Goal: Information Seeking & Learning: Learn about a topic

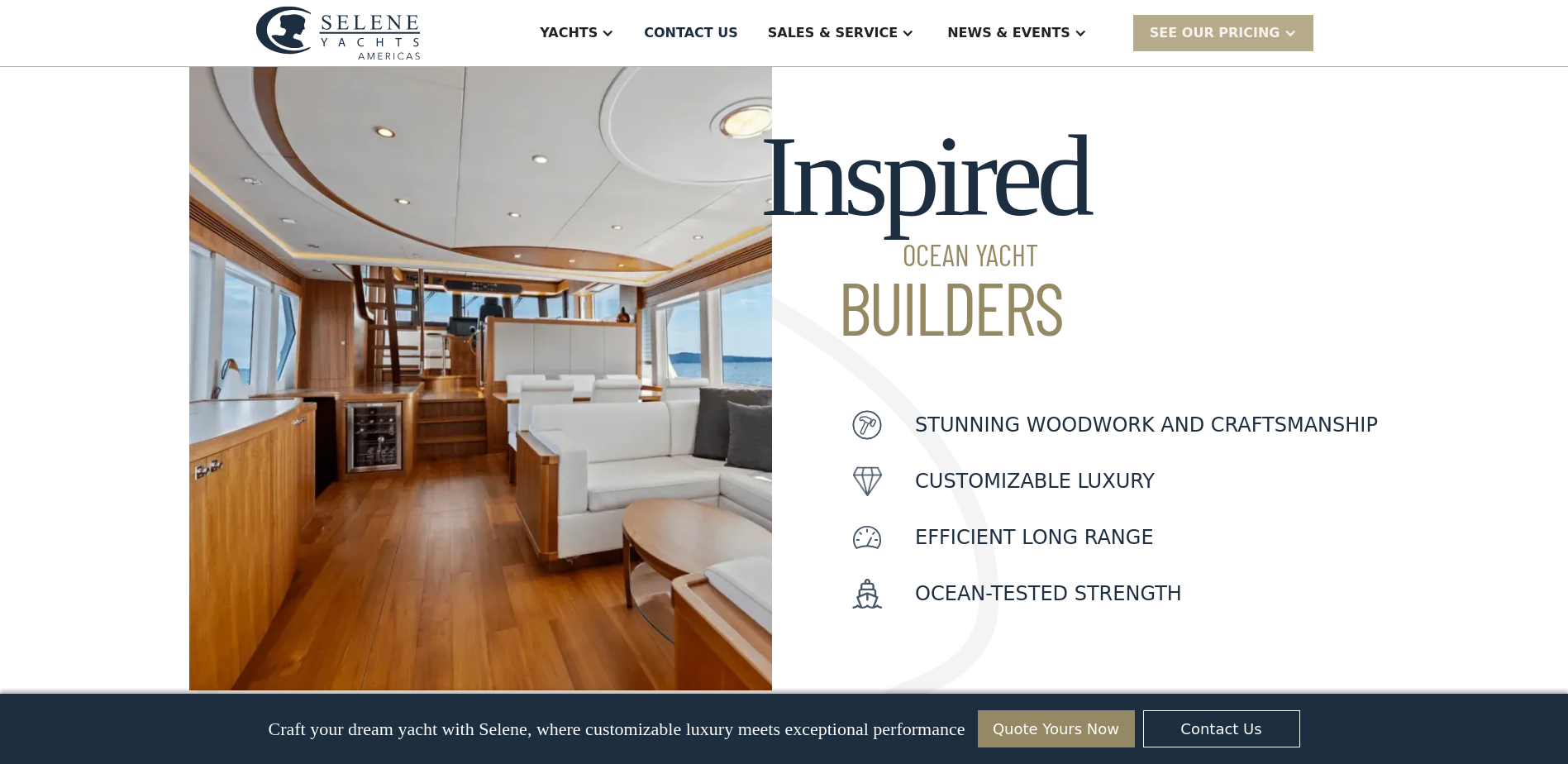
scroll to position [496, 0]
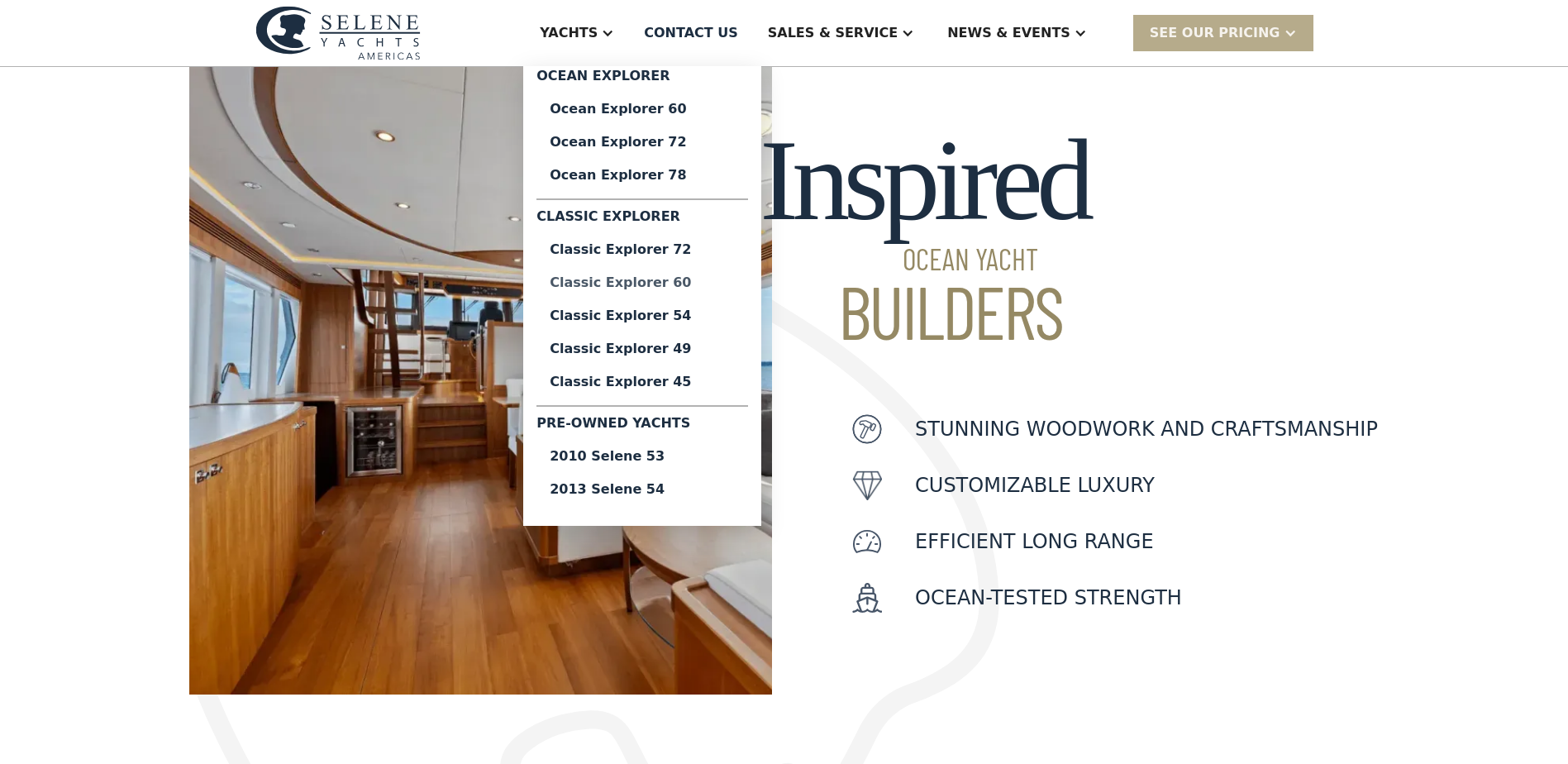
click at [714, 278] on div "Classic Explorer 60" at bounding box center [642, 283] width 185 height 13
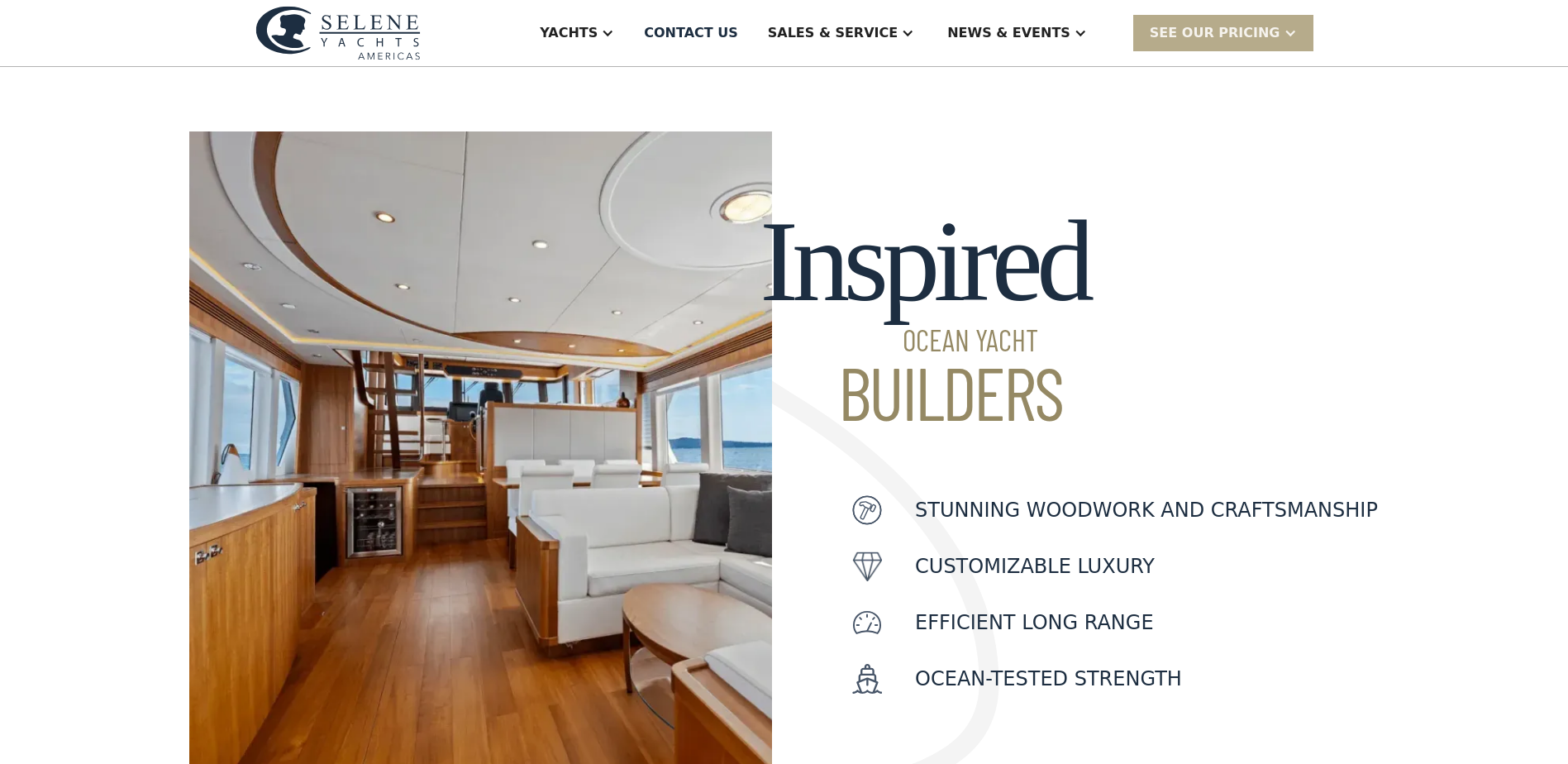
scroll to position [413, 0]
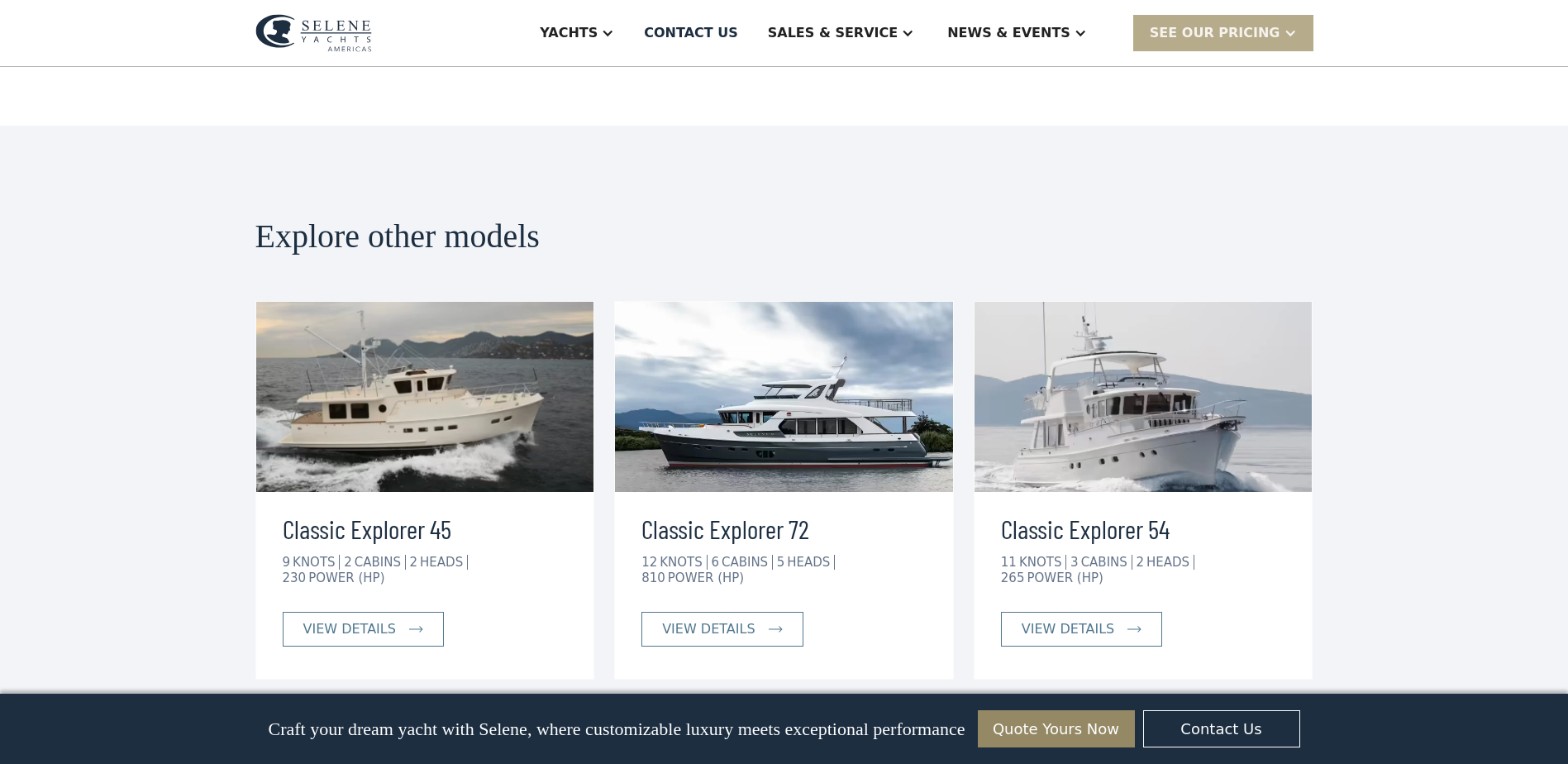
scroll to position [3721, 0]
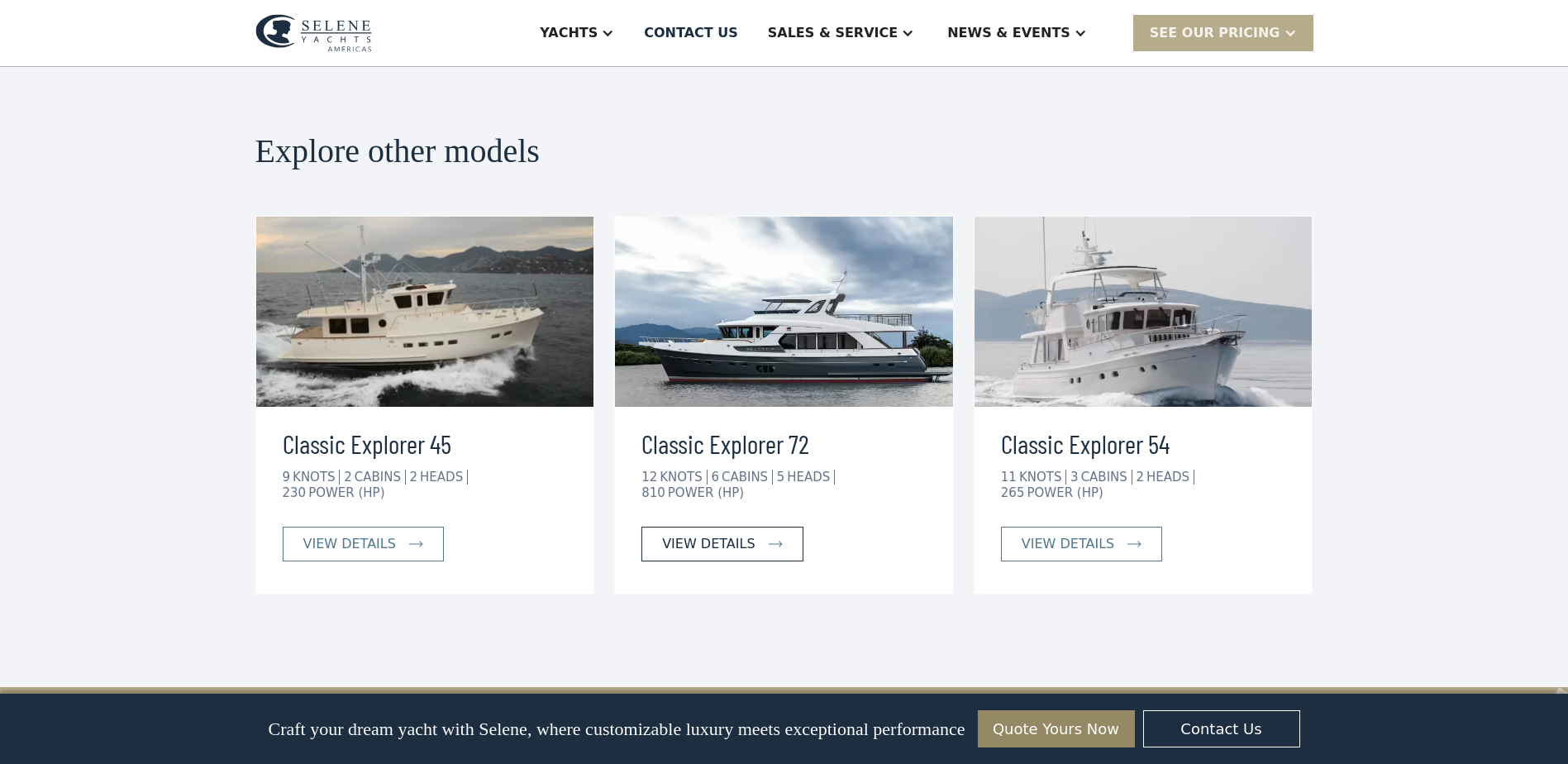
click at [735, 535] on div "view details" at bounding box center [709, 544] width 92 height 20
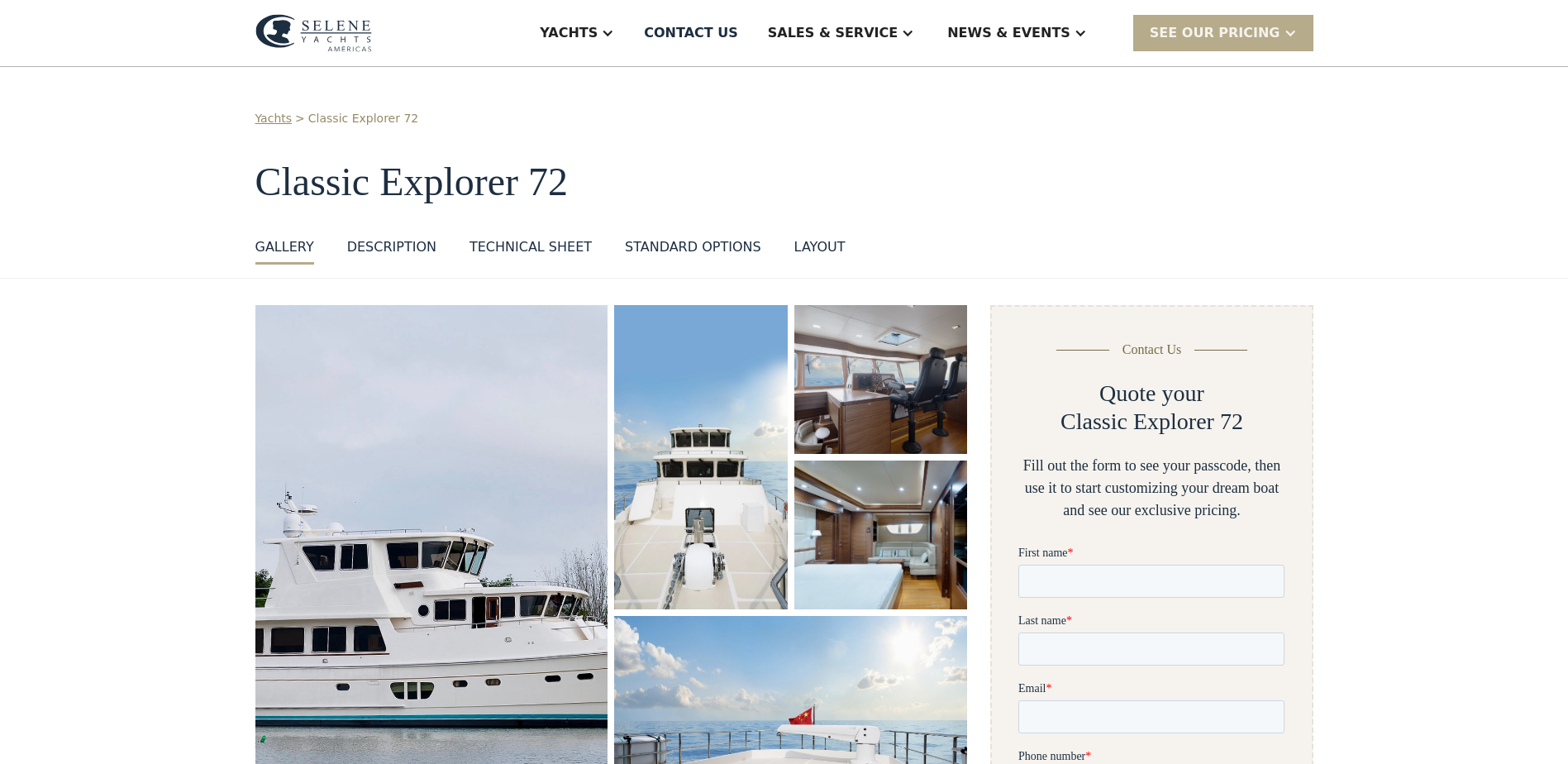
click at [795, 250] on div "layout" at bounding box center [820, 247] width 51 height 20
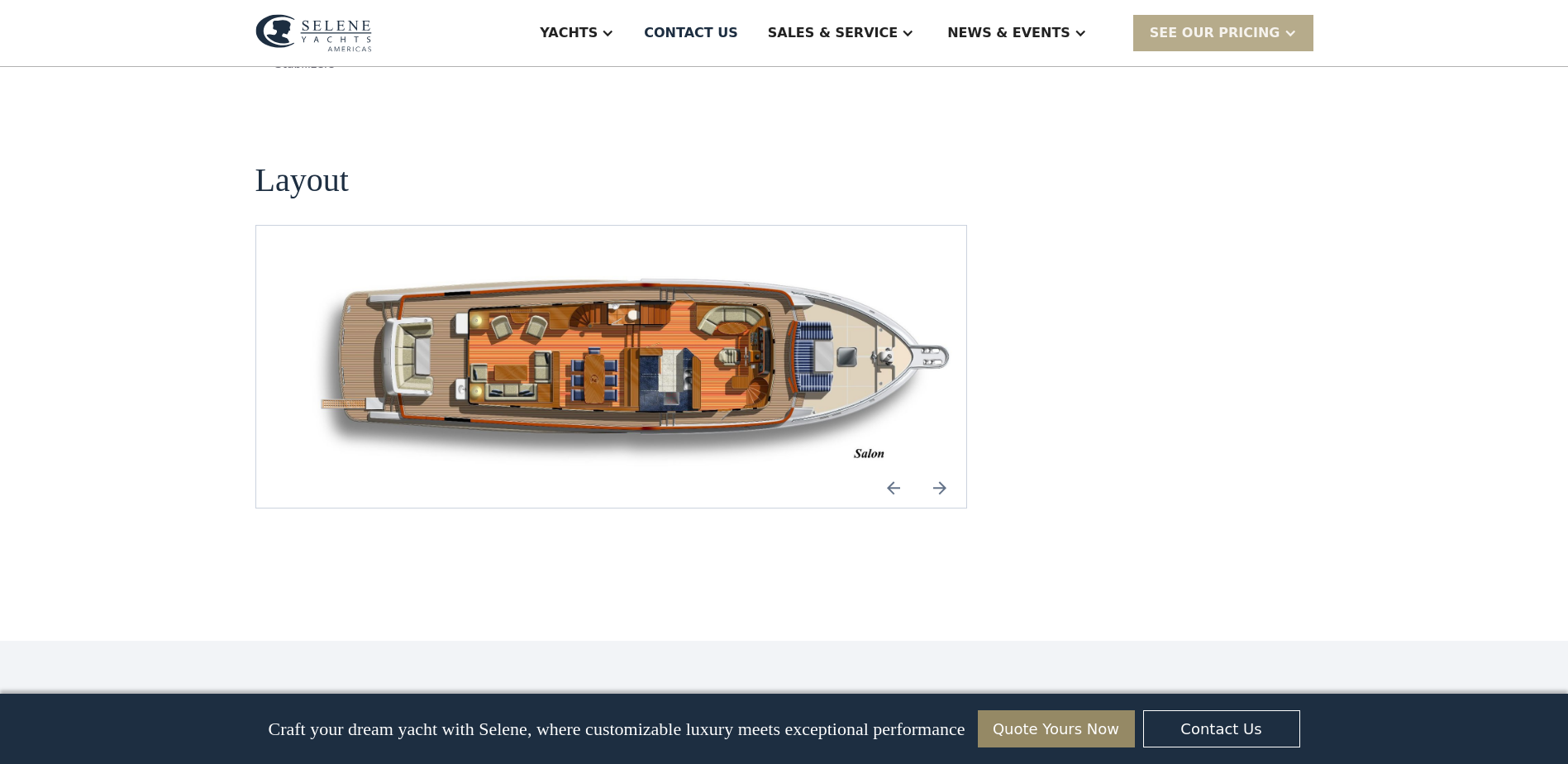
scroll to position [2165, 0]
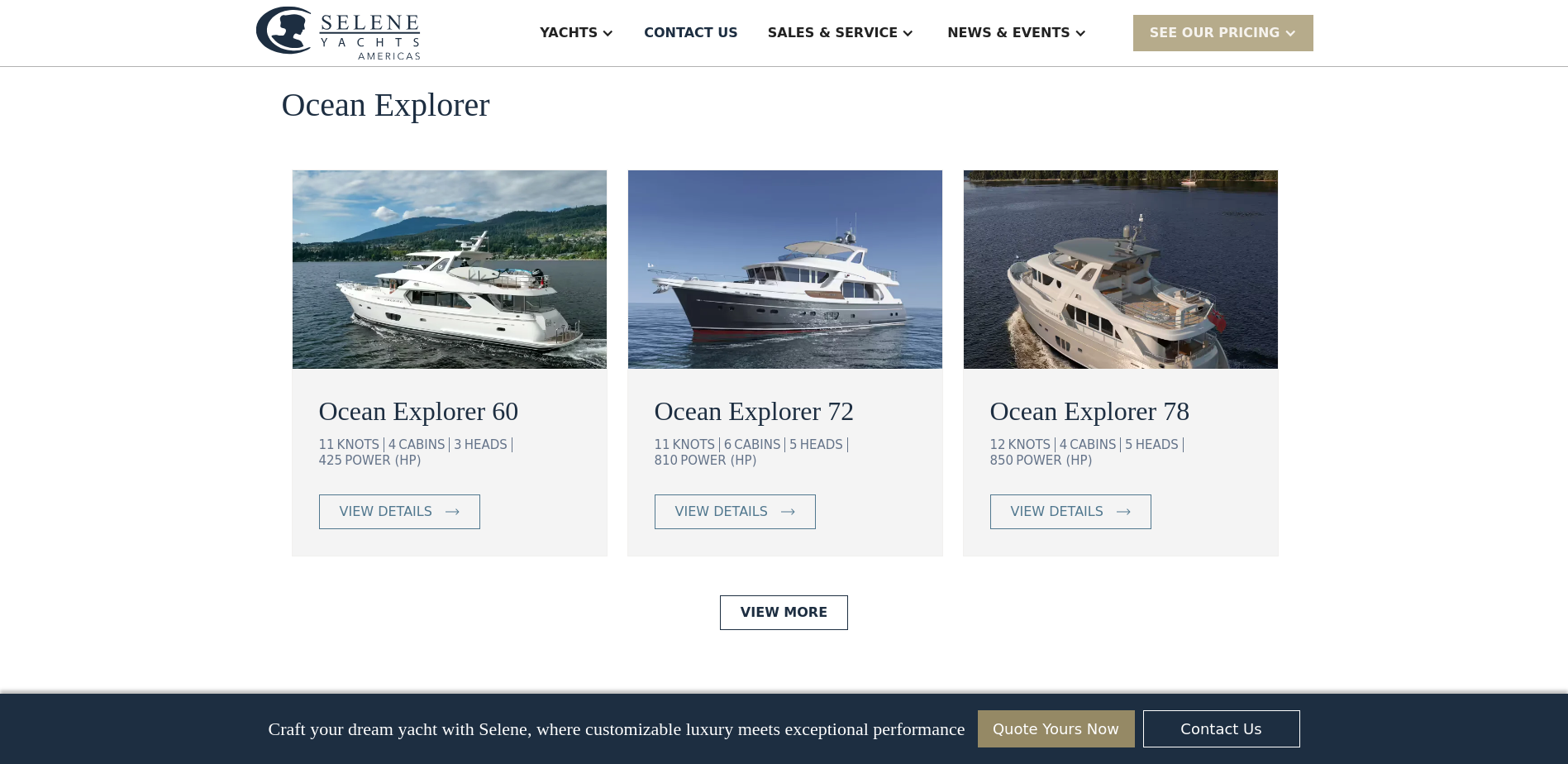
scroll to position [3226, 0]
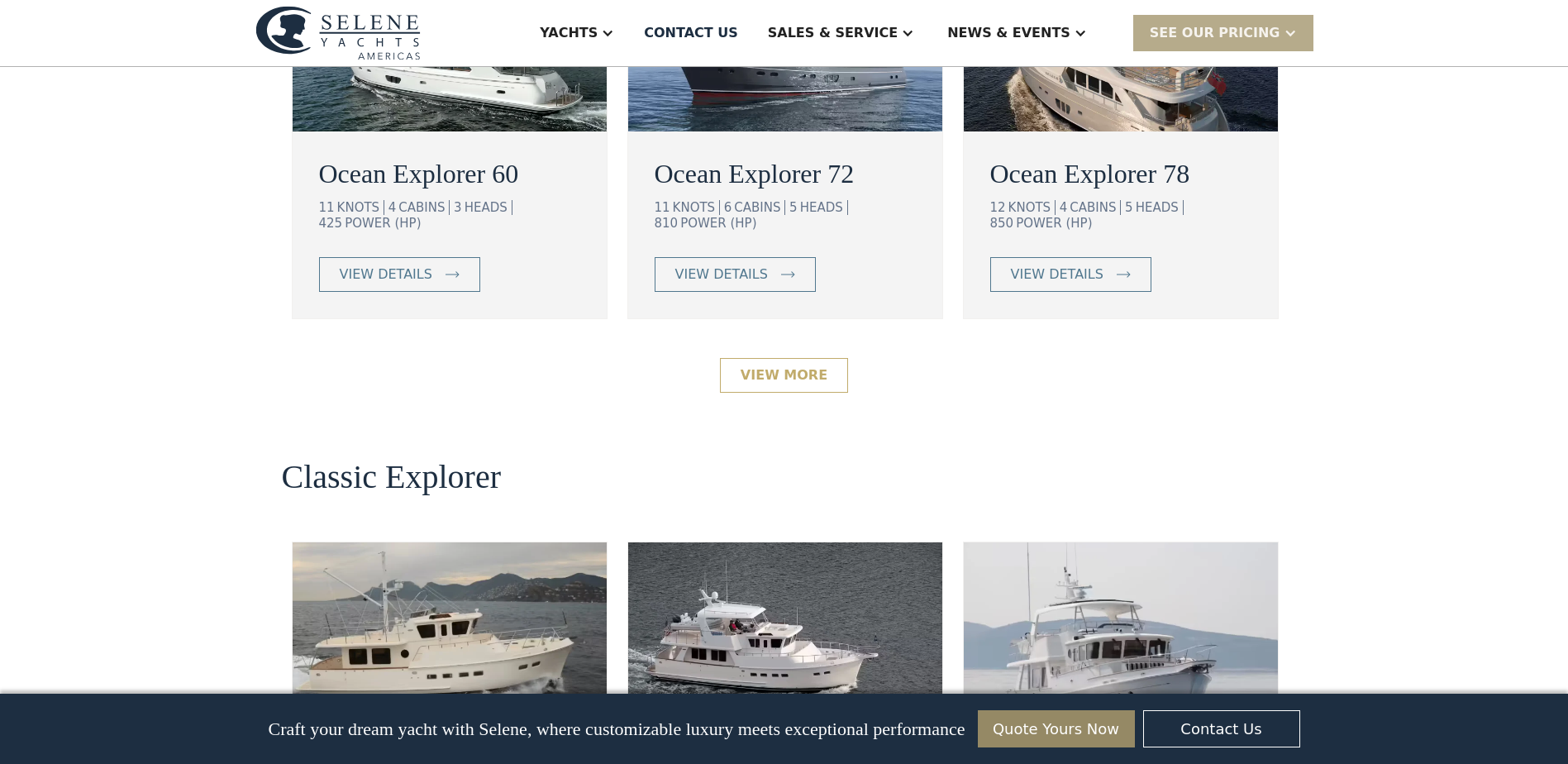
click at [775, 358] on link "View More" at bounding box center [784, 376] width 128 height 35
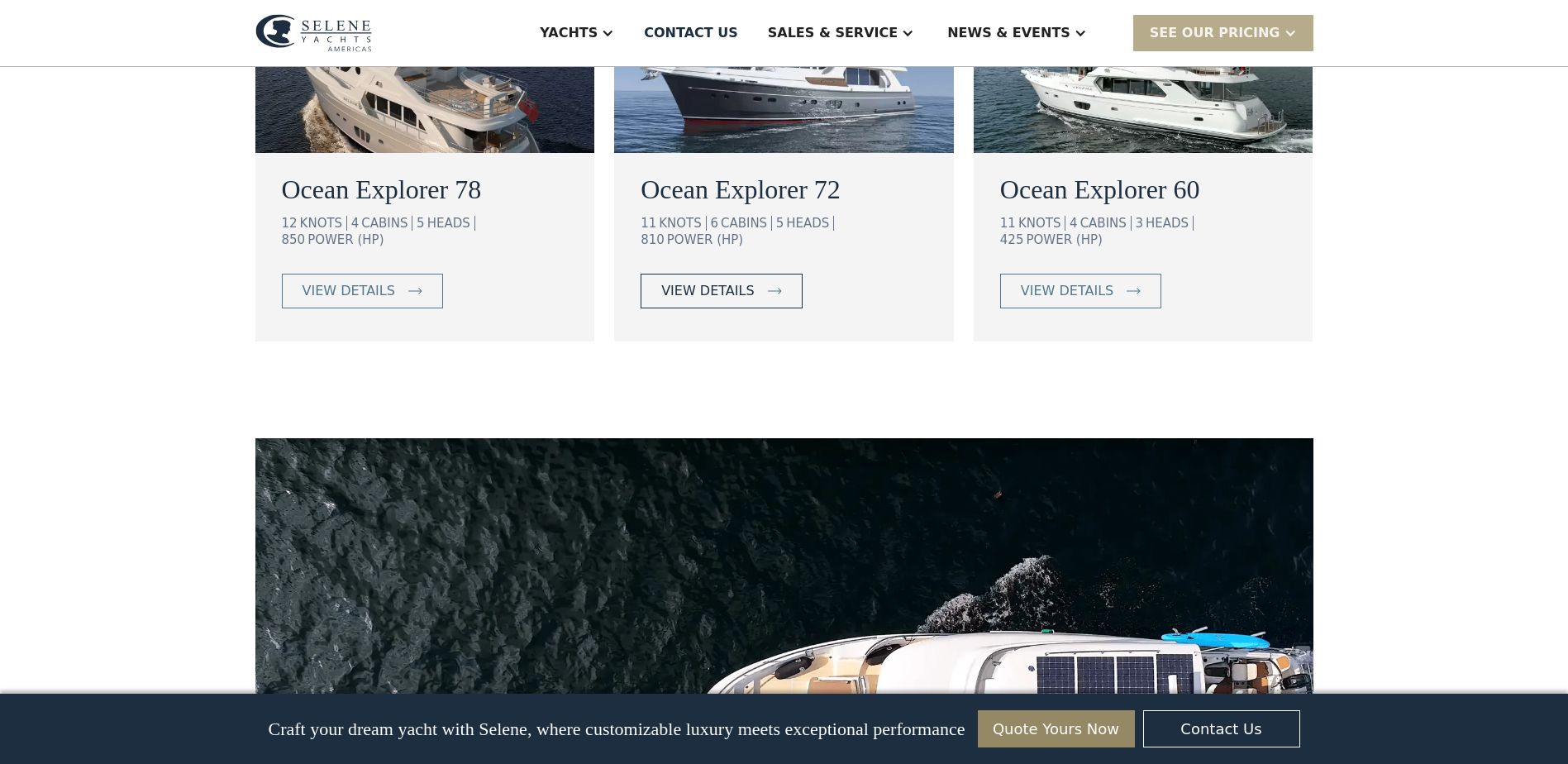
scroll to position [919, 0]
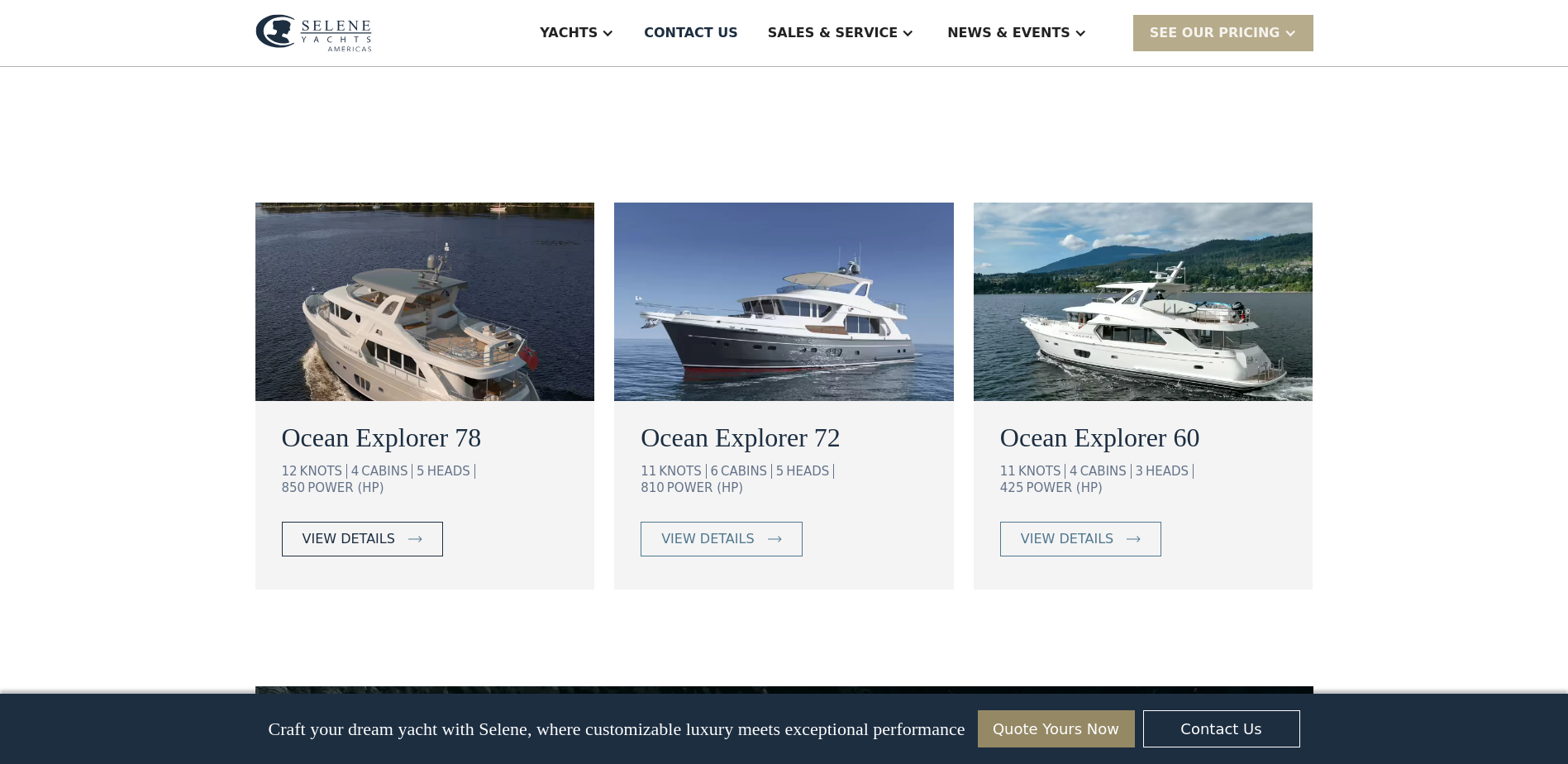
click at [337, 529] on div "view details" at bounding box center [349, 539] width 92 height 20
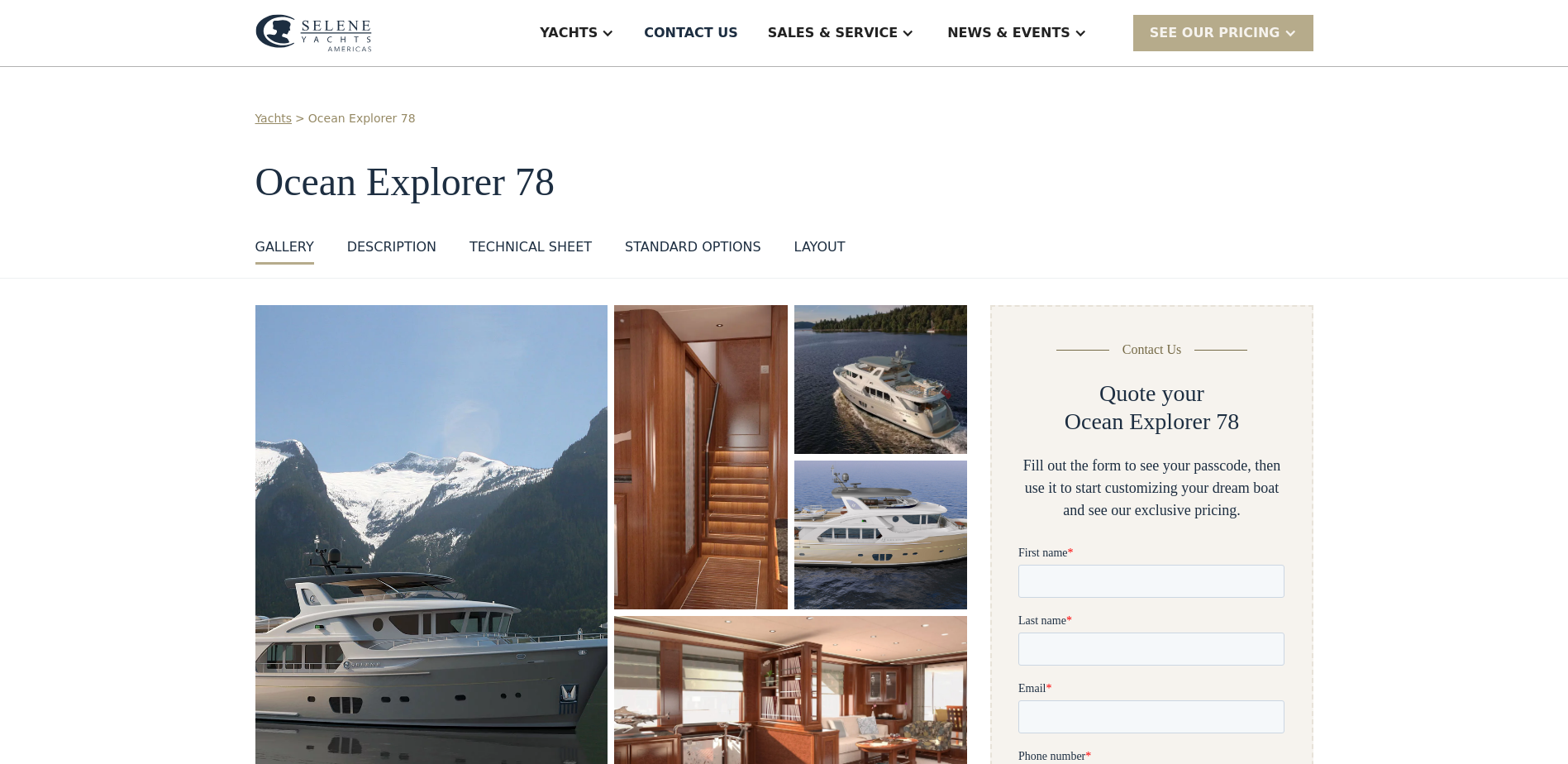
click at [491, 421] on img "open lightbox" at bounding box center [431, 559] width 353 height 508
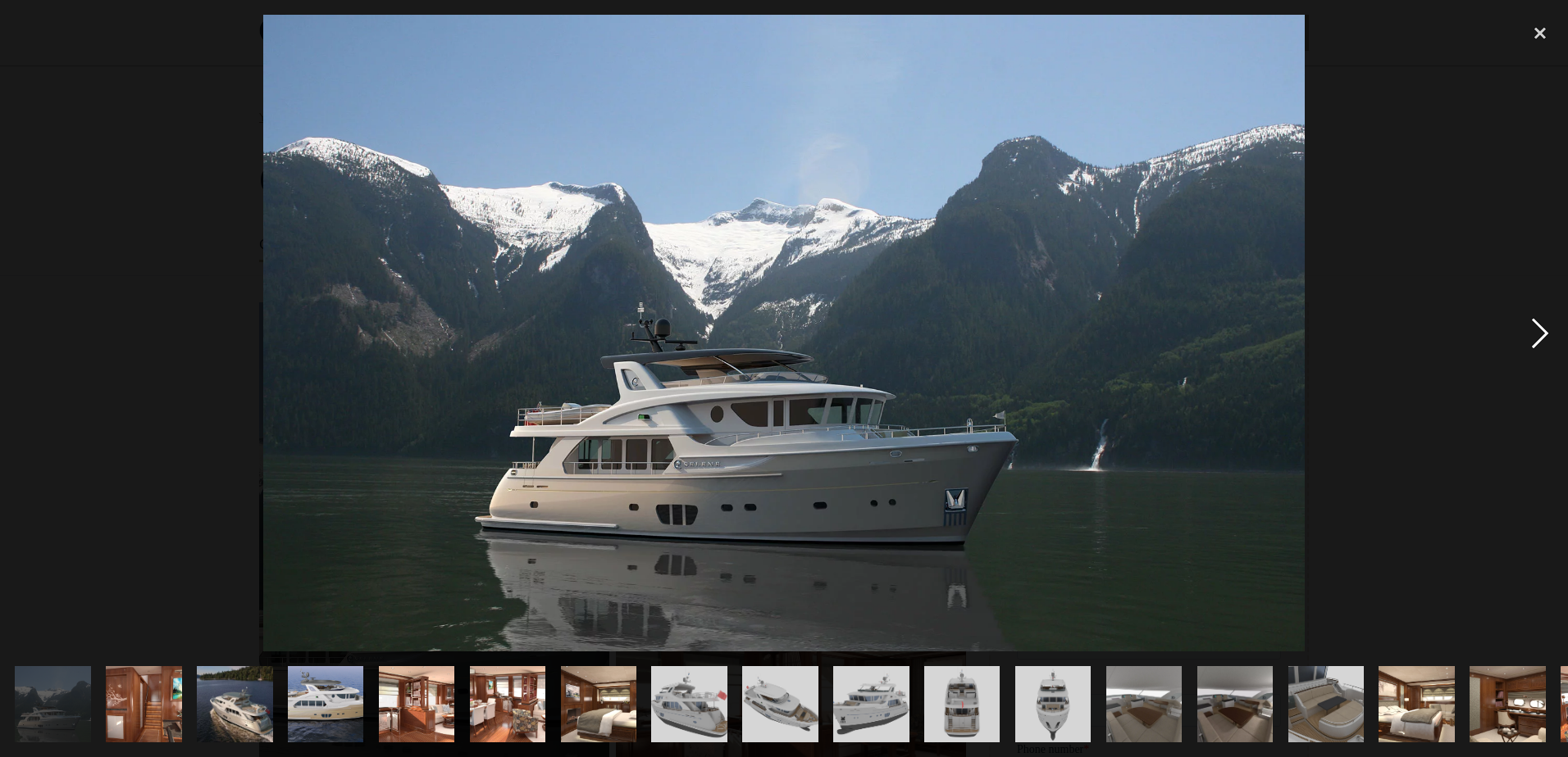
click at [1540, 332] on div "next image" at bounding box center [1539, 333] width 55 height 636
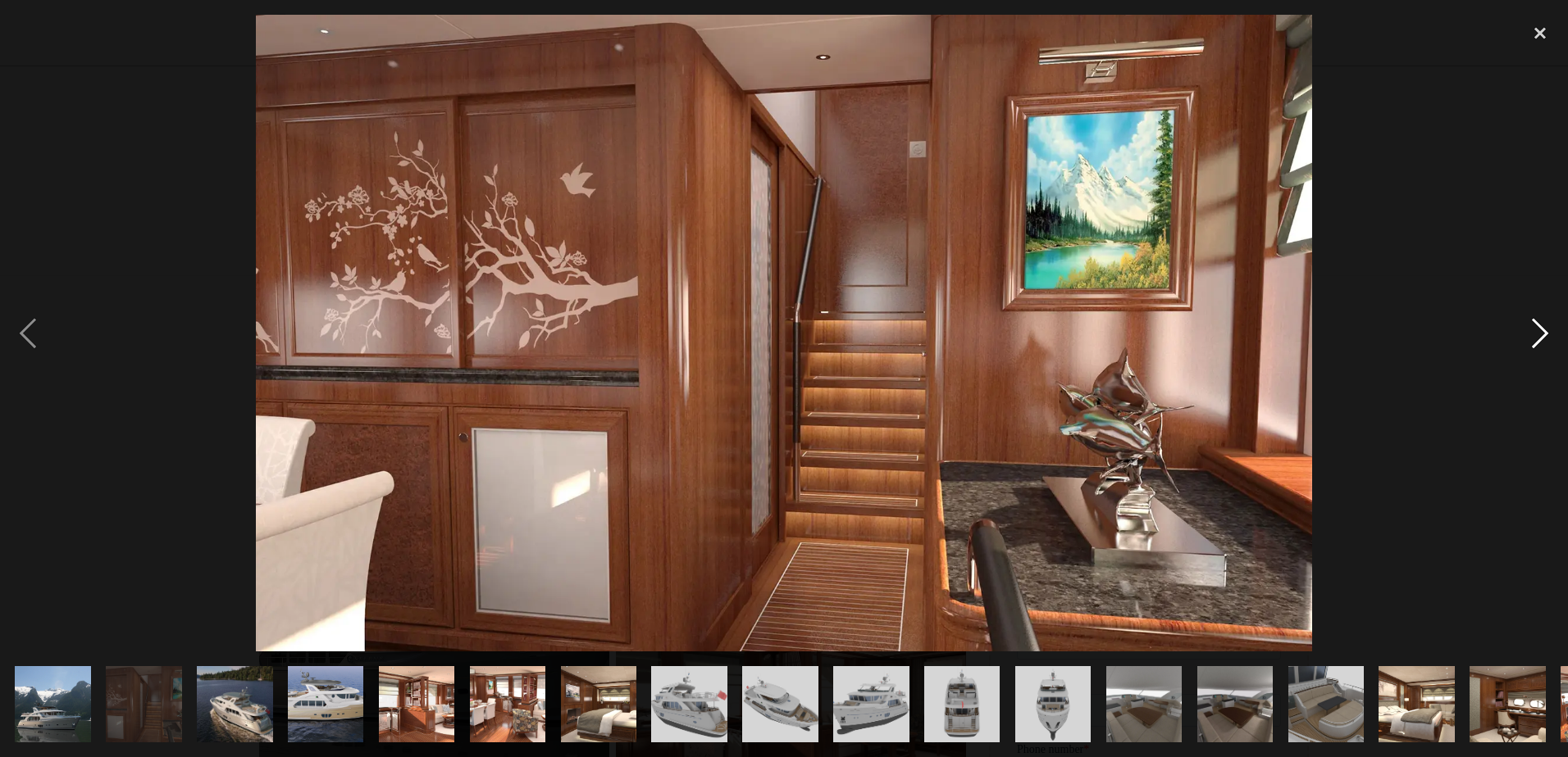
click at [1540, 332] on div "next image" at bounding box center [1539, 333] width 55 height 636
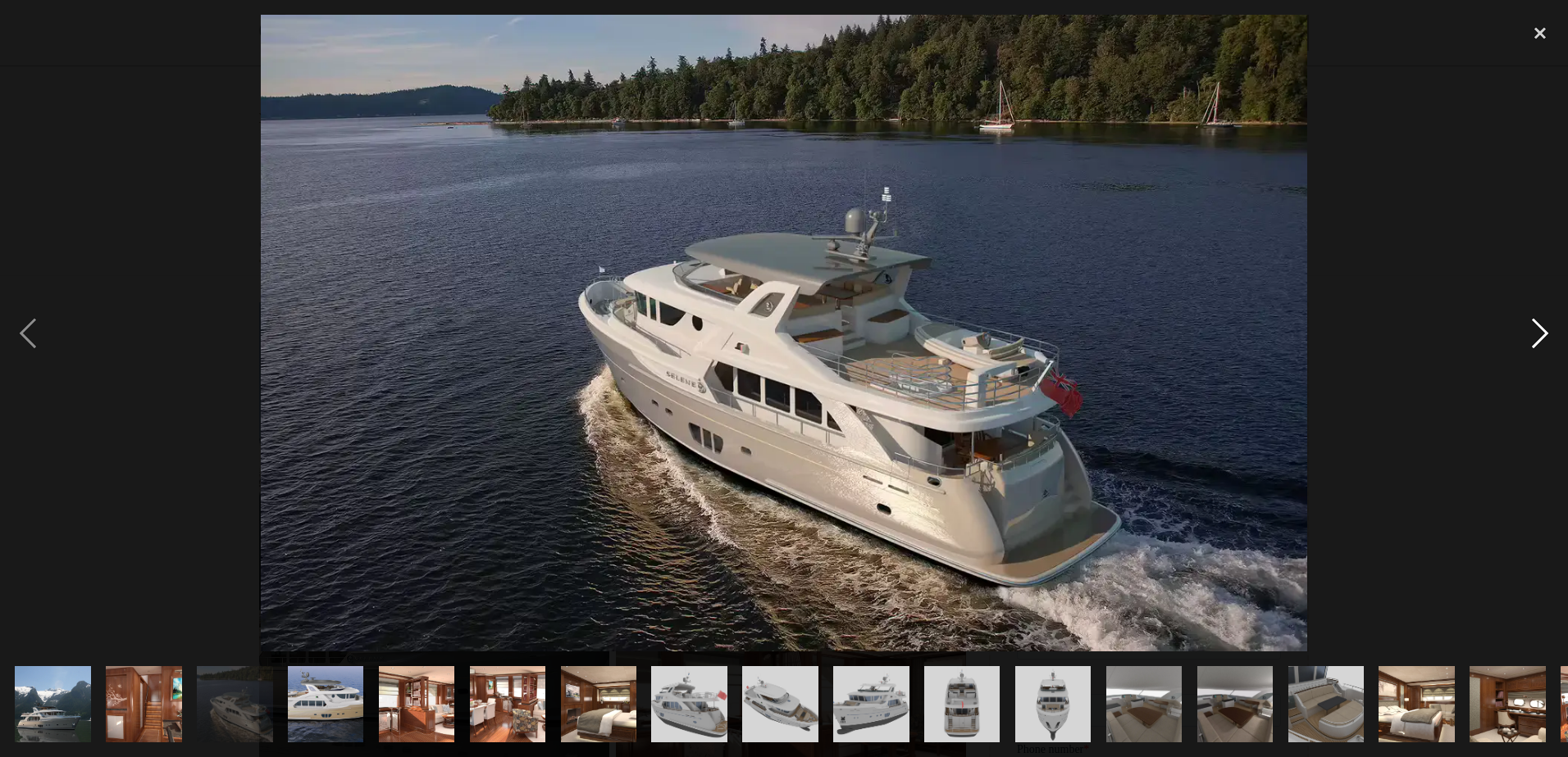
click at [1540, 332] on div "next image" at bounding box center [1539, 333] width 55 height 636
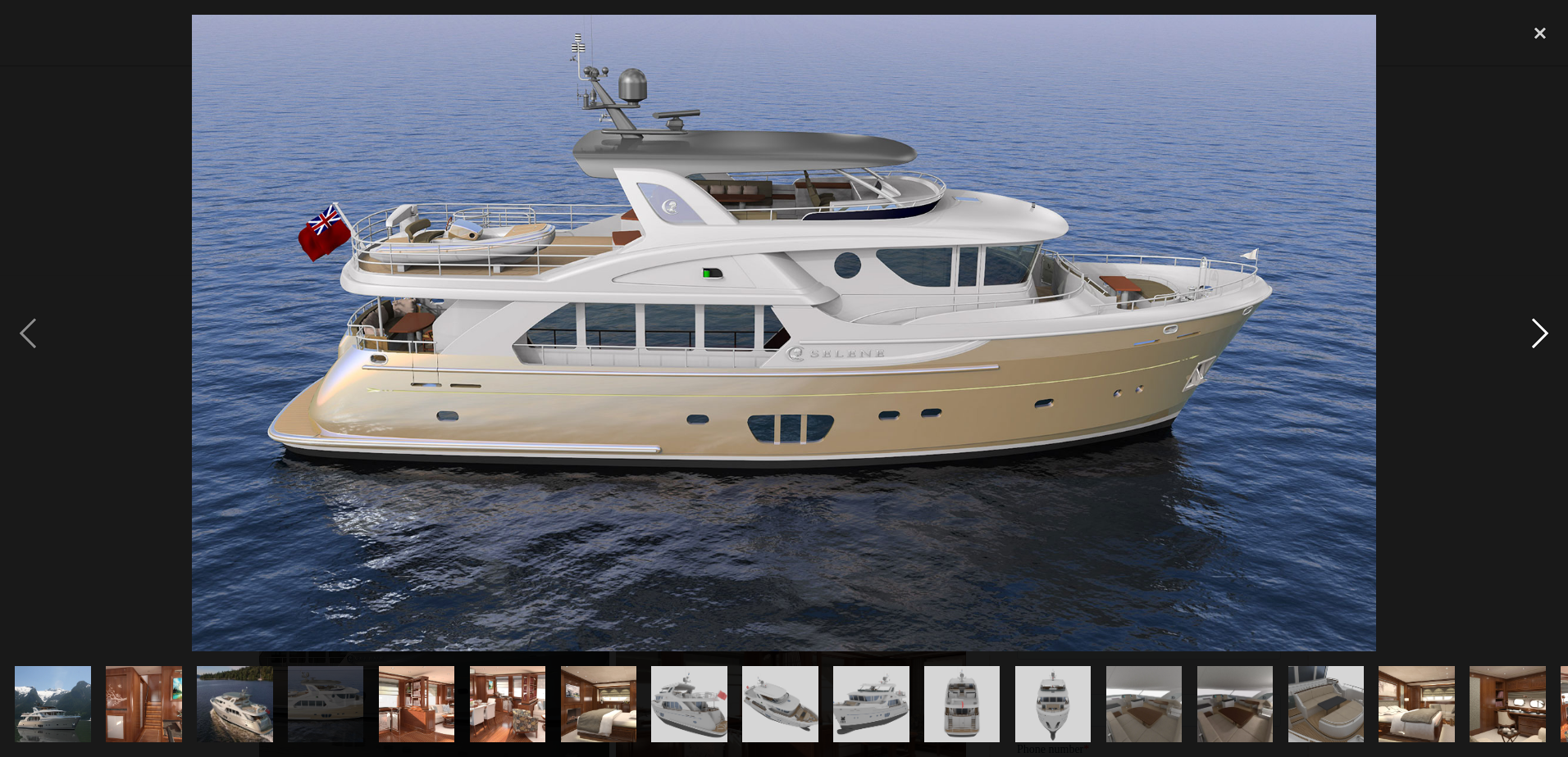
click at [1540, 332] on div "next image" at bounding box center [1539, 333] width 55 height 636
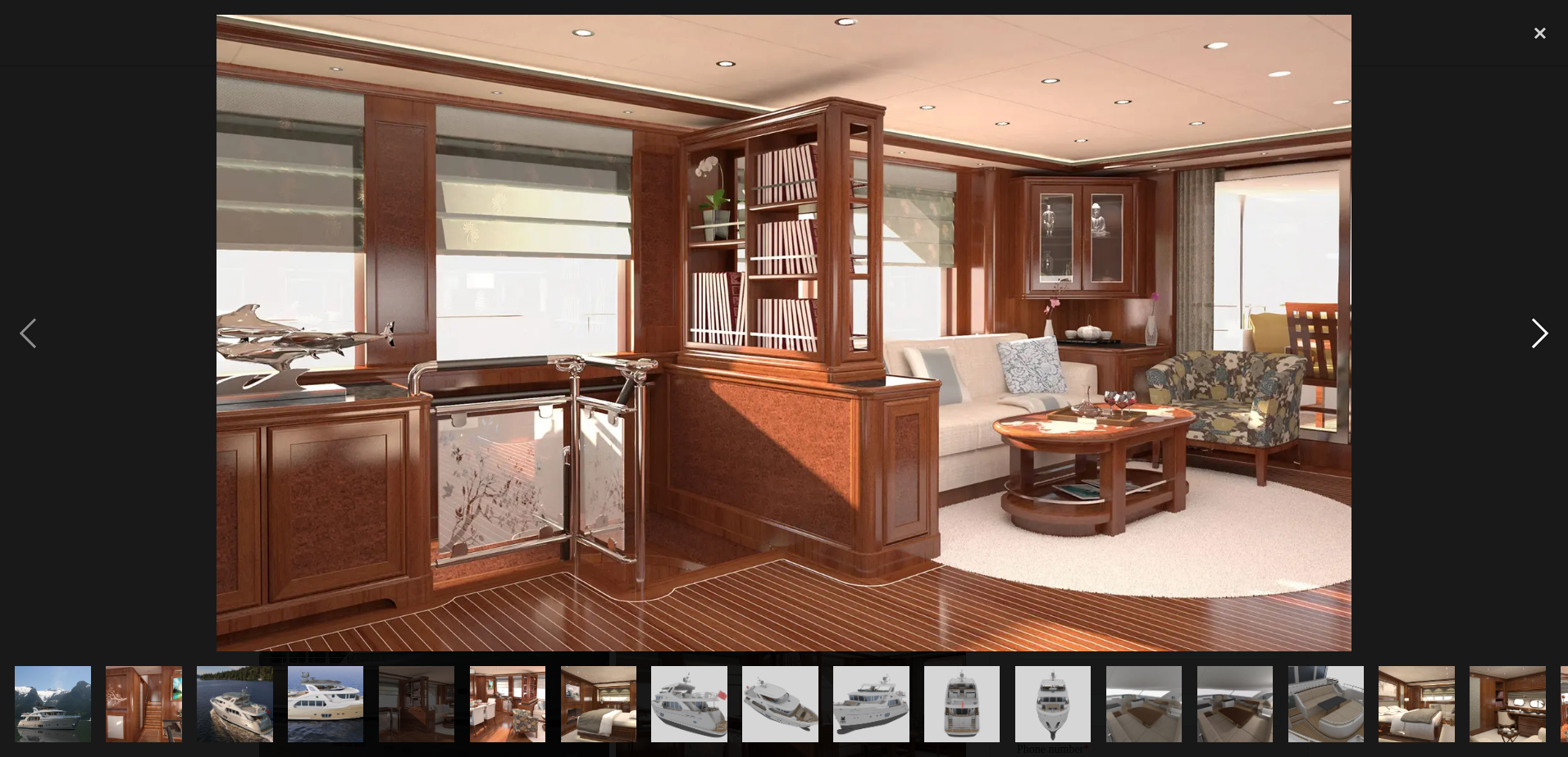
click at [1541, 333] on div "next image" at bounding box center [1539, 333] width 55 height 636
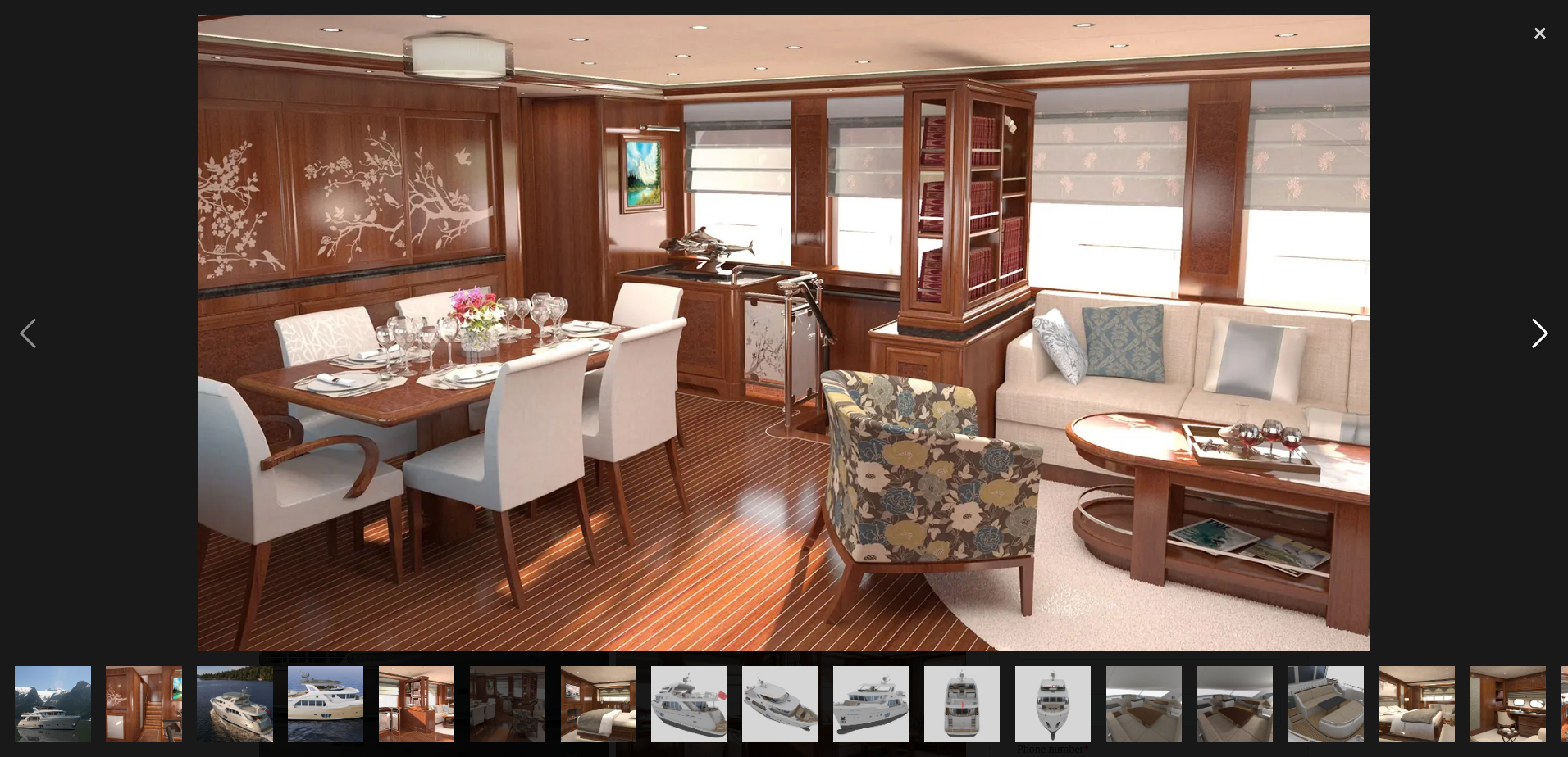
click at [1541, 333] on div "next image" at bounding box center [1539, 333] width 55 height 636
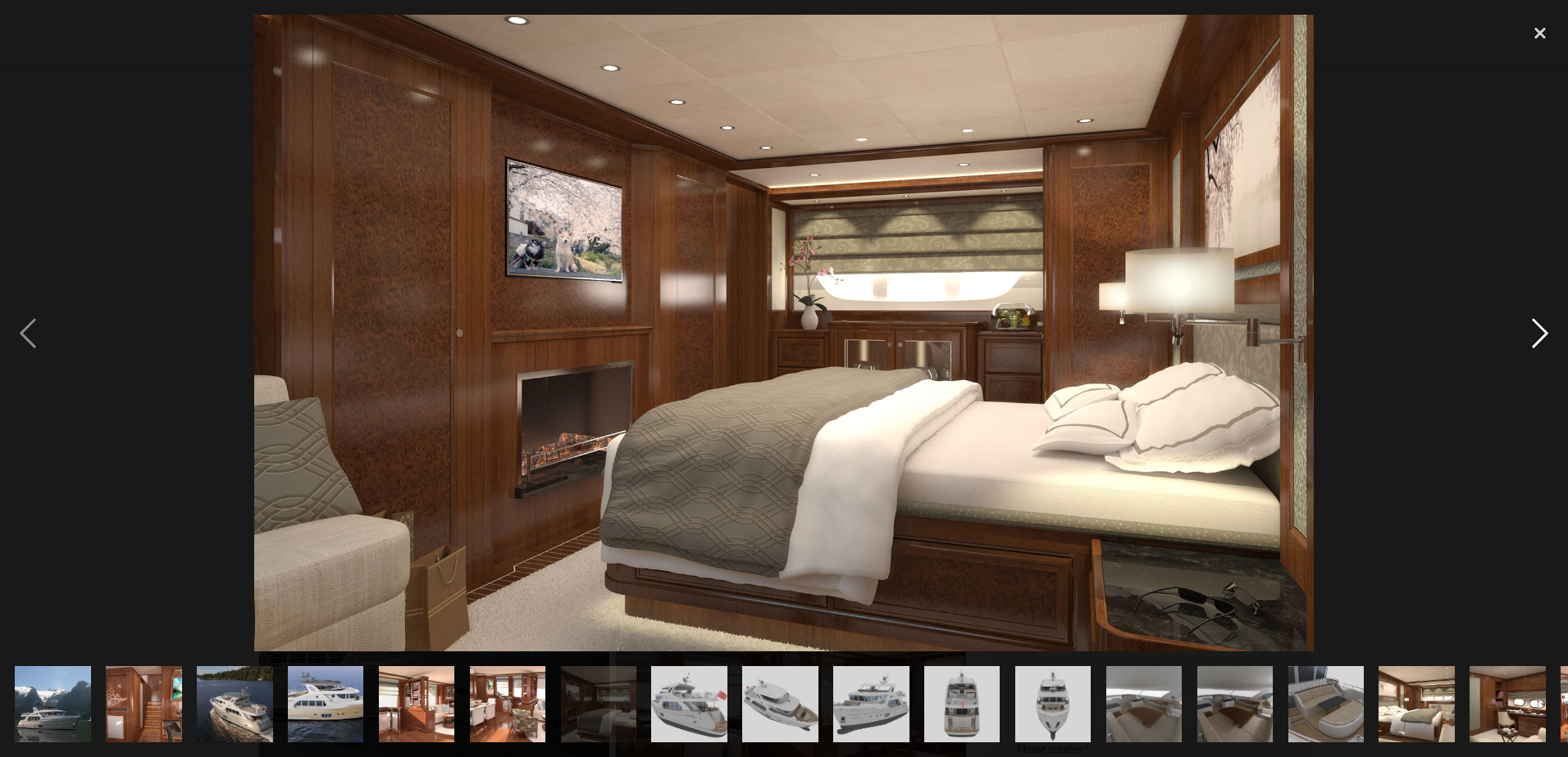
click at [1541, 333] on div "next image" at bounding box center [1539, 333] width 55 height 636
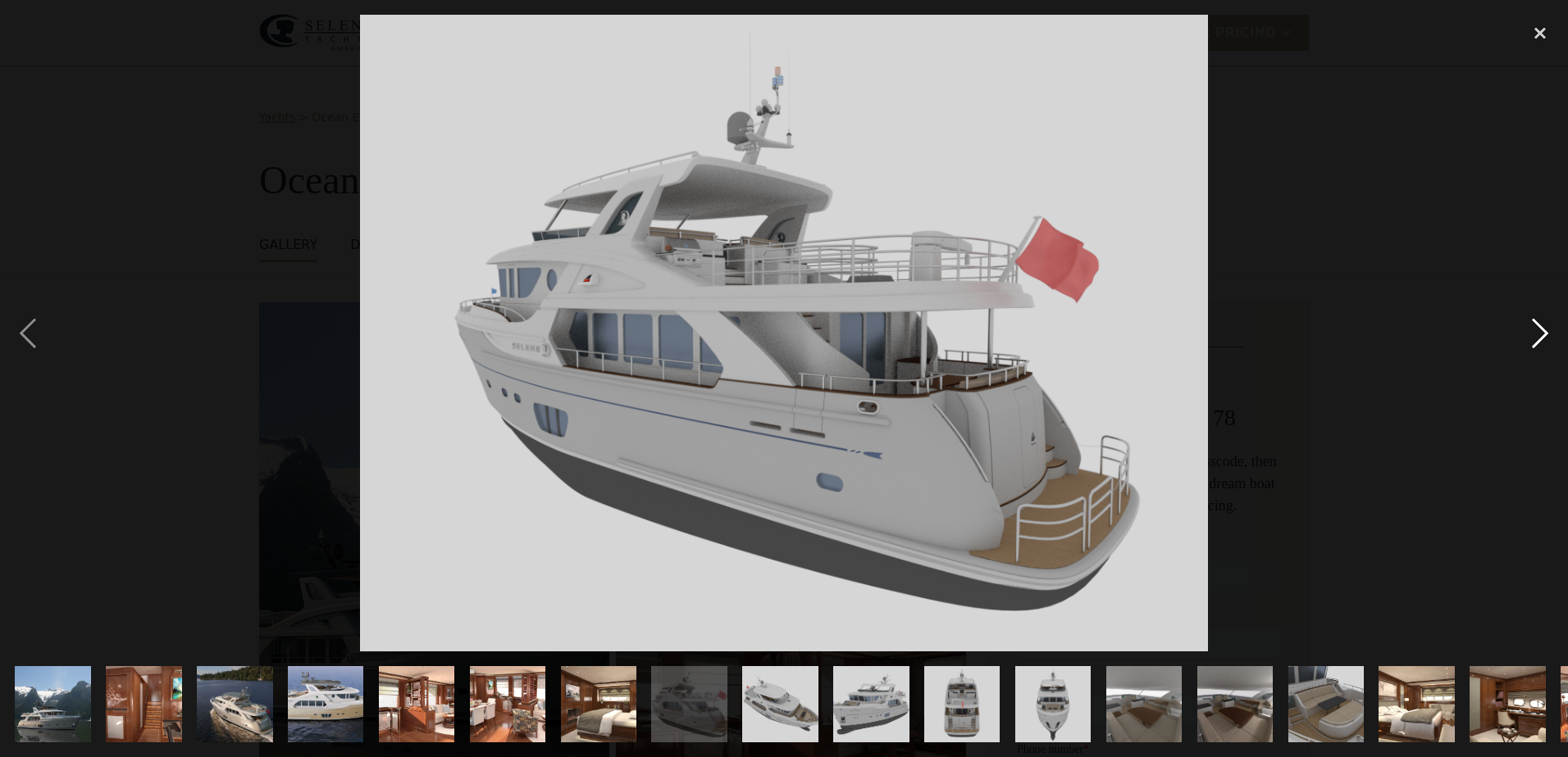
click at [1541, 333] on div "next image" at bounding box center [1539, 333] width 55 height 636
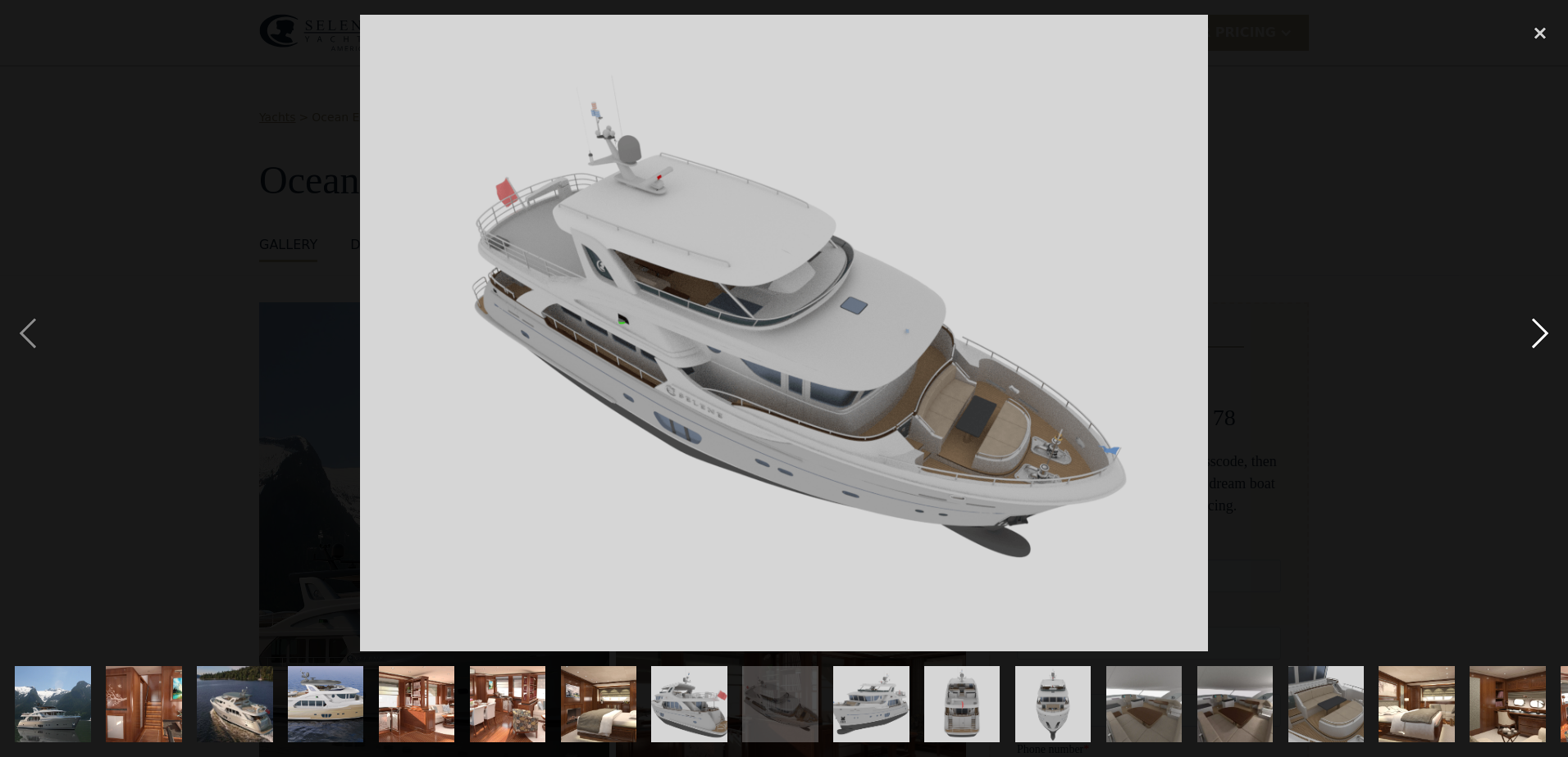
click at [1541, 333] on div "next image" at bounding box center [1539, 333] width 55 height 636
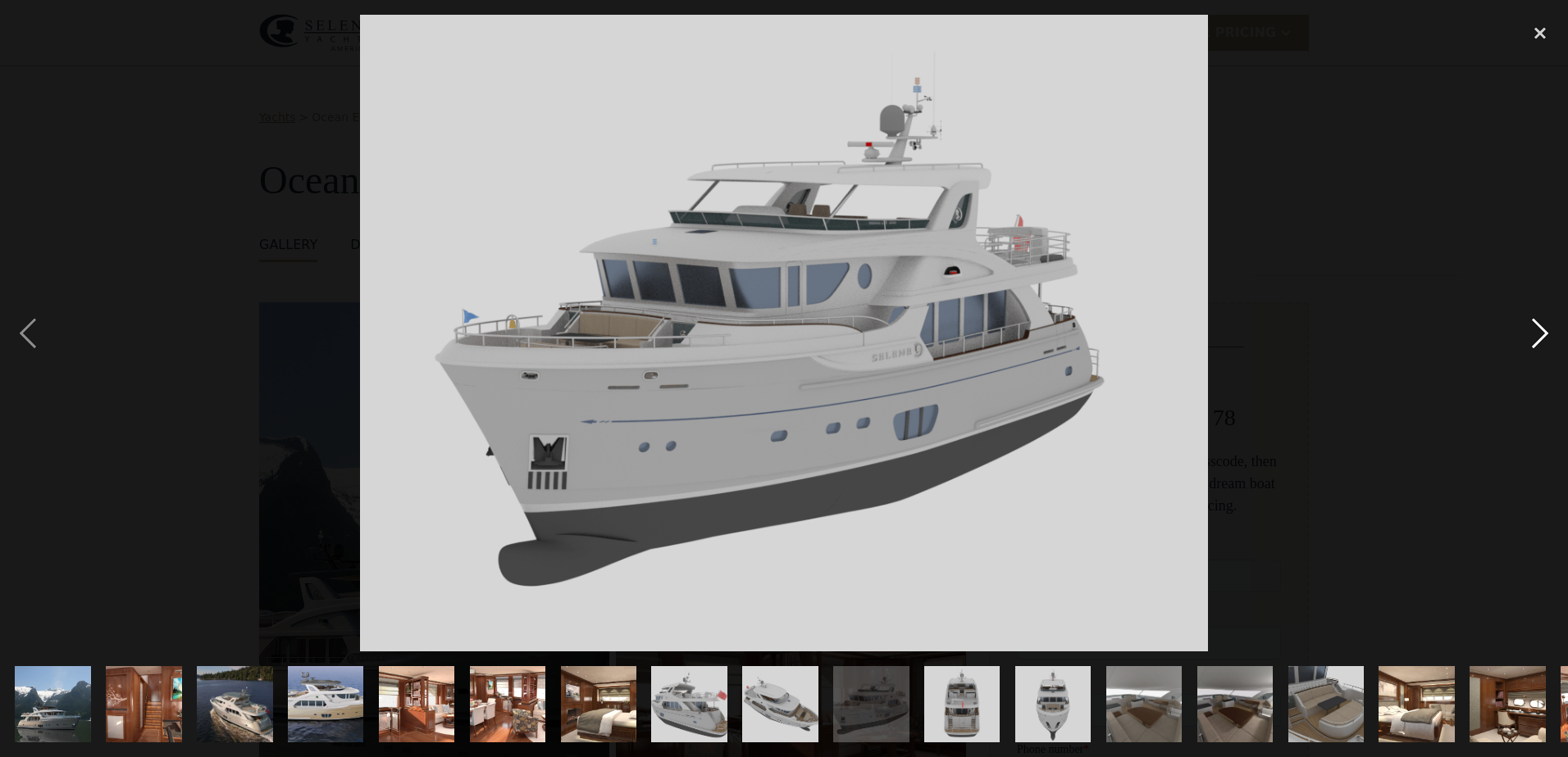
click at [1541, 333] on div "next image" at bounding box center [1539, 333] width 55 height 636
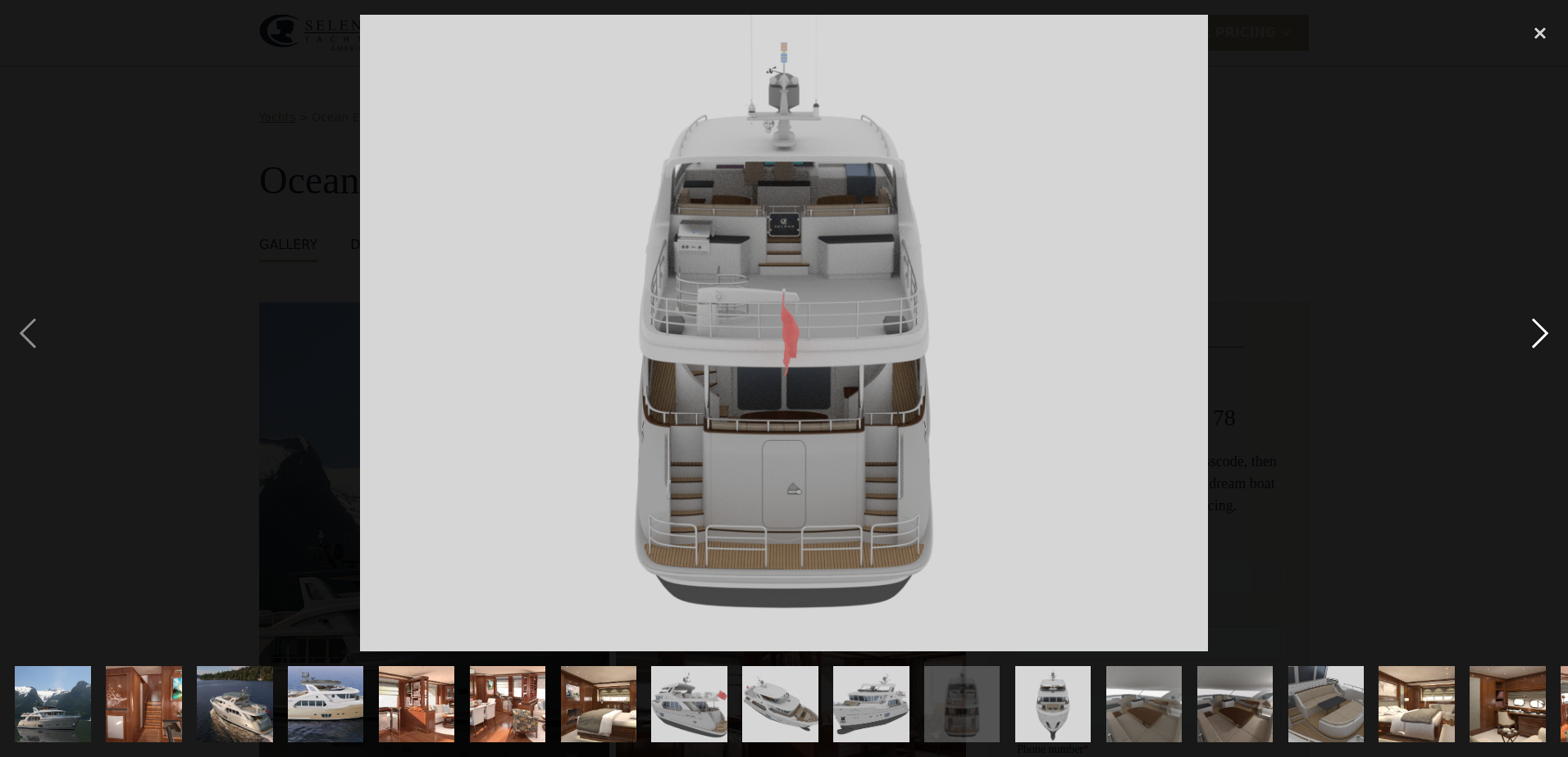
click at [1541, 333] on div "next image" at bounding box center [1539, 333] width 55 height 636
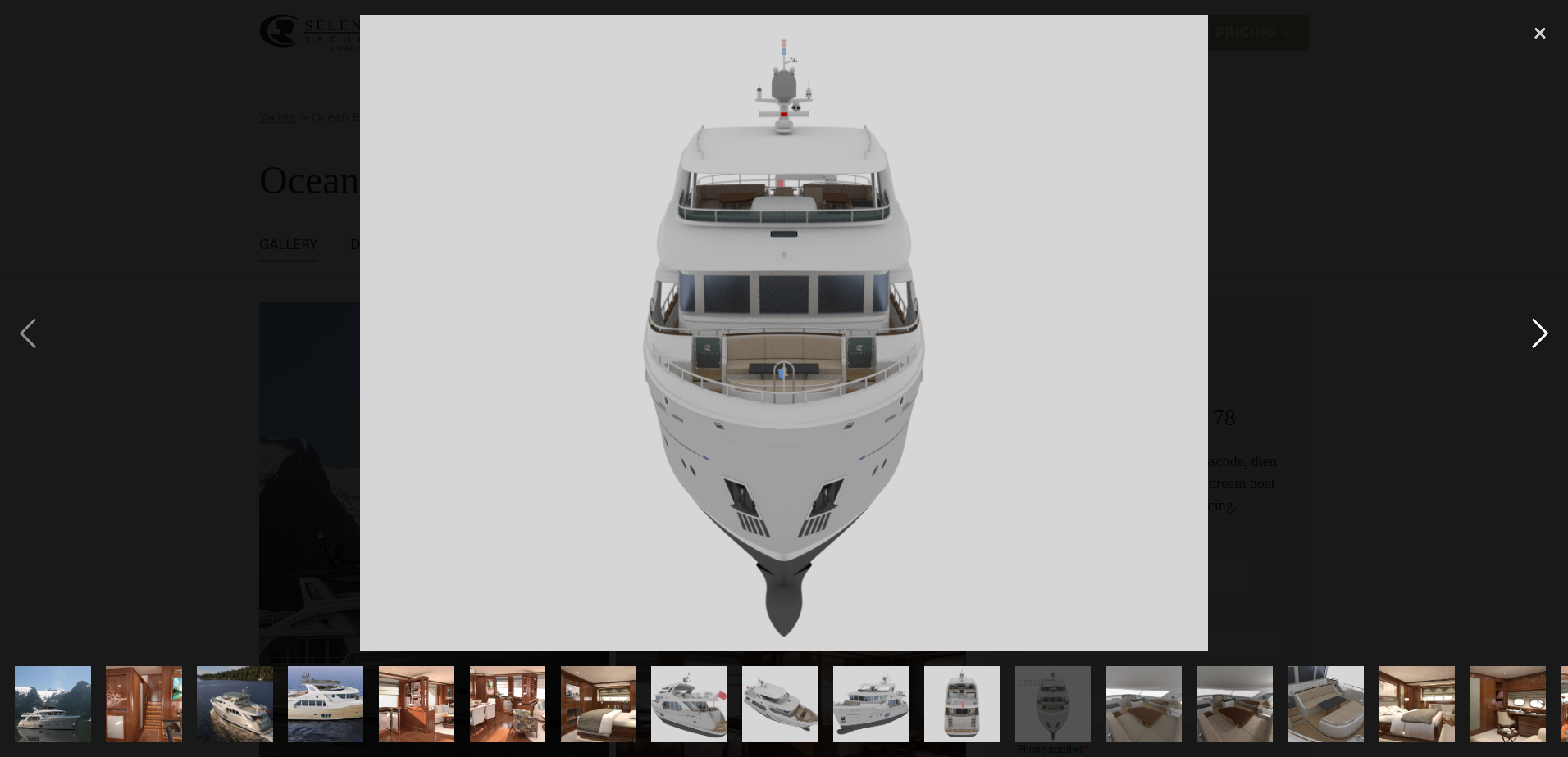
click at [1541, 333] on div "next image" at bounding box center [1539, 333] width 55 height 636
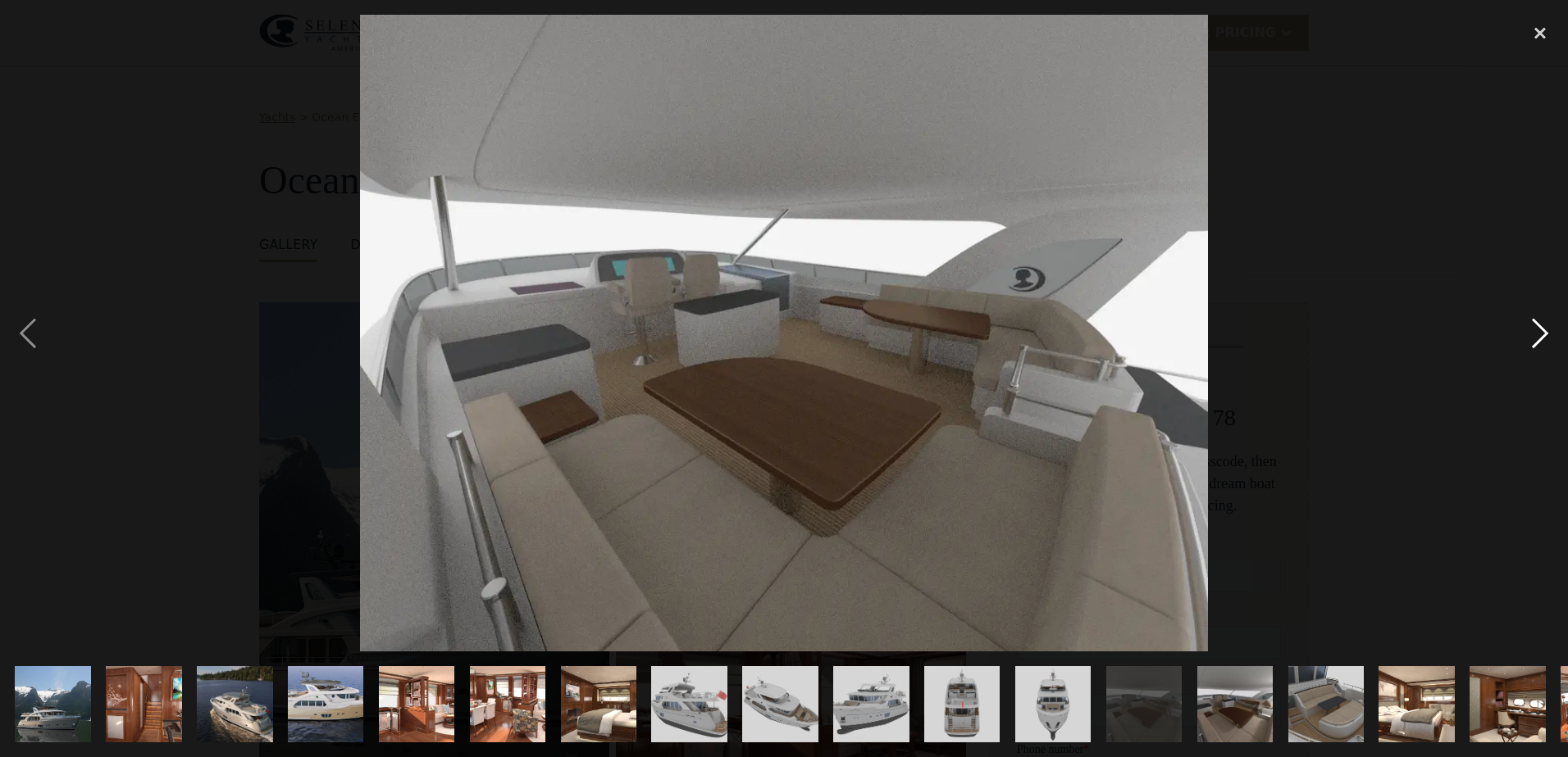
click at [1541, 333] on div "next image" at bounding box center [1539, 333] width 55 height 636
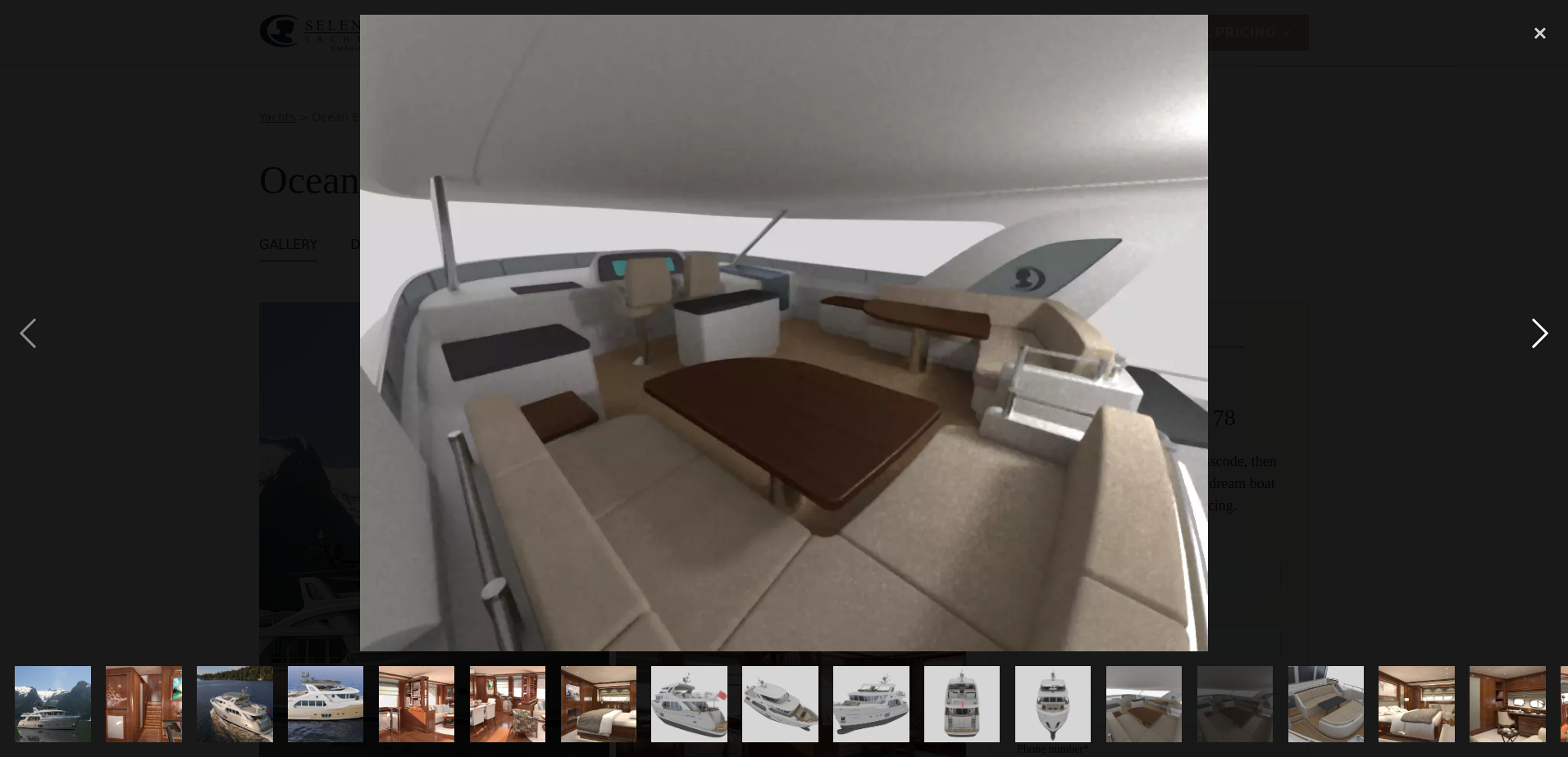
click at [1541, 333] on div "next image" at bounding box center [1539, 333] width 55 height 636
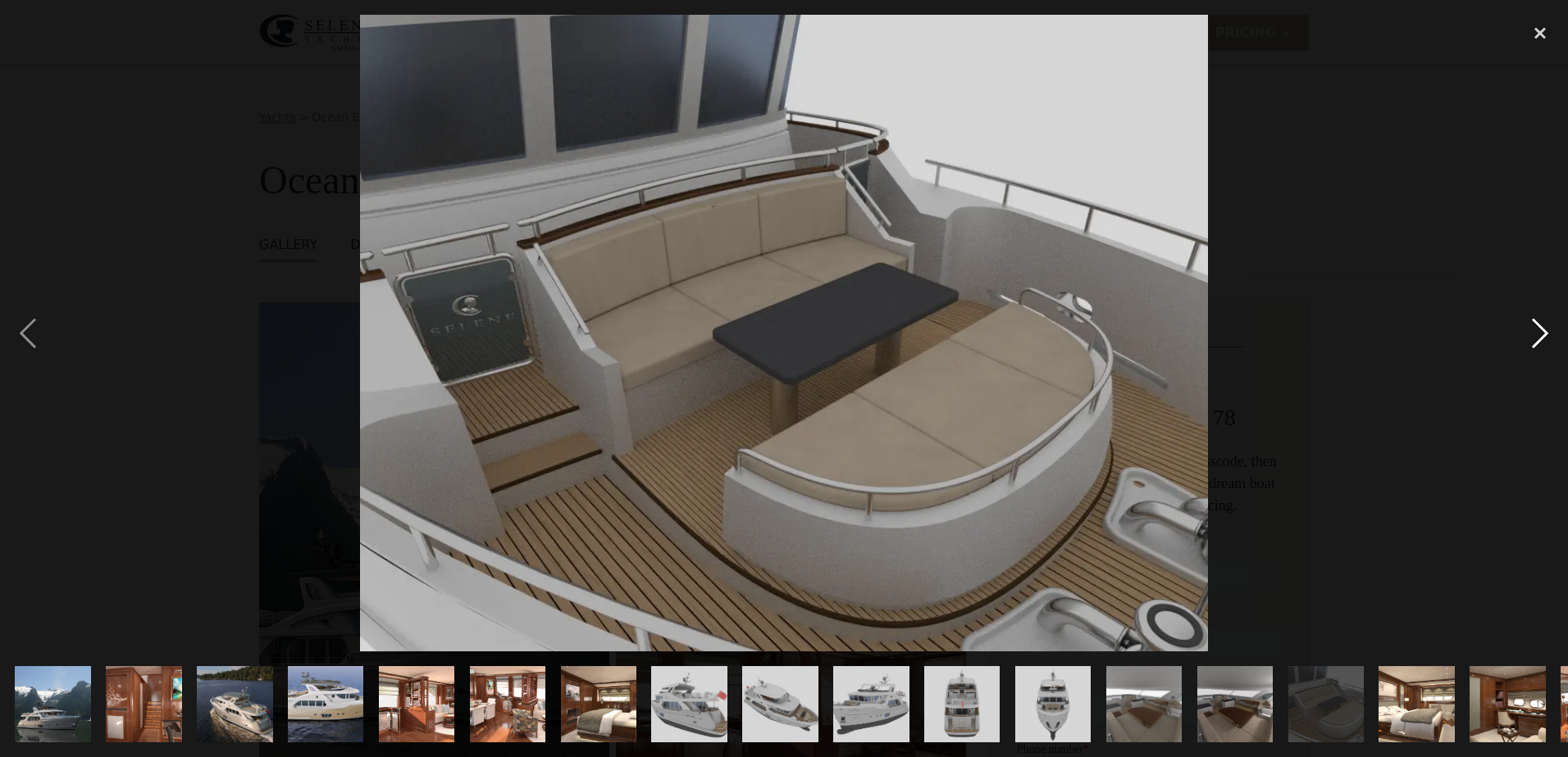
click at [1541, 333] on div "next image" at bounding box center [1539, 333] width 55 height 636
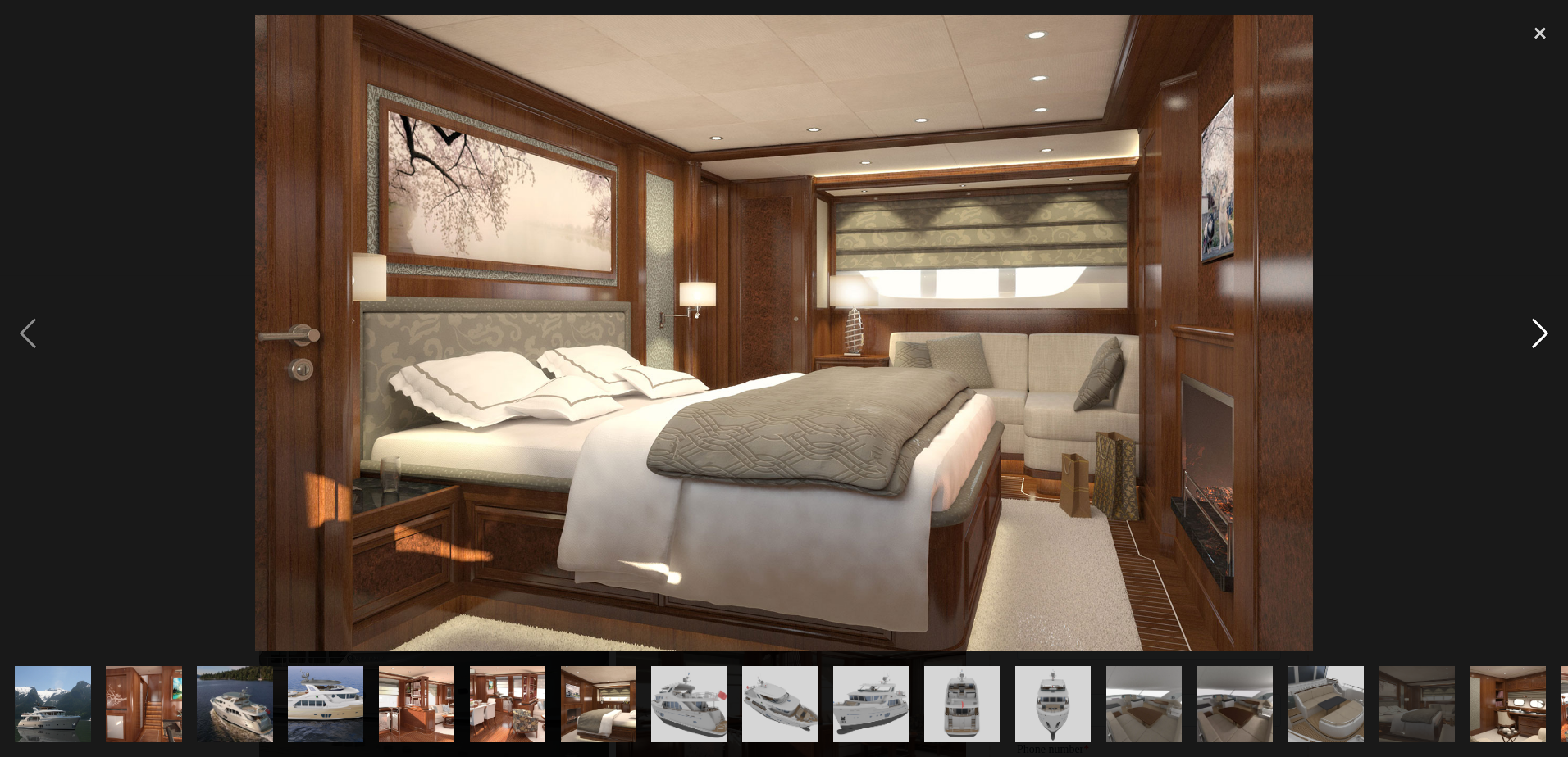
click at [1541, 333] on div "next image" at bounding box center [1539, 333] width 55 height 636
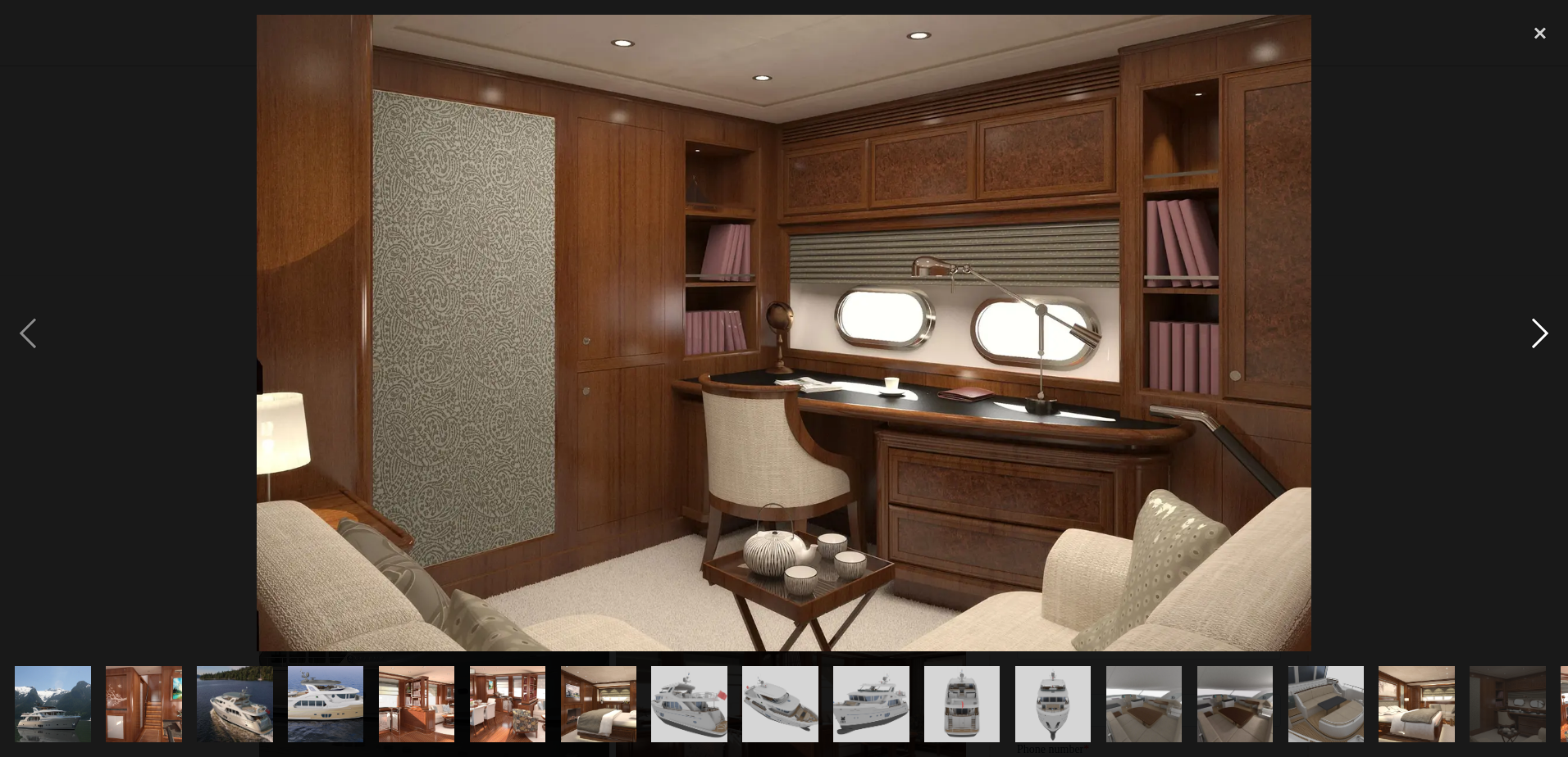
click at [1541, 333] on div "next image" at bounding box center [1539, 333] width 55 height 636
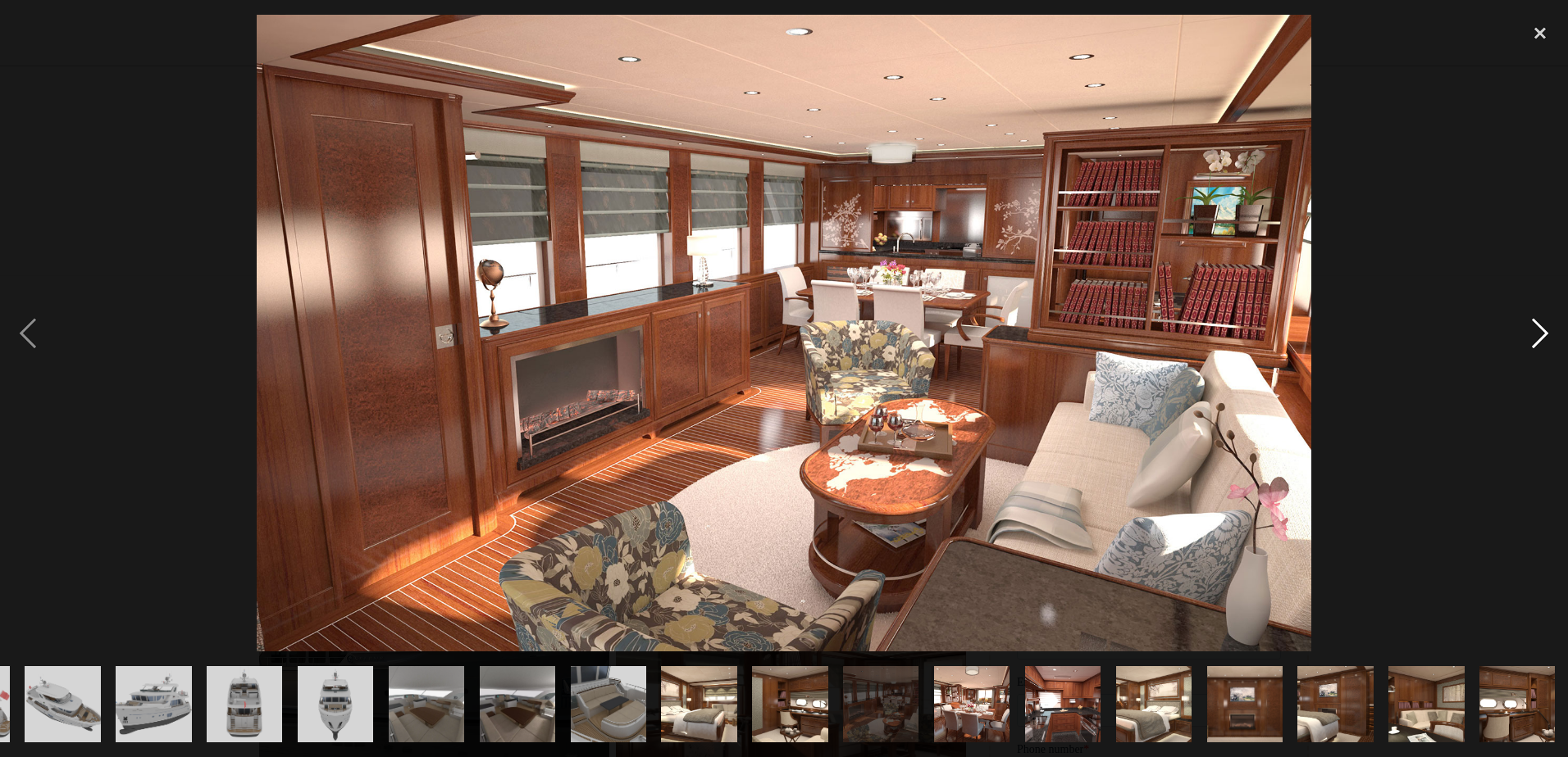
scroll to position [0, 720]
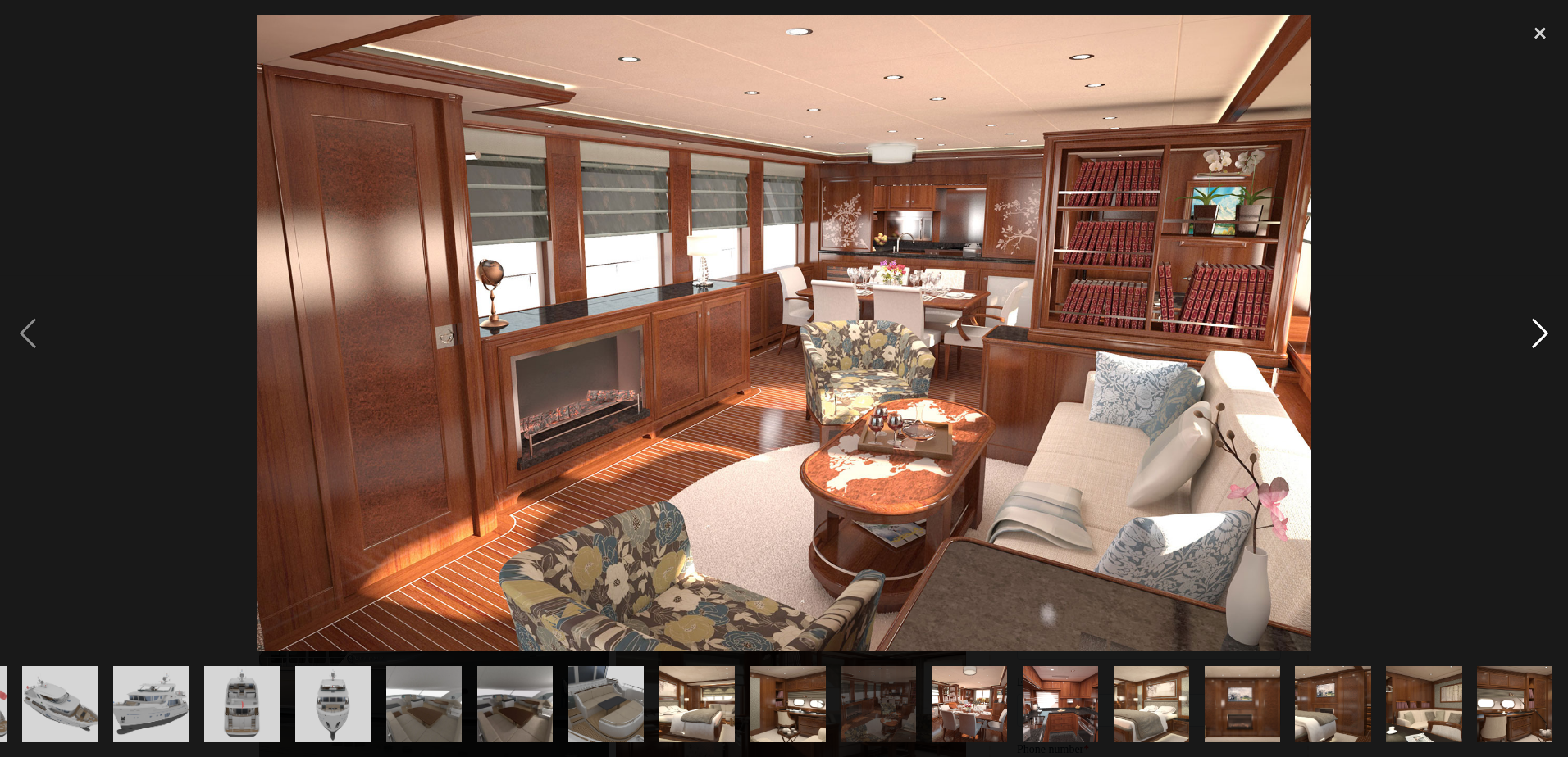
click at [1541, 333] on div "next image" at bounding box center [1539, 333] width 55 height 636
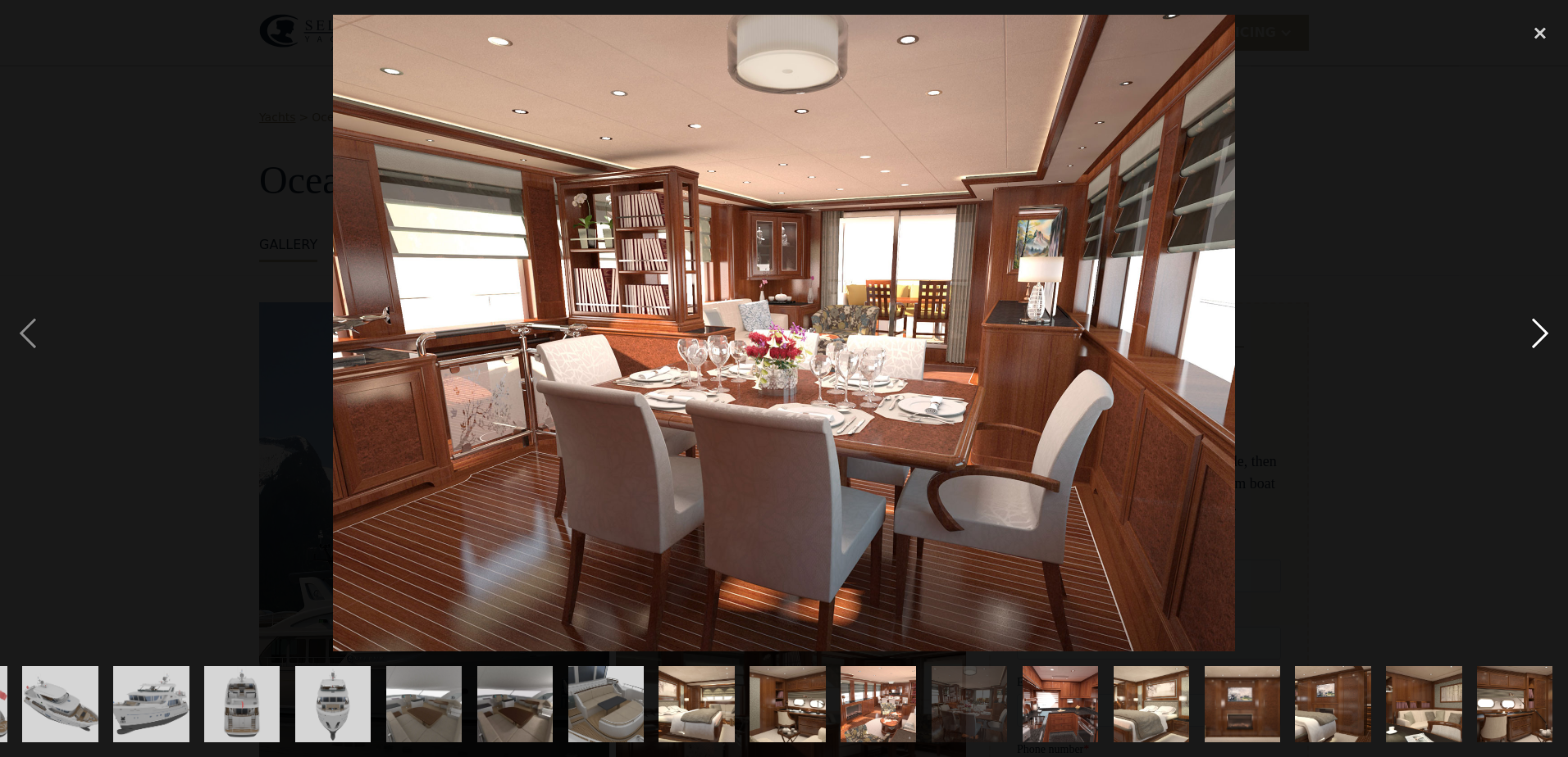
click at [1541, 333] on div "next image" at bounding box center [1539, 333] width 55 height 636
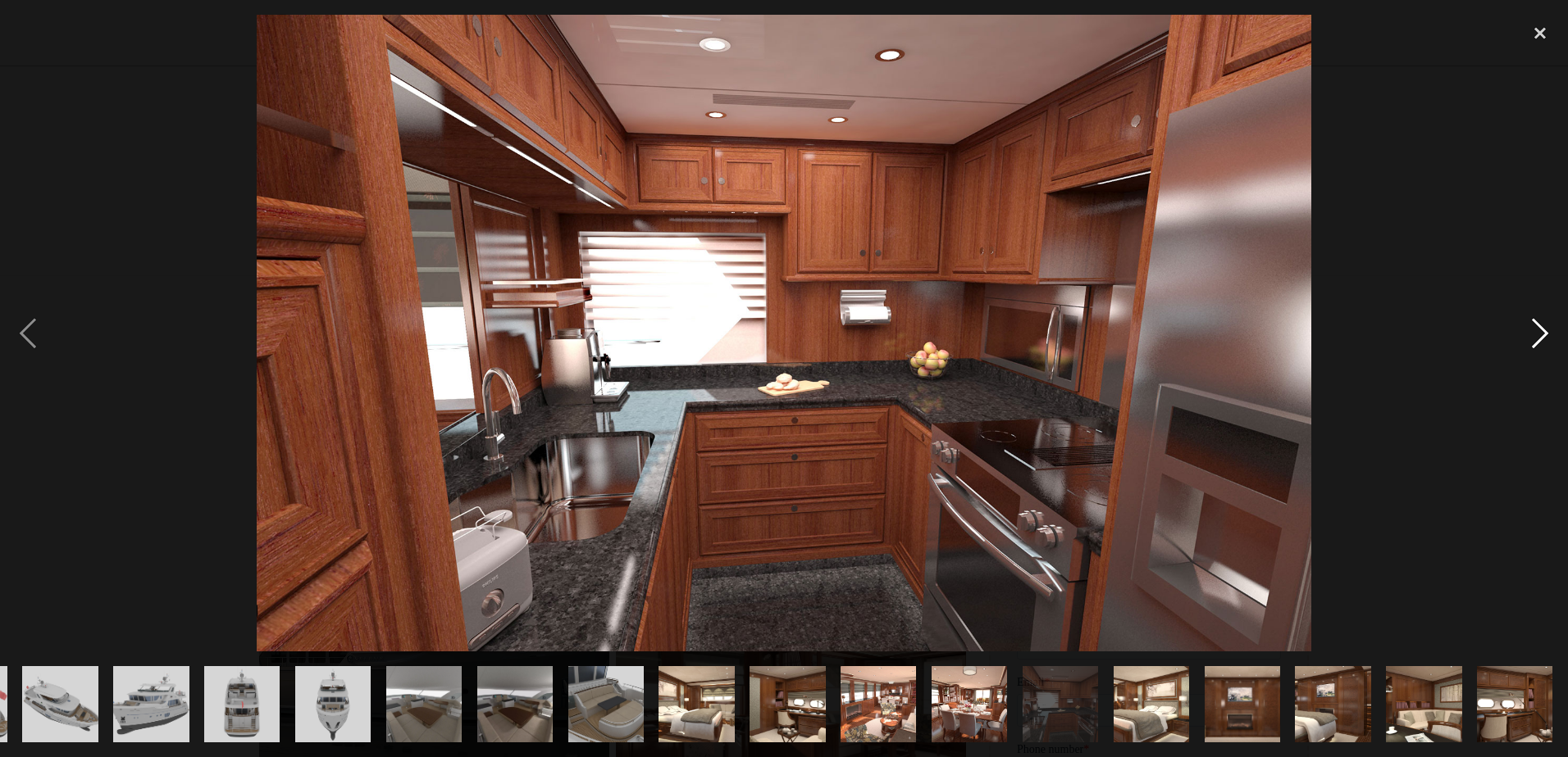
click at [1541, 333] on div "next image" at bounding box center [1539, 333] width 55 height 636
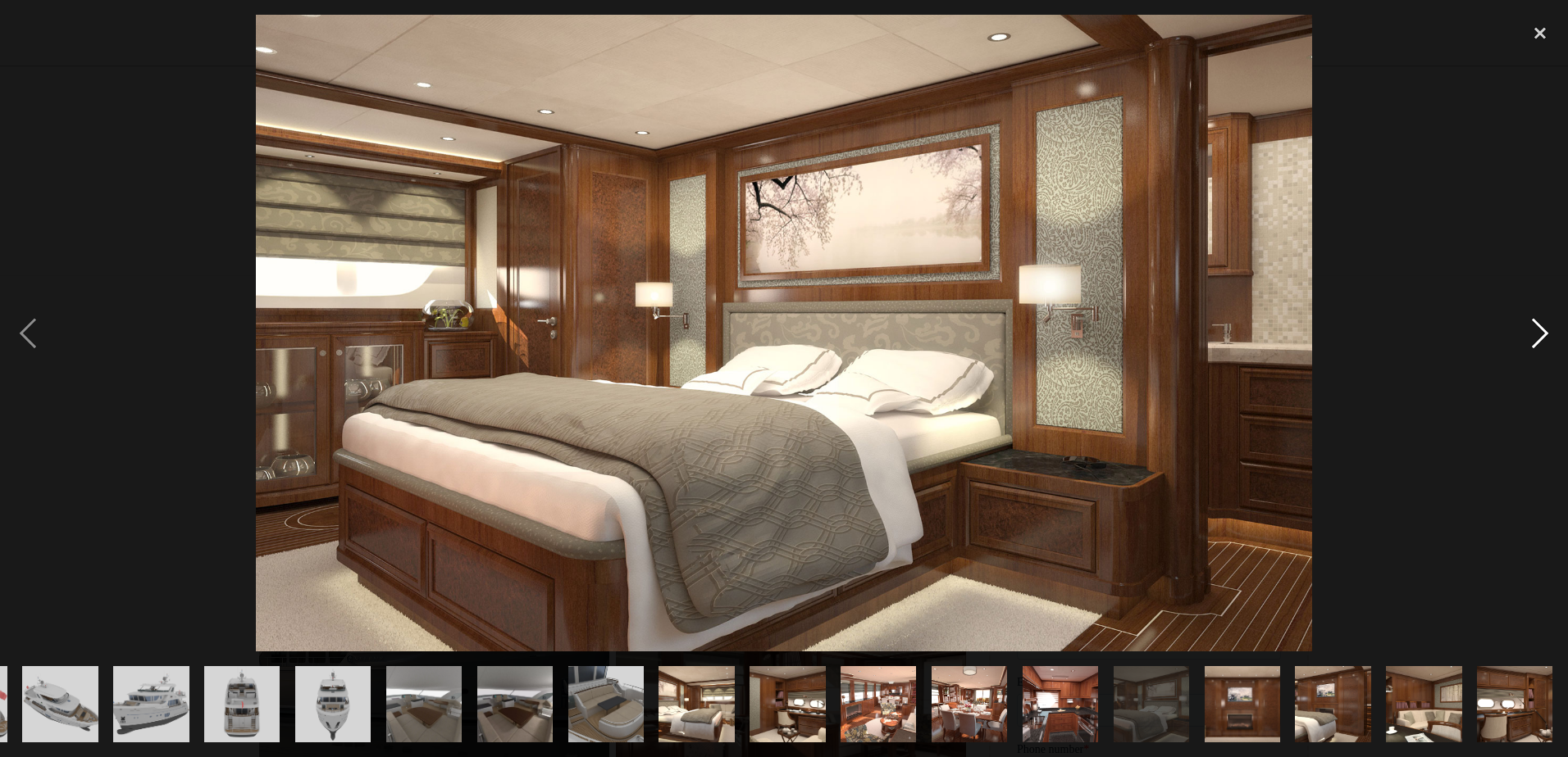
click at [1541, 333] on div "next image" at bounding box center [1539, 333] width 55 height 636
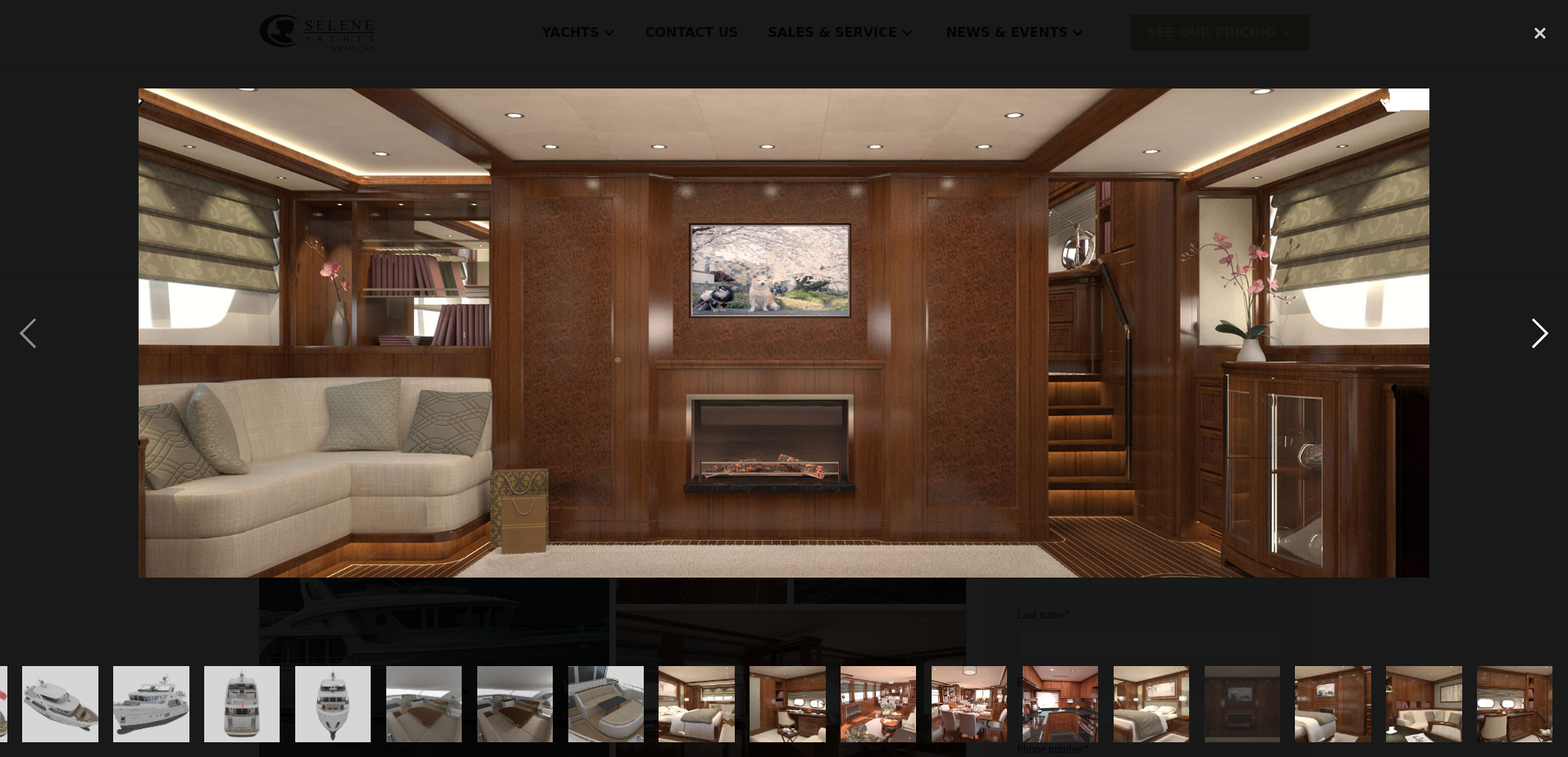
click at [1542, 333] on div "next image" at bounding box center [1539, 333] width 55 height 636
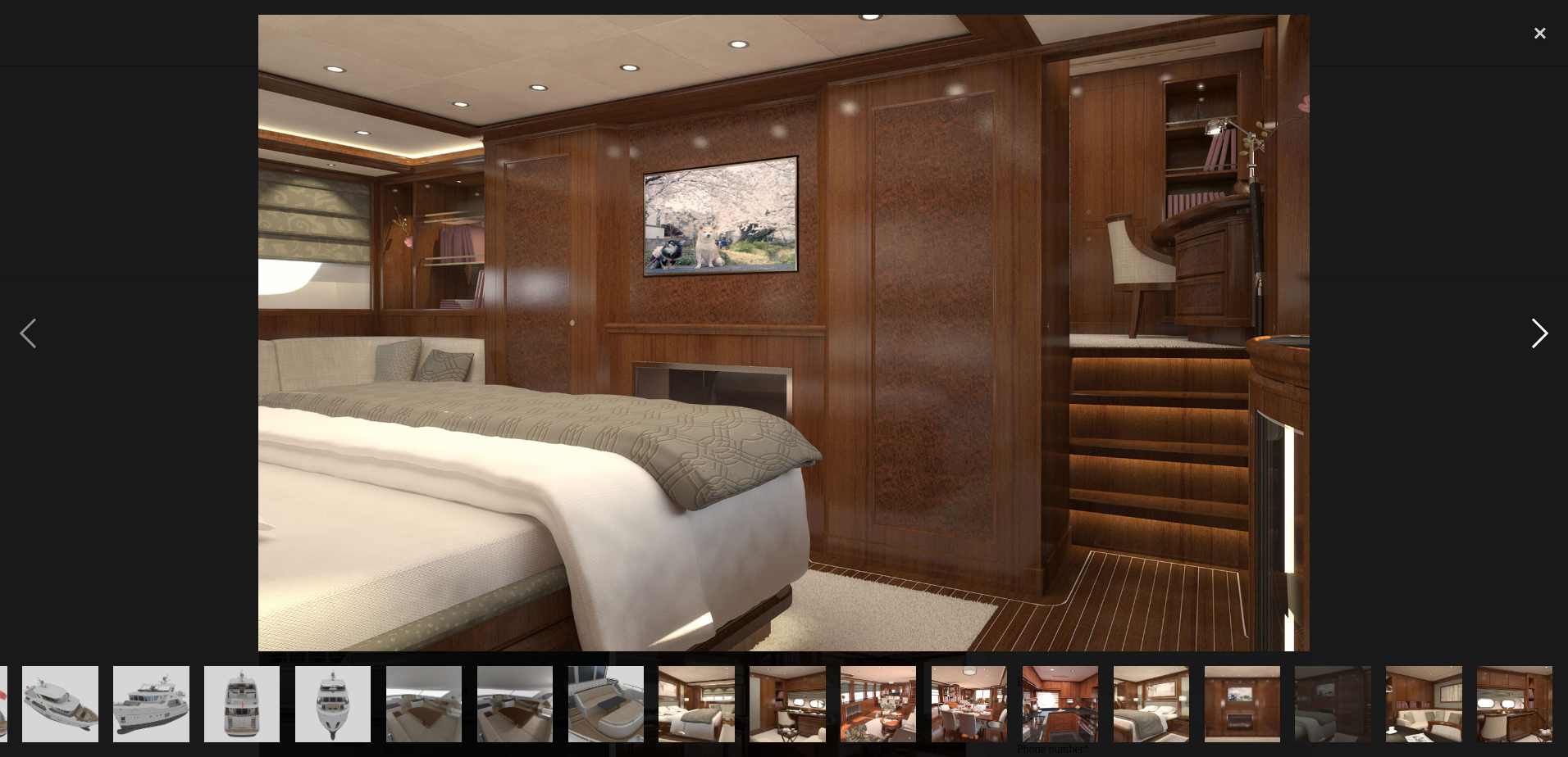
click at [1544, 333] on div "next image" at bounding box center [1539, 333] width 55 height 636
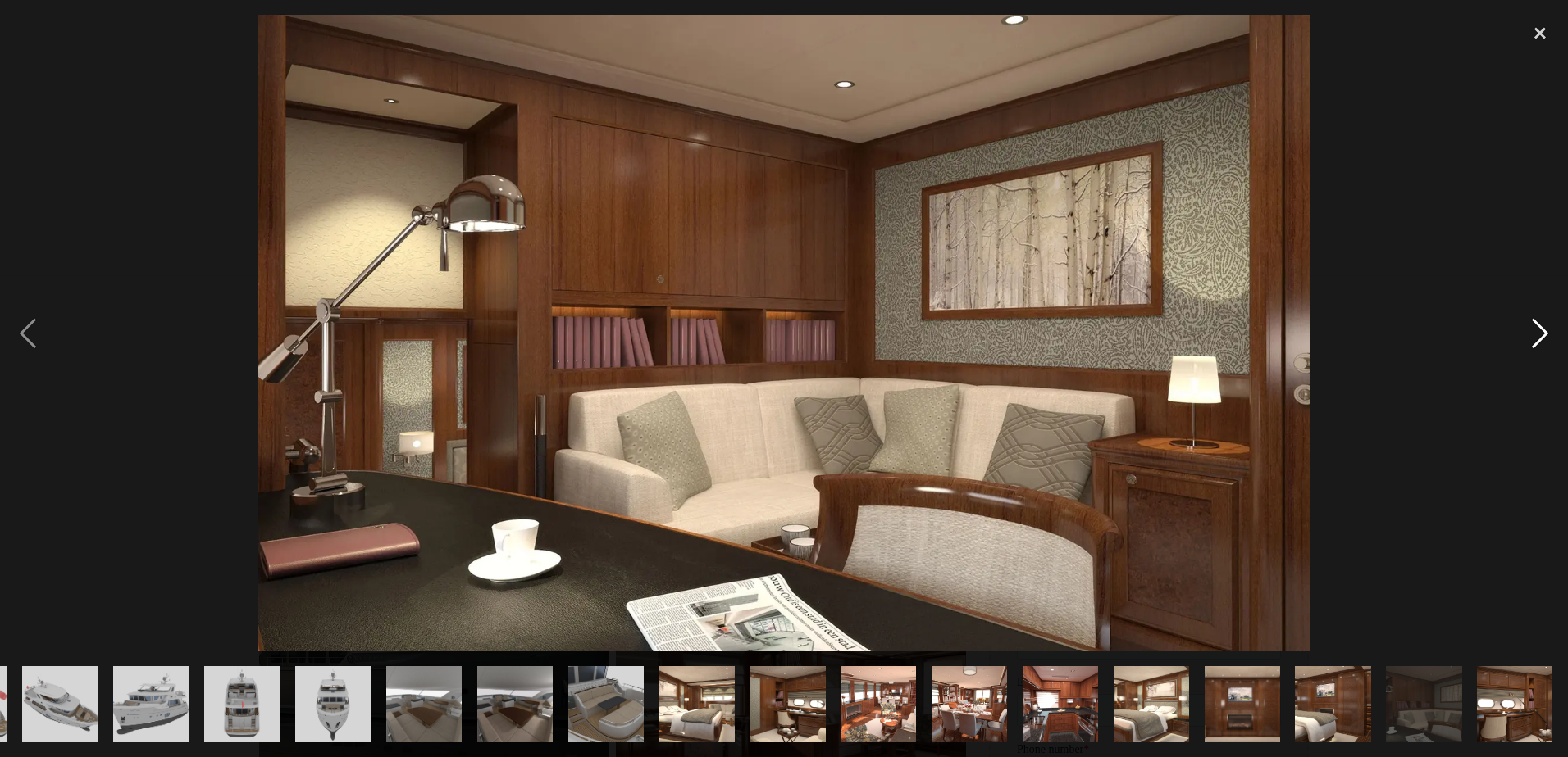
click at [1544, 333] on div "next image" at bounding box center [1539, 333] width 55 height 636
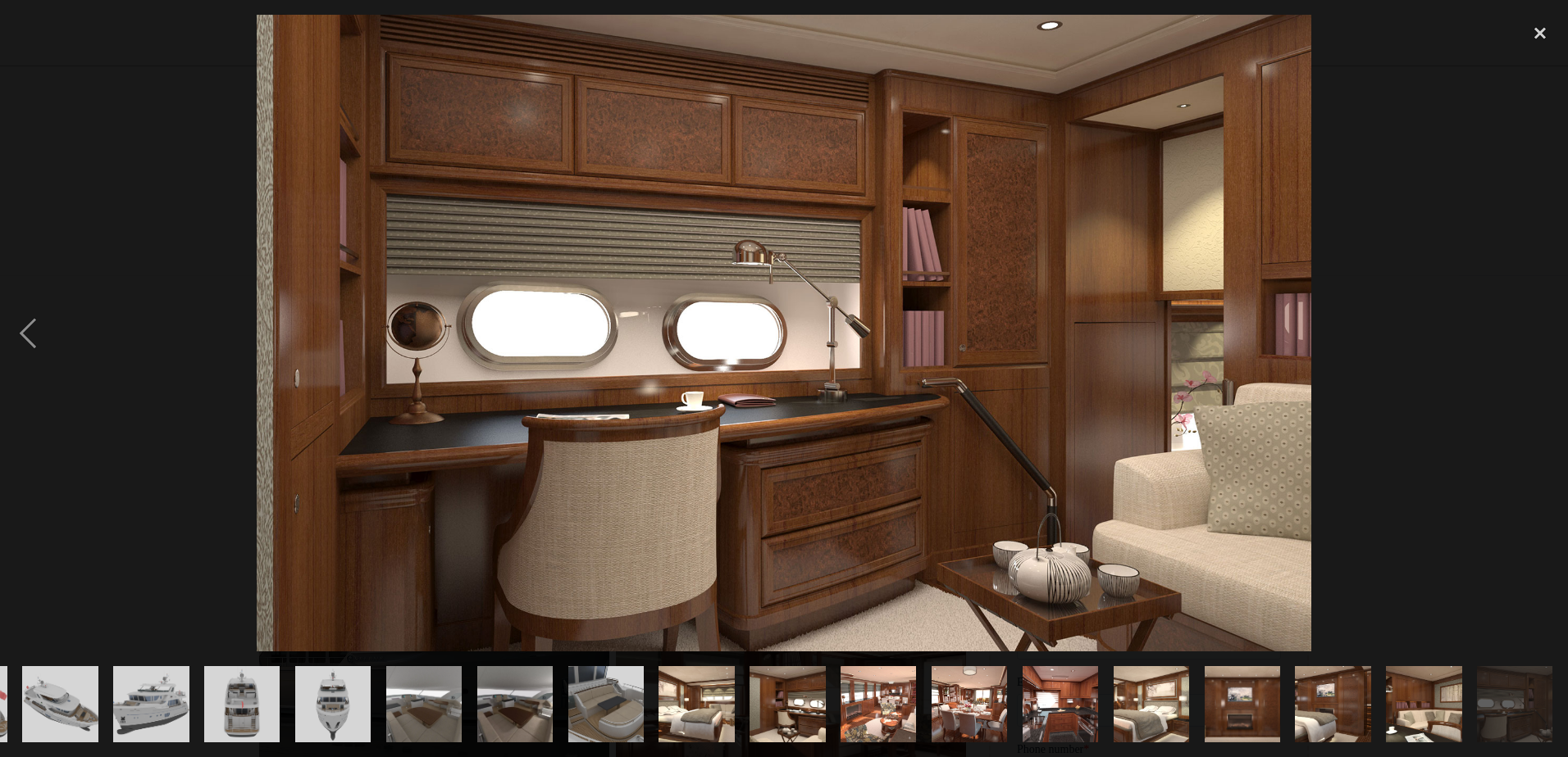
click at [1544, 333] on div "next image" at bounding box center [1539, 333] width 55 height 636
click at [1537, 26] on div "close lightbox" at bounding box center [1539, 33] width 55 height 36
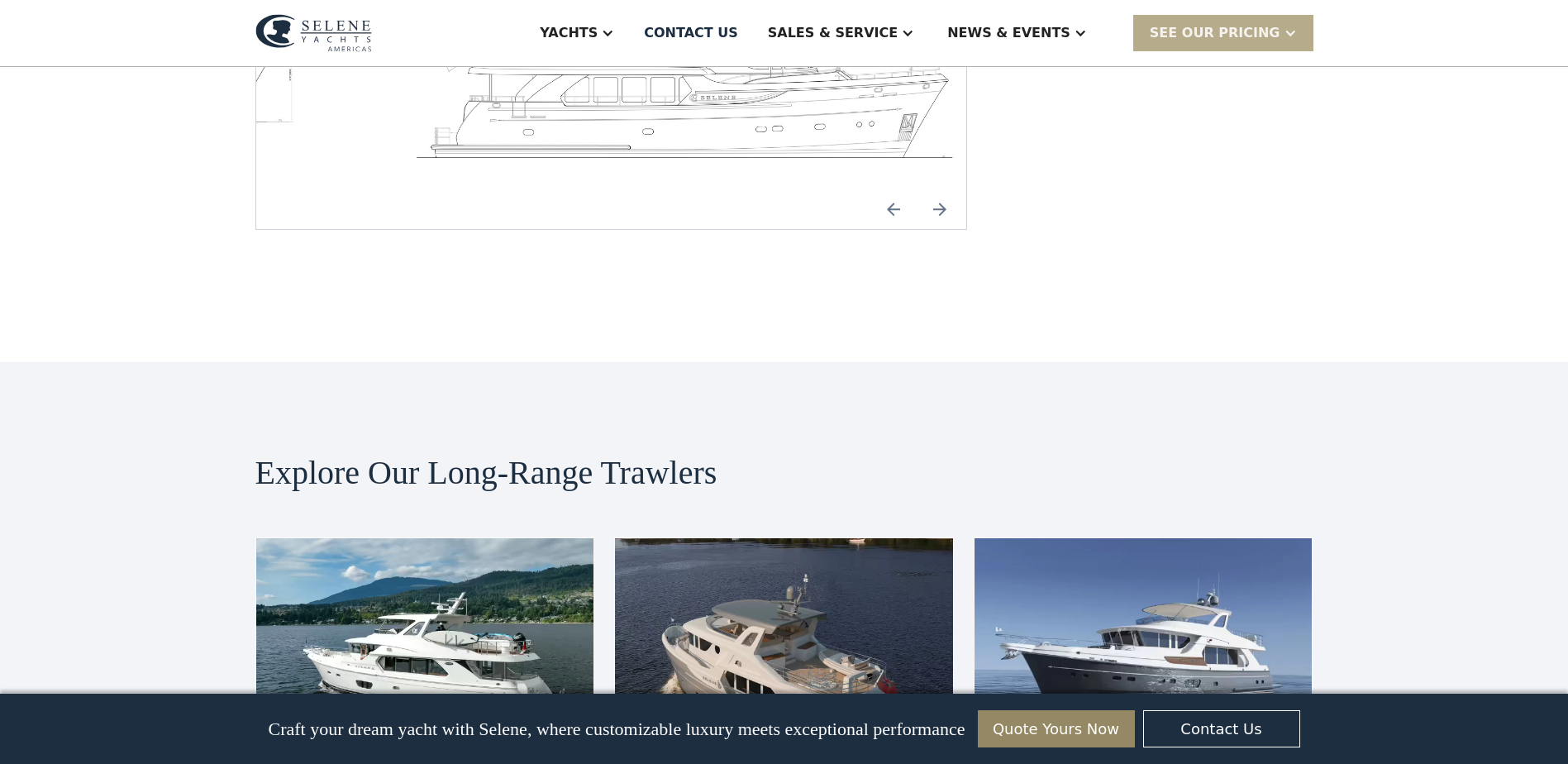
scroll to position [2945, 0]
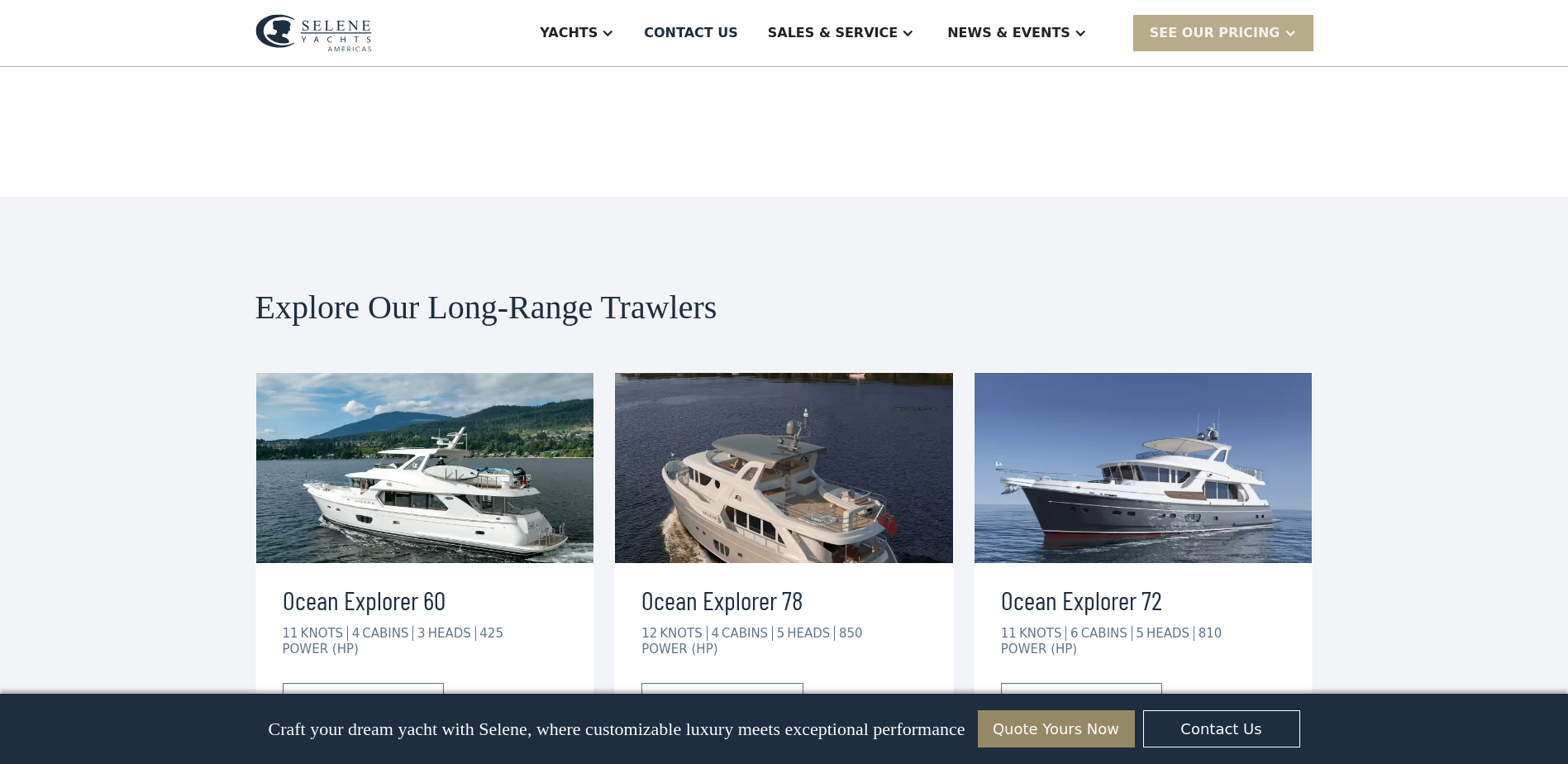
click at [1159, 379] on img at bounding box center [1144, 468] width 338 height 190
click at [1055, 691] on div "view details" at bounding box center [1068, 700] width 92 height 20
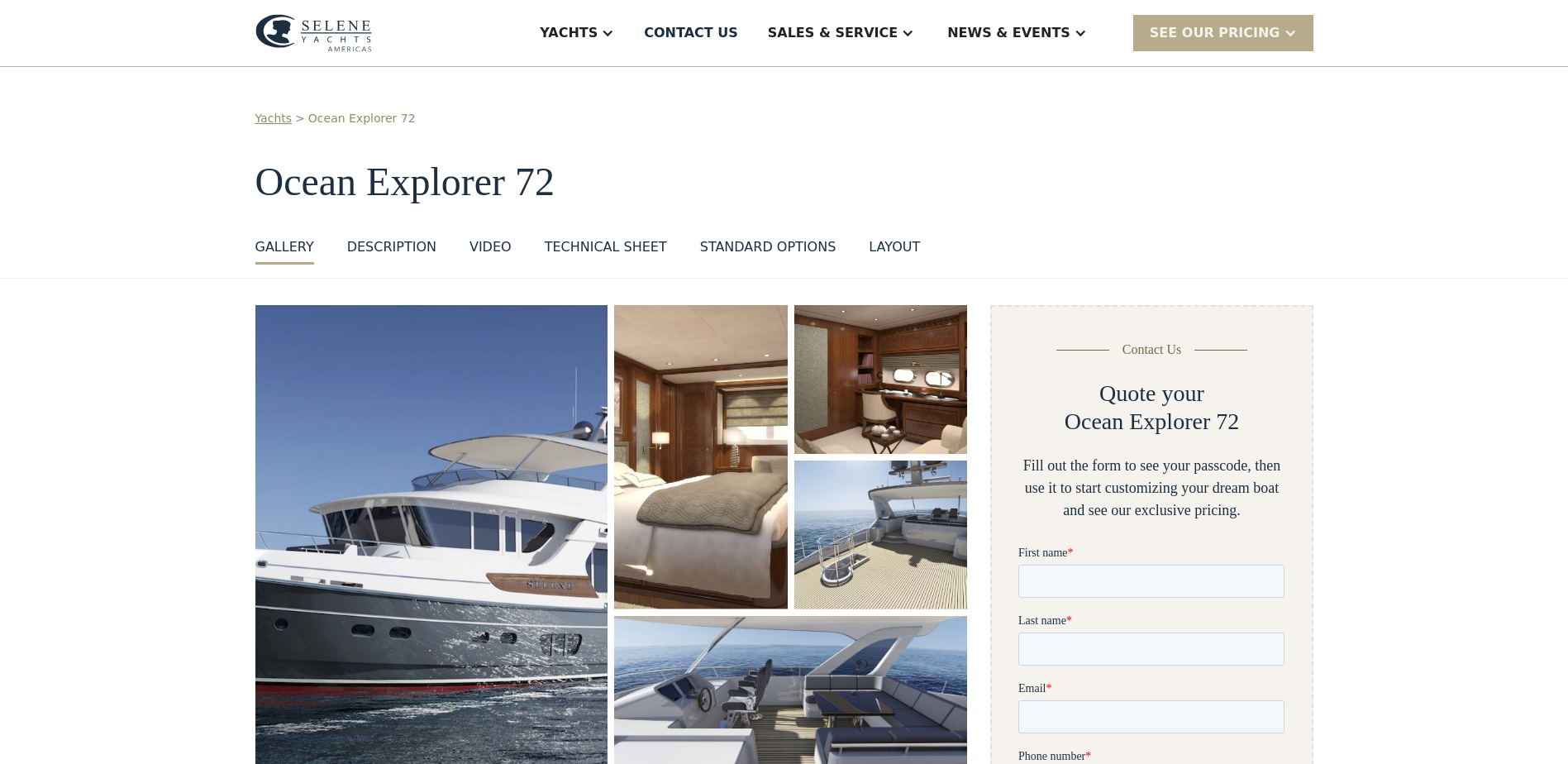
click at [485, 465] on img "open lightbox" at bounding box center [431, 556] width 353 height 501
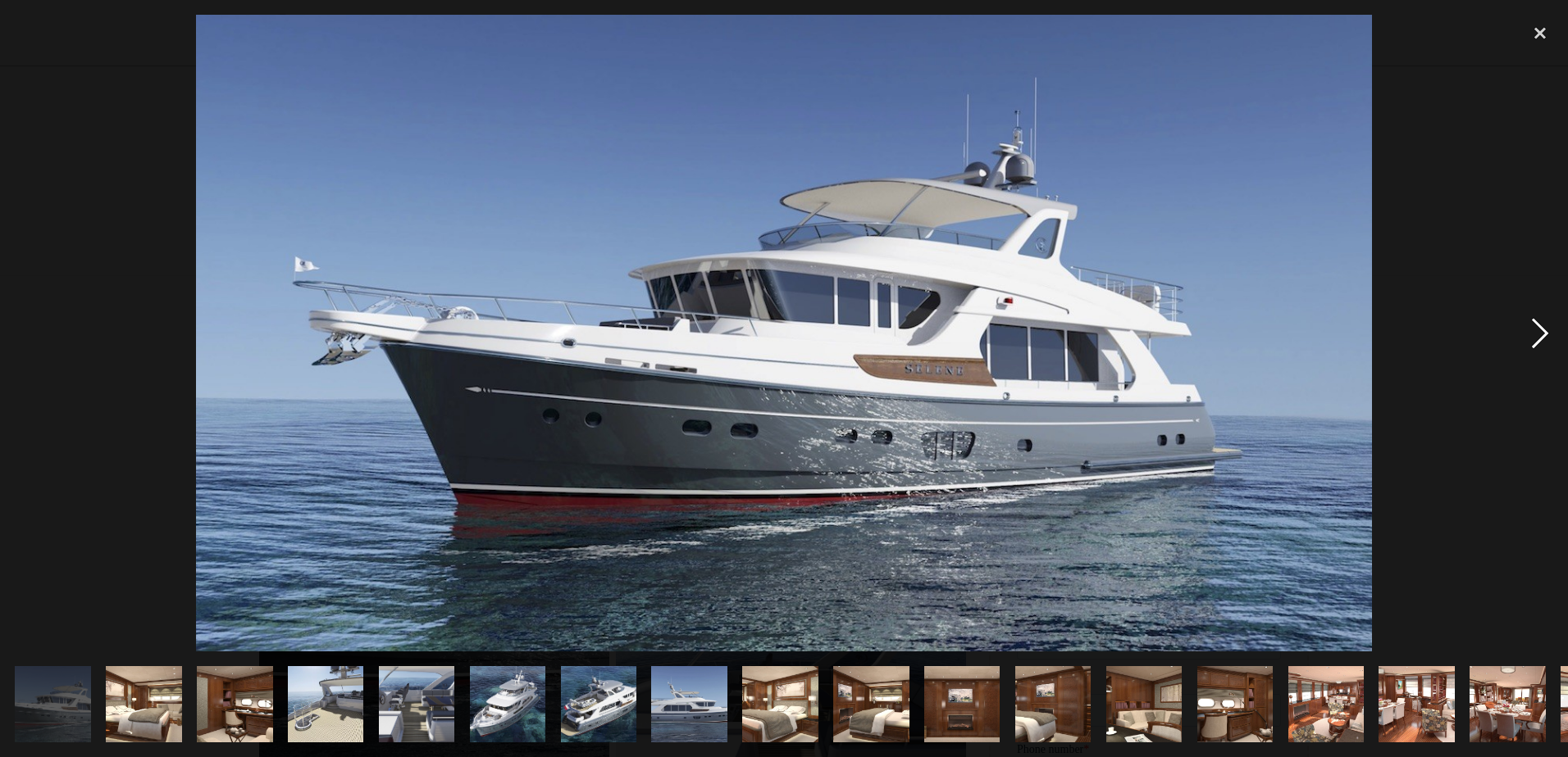
click at [1533, 337] on div "next image" at bounding box center [1539, 333] width 55 height 636
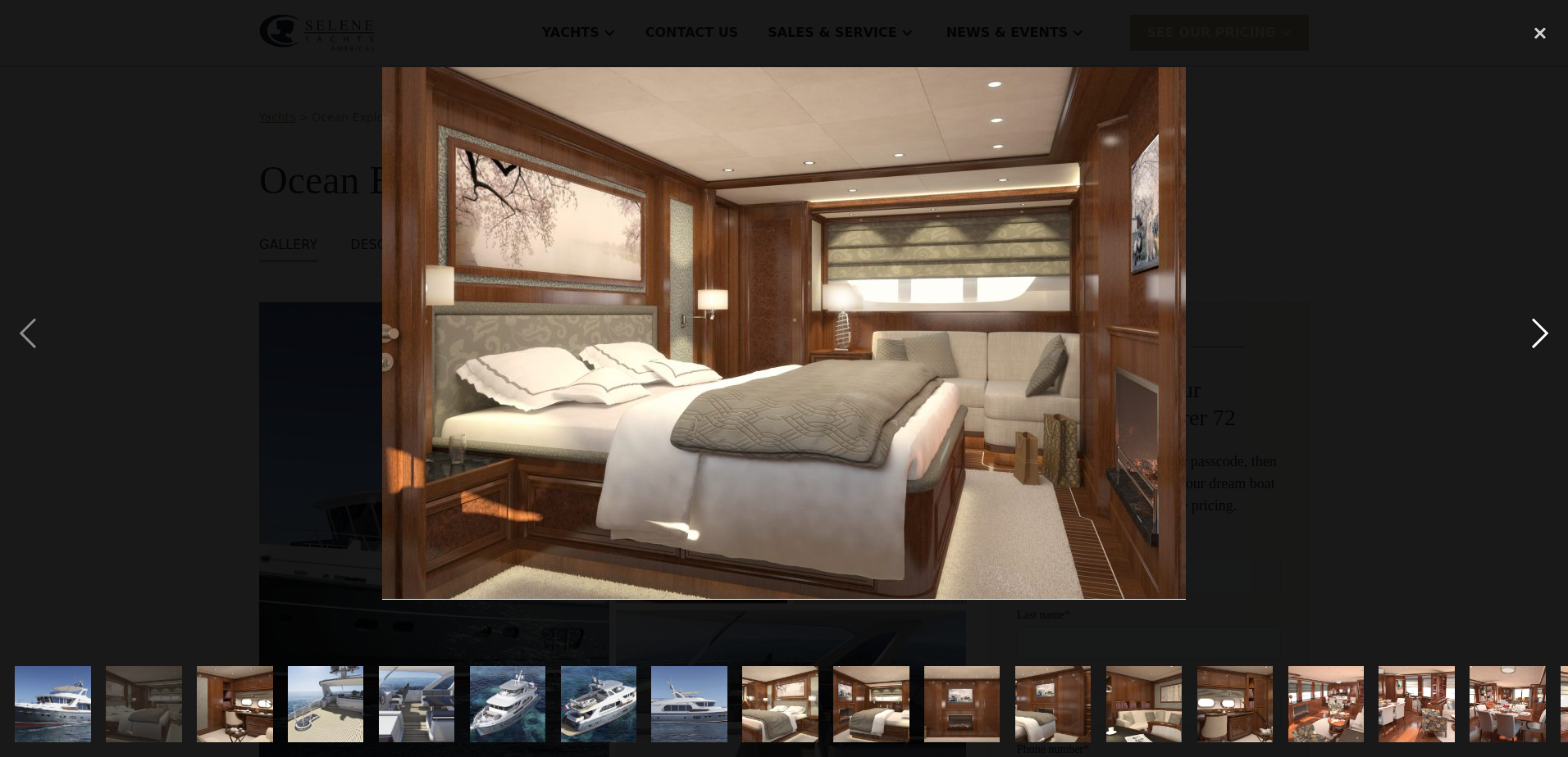
click at [1533, 337] on div "next image" at bounding box center [1539, 333] width 55 height 636
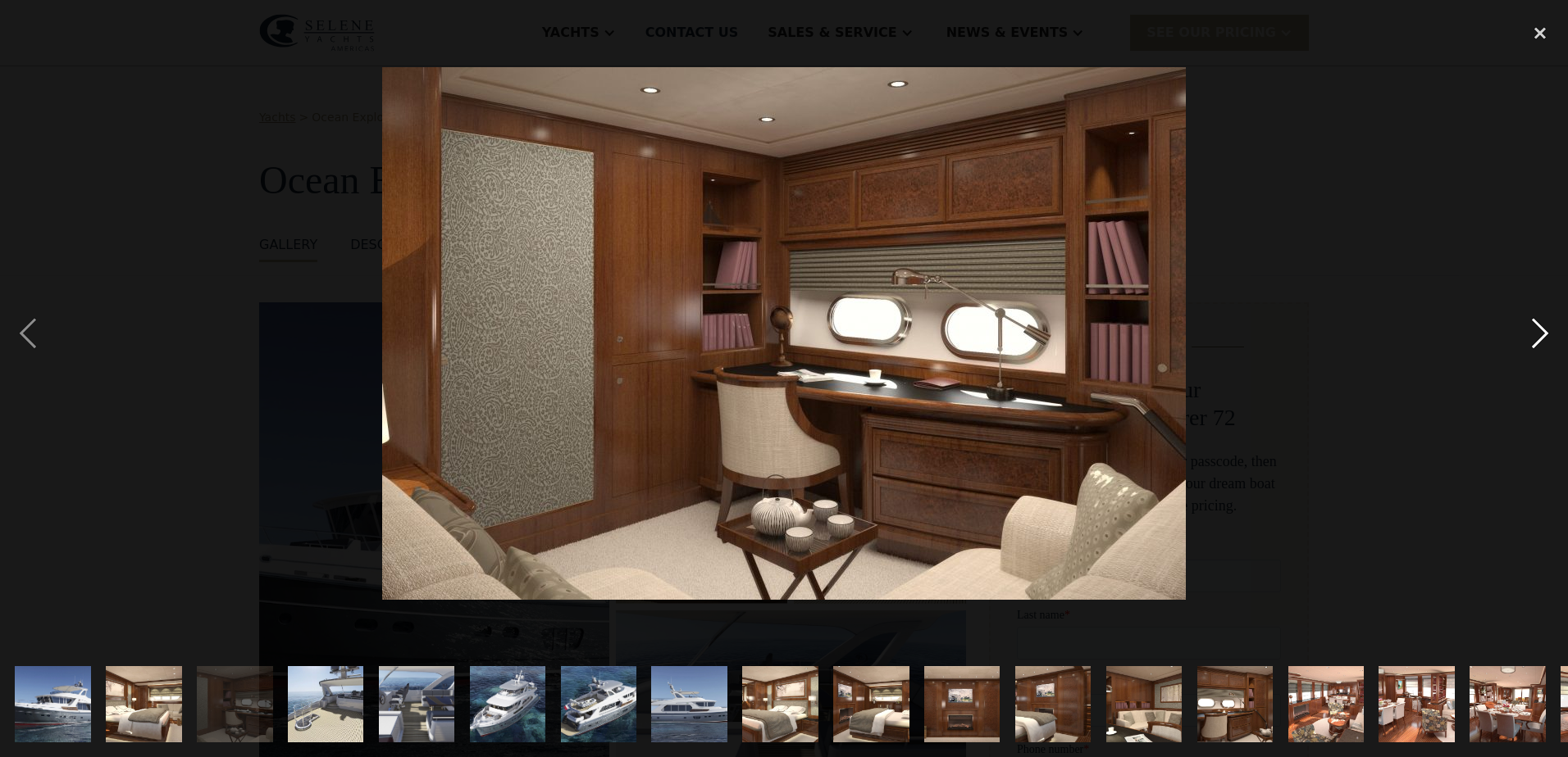
click at [1533, 337] on div "next image" at bounding box center [1539, 333] width 55 height 636
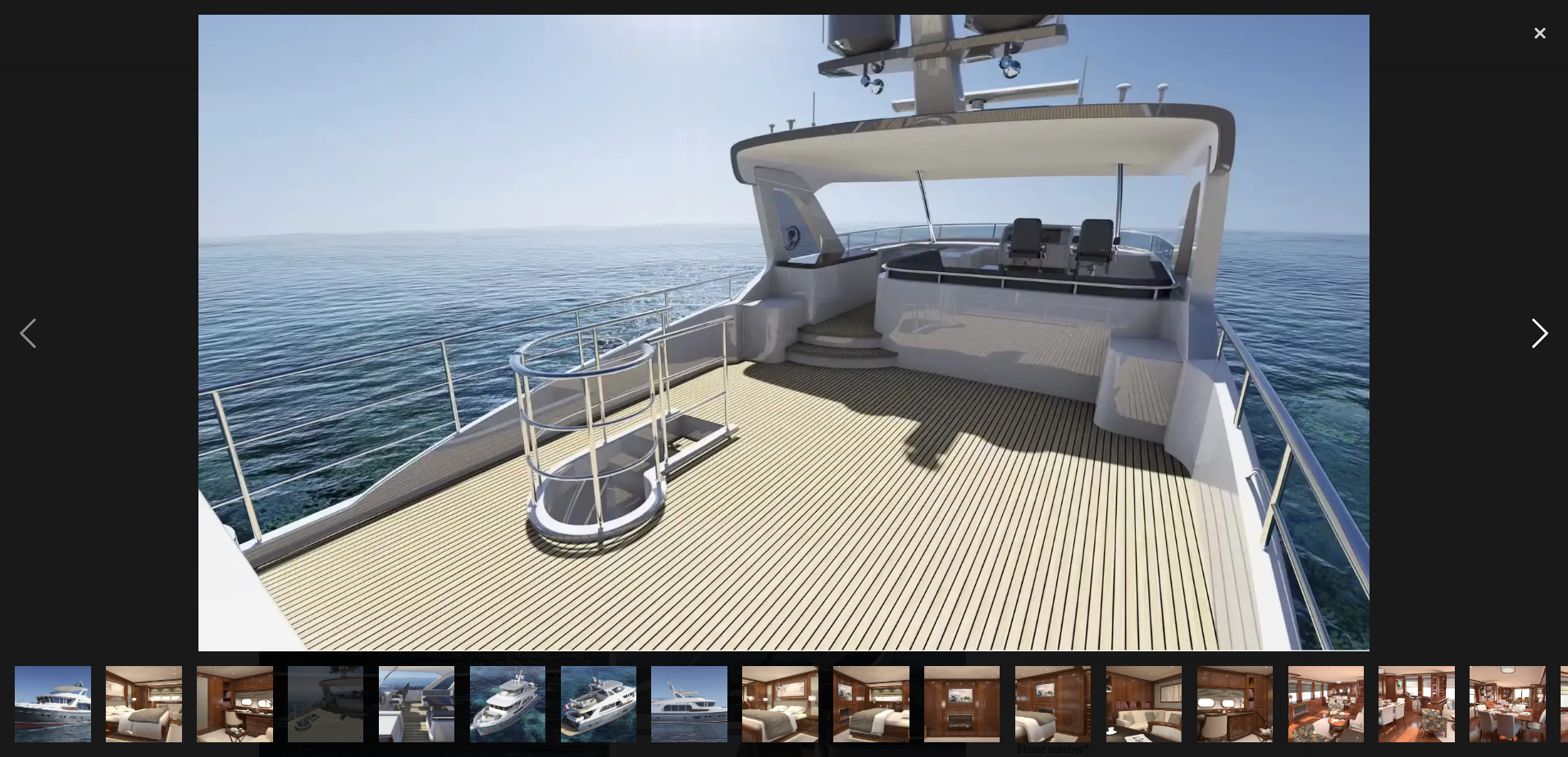
click at [1534, 337] on div "next image" at bounding box center [1539, 333] width 55 height 636
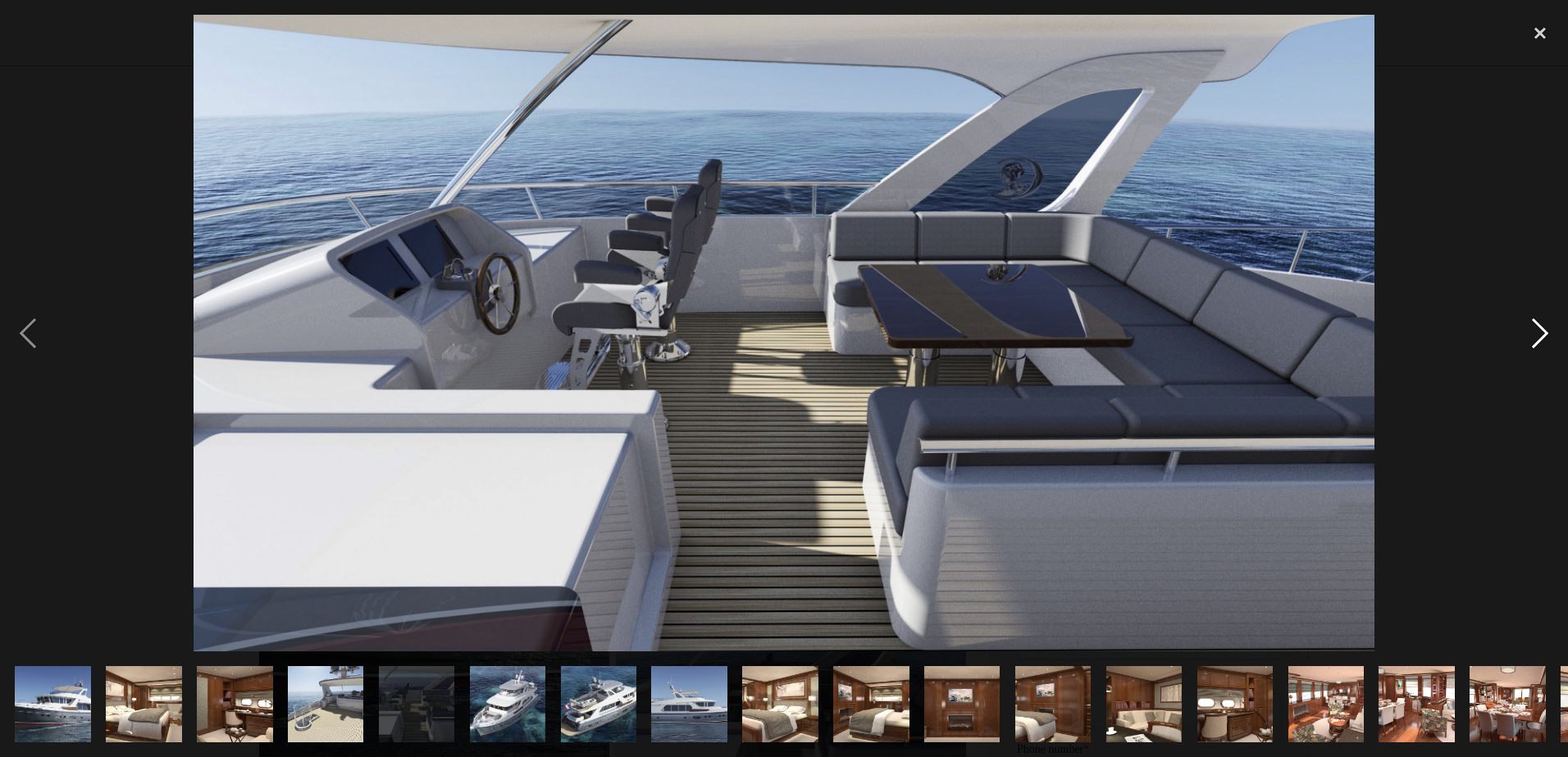
click at [1534, 337] on div "next image" at bounding box center [1539, 333] width 55 height 636
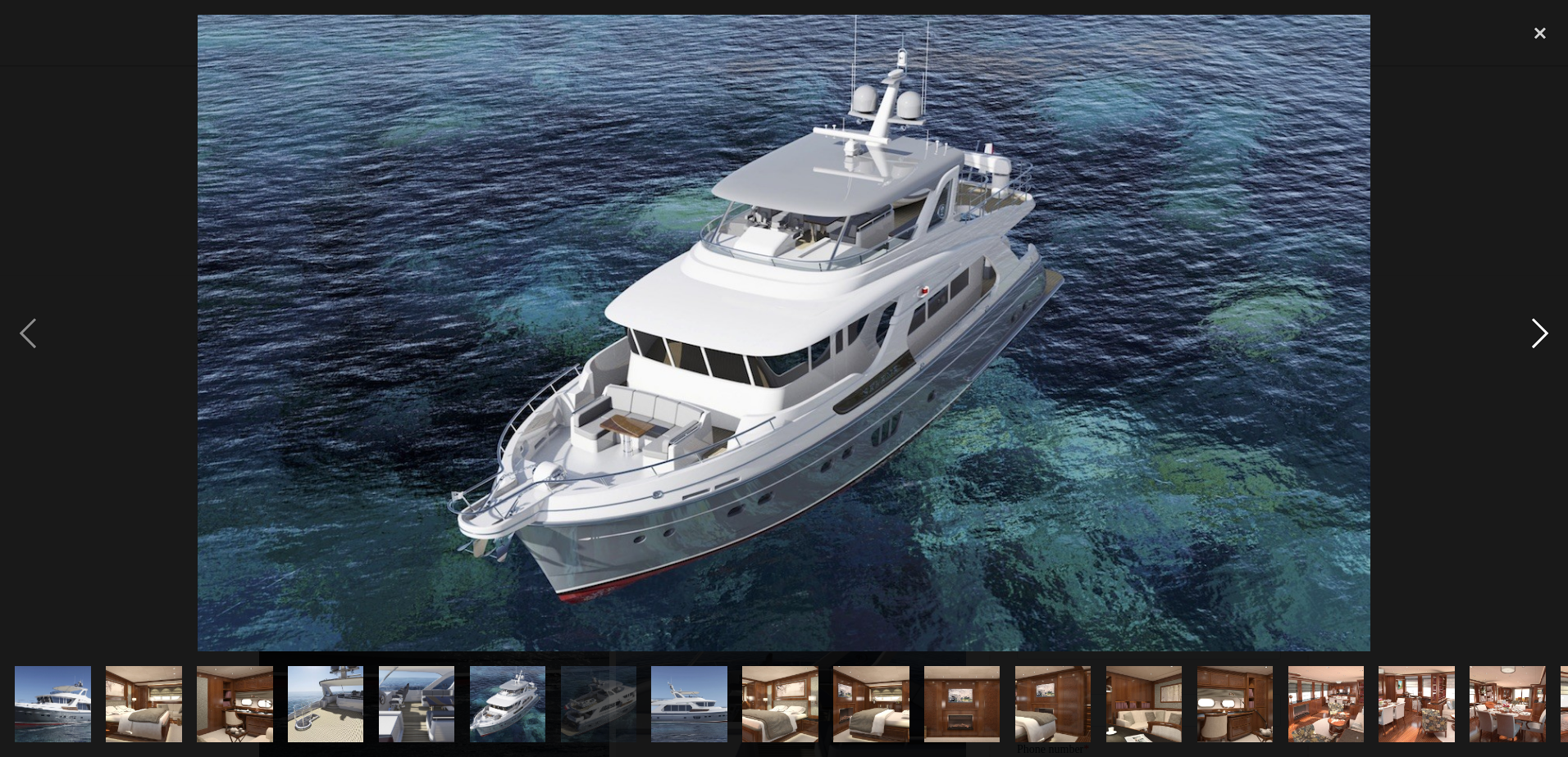
click at [1534, 337] on div "next image" at bounding box center [1539, 333] width 55 height 636
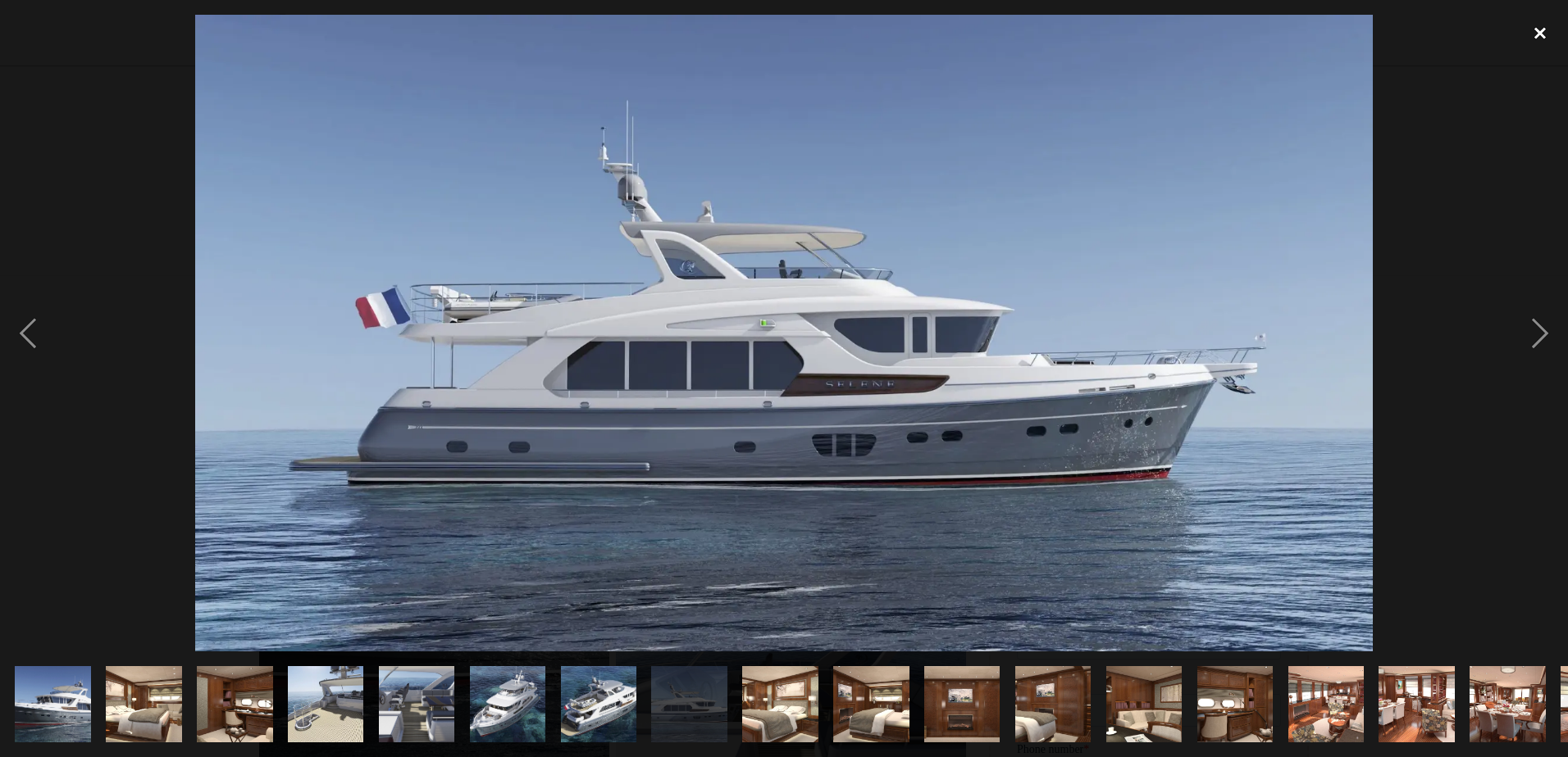
click at [1539, 35] on div "close lightbox" at bounding box center [1539, 33] width 55 height 36
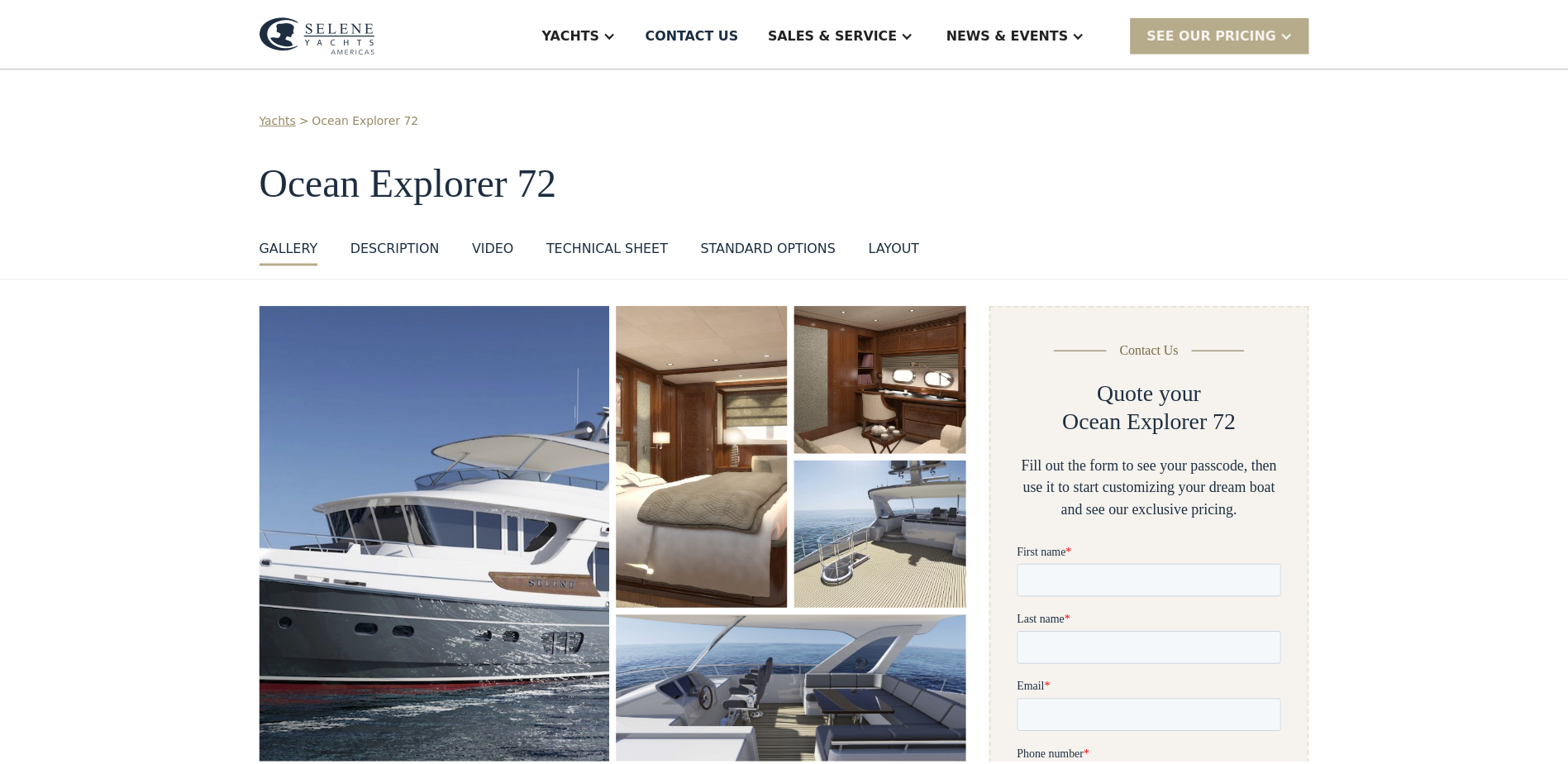
scroll to position [43, 0]
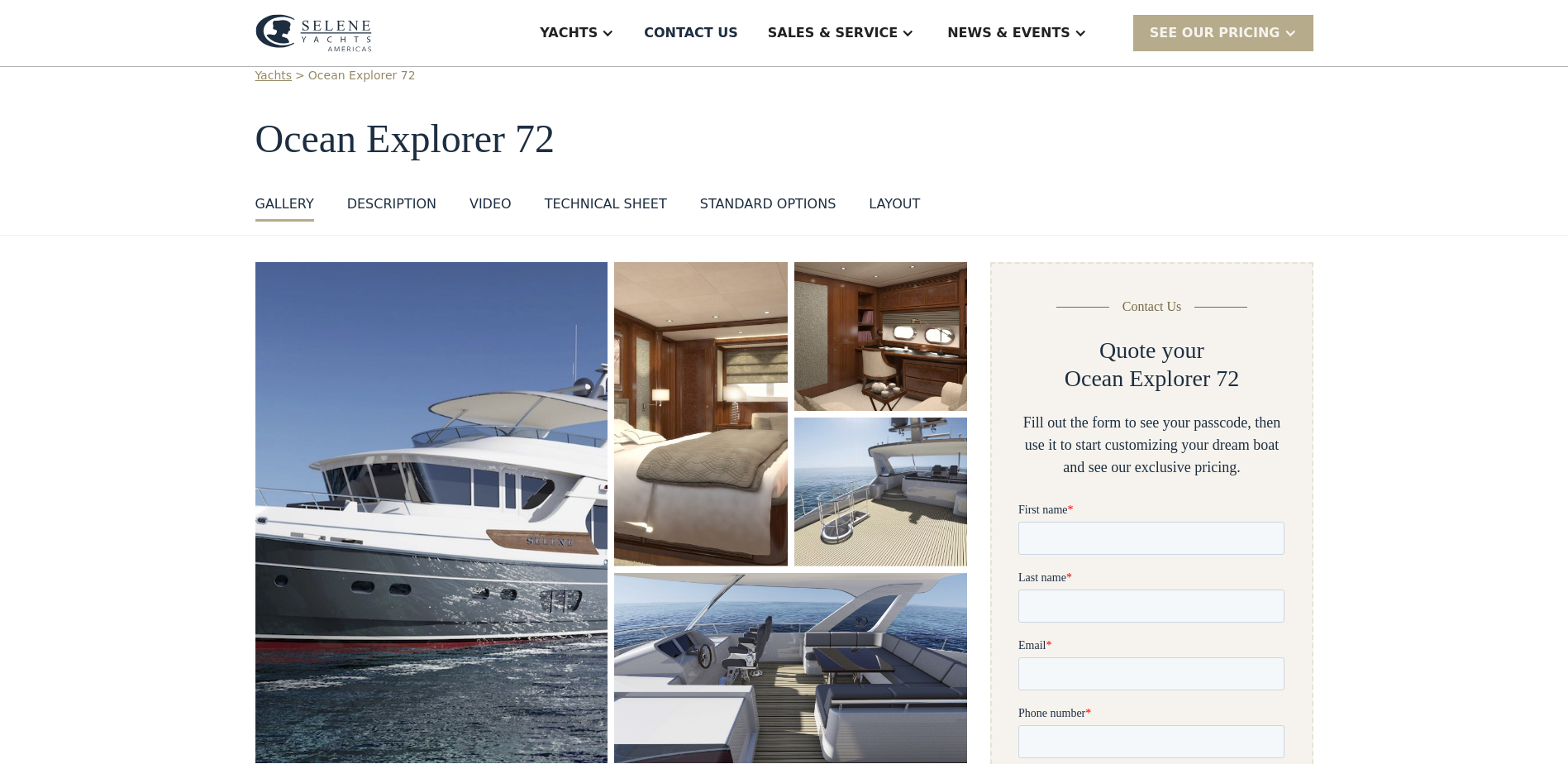
click at [482, 200] on div "VIDEO" at bounding box center [491, 204] width 42 height 20
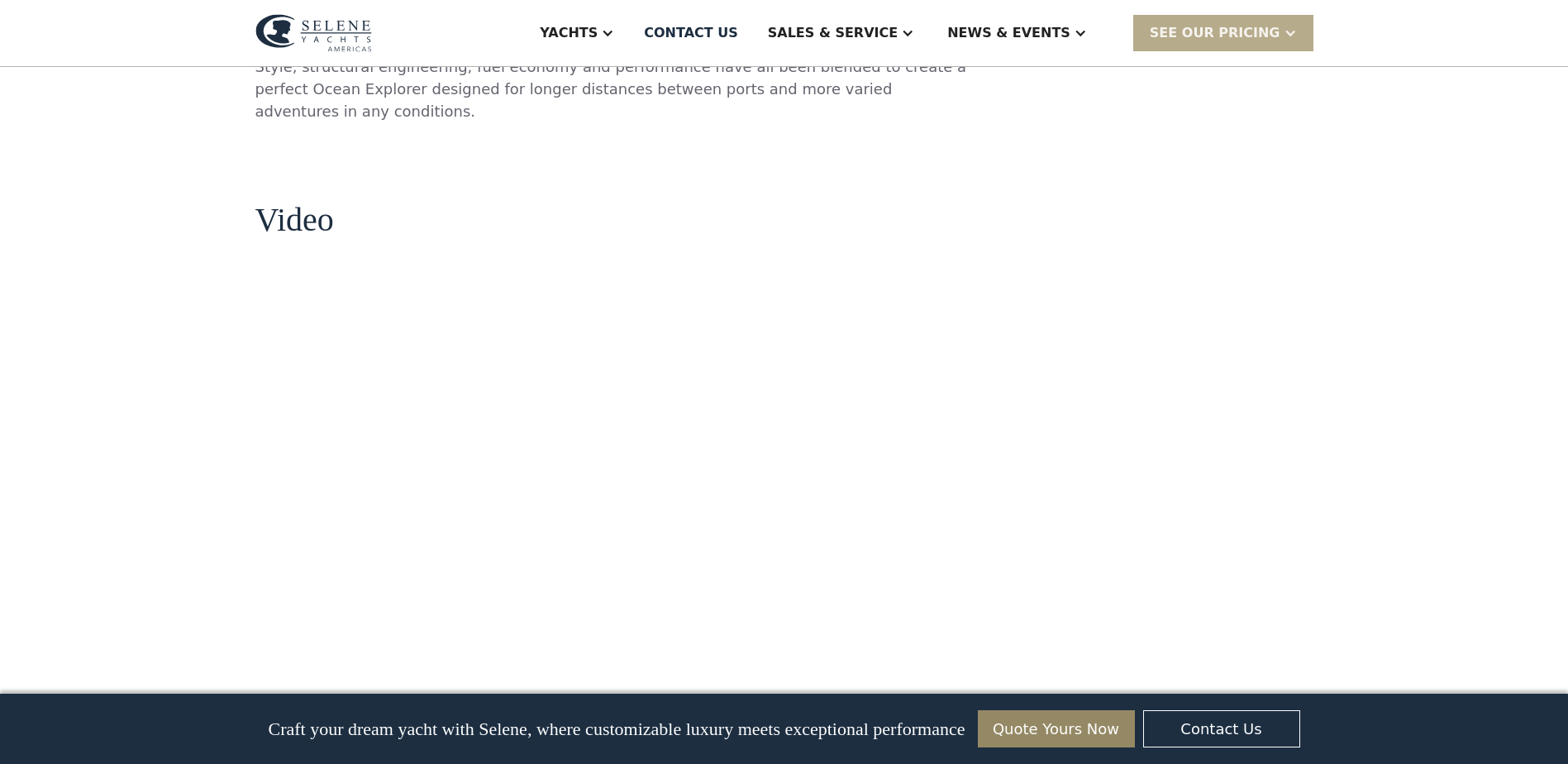
scroll to position [1544, 0]
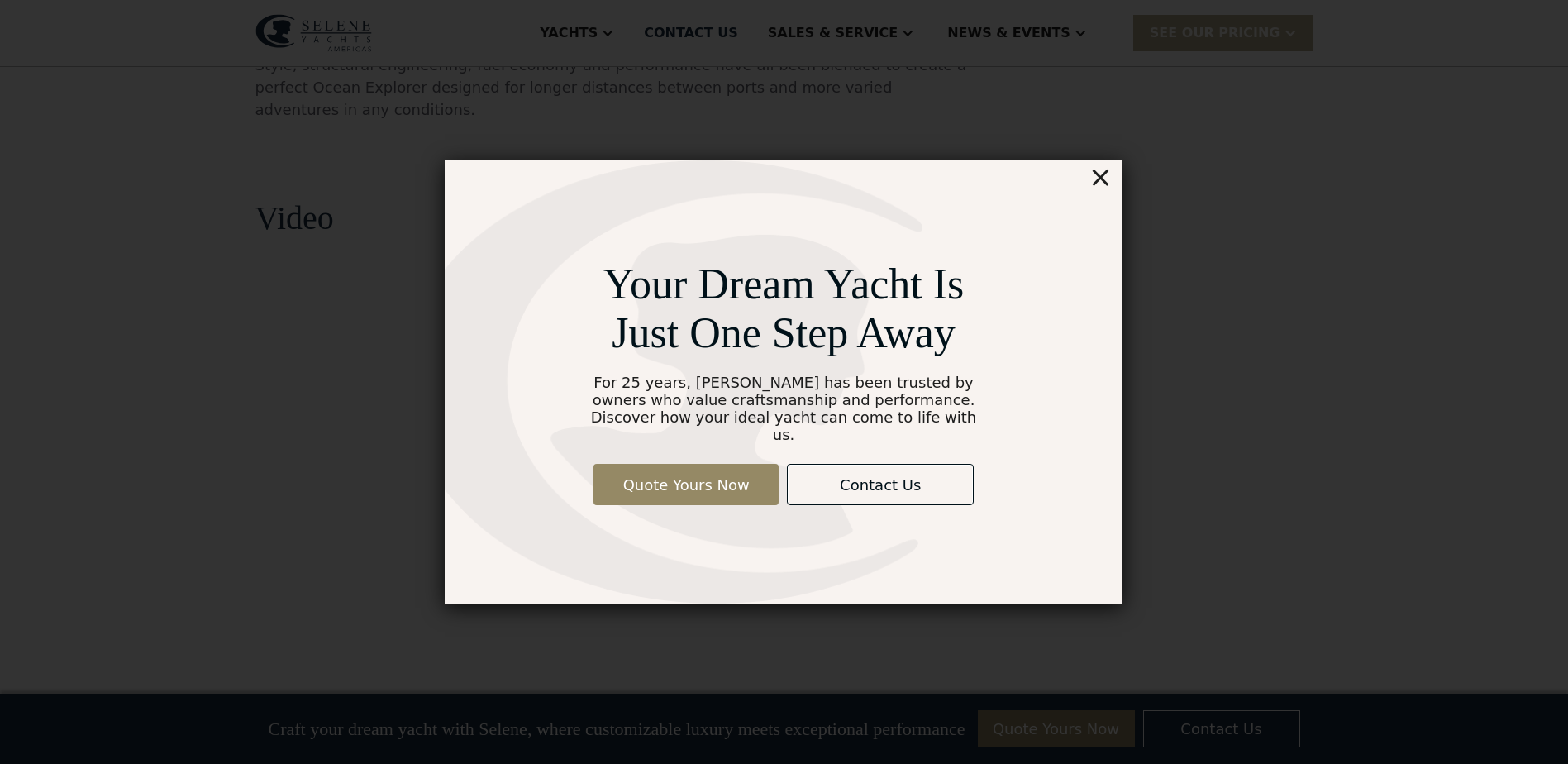
click at [1104, 188] on div "×" at bounding box center [1101, 177] width 24 height 33
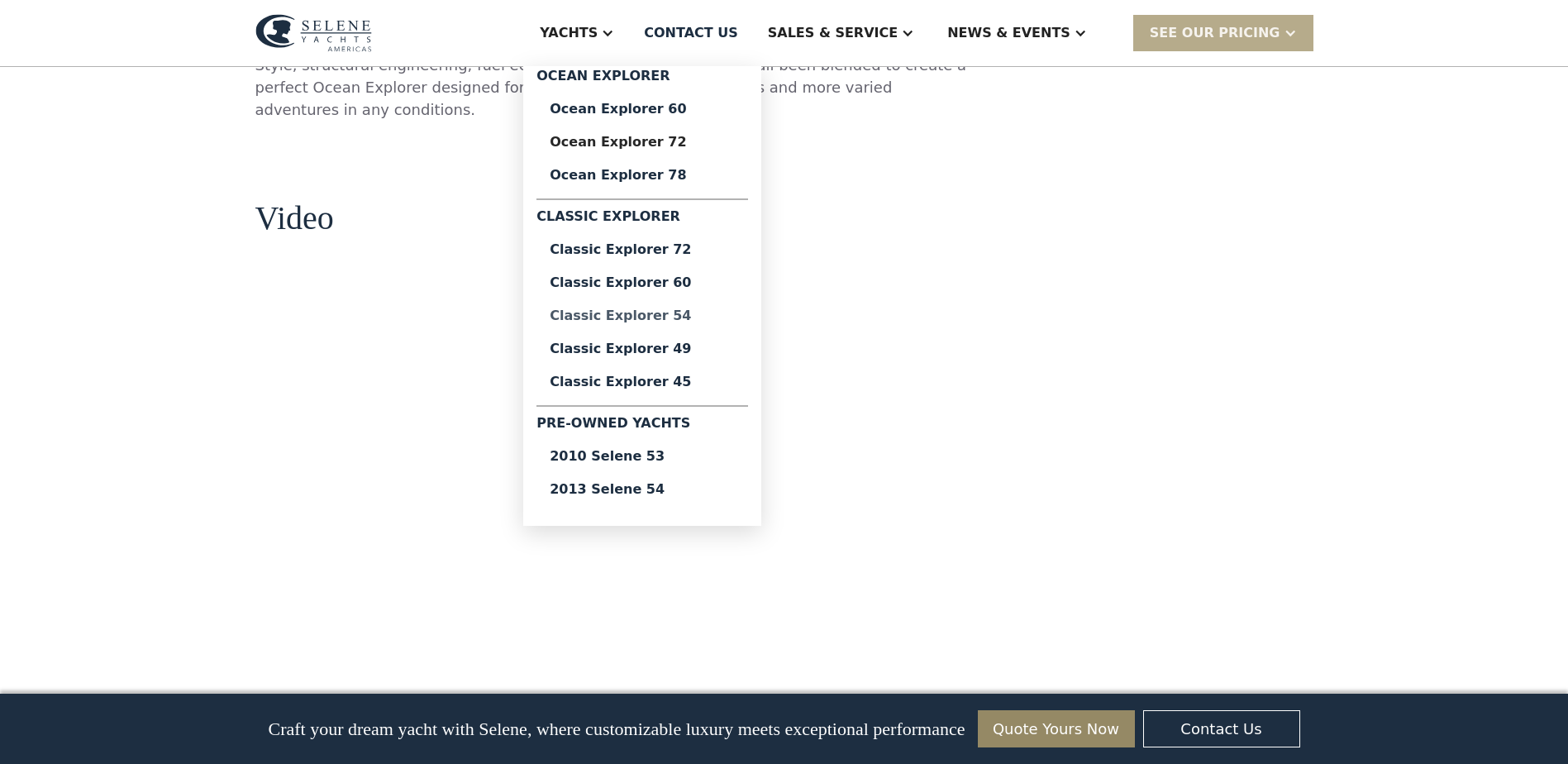
click at [693, 313] on div "Classic Explorer 54" at bounding box center [642, 316] width 185 height 13
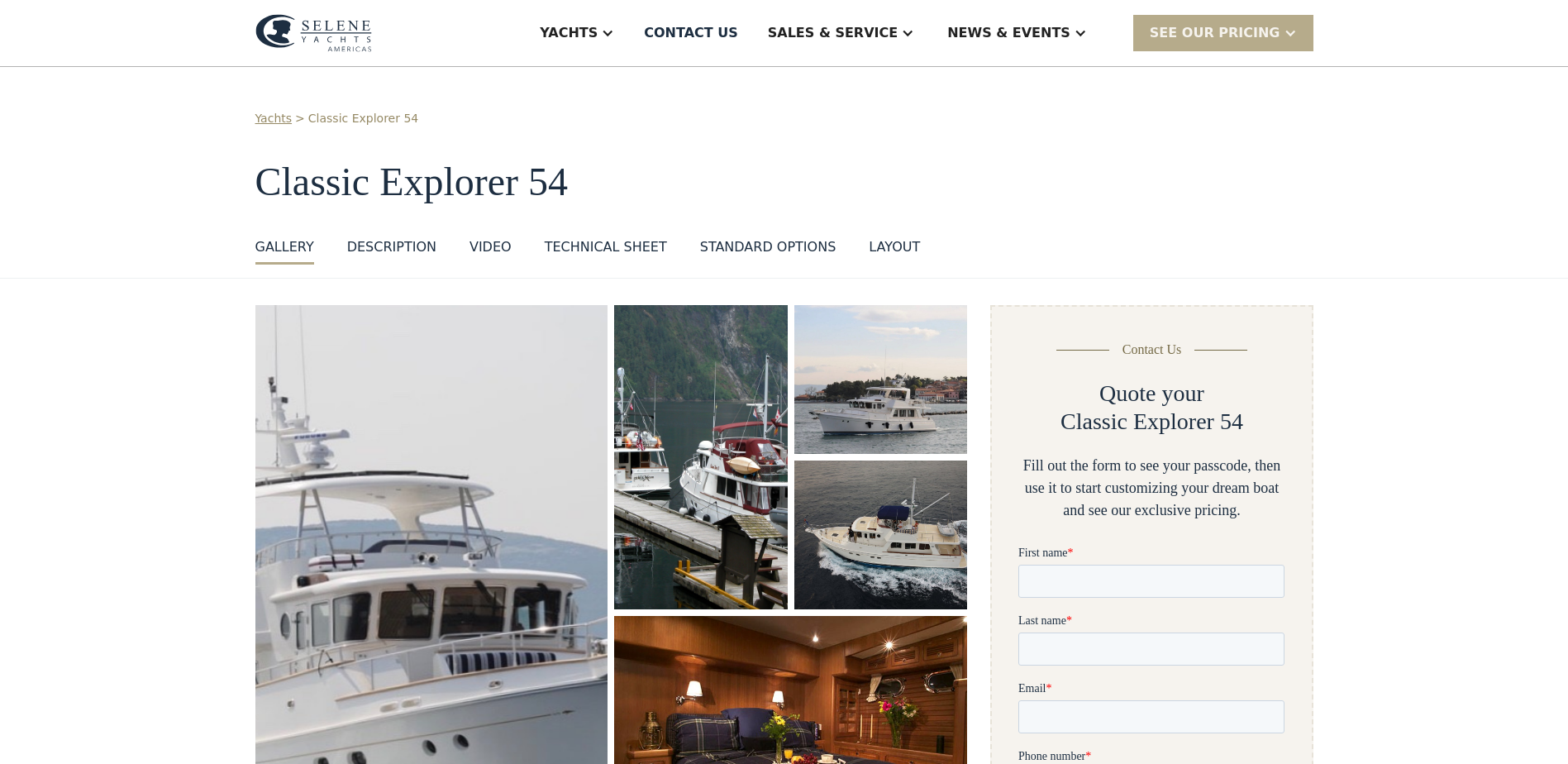
click at [543, 380] on img "open lightbox" at bounding box center [431, 594] width 369 height 602
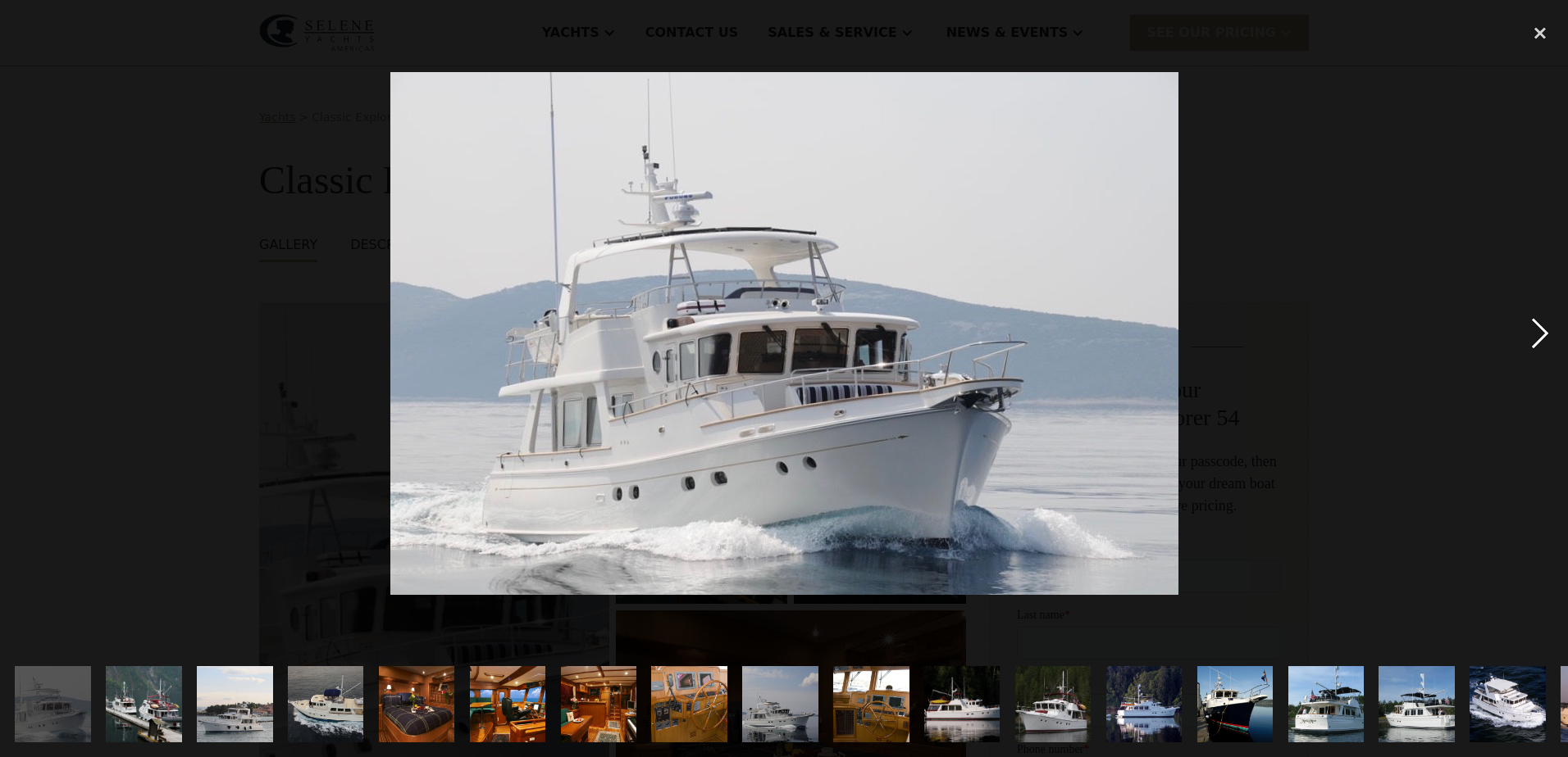
click at [1533, 329] on div "next image" at bounding box center [1539, 333] width 55 height 636
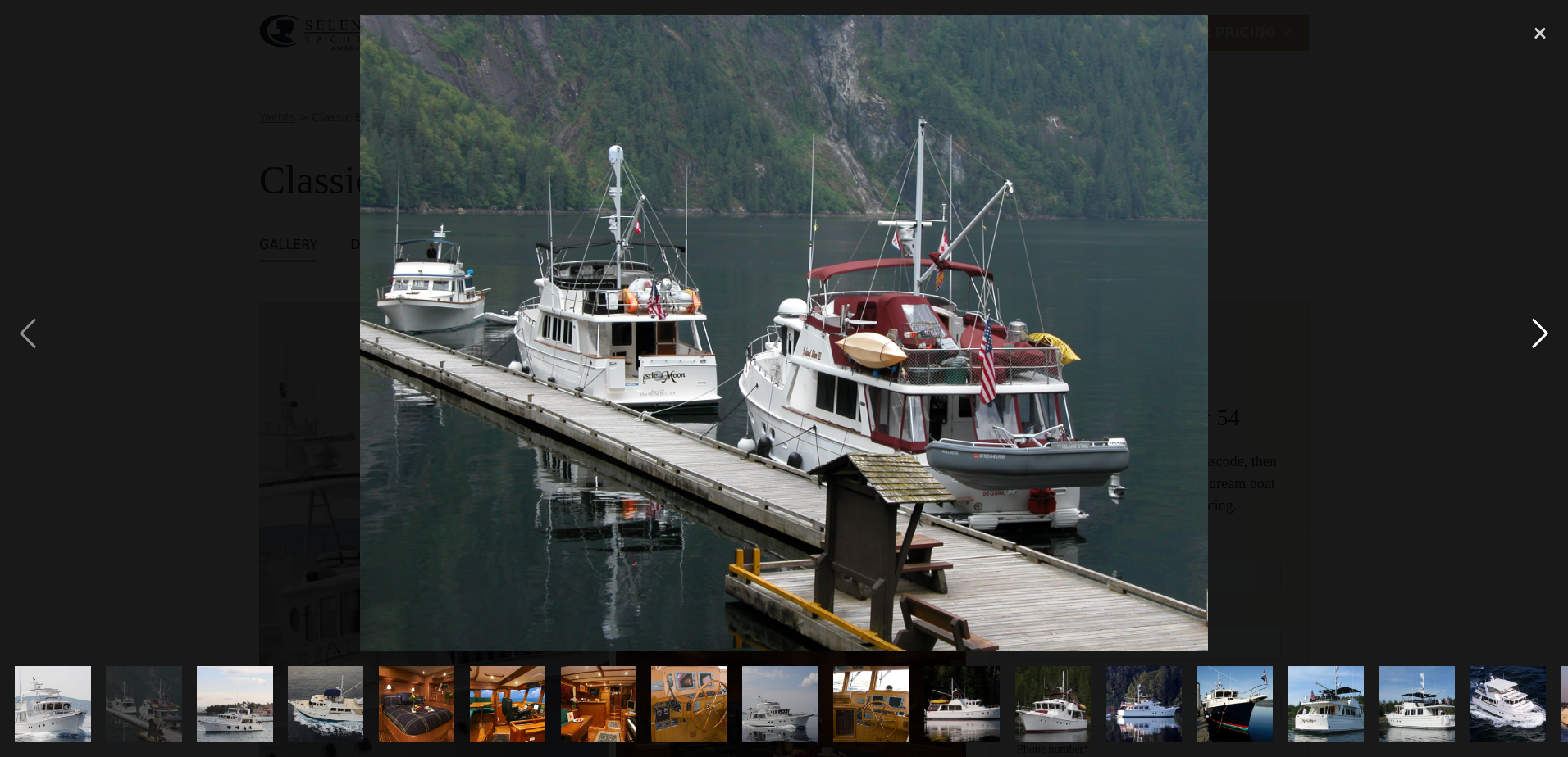
click at [1533, 329] on div "next image" at bounding box center [1539, 333] width 55 height 636
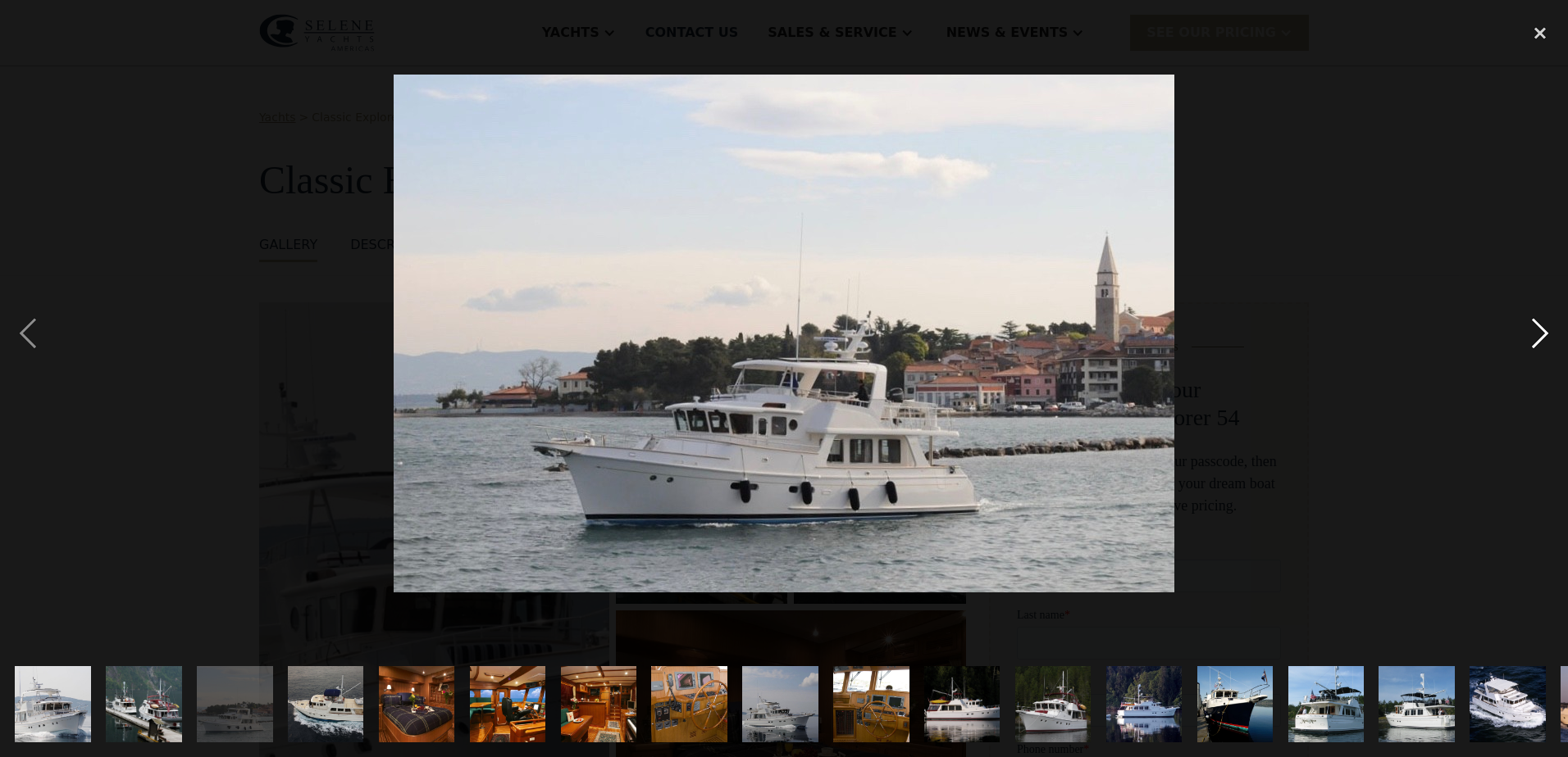
click at [1533, 329] on div "next image" at bounding box center [1539, 333] width 55 height 636
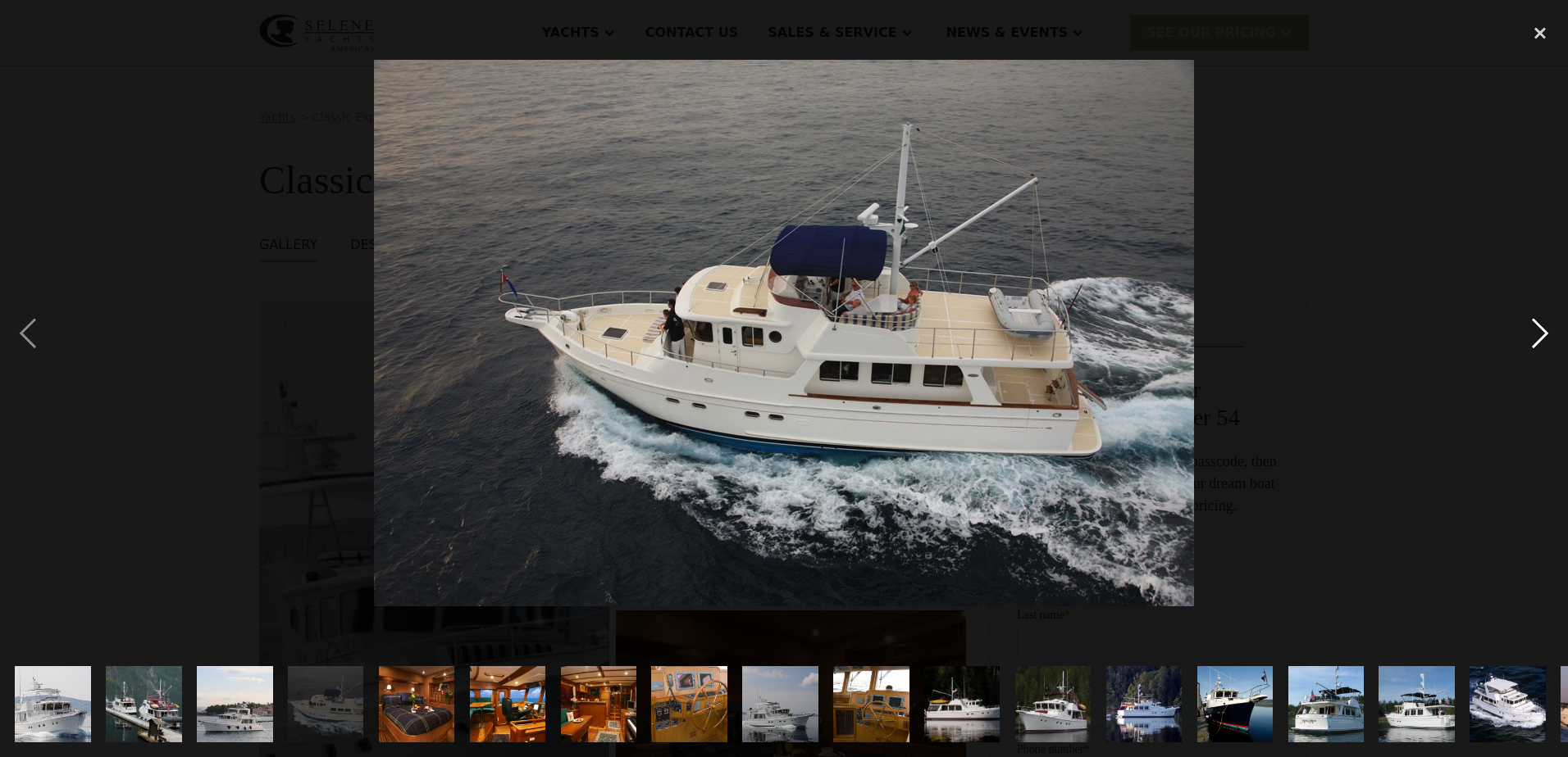
click at [1533, 329] on div "next image" at bounding box center [1539, 333] width 55 height 636
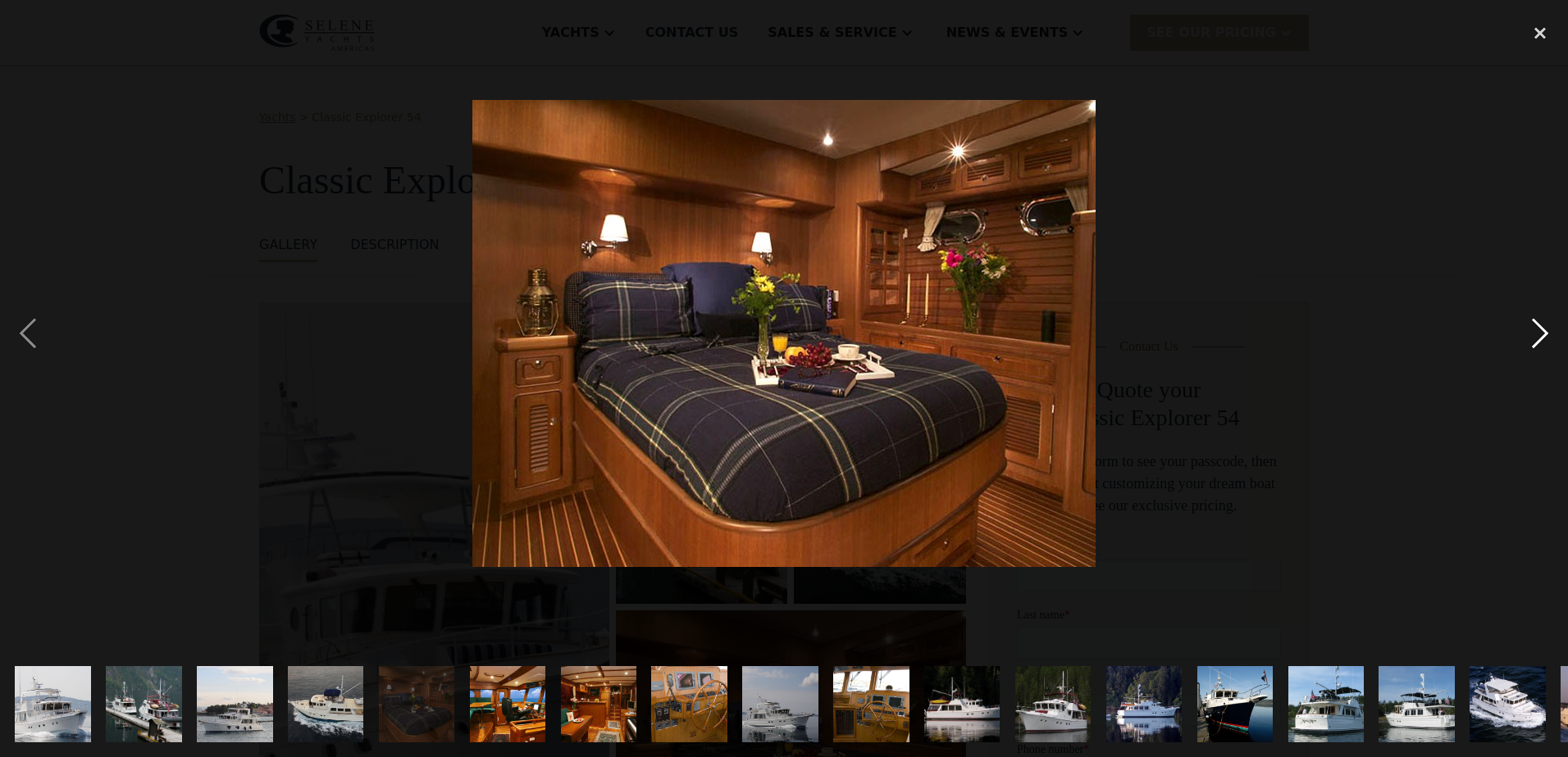
click at [1533, 329] on div "next image" at bounding box center [1539, 333] width 55 height 636
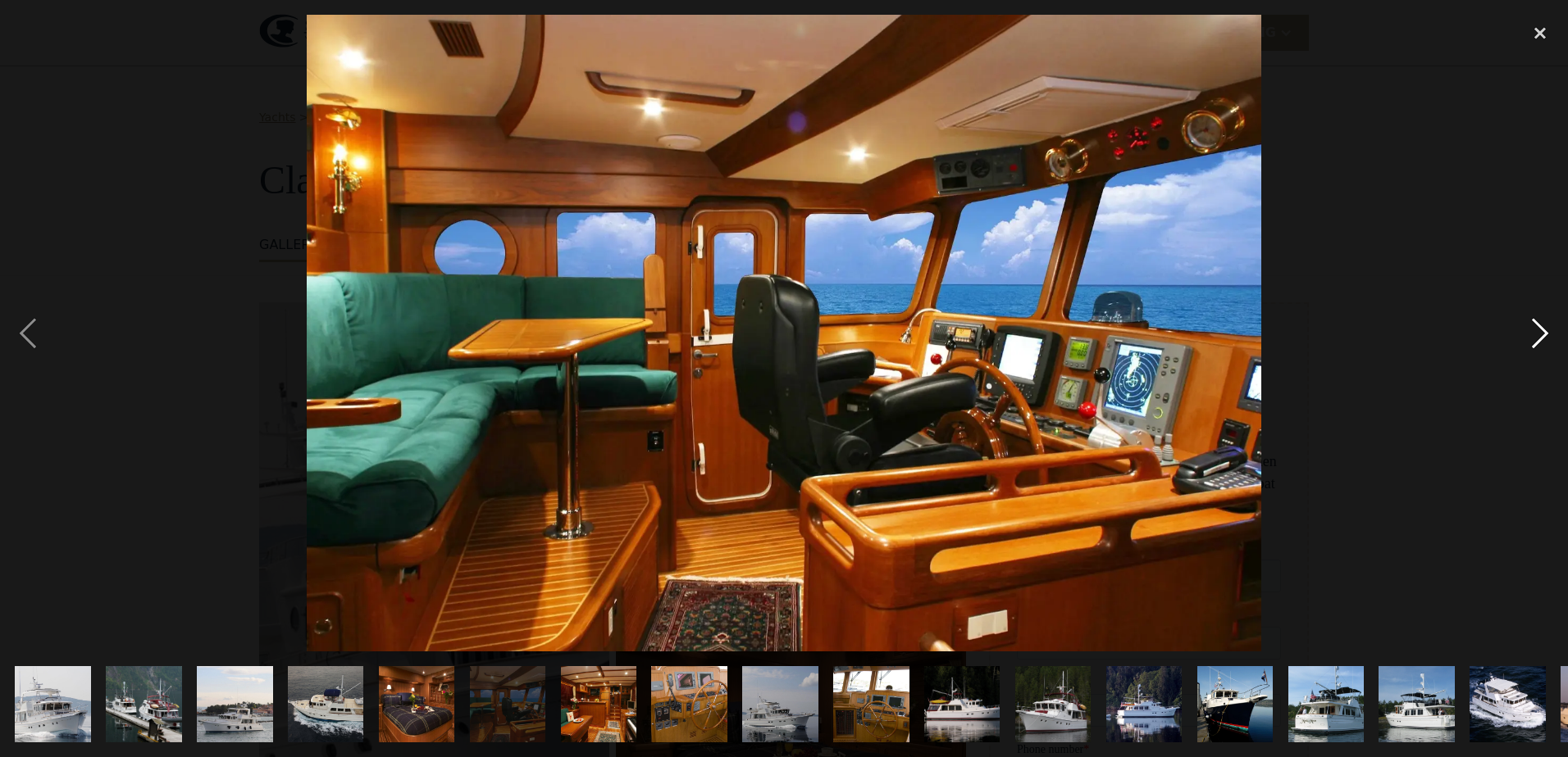
click at [1533, 329] on div "next image" at bounding box center [1539, 333] width 55 height 636
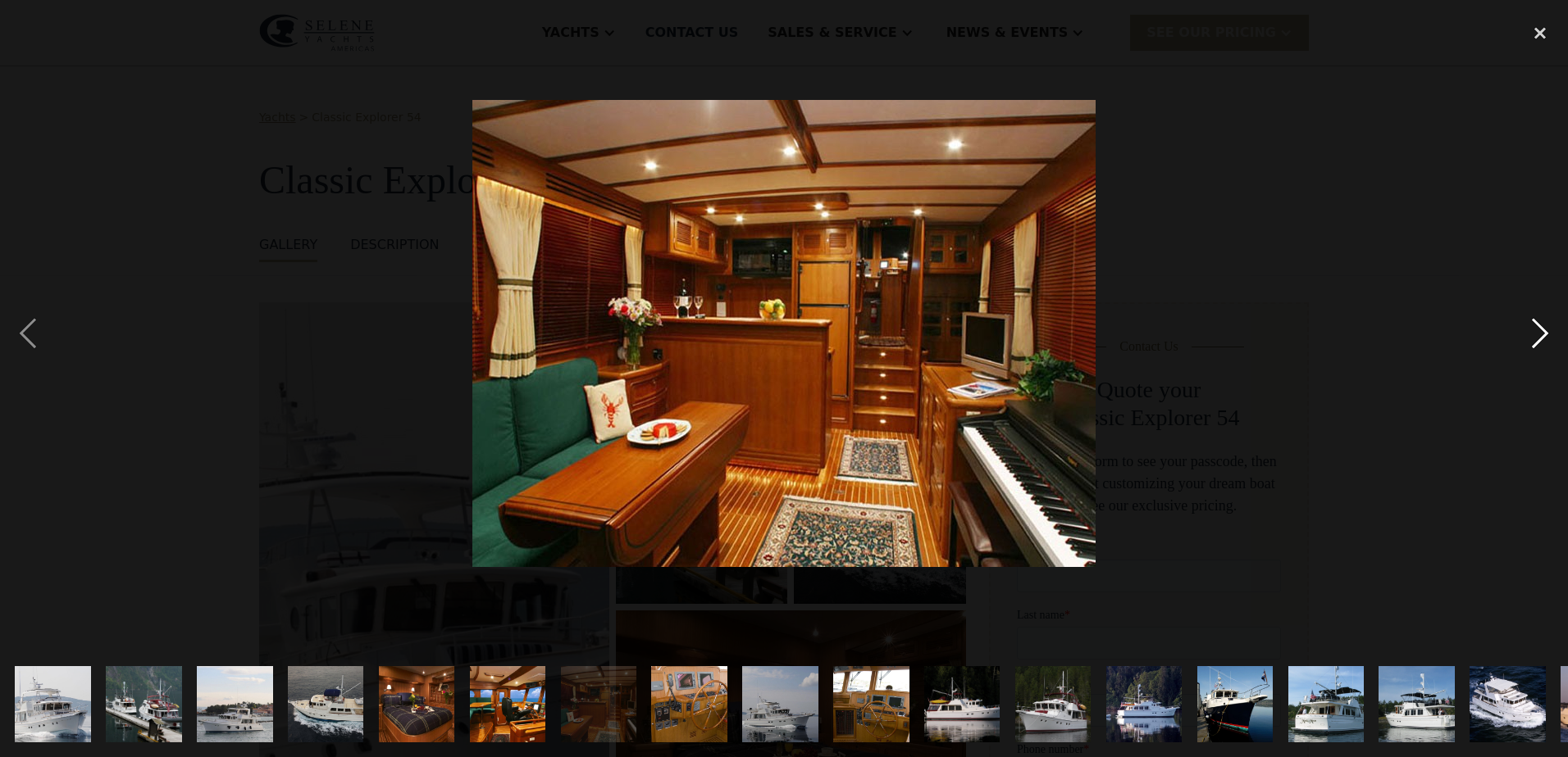
click at [1533, 329] on div "next image" at bounding box center [1539, 333] width 55 height 636
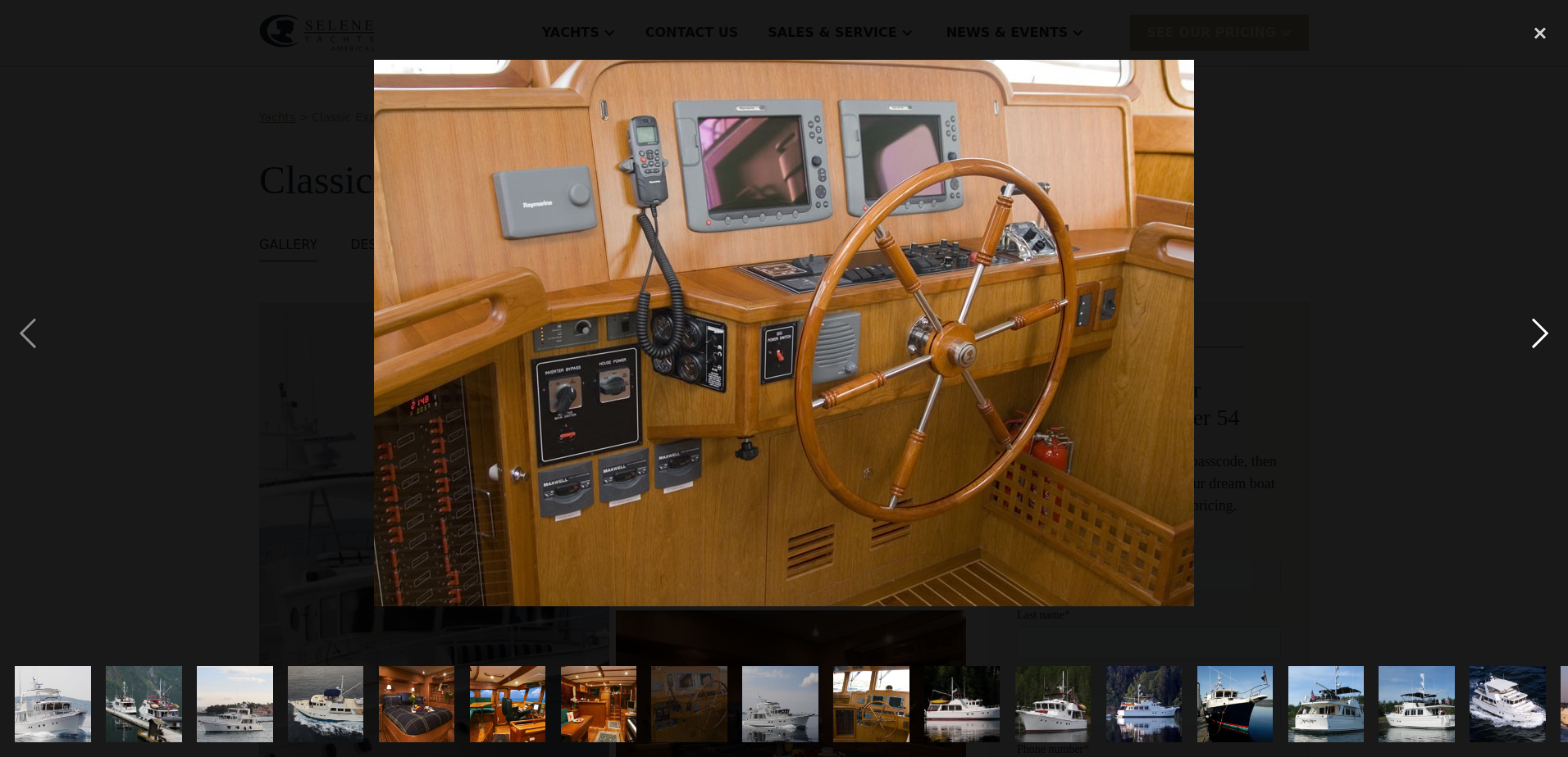
click at [1533, 329] on div "next image" at bounding box center [1539, 333] width 55 height 636
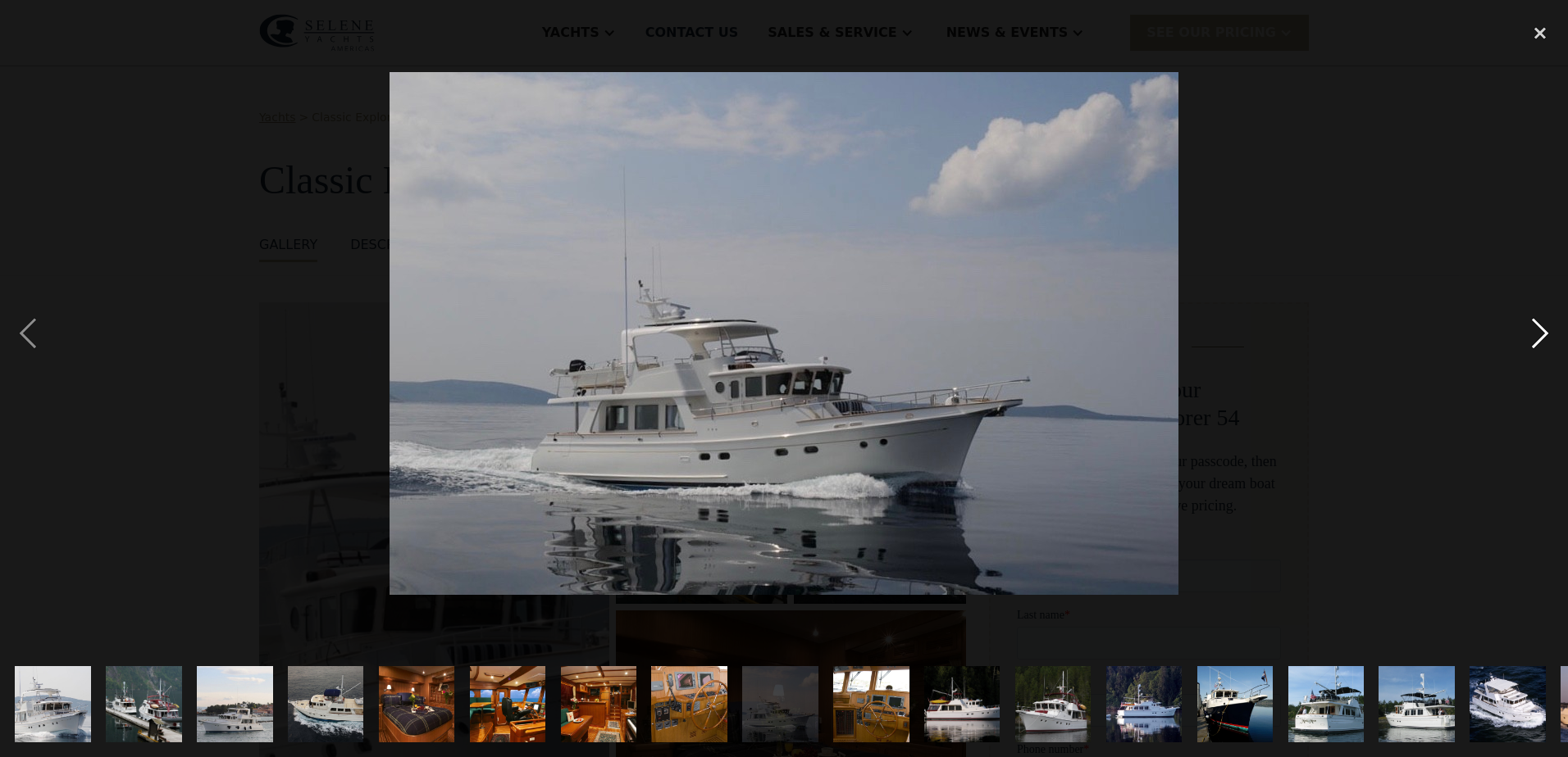
click at [1533, 329] on div "next image" at bounding box center [1539, 333] width 55 height 636
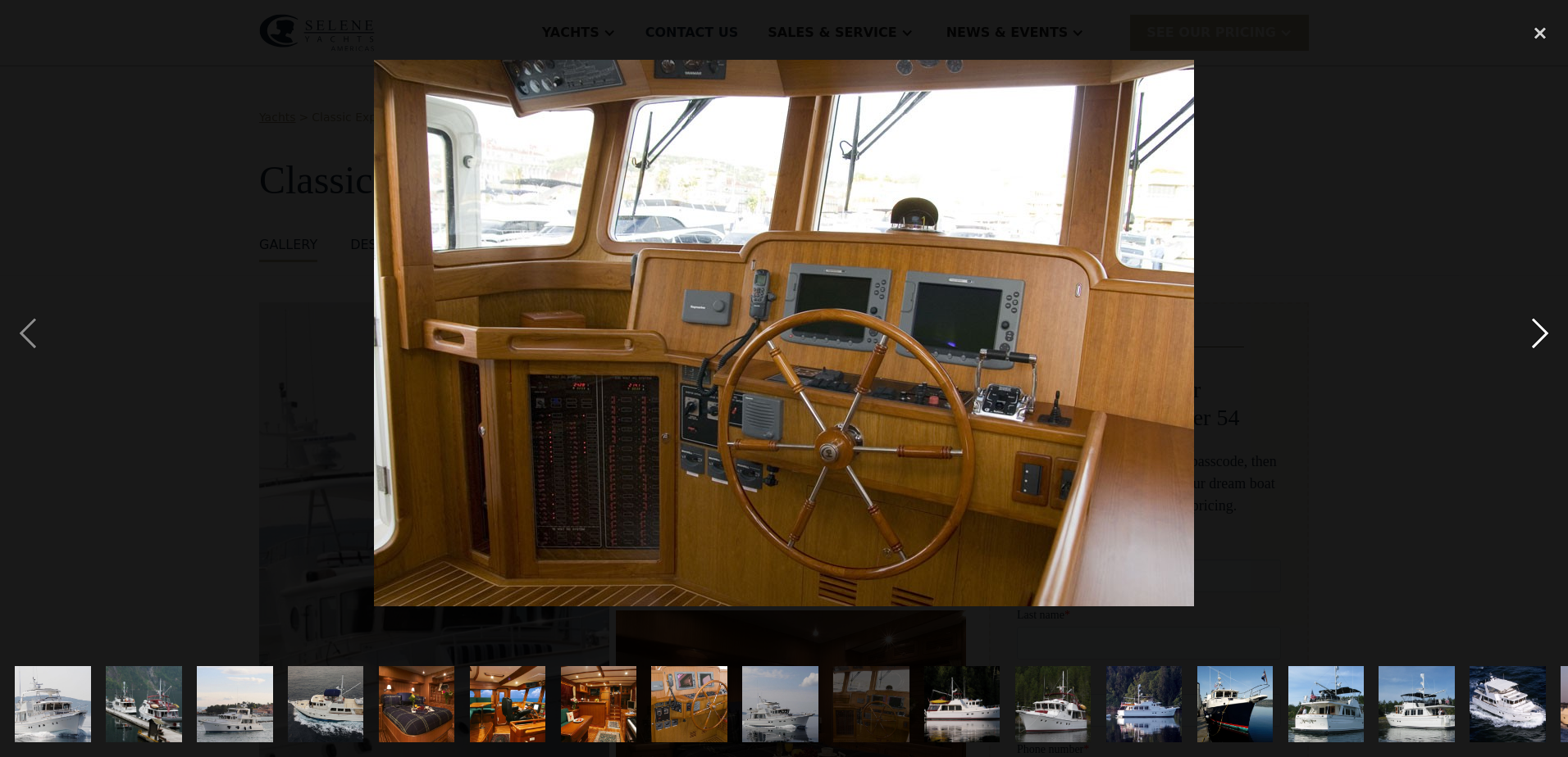
click at [1533, 329] on div "next image" at bounding box center [1539, 333] width 55 height 636
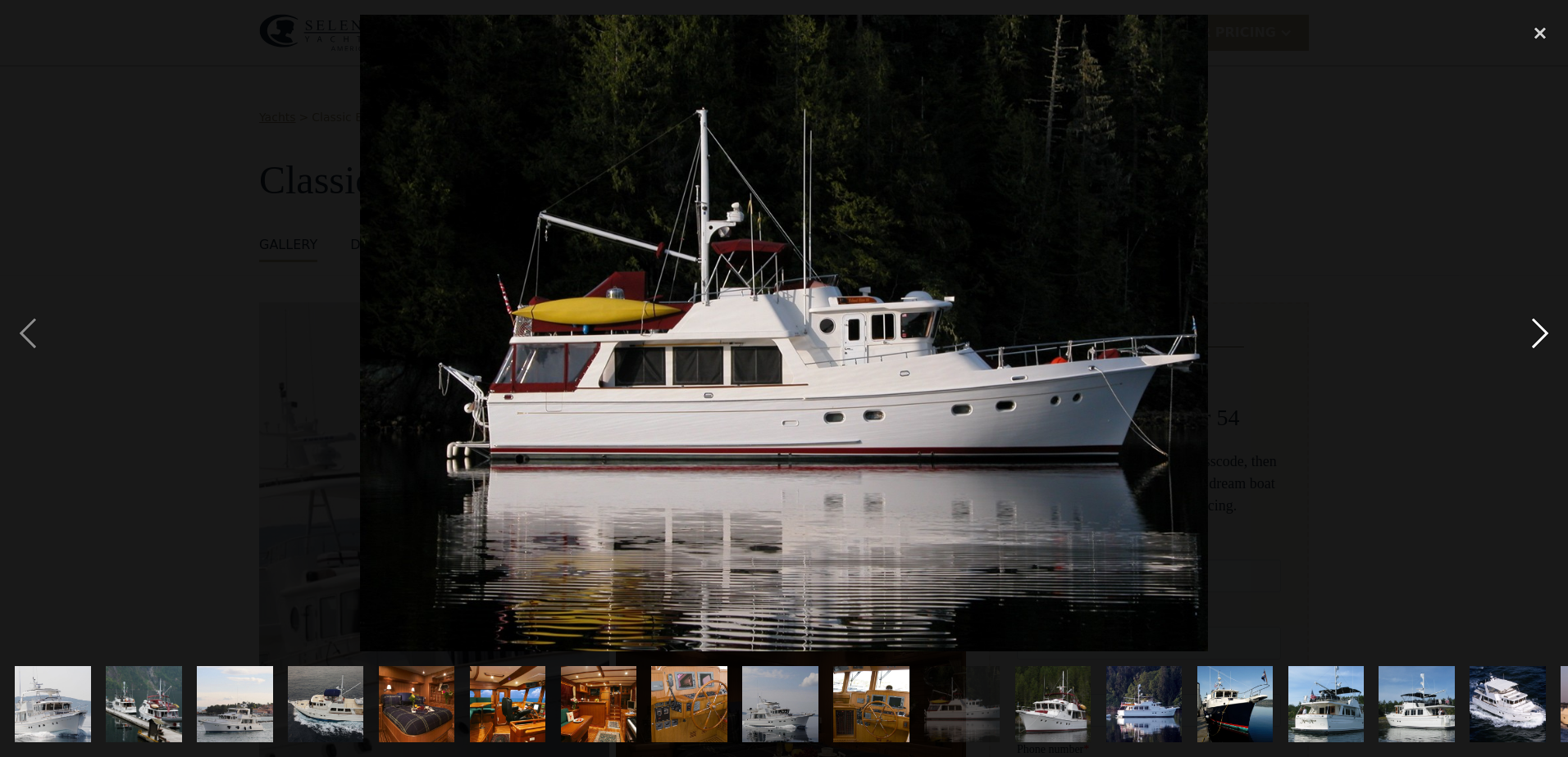
click at [1533, 329] on div "next image" at bounding box center [1539, 333] width 55 height 636
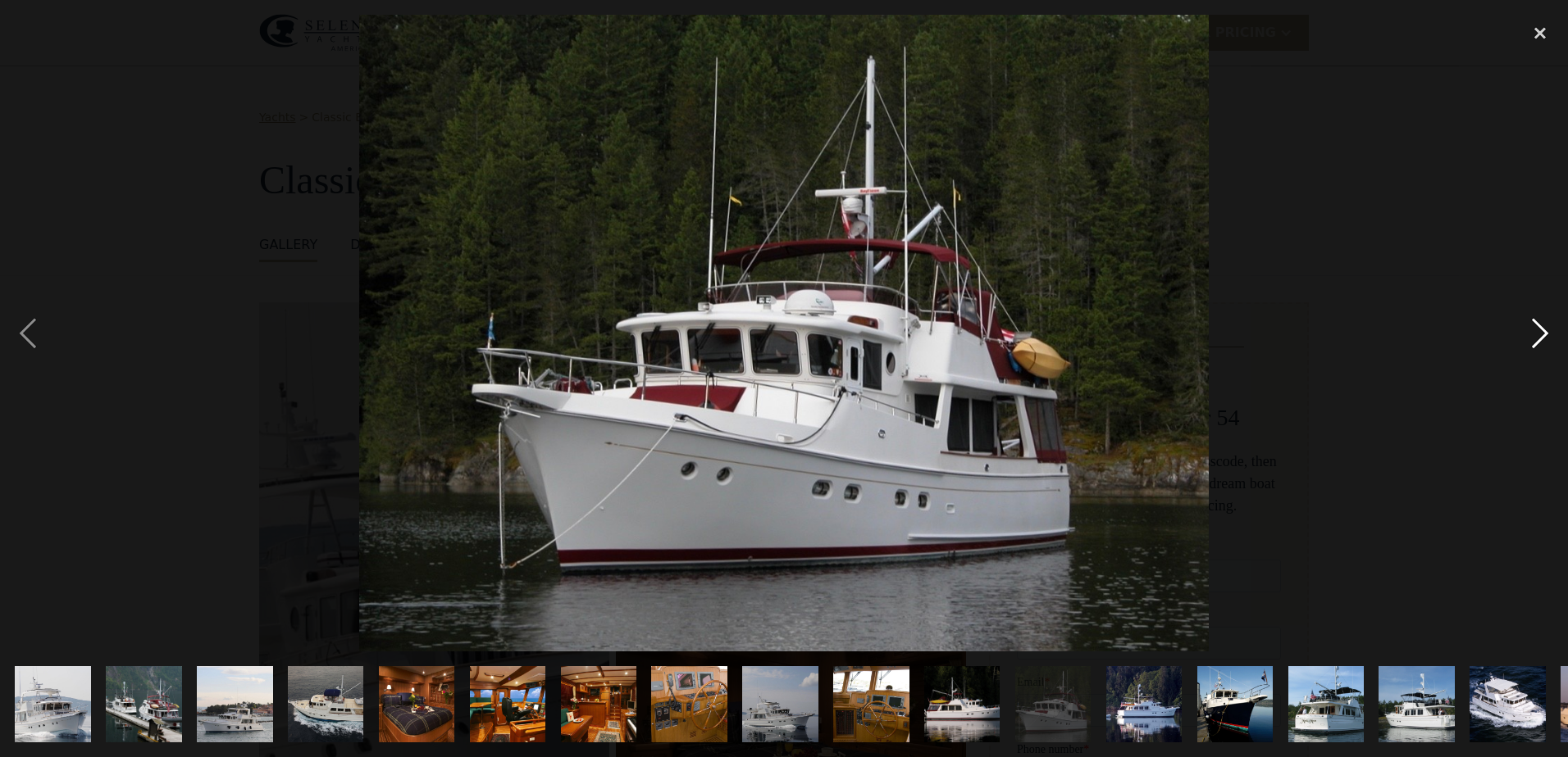
click at [1533, 329] on div "next image" at bounding box center [1539, 333] width 55 height 636
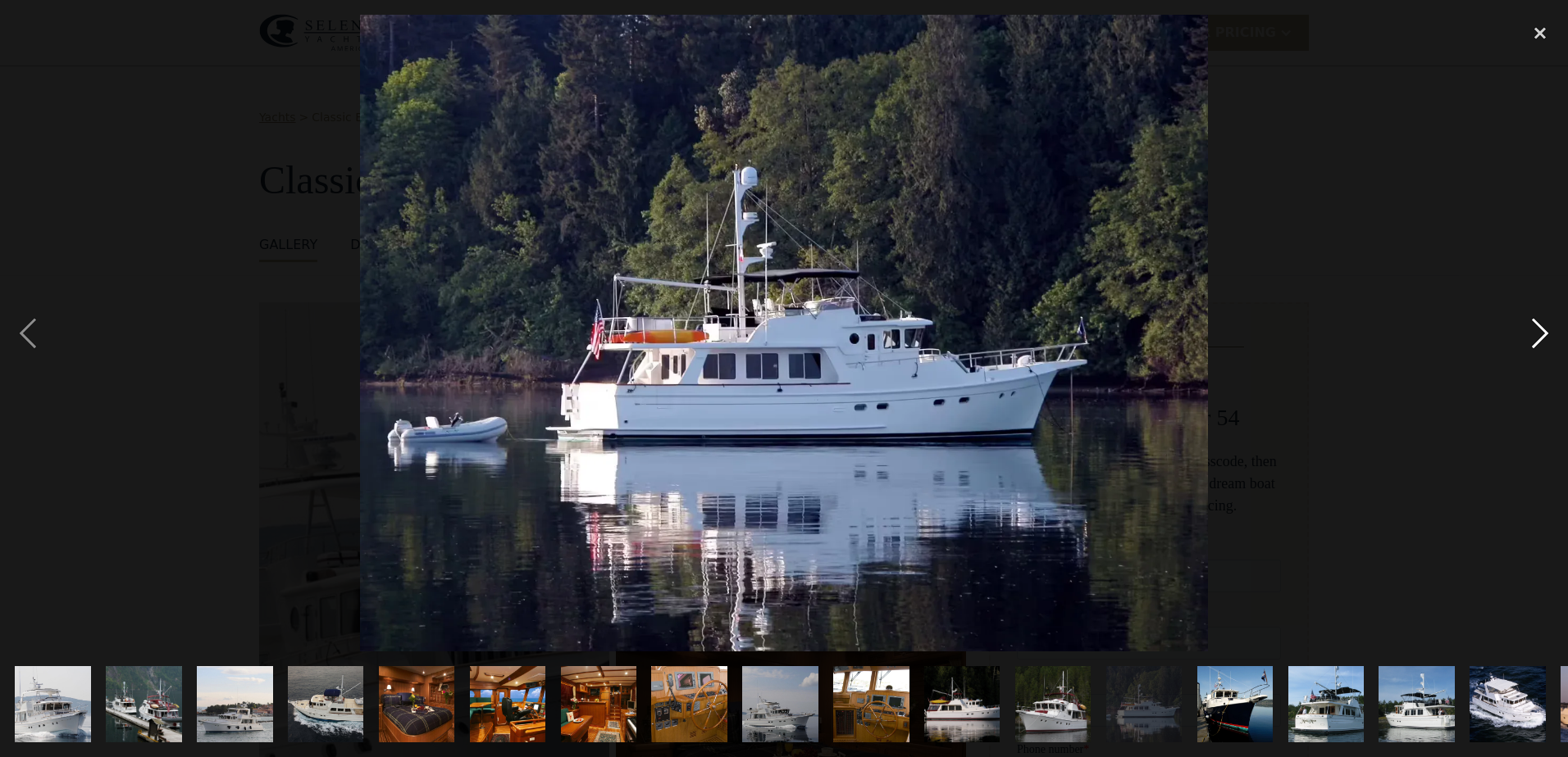
click at [1533, 329] on div "next image" at bounding box center [1539, 333] width 55 height 636
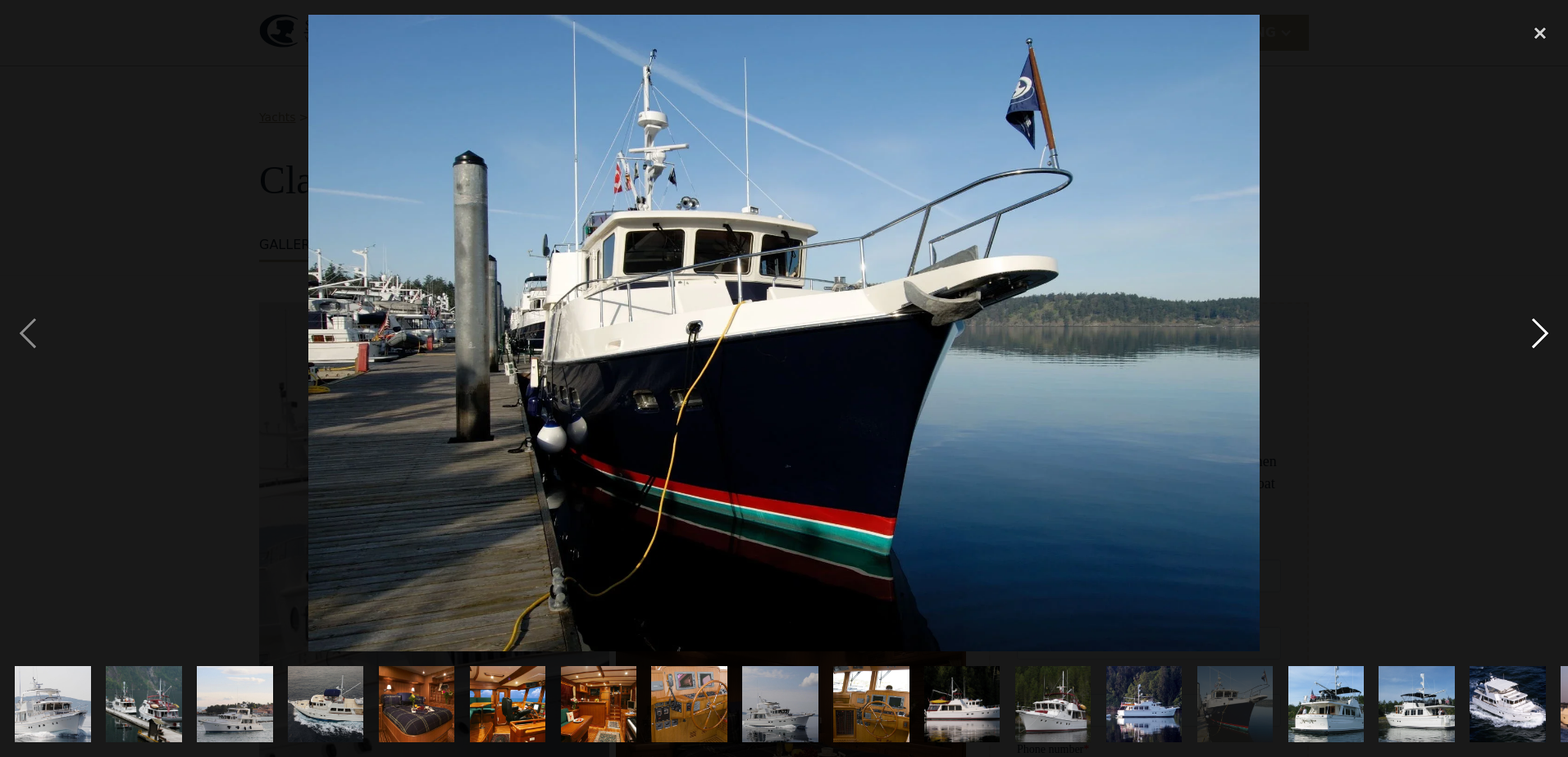
click at [1533, 329] on div "next image" at bounding box center [1539, 333] width 55 height 636
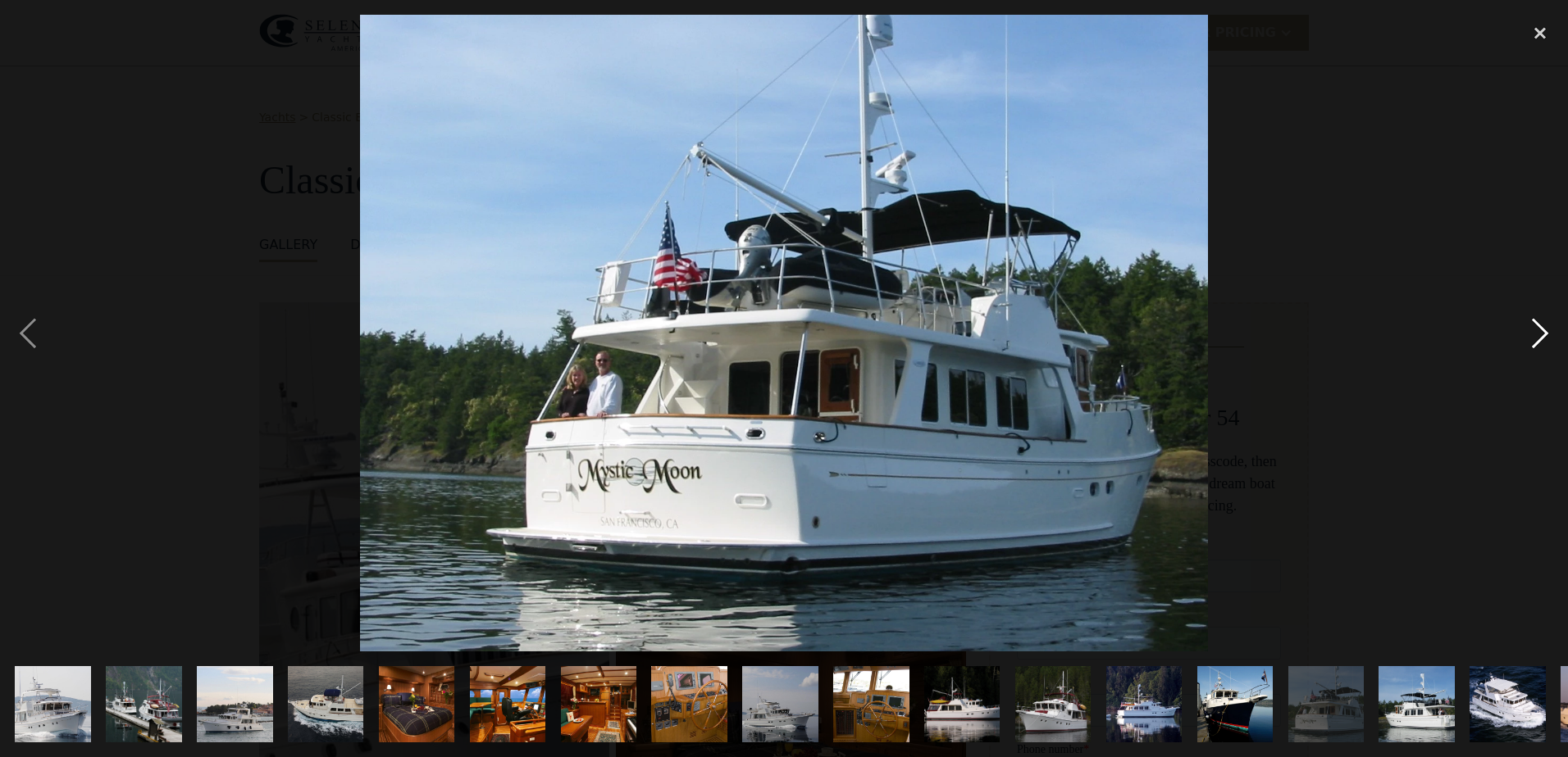
click at [1533, 329] on div "next image" at bounding box center [1539, 333] width 55 height 636
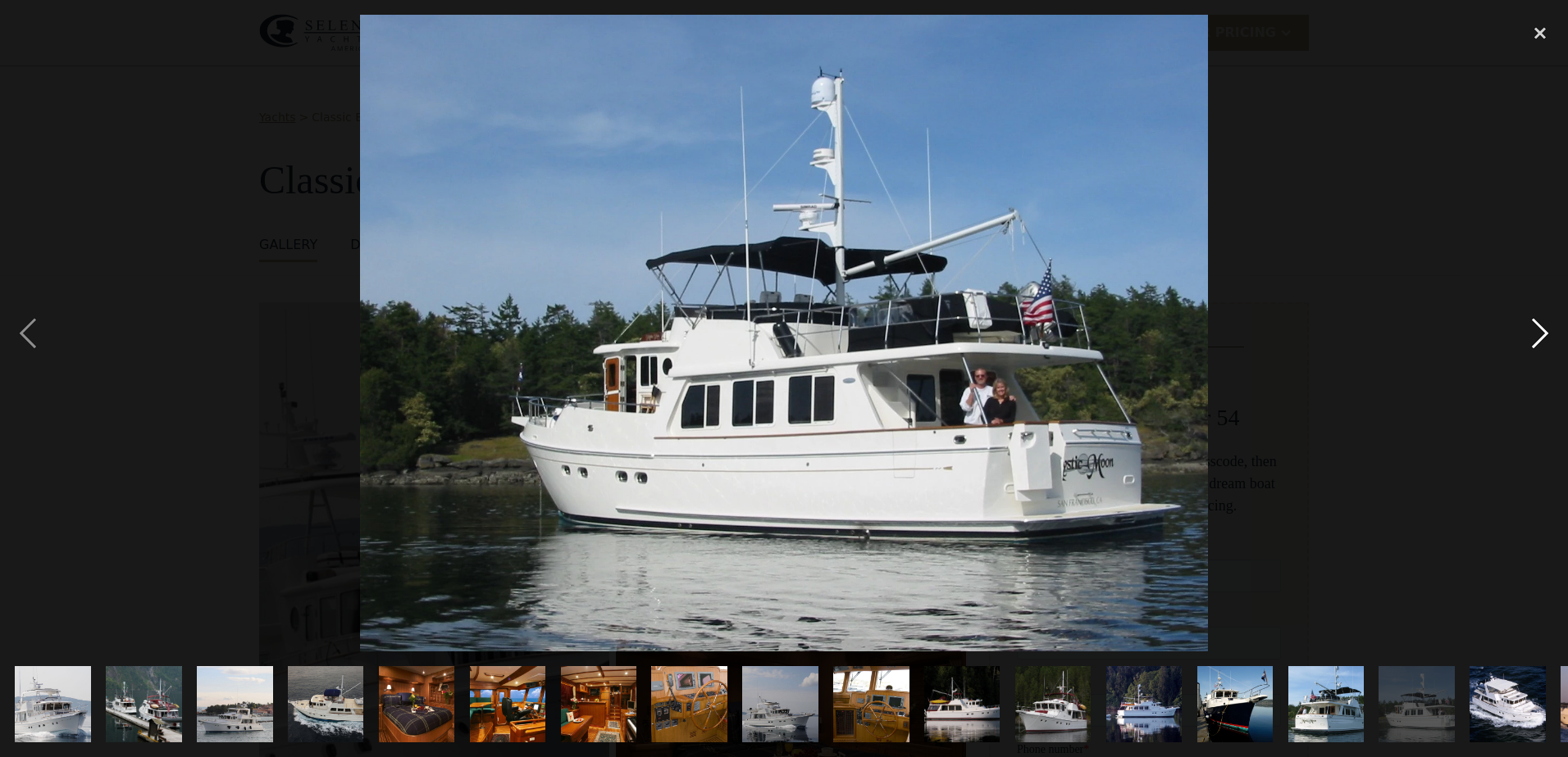
click at [1533, 329] on div "next image" at bounding box center [1539, 333] width 55 height 636
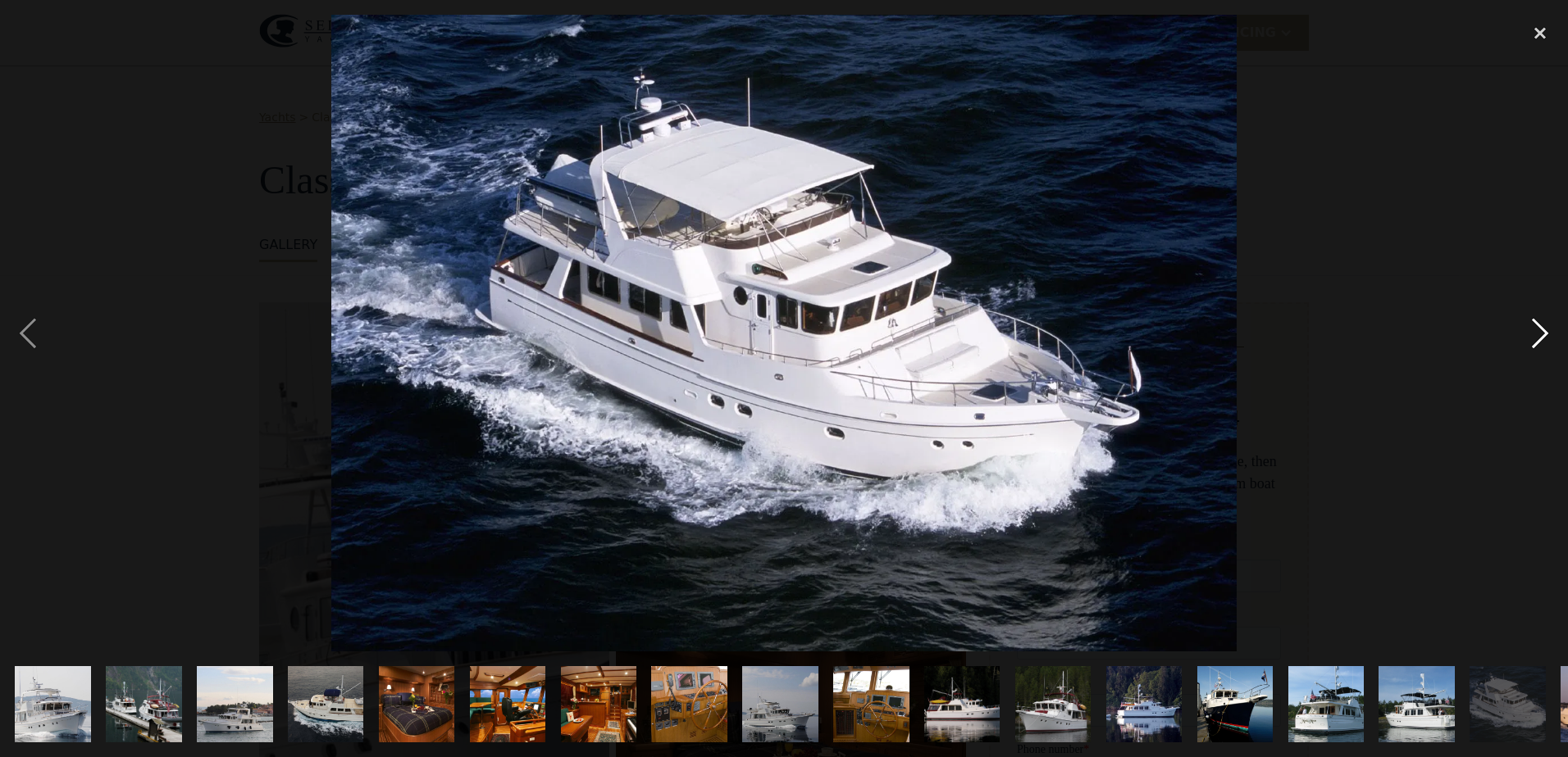
click at [1533, 329] on div "next image" at bounding box center [1539, 333] width 55 height 636
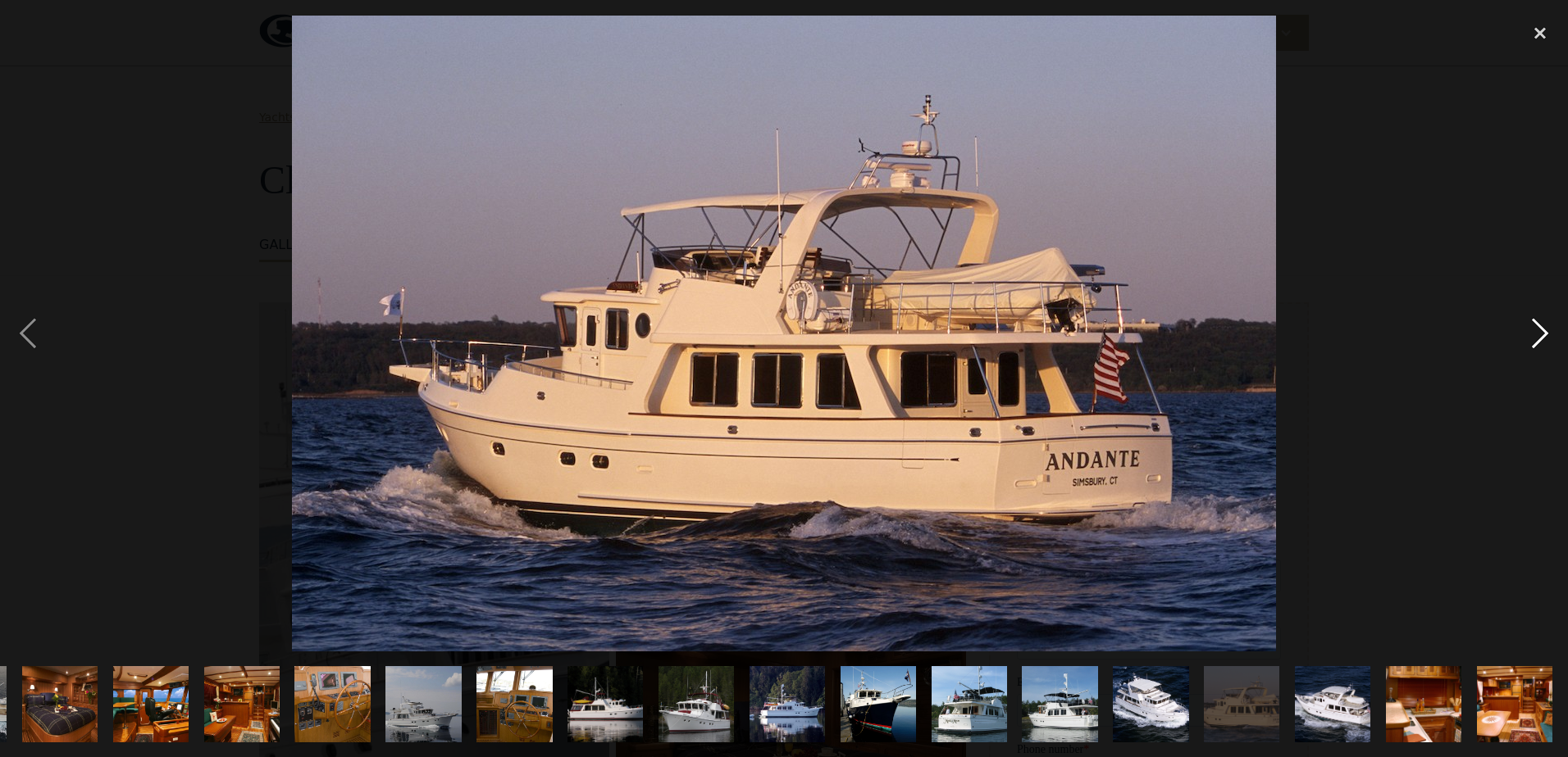
scroll to position [0, 357]
click at [1533, 329] on div "next image" at bounding box center [1539, 333] width 55 height 636
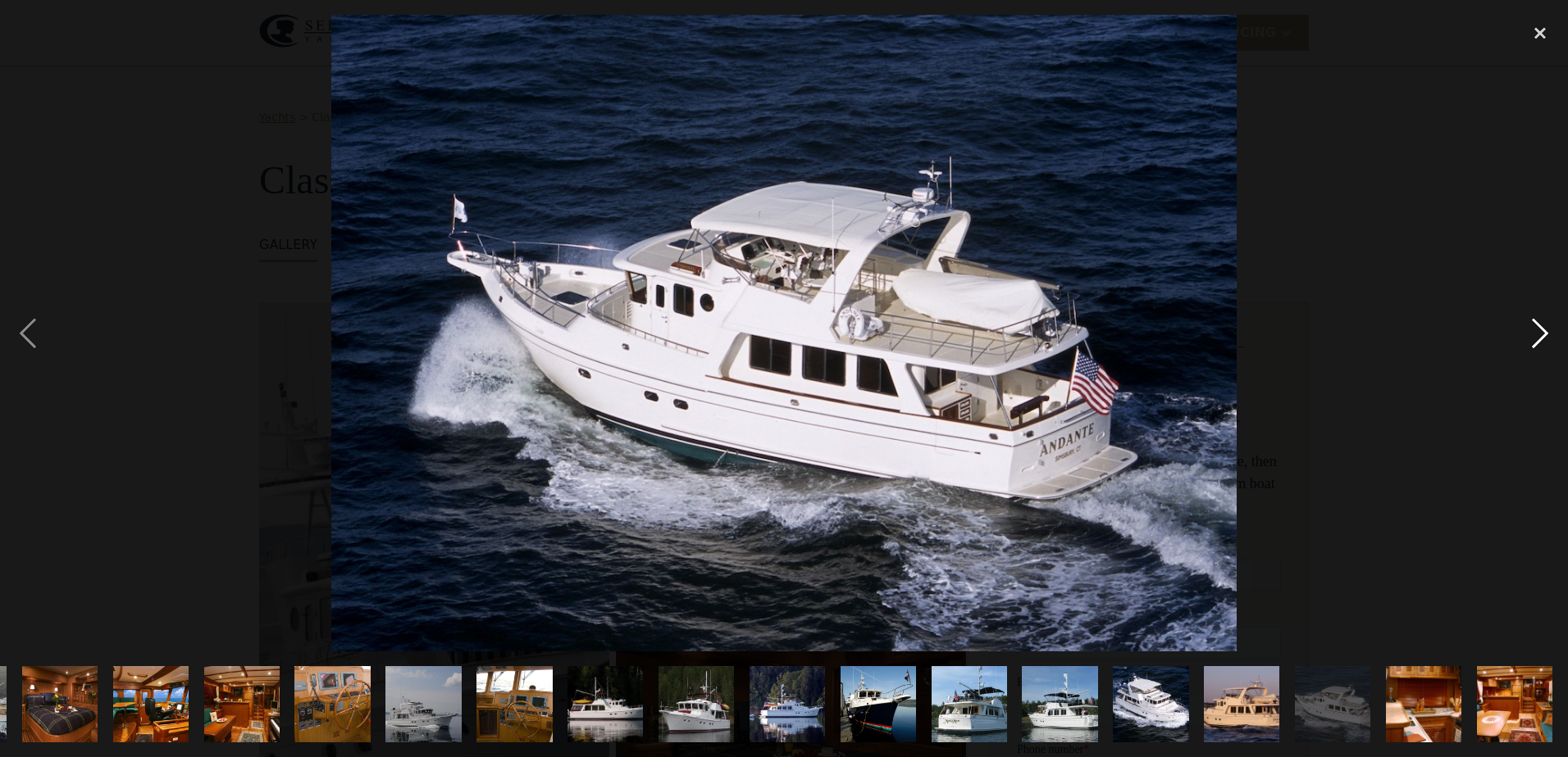
click at [1533, 329] on div "next image" at bounding box center [1539, 333] width 55 height 636
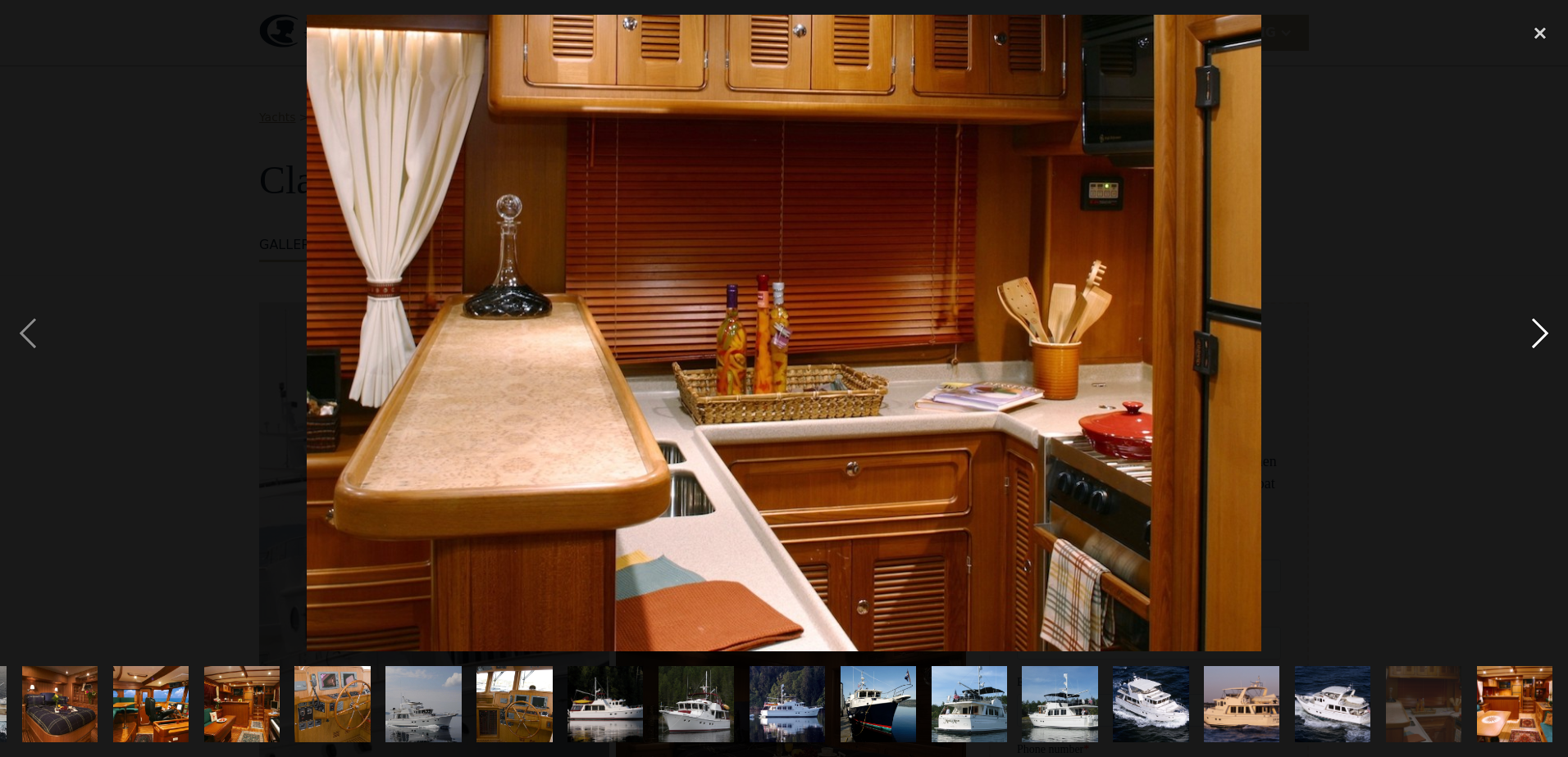
click at [1533, 329] on div "next image" at bounding box center [1539, 333] width 55 height 636
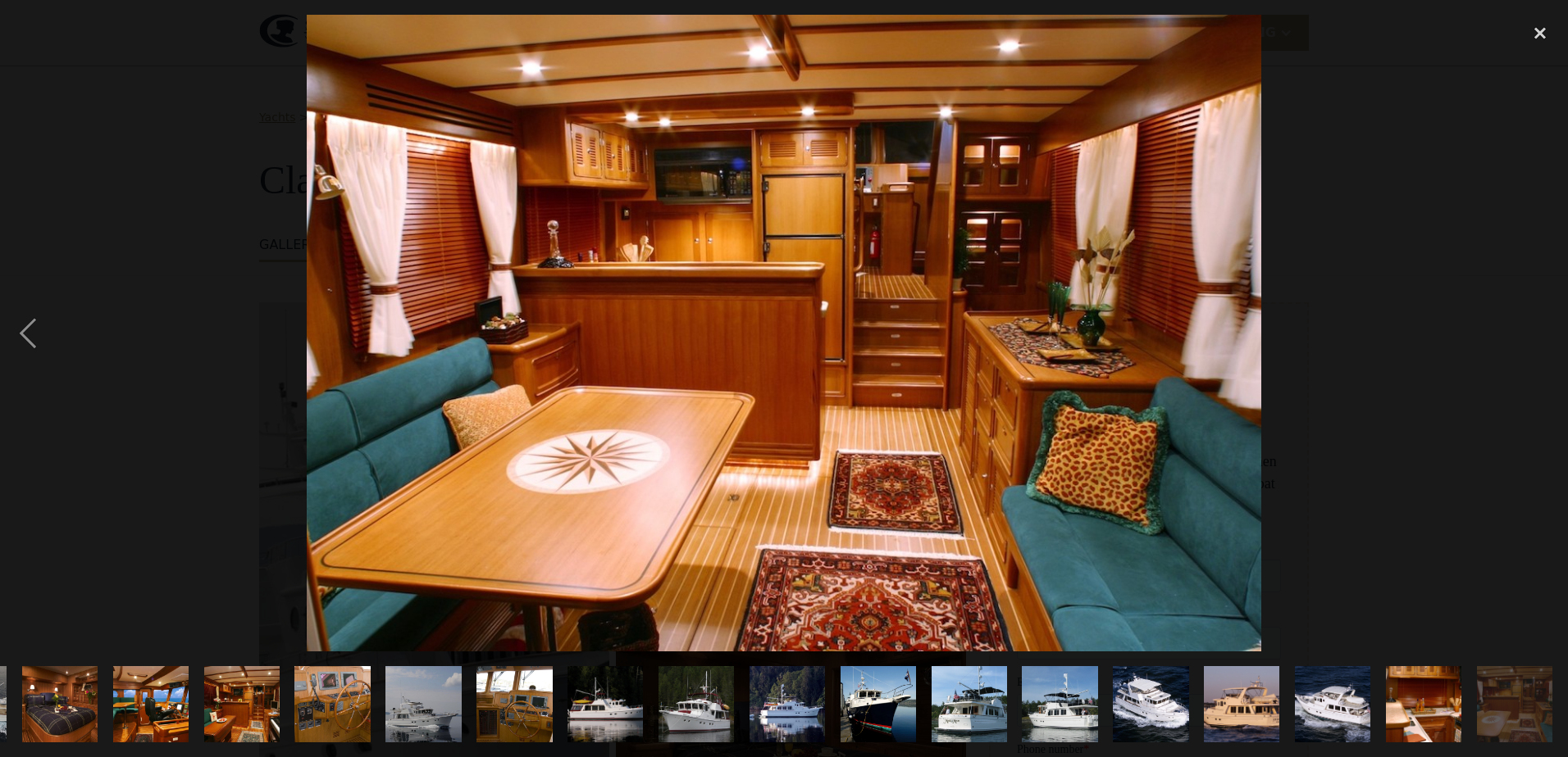
click at [1533, 329] on div "next image" at bounding box center [1539, 333] width 55 height 636
click at [1537, 38] on div "close lightbox" at bounding box center [1539, 33] width 55 height 36
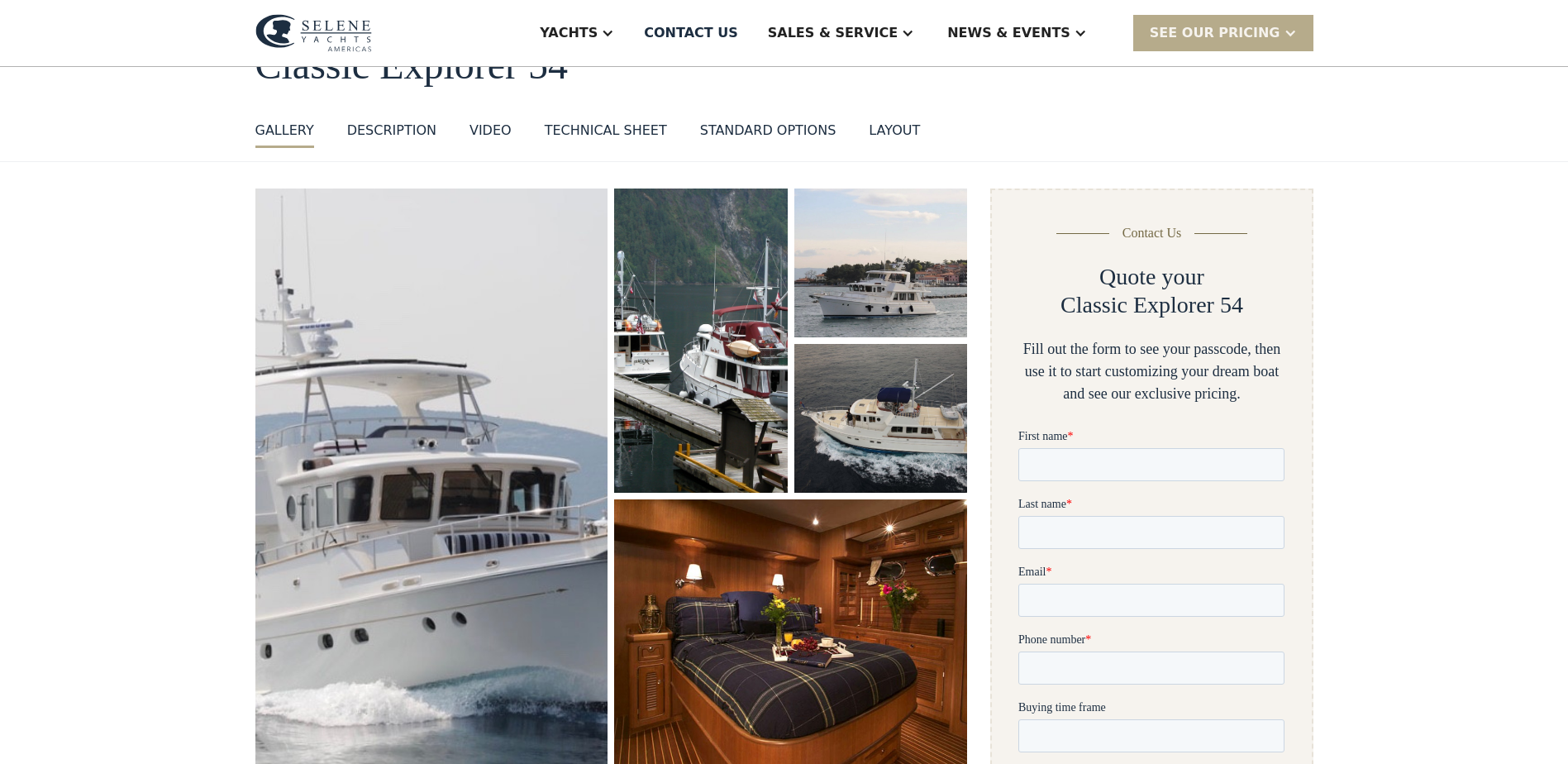
scroll to position [365, 0]
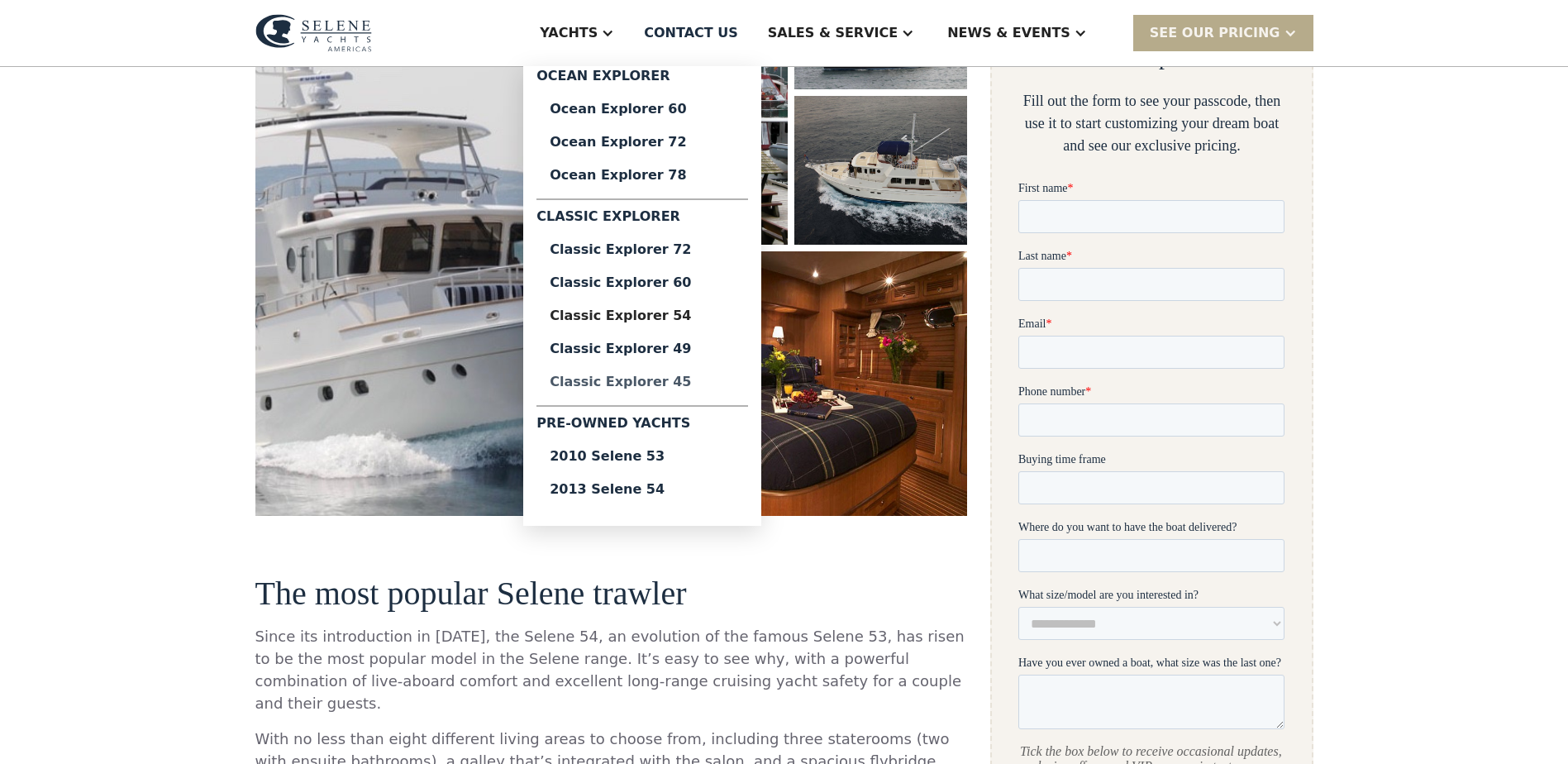
click at [720, 380] on div "Classic Explorer 45" at bounding box center [642, 382] width 185 height 13
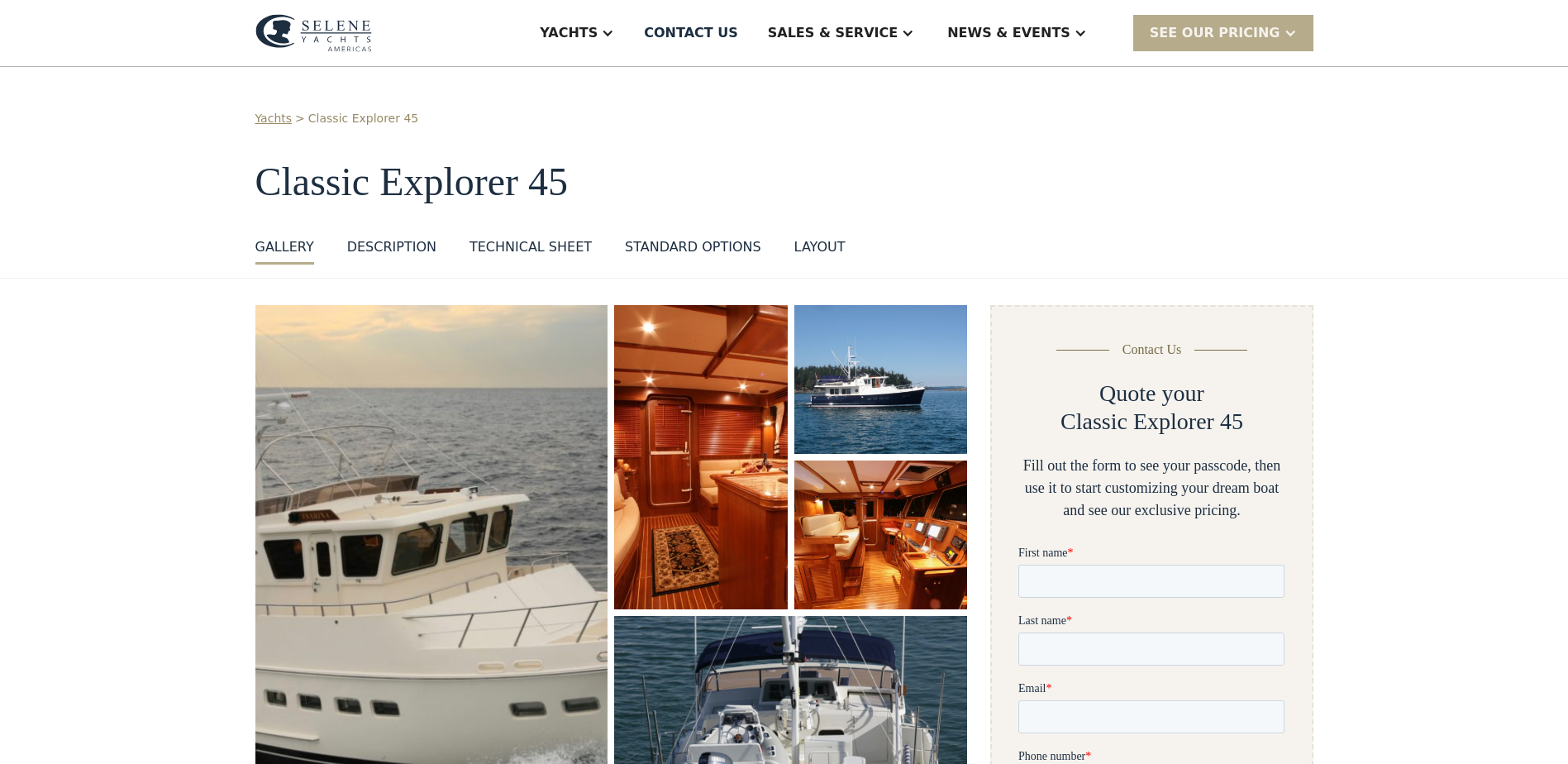
click at [726, 382] on img "open lightbox" at bounding box center [701, 457] width 173 height 304
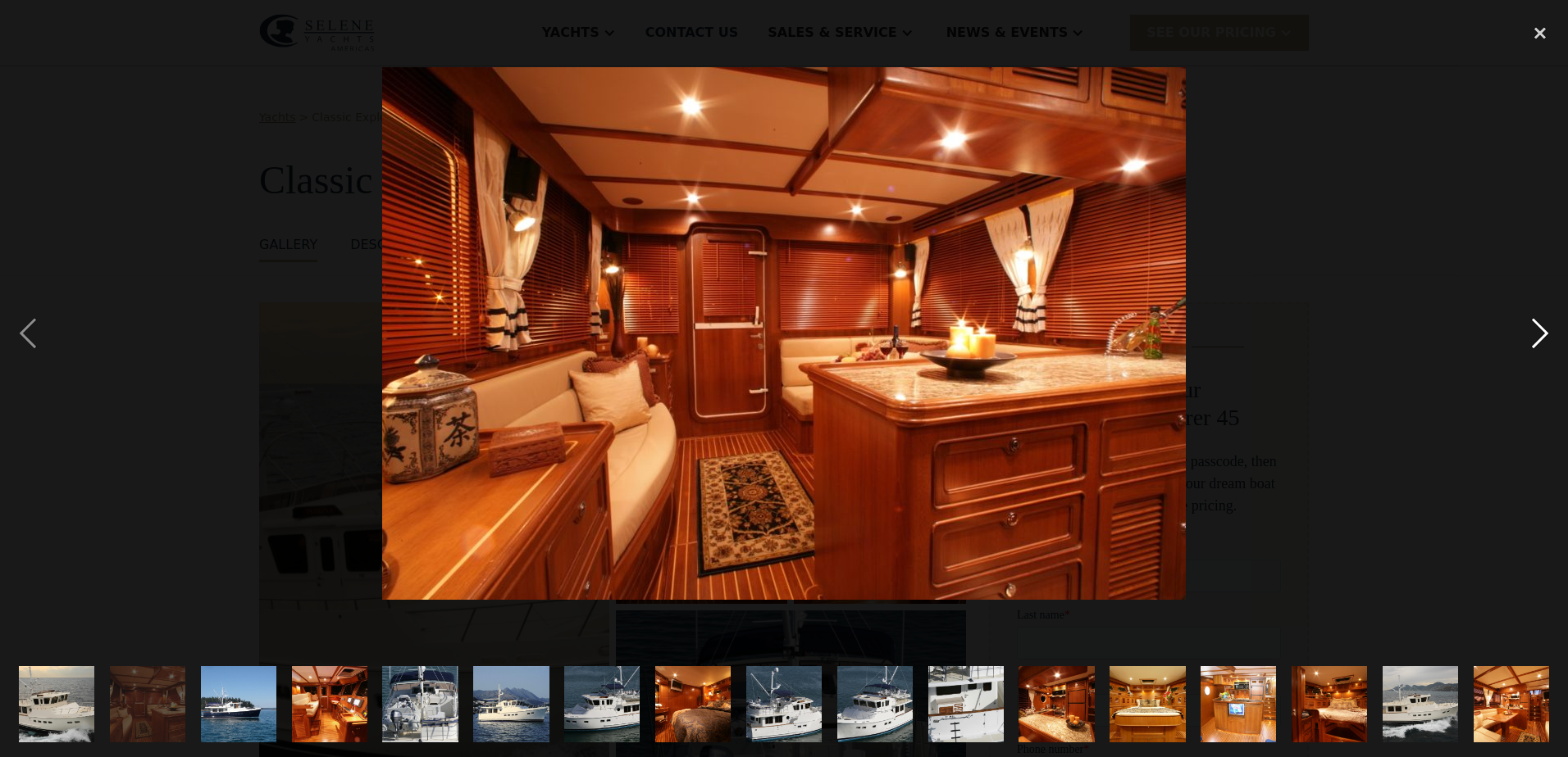
click at [1543, 340] on div "next image" at bounding box center [1539, 333] width 55 height 636
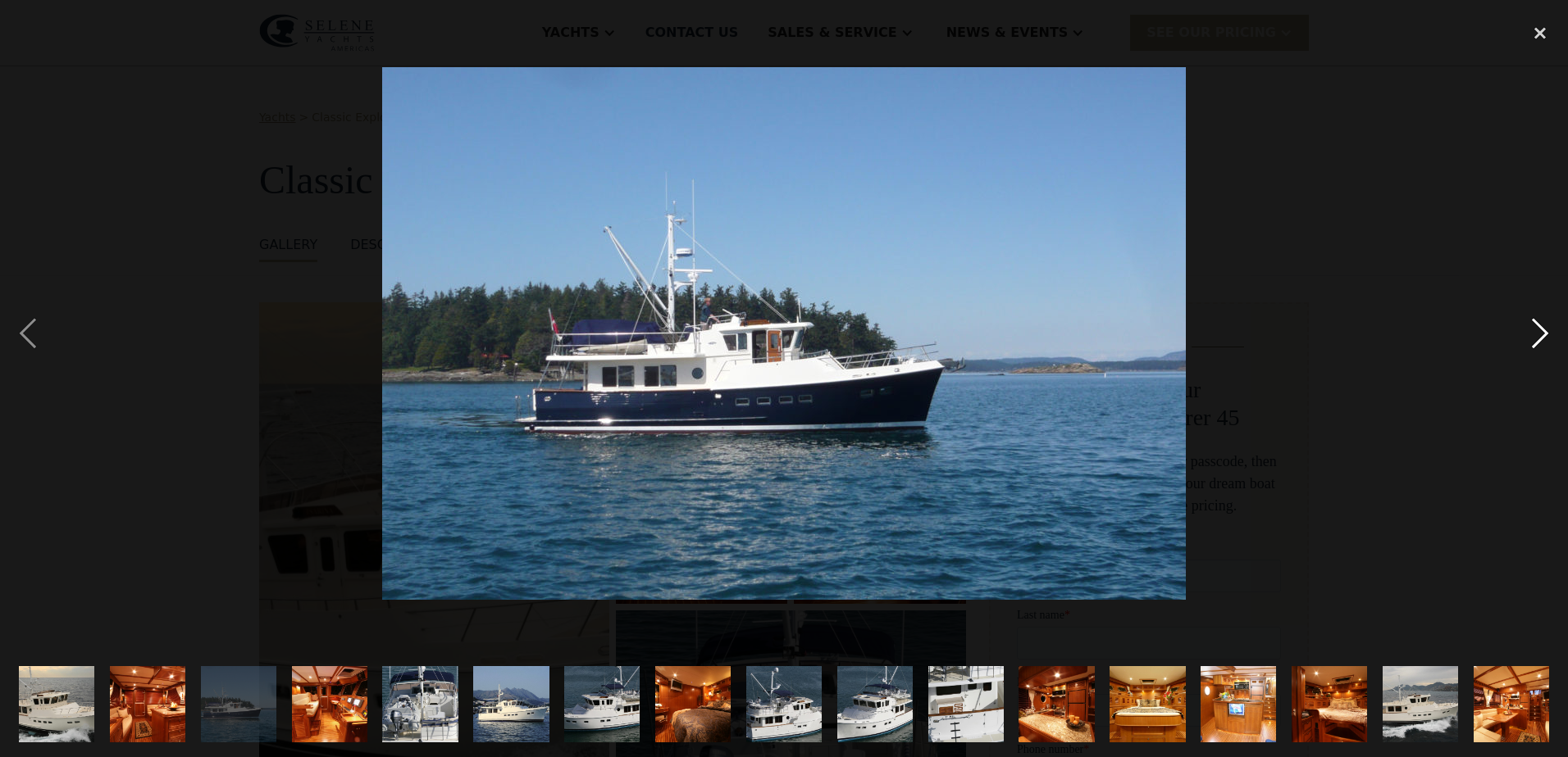
click at [1543, 340] on div "next image" at bounding box center [1539, 333] width 55 height 636
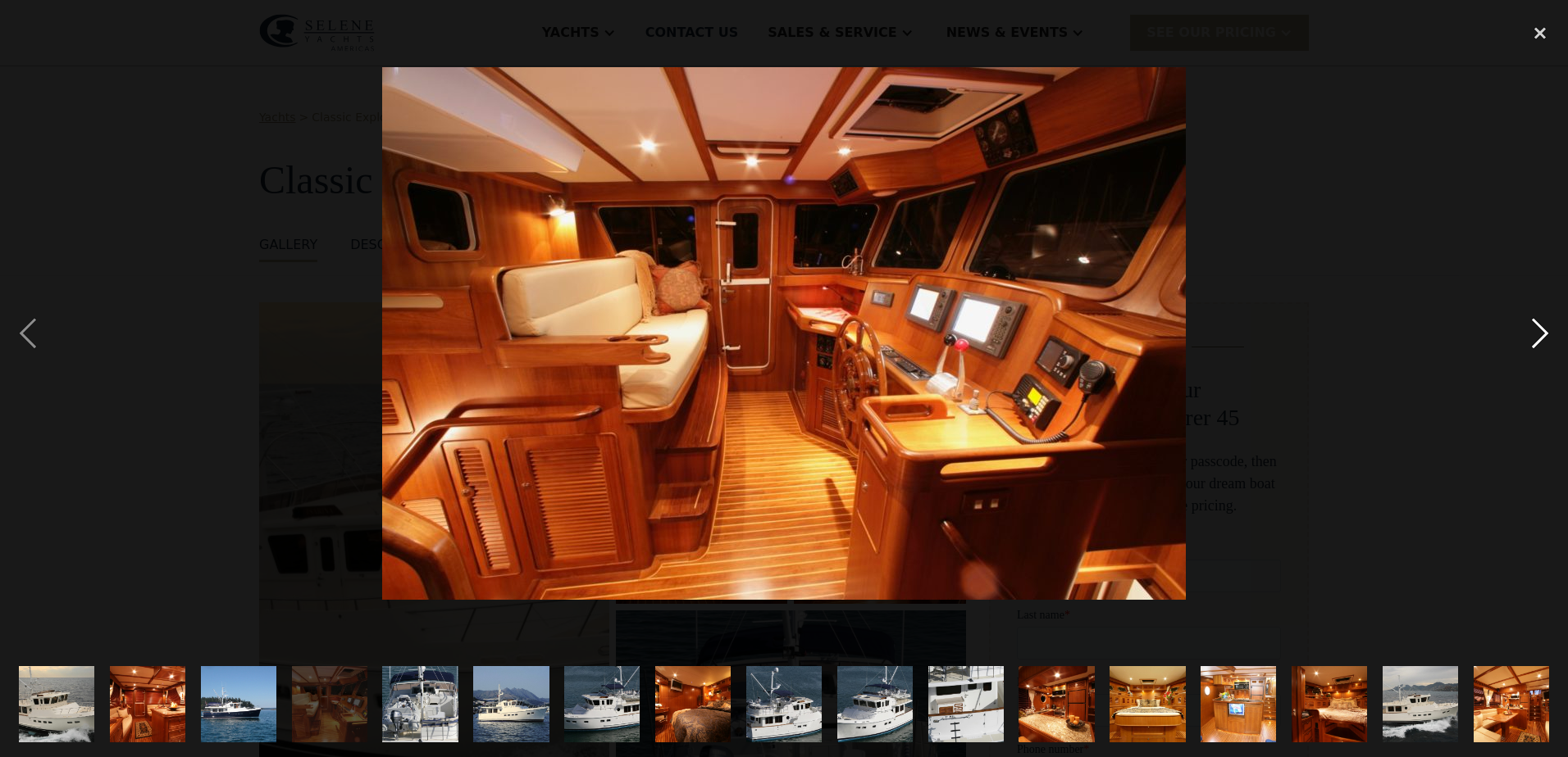
click at [1543, 340] on div "next image" at bounding box center [1539, 333] width 55 height 636
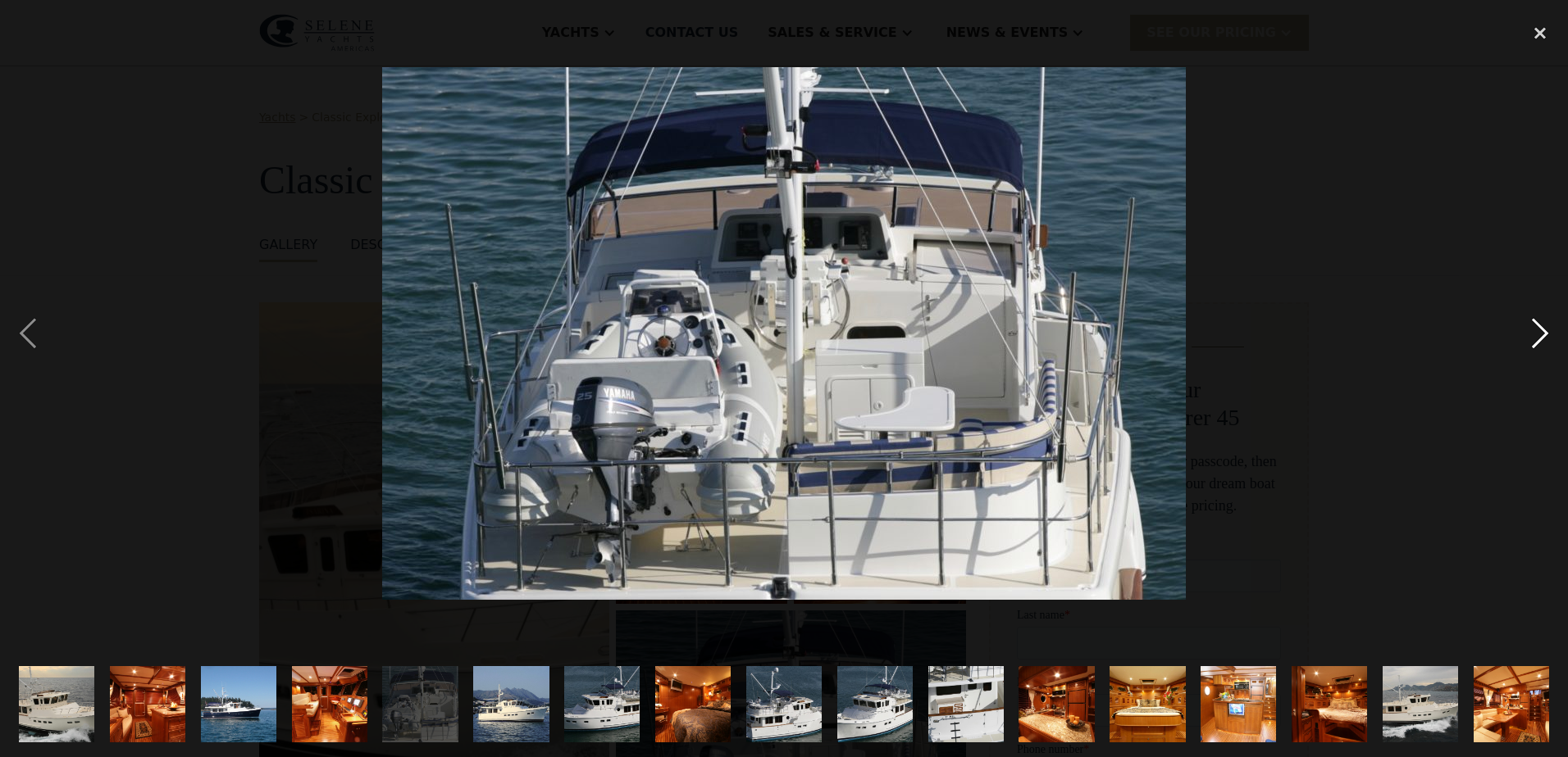
click at [1543, 340] on div "next image" at bounding box center [1539, 333] width 55 height 636
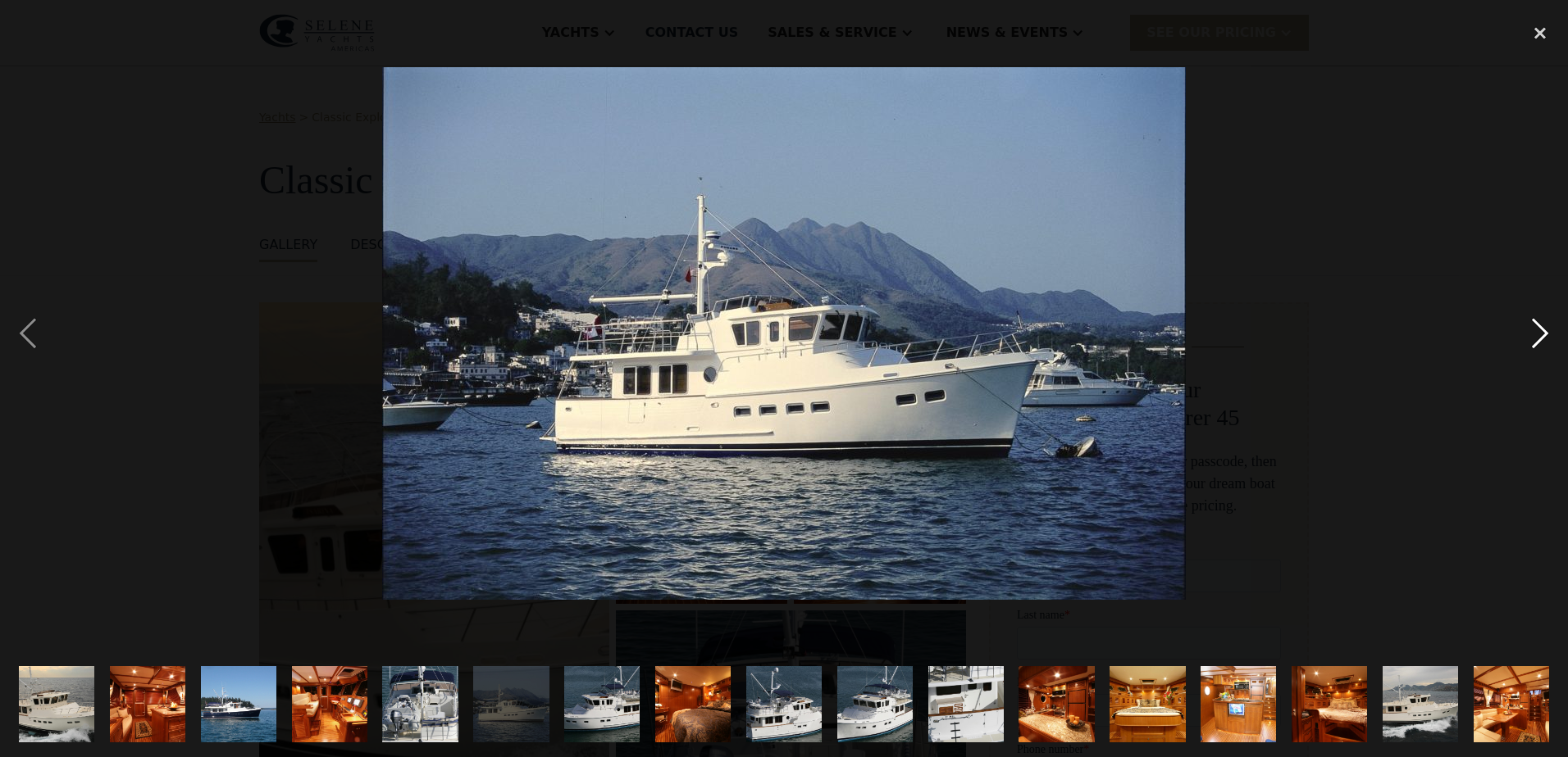
click at [1543, 340] on div "next image" at bounding box center [1539, 333] width 55 height 636
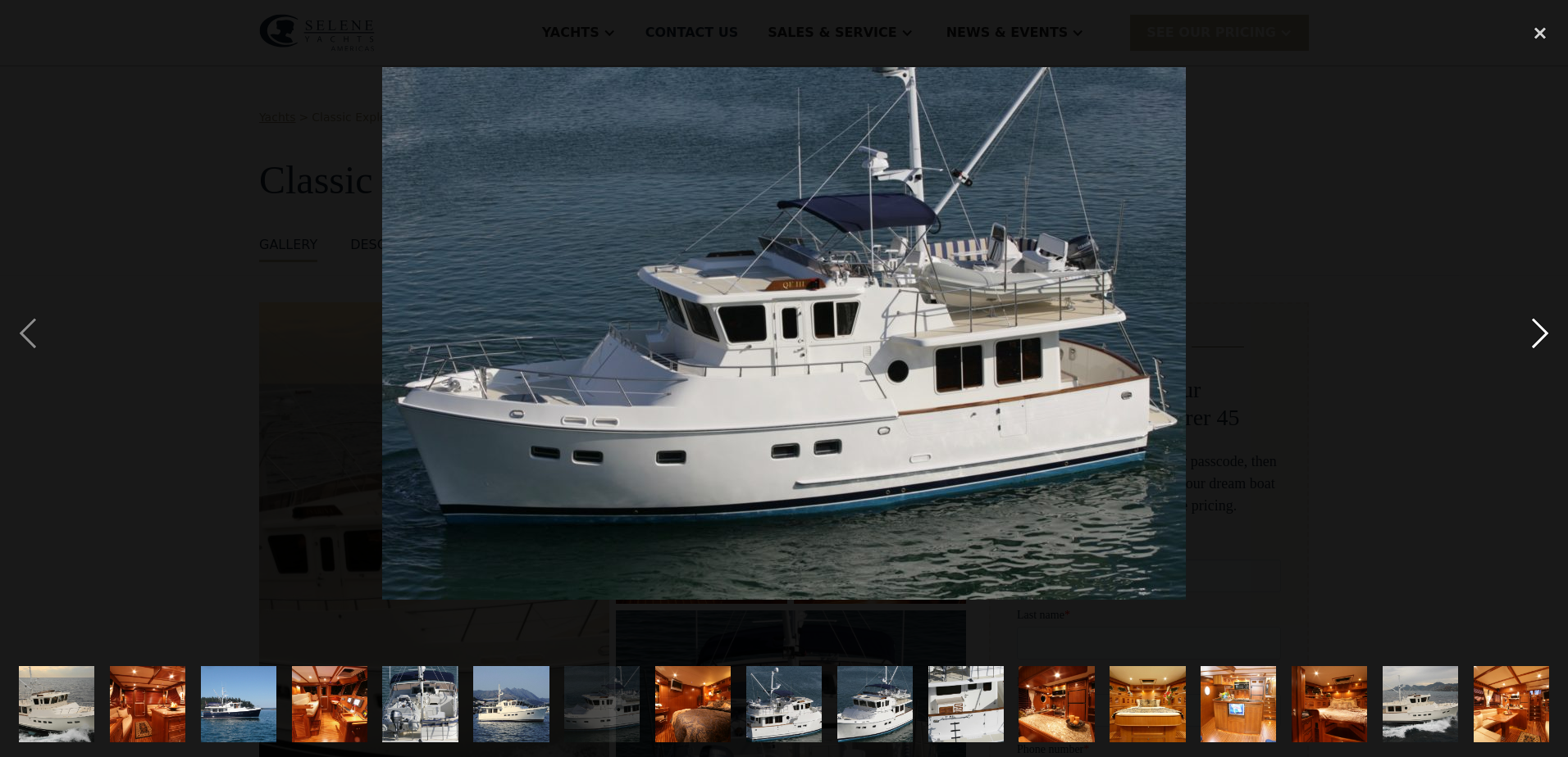
click at [1543, 340] on div "next image" at bounding box center [1539, 333] width 55 height 636
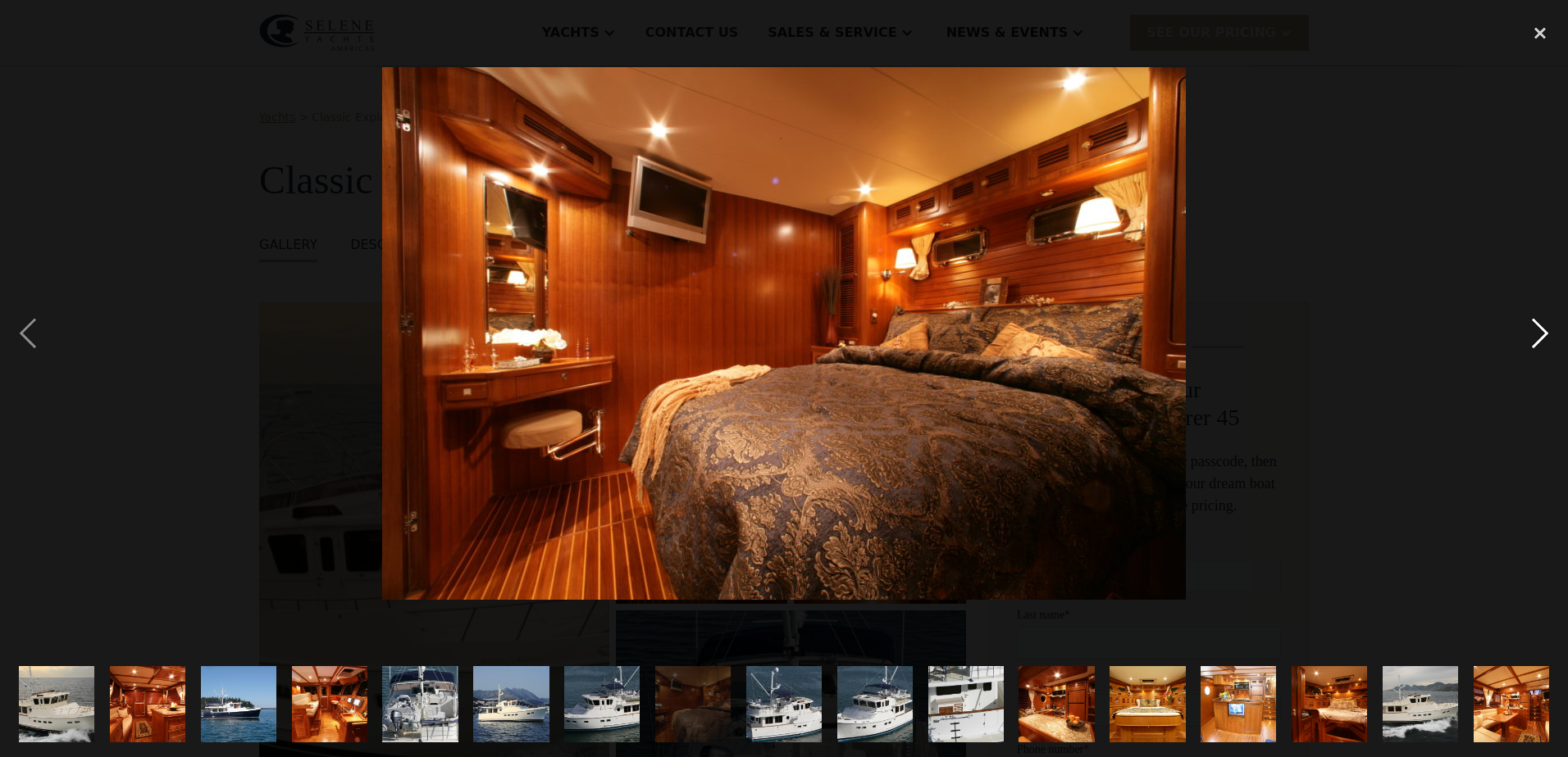
click at [1543, 340] on div "next image" at bounding box center [1539, 333] width 55 height 636
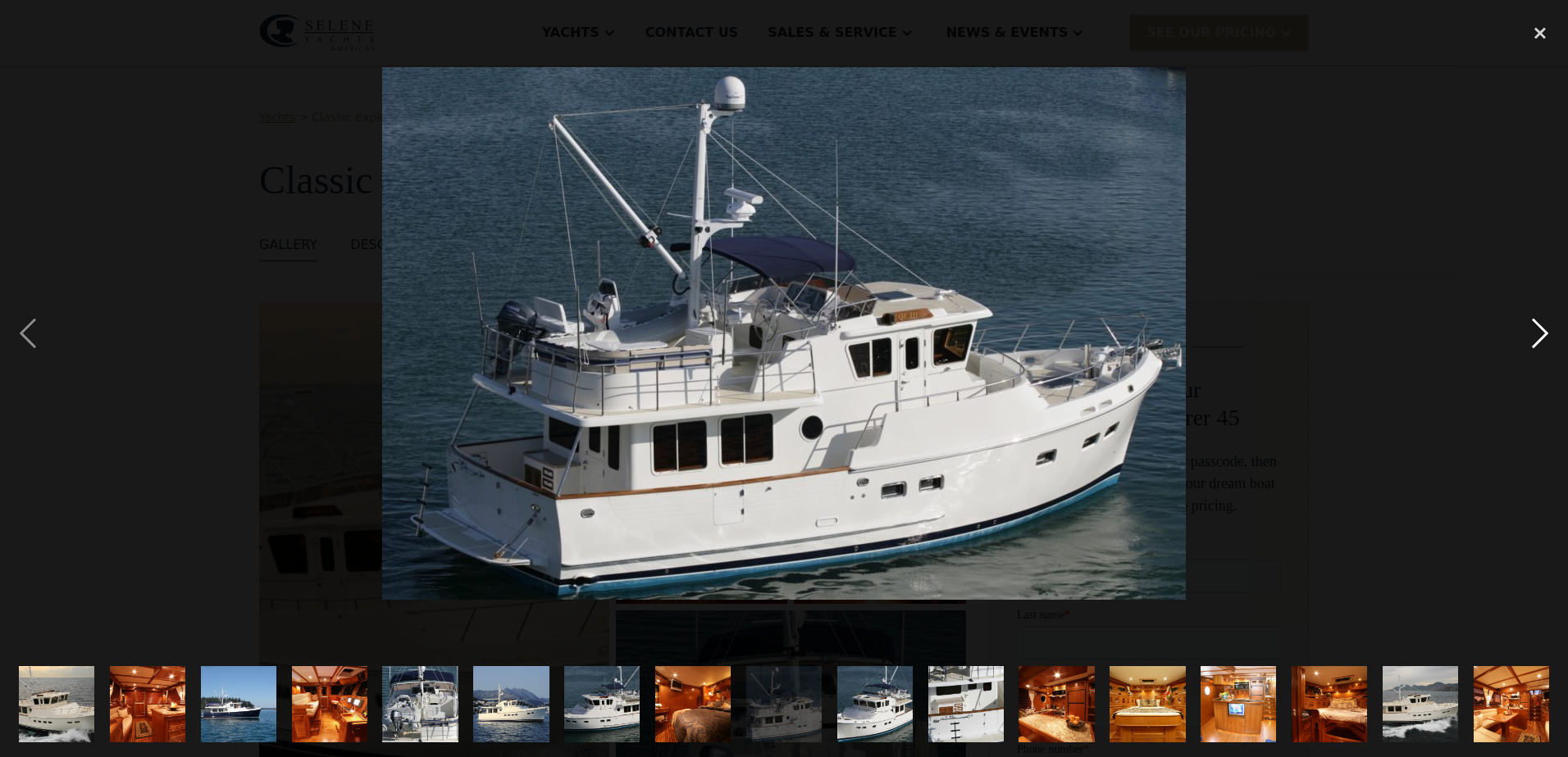
click at [1543, 340] on div "next image" at bounding box center [1539, 333] width 55 height 636
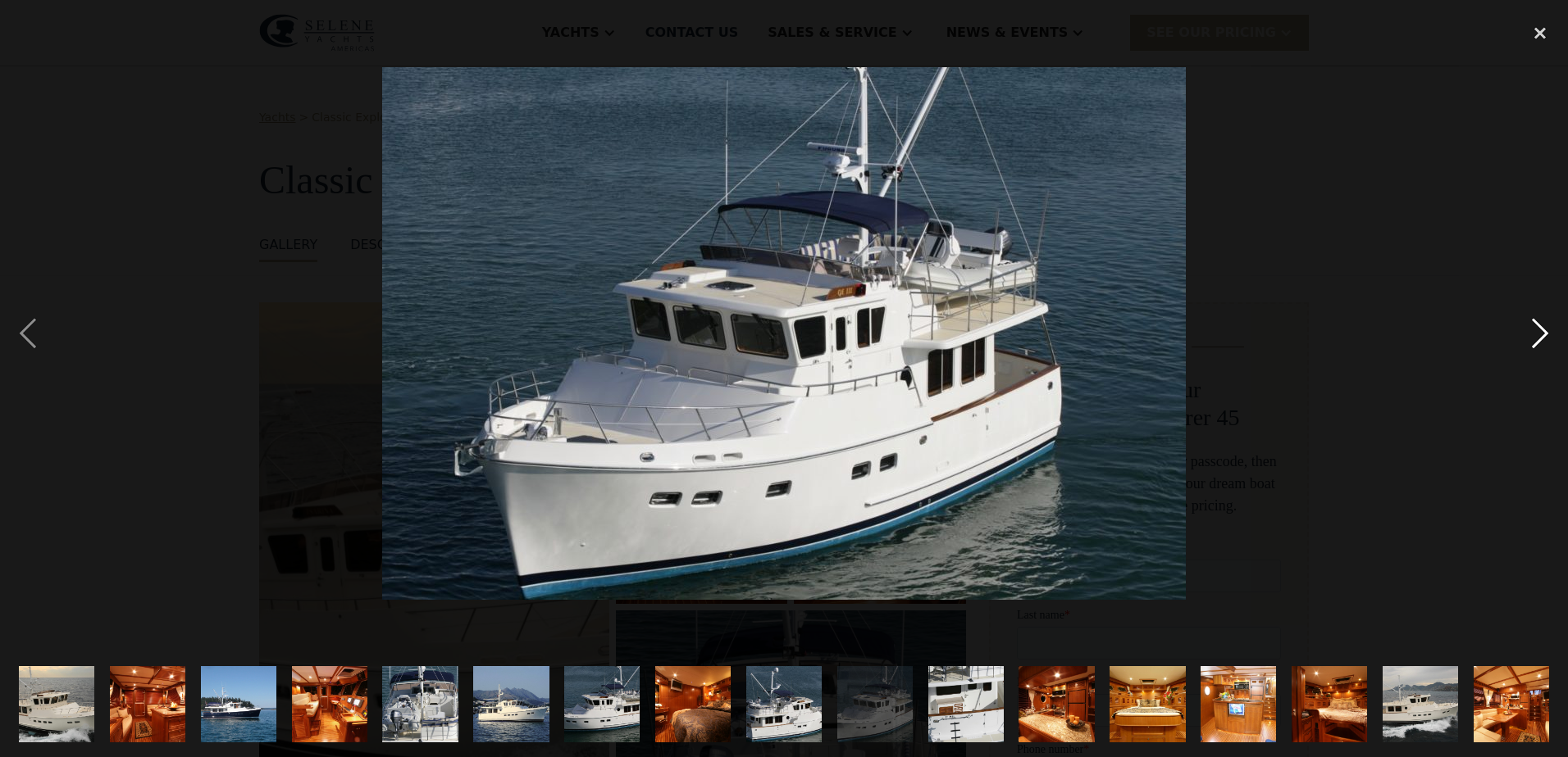
click at [1543, 340] on div "next image" at bounding box center [1539, 333] width 55 height 636
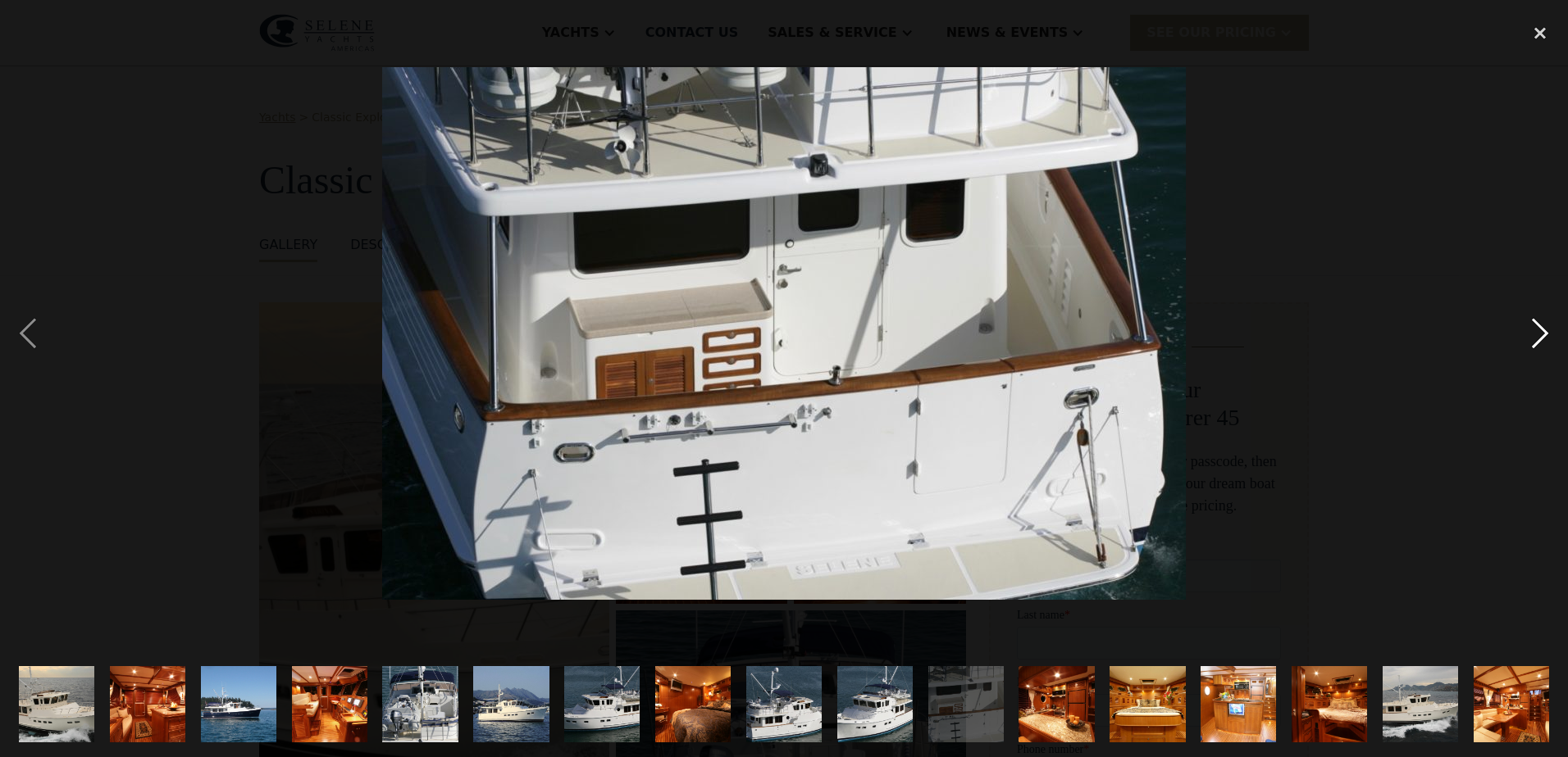
click at [1543, 340] on div "next image" at bounding box center [1539, 333] width 55 height 636
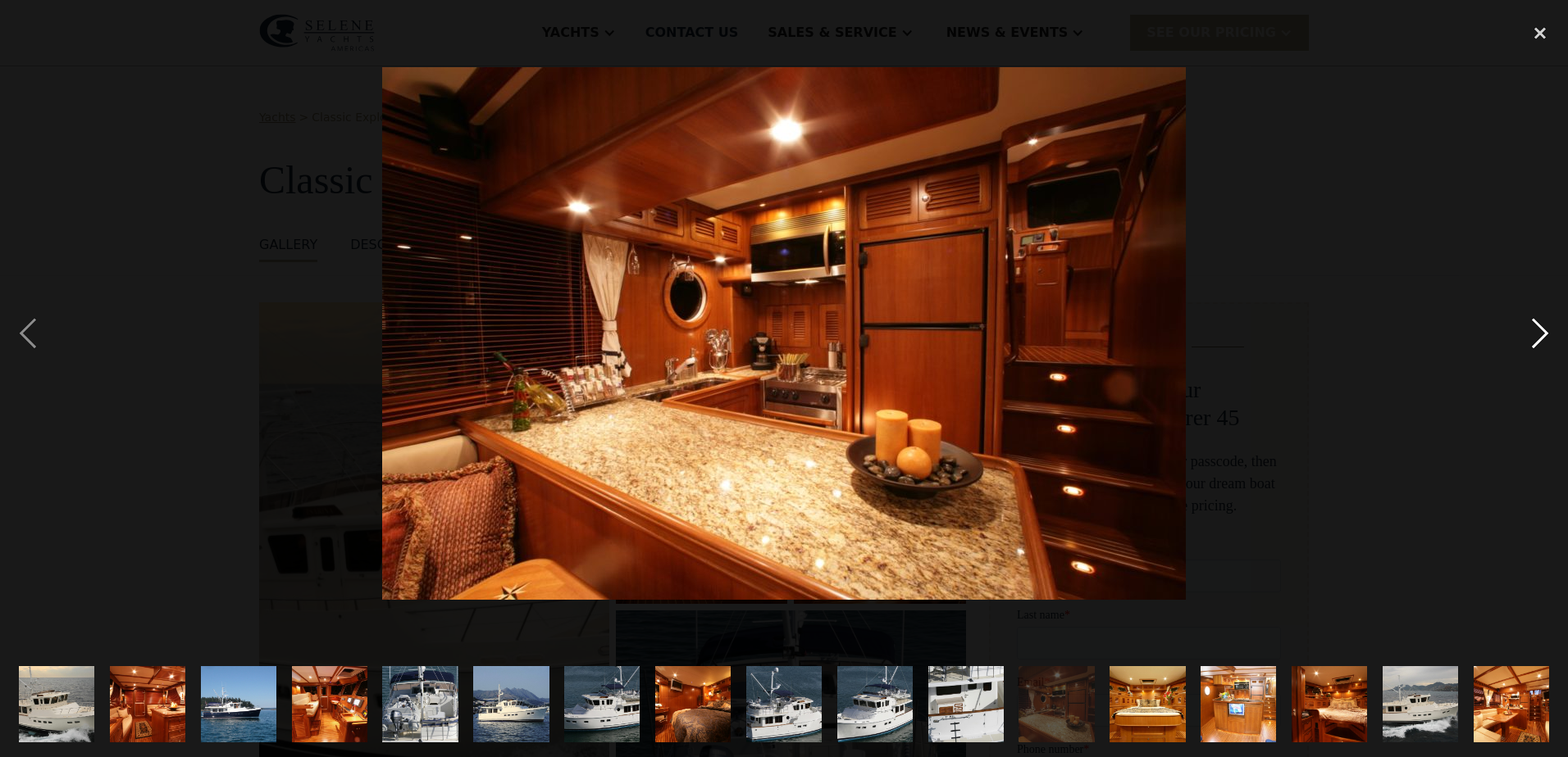
click at [1543, 340] on div "next image" at bounding box center [1539, 333] width 55 height 636
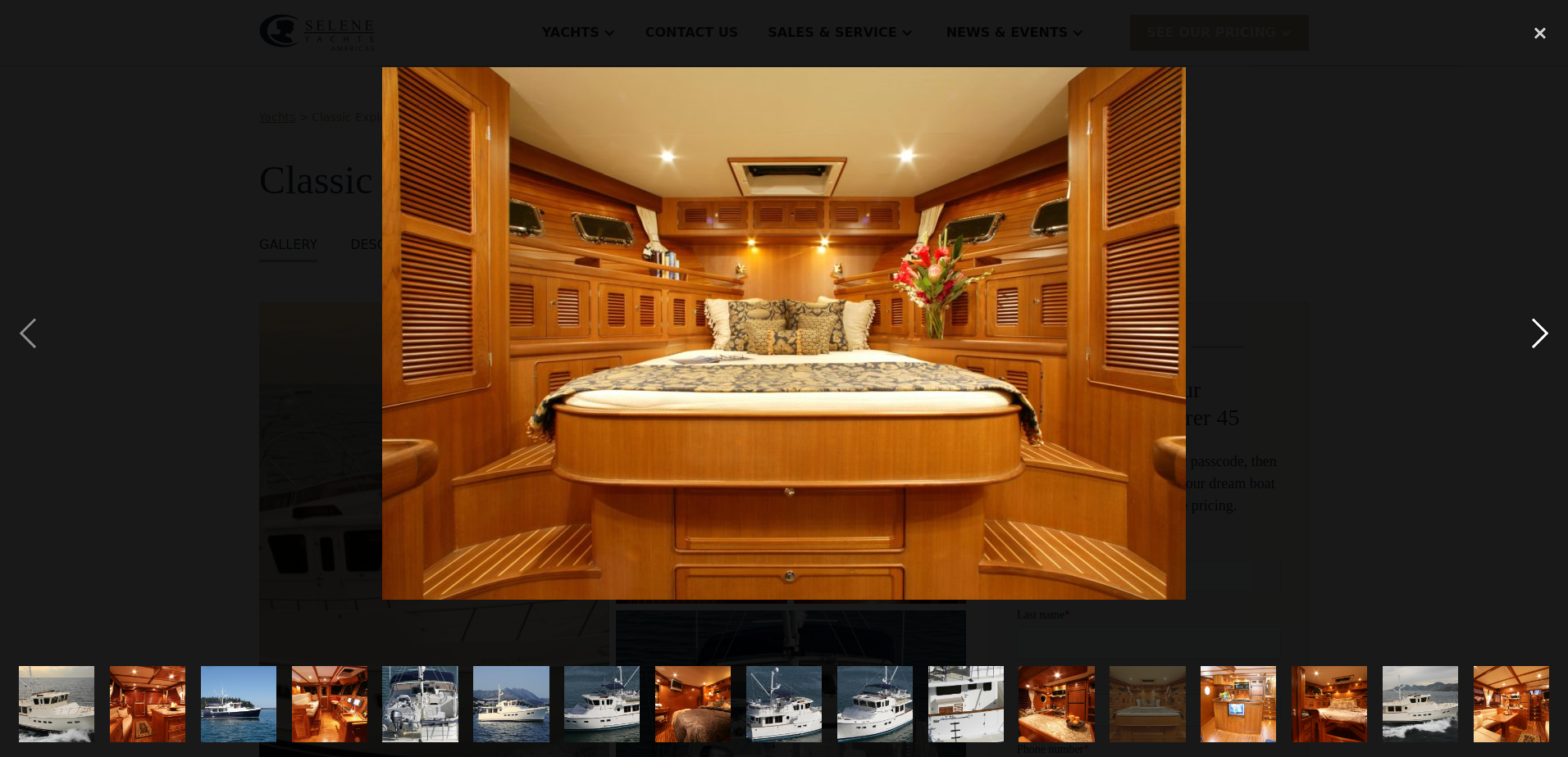
click at [1543, 340] on div "next image" at bounding box center [1539, 333] width 55 height 636
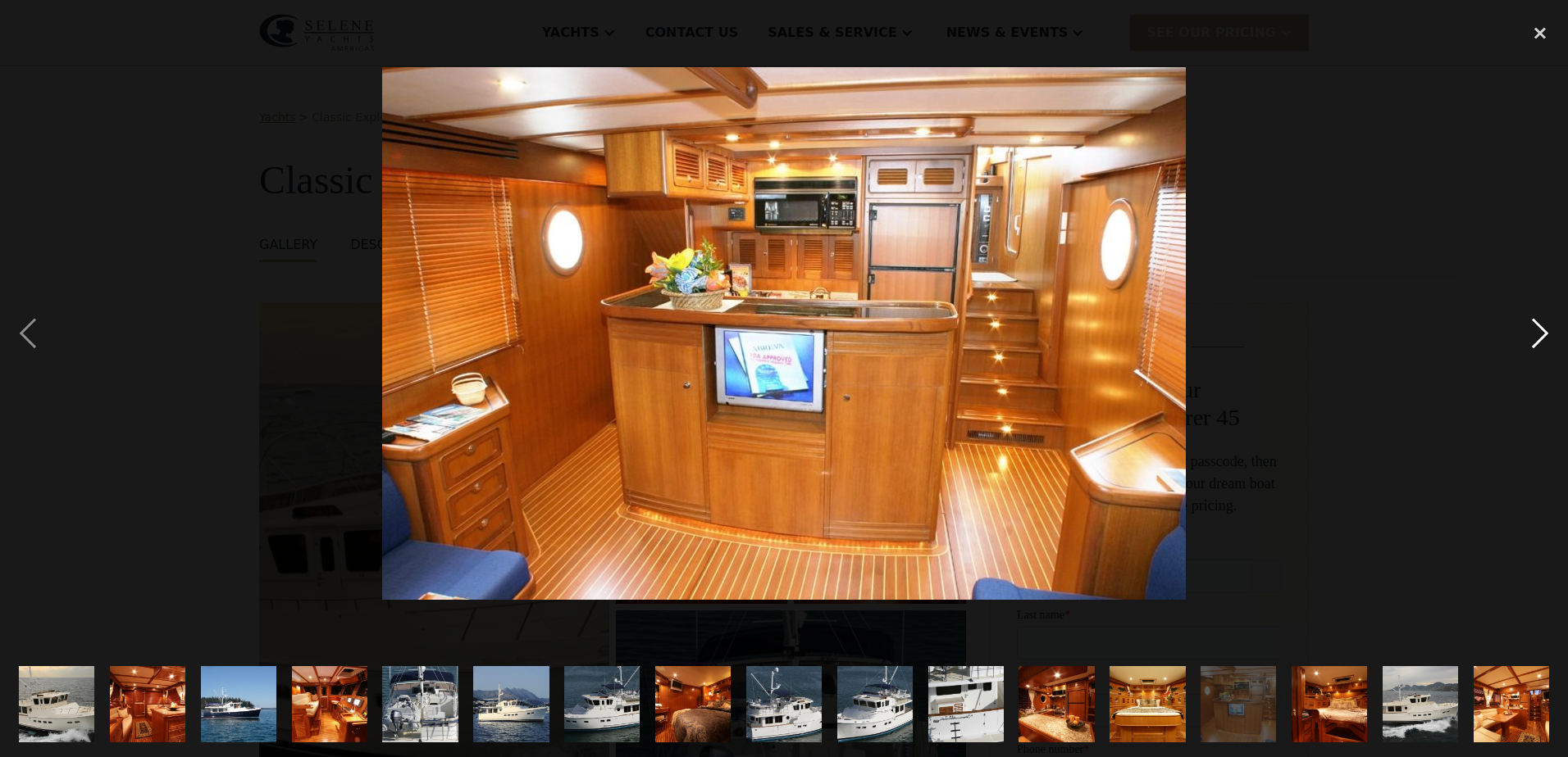
click at [1543, 340] on div "next image" at bounding box center [1539, 333] width 55 height 636
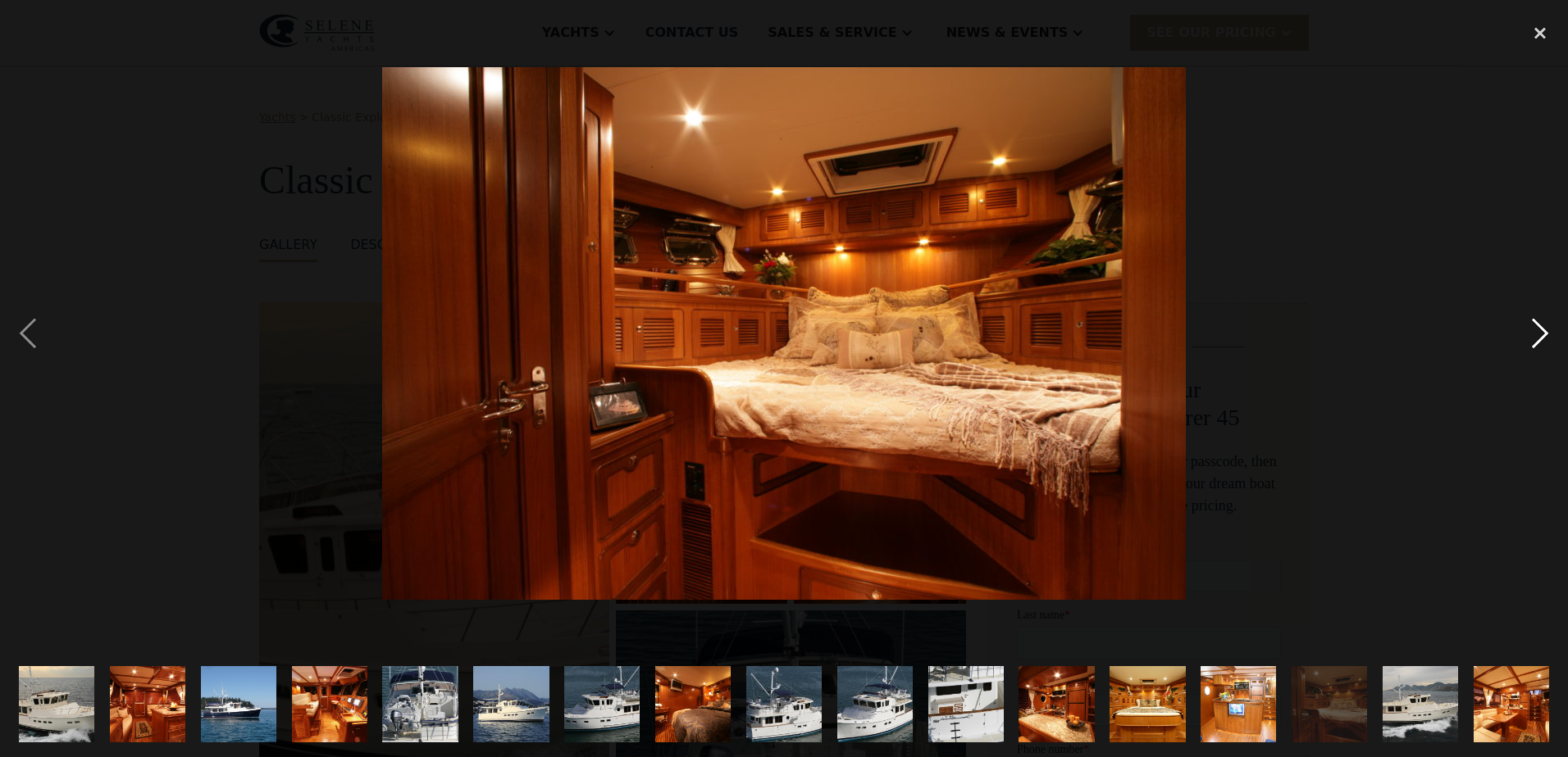
click at [1543, 340] on div "next image" at bounding box center [1539, 333] width 55 height 636
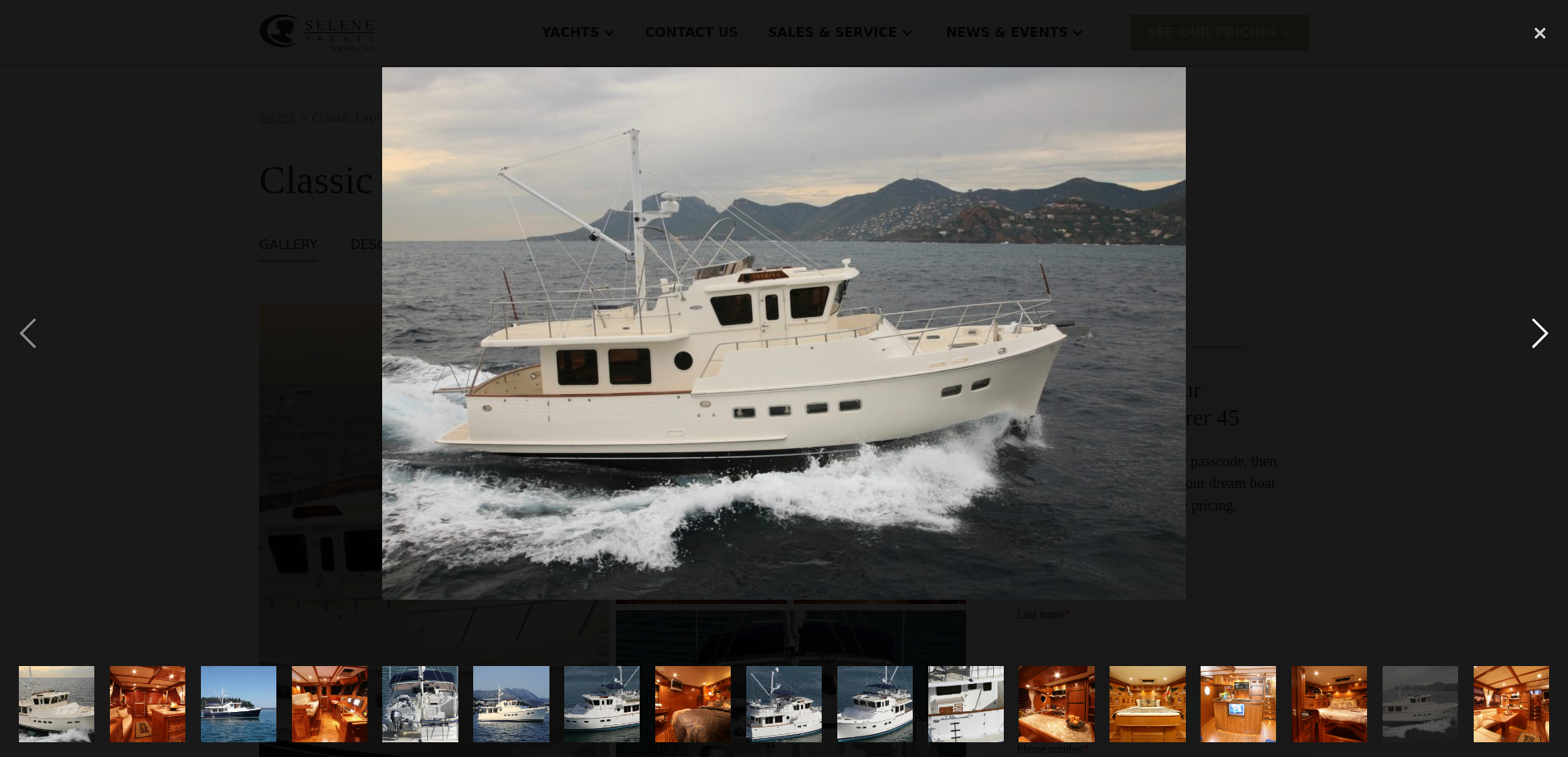
click at [1543, 340] on div "next image" at bounding box center [1539, 333] width 55 height 636
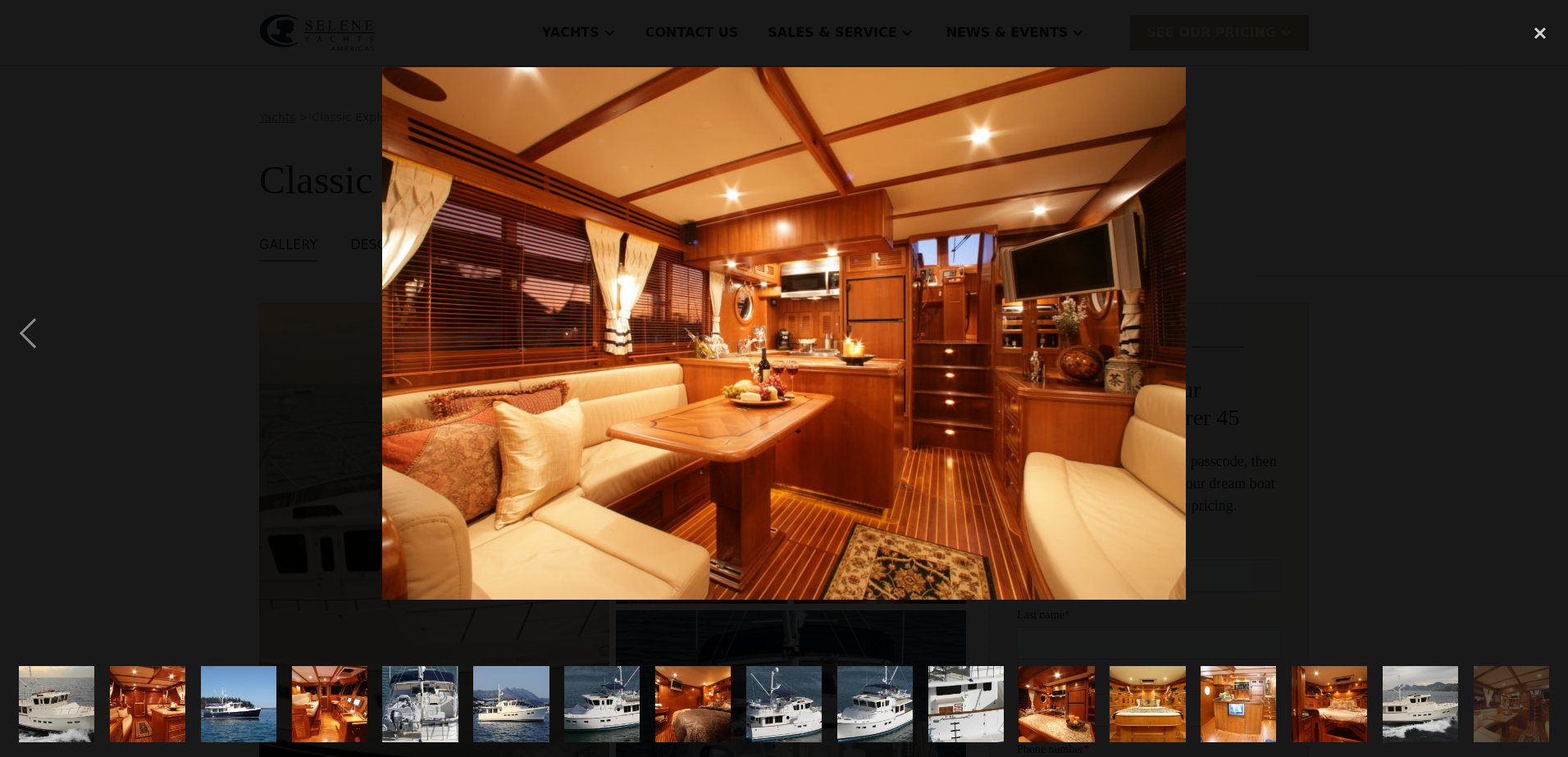
click at [1543, 340] on div "next image" at bounding box center [1539, 333] width 55 height 636
click at [1537, 31] on div "close lightbox" at bounding box center [1539, 33] width 55 height 36
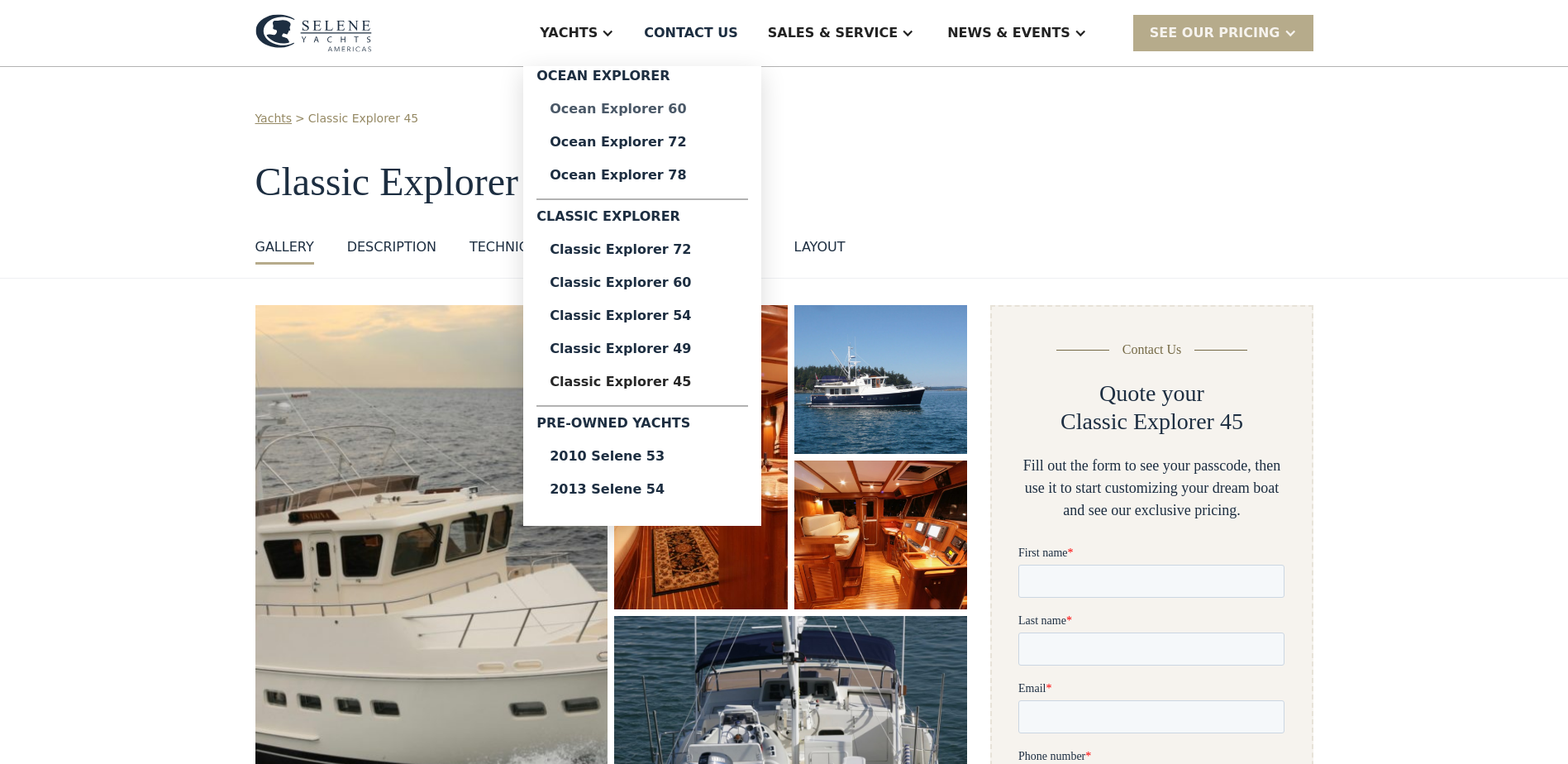
click at [711, 104] on div "Ocean Explorer 60" at bounding box center [642, 109] width 185 height 13
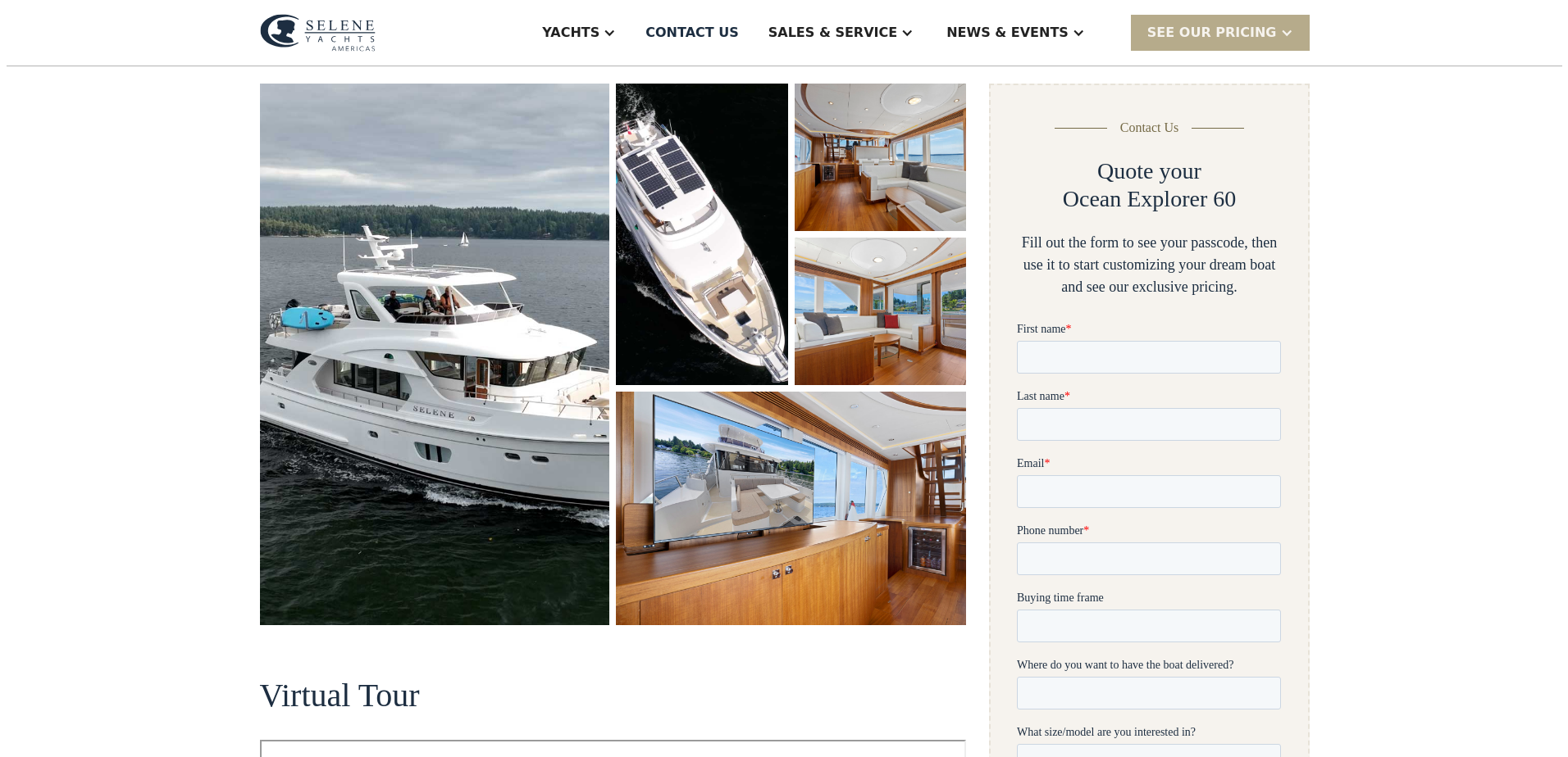
scroll to position [246, 0]
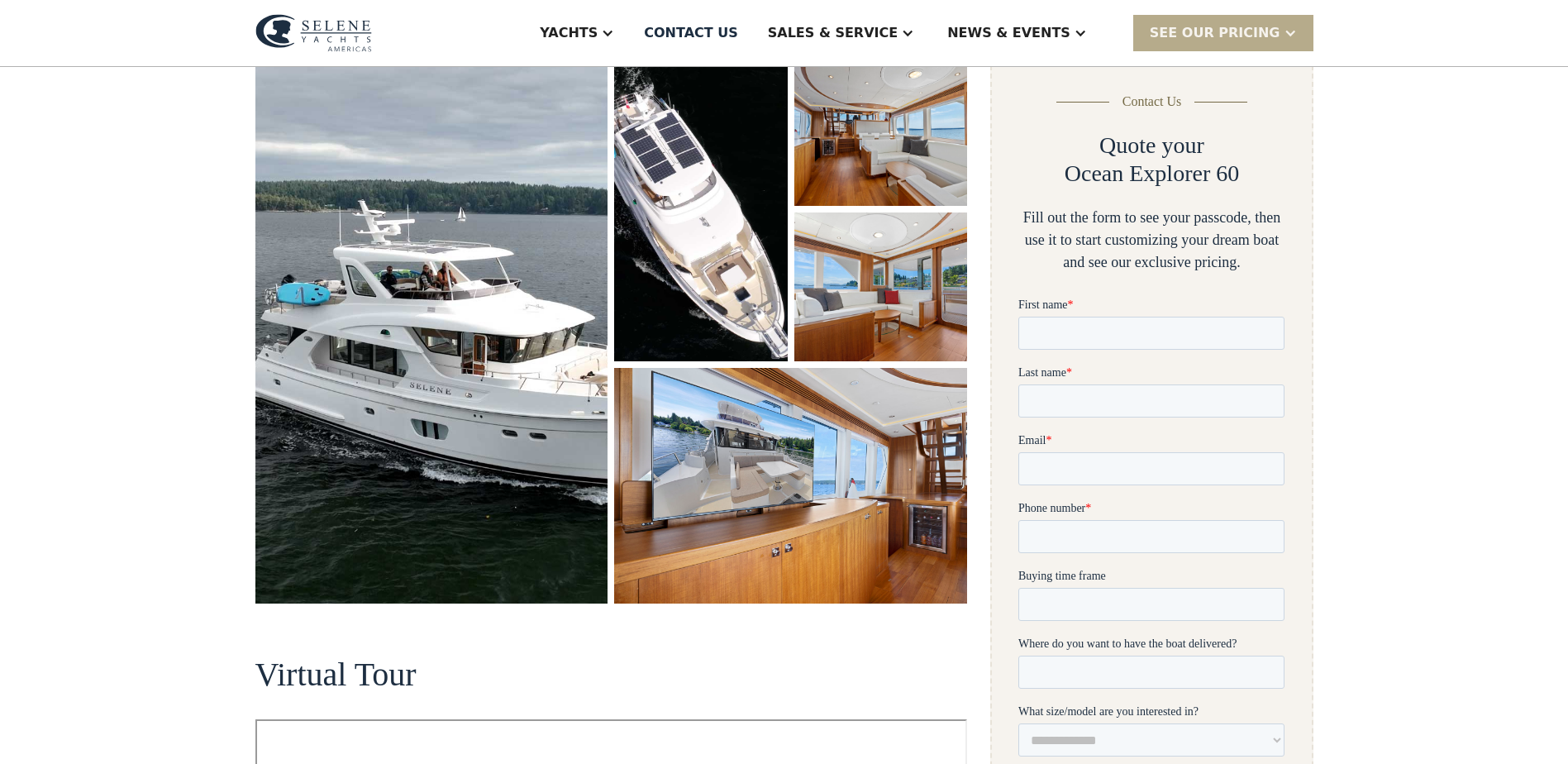
click at [507, 334] on img "open lightbox" at bounding box center [431, 330] width 353 height 547
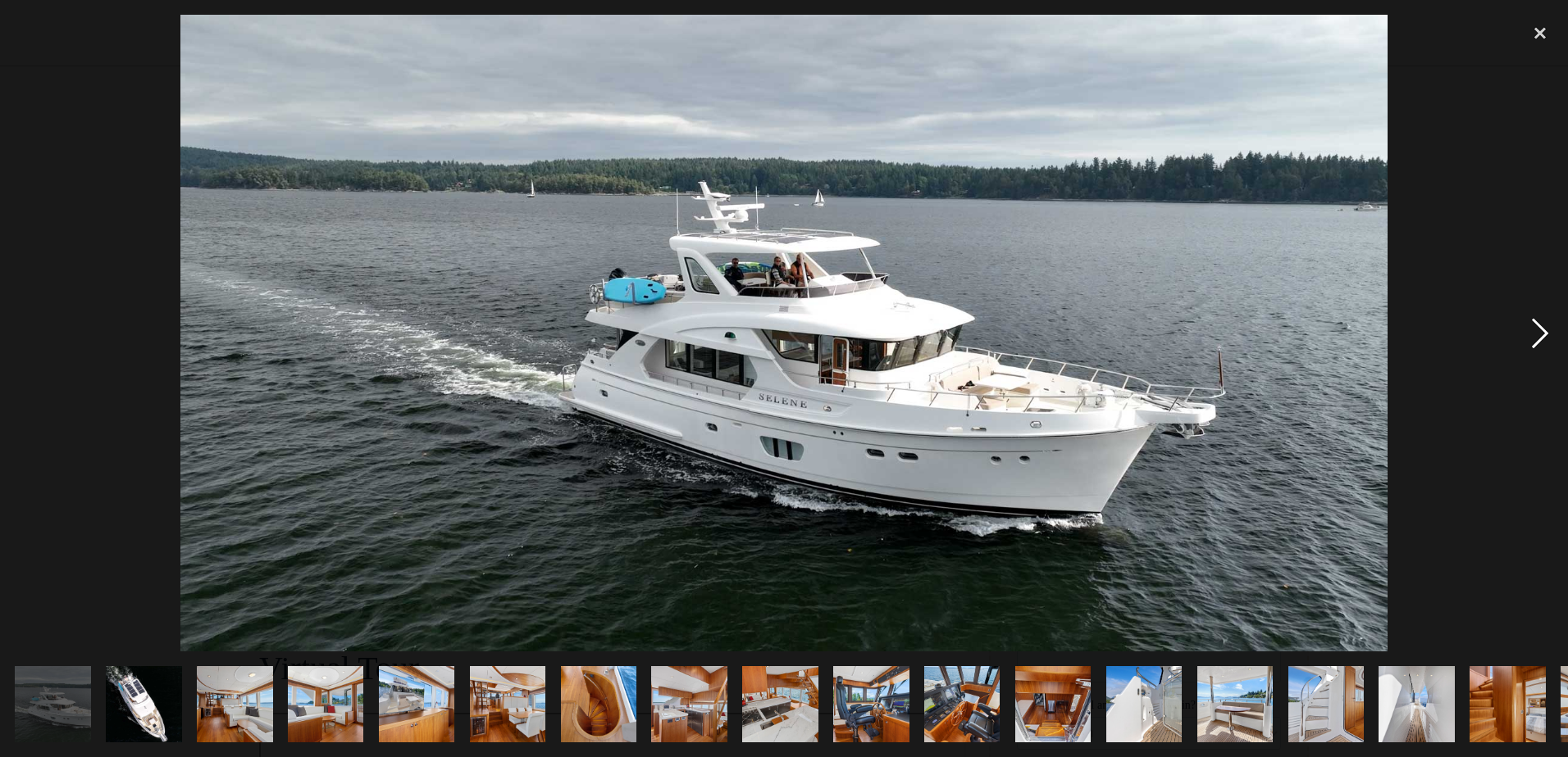
click at [1526, 335] on div "next image" at bounding box center [1539, 333] width 55 height 636
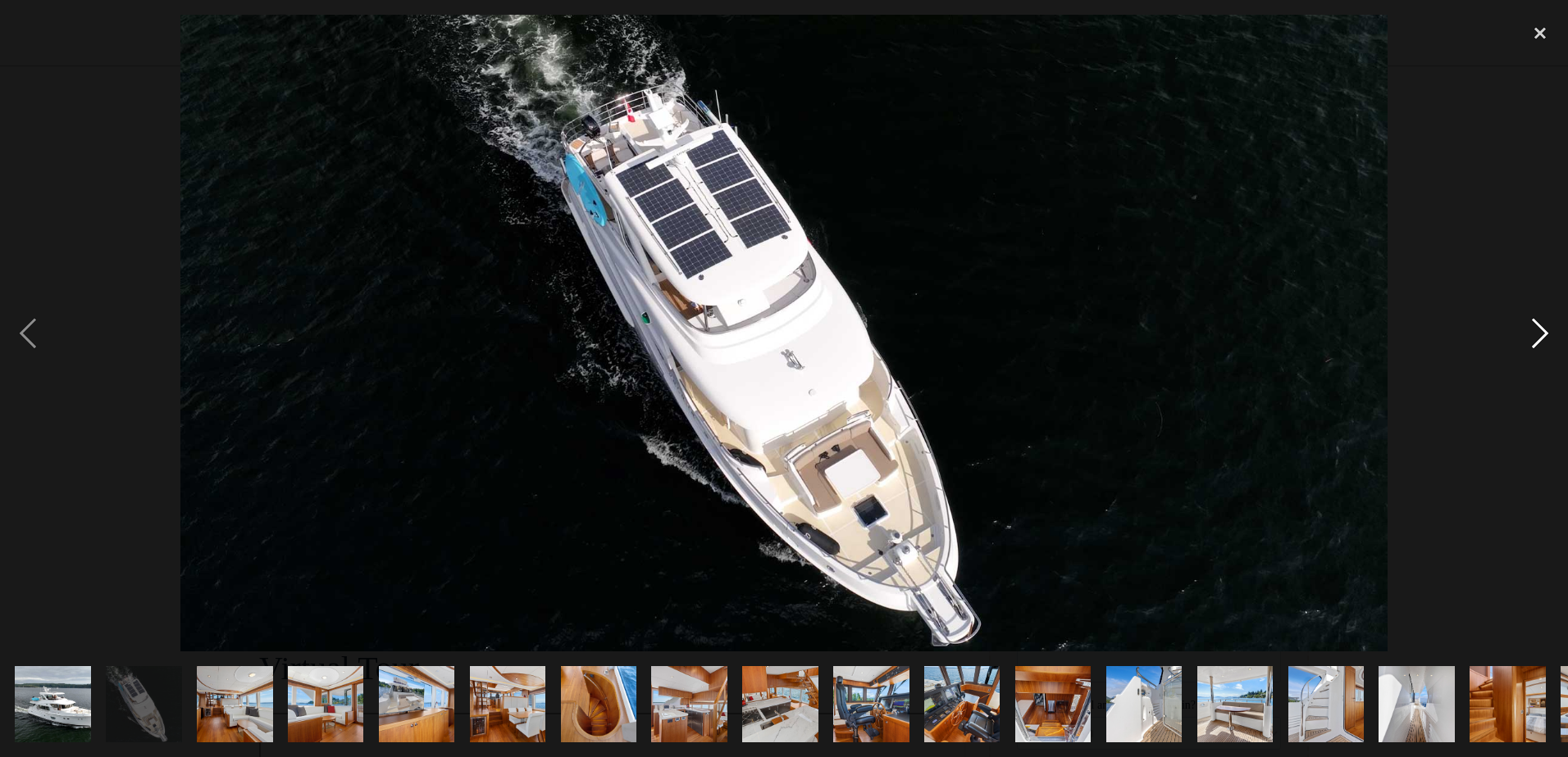
click at [1526, 335] on div "next image" at bounding box center [1539, 333] width 55 height 636
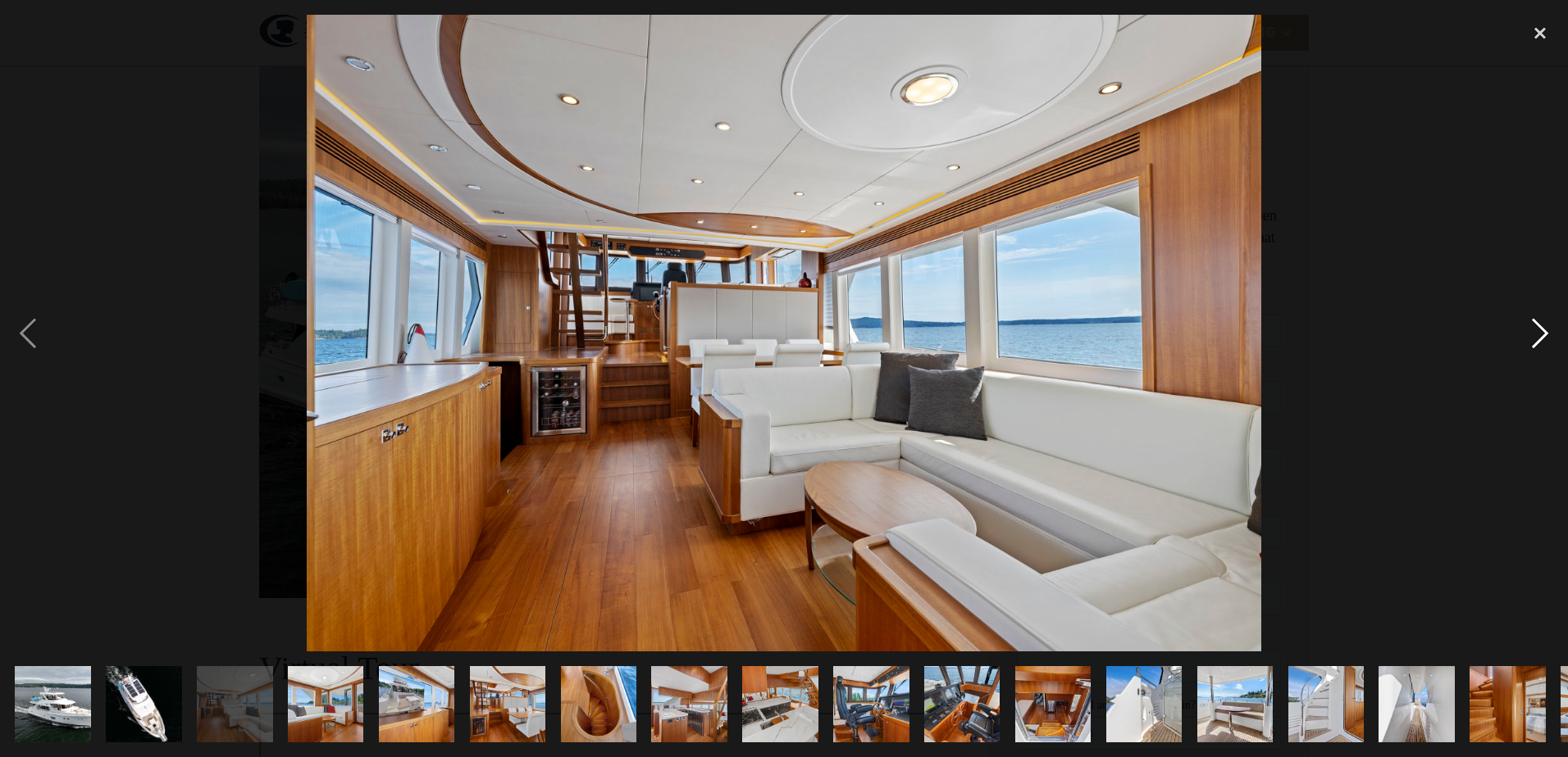
click at [1526, 335] on div "next image" at bounding box center [1539, 333] width 55 height 636
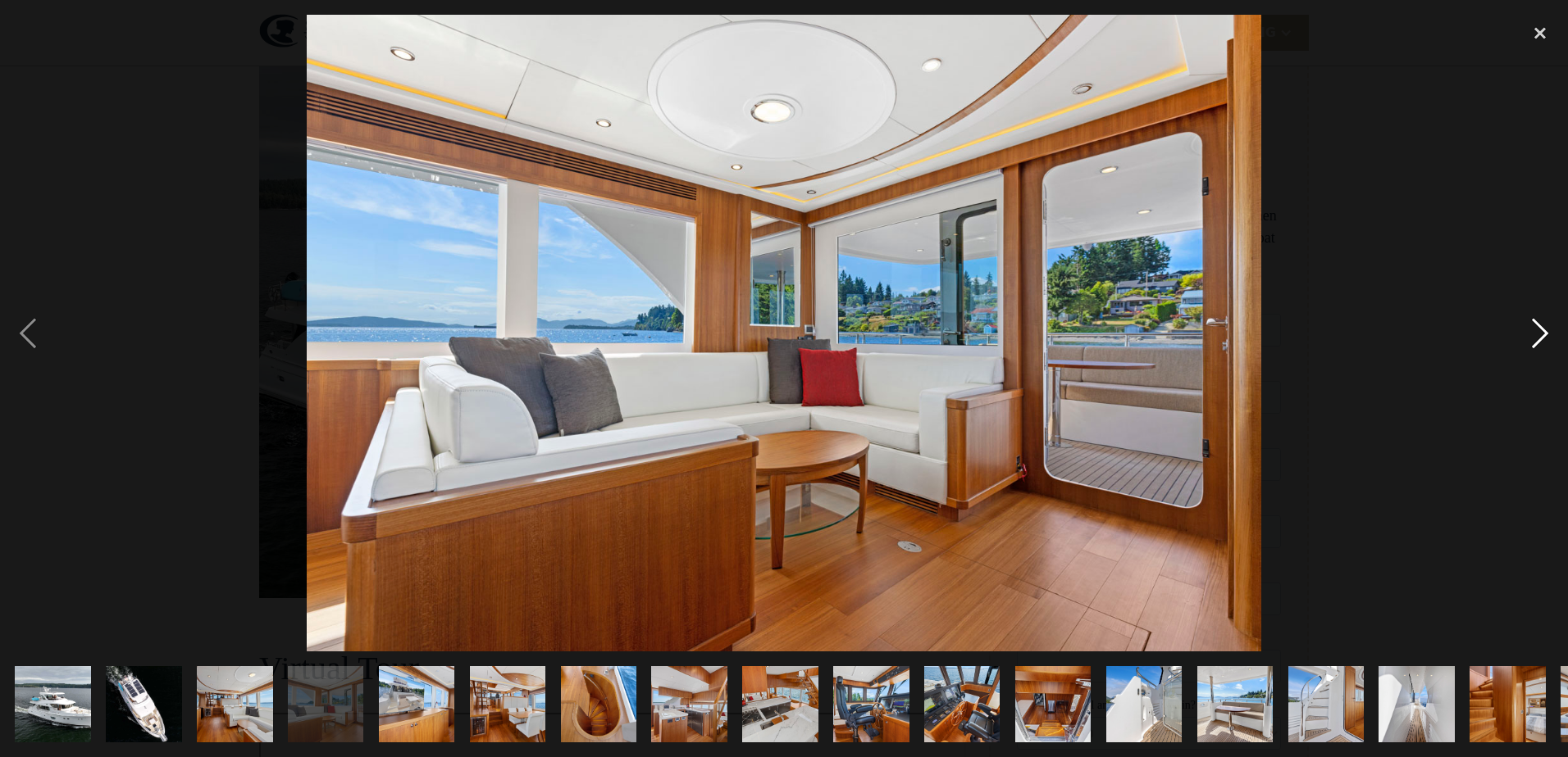
click at [1526, 335] on div "next image" at bounding box center [1539, 333] width 55 height 636
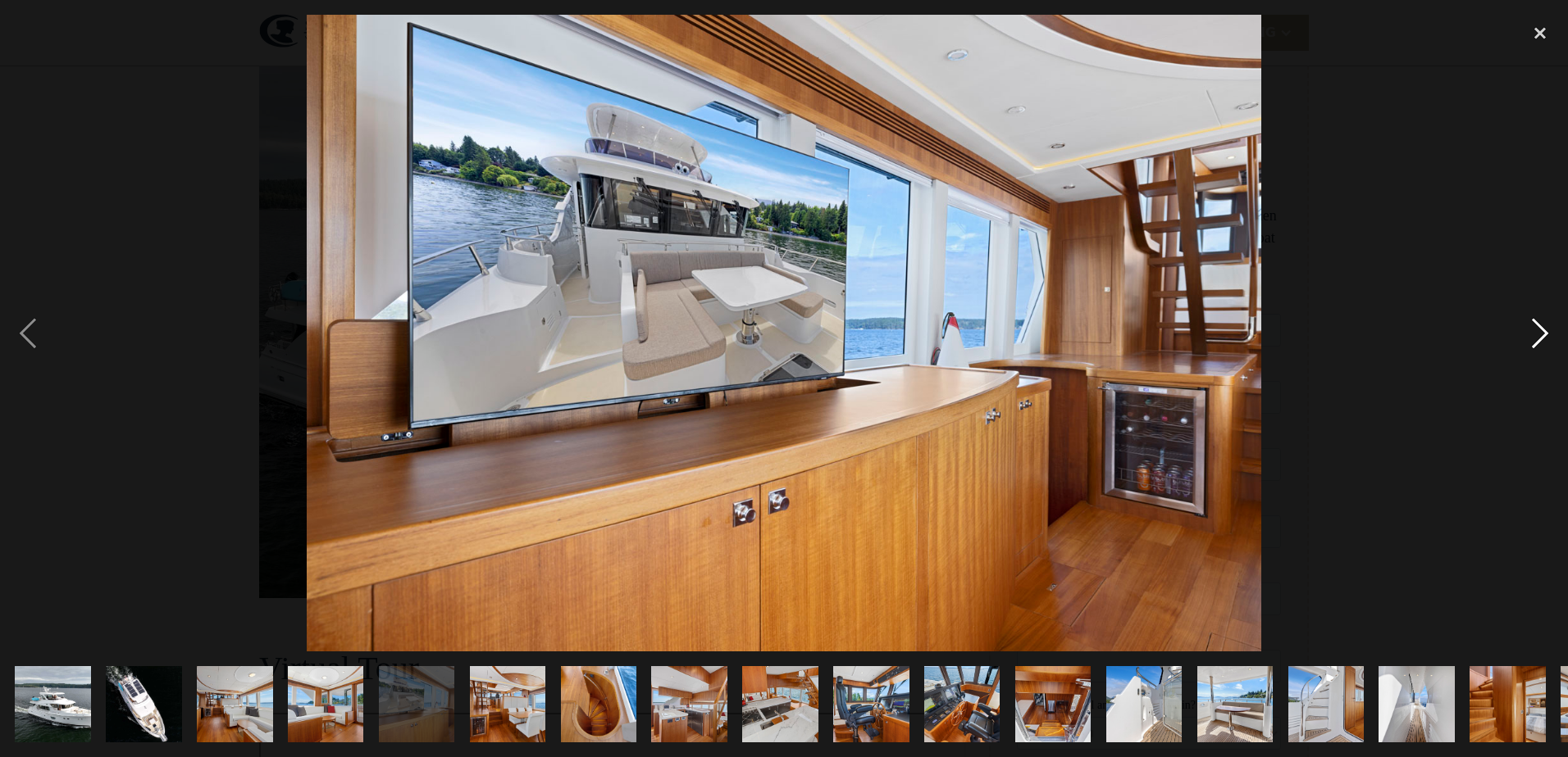
click at [1526, 335] on div "next image" at bounding box center [1539, 333] width 55 height 636
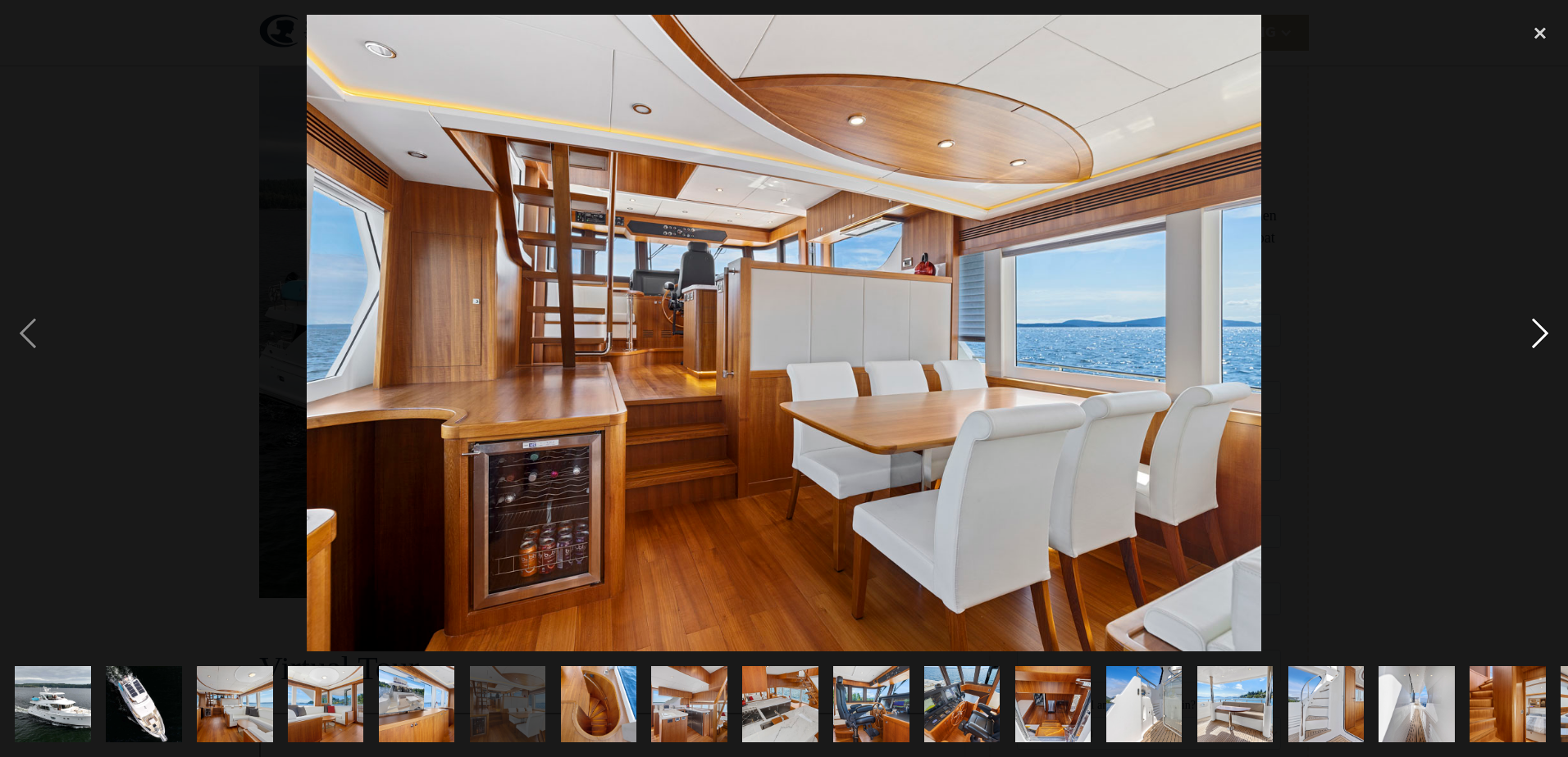
click at [1526, 335] on div "next image" at bounding box center [1539, 333] width 55 height 636
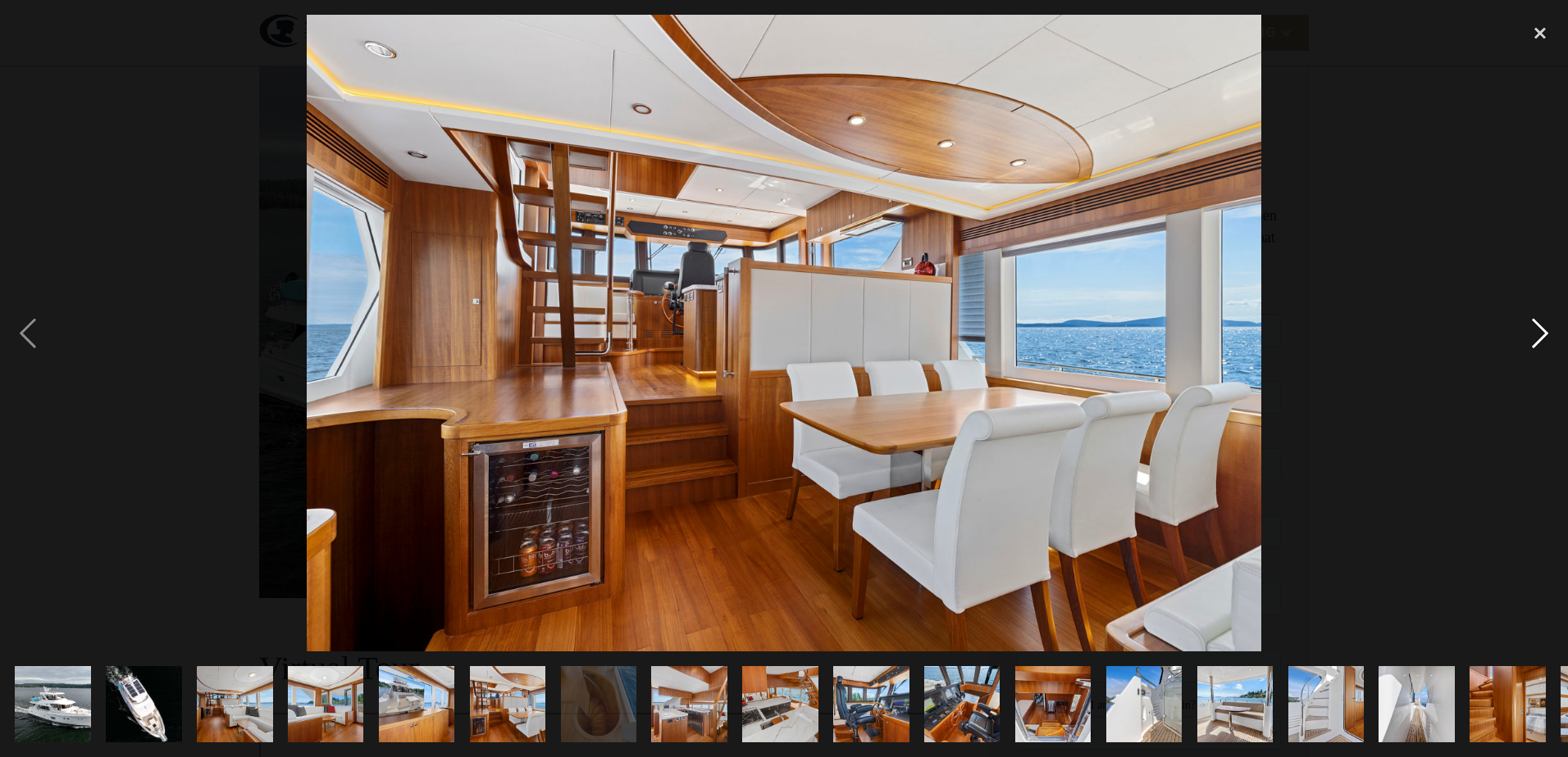
click at [1534, 331] on div "next image" at bounding box center [1539, 333] width 55 height 636
click at [1535, 321] on div "next image" at bounding box center [1539, 333] width 55 height 636
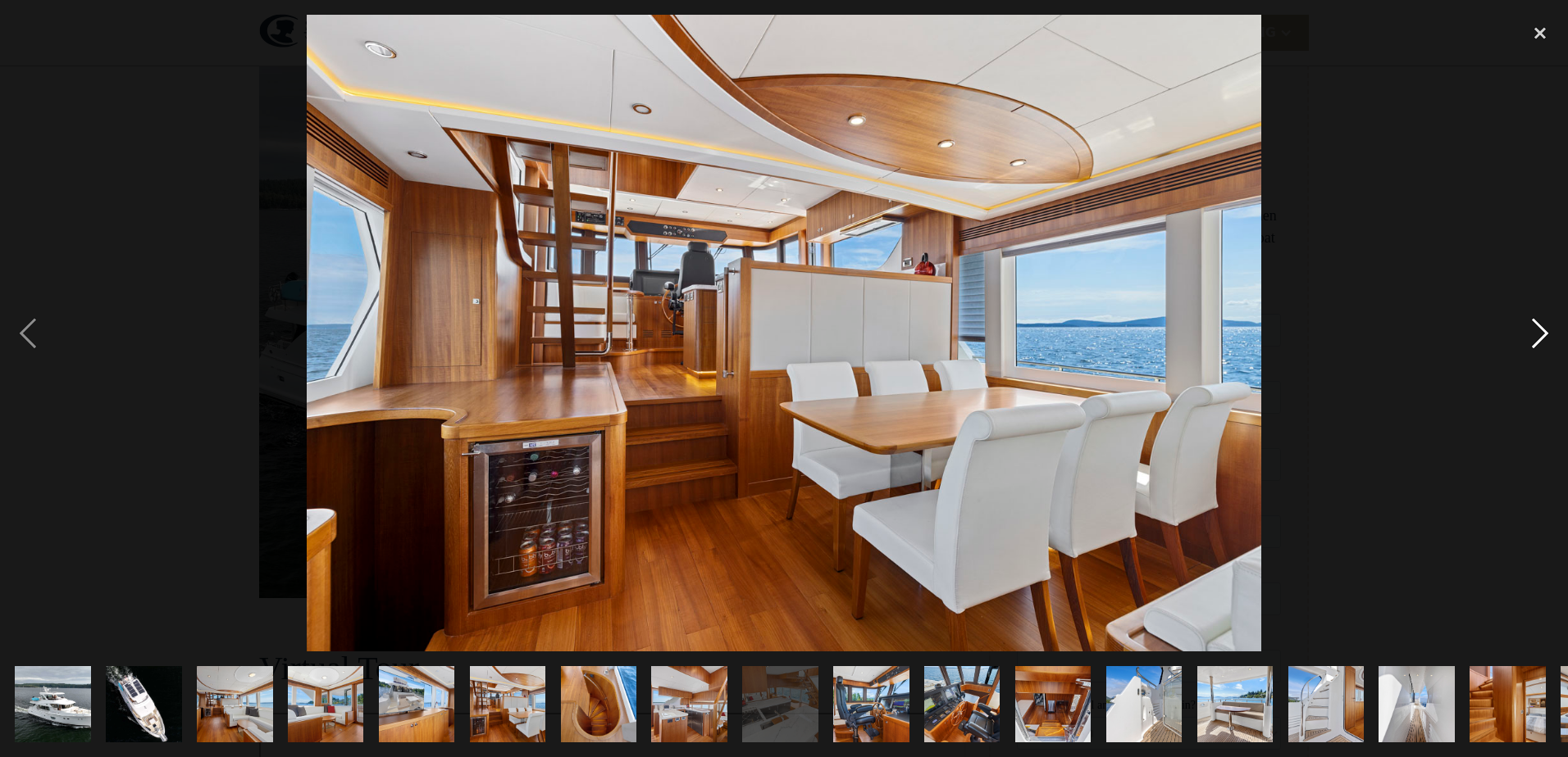
click at [1537, 333] on div "next image" at bounding box center [1539, 333] width 55 height 636
click at [1539, 339] on div "next image" at bounding box center [1539, 333] width 55 height 636
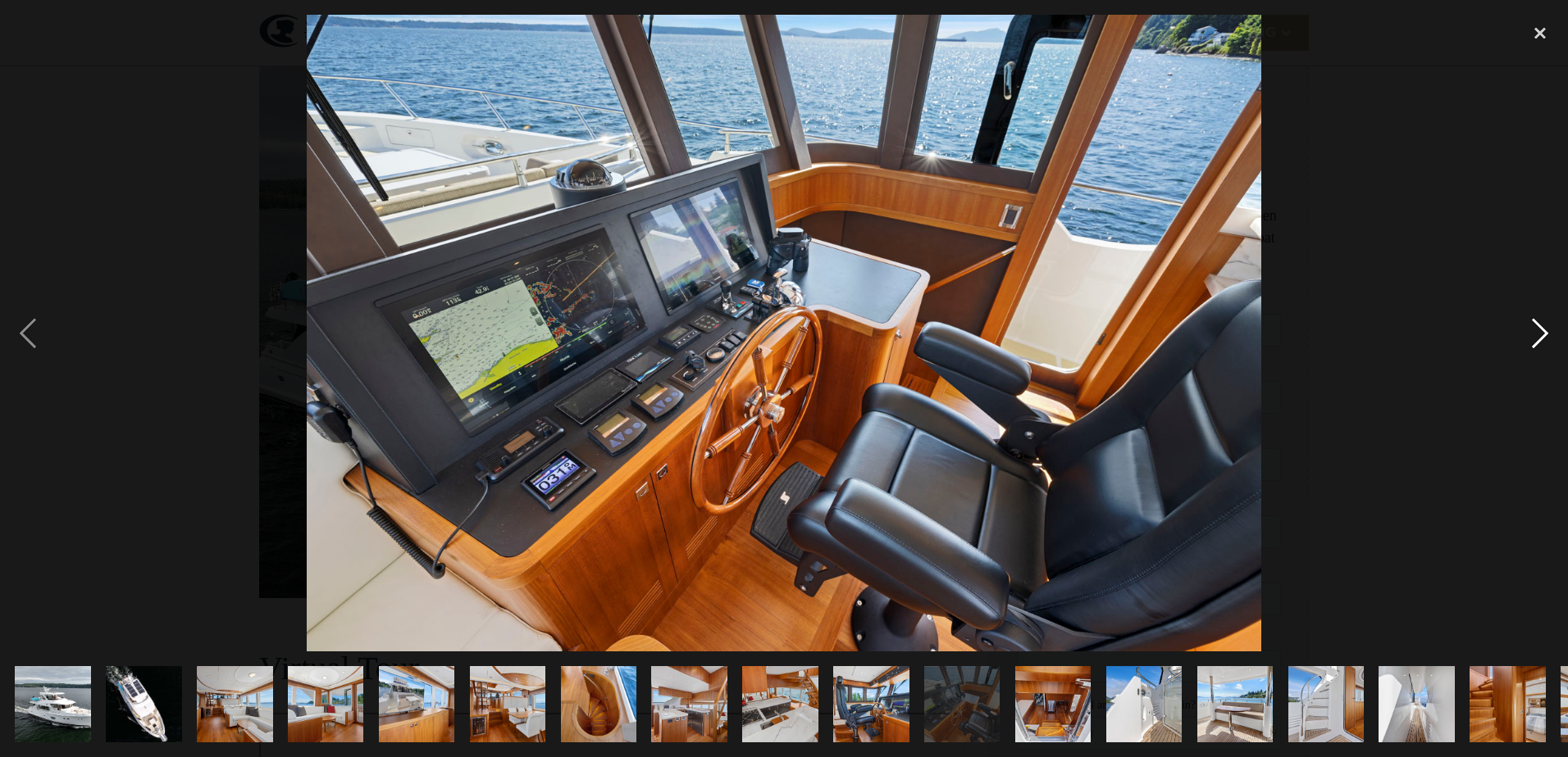
click at [1542, 333] on div "next image" at bounding box center [1539, 333] width 55 height 636
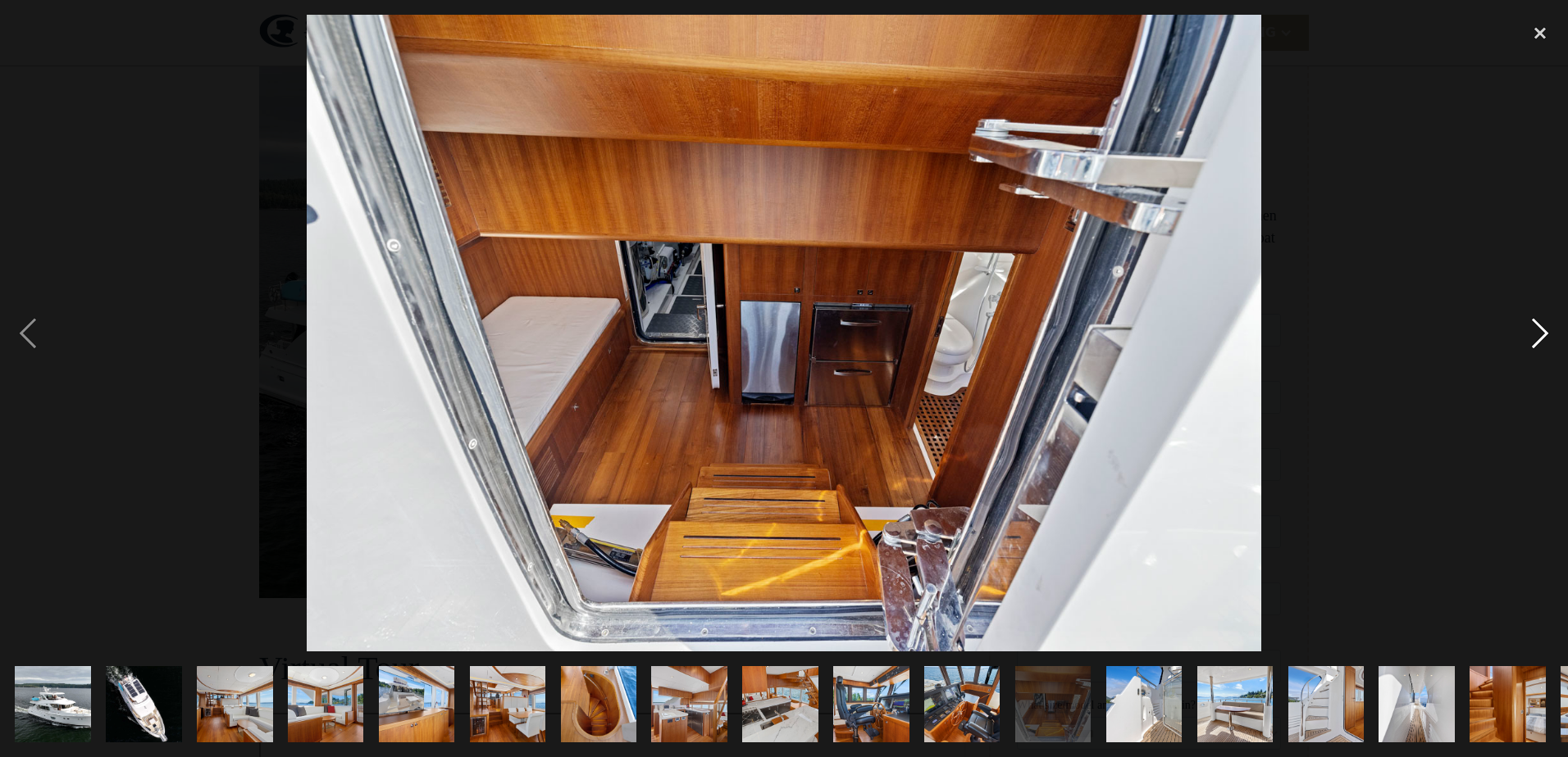
click at [1533, 326] on div "next image" at bounding box center [1539, 333] width 55 height 636
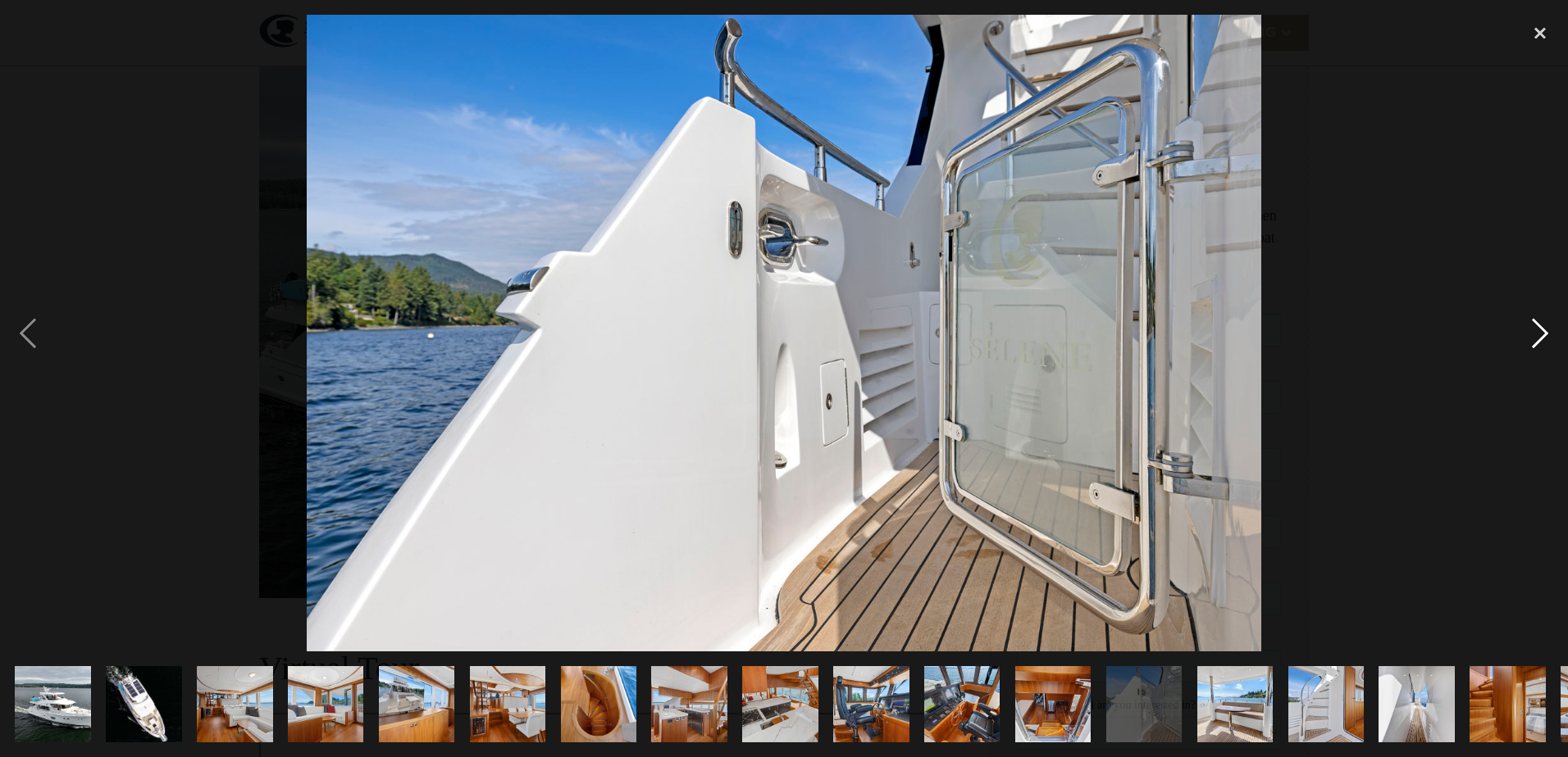
click at [1533, 326] on div "next image" at bounding box center [1539, 333] width 55 height 636
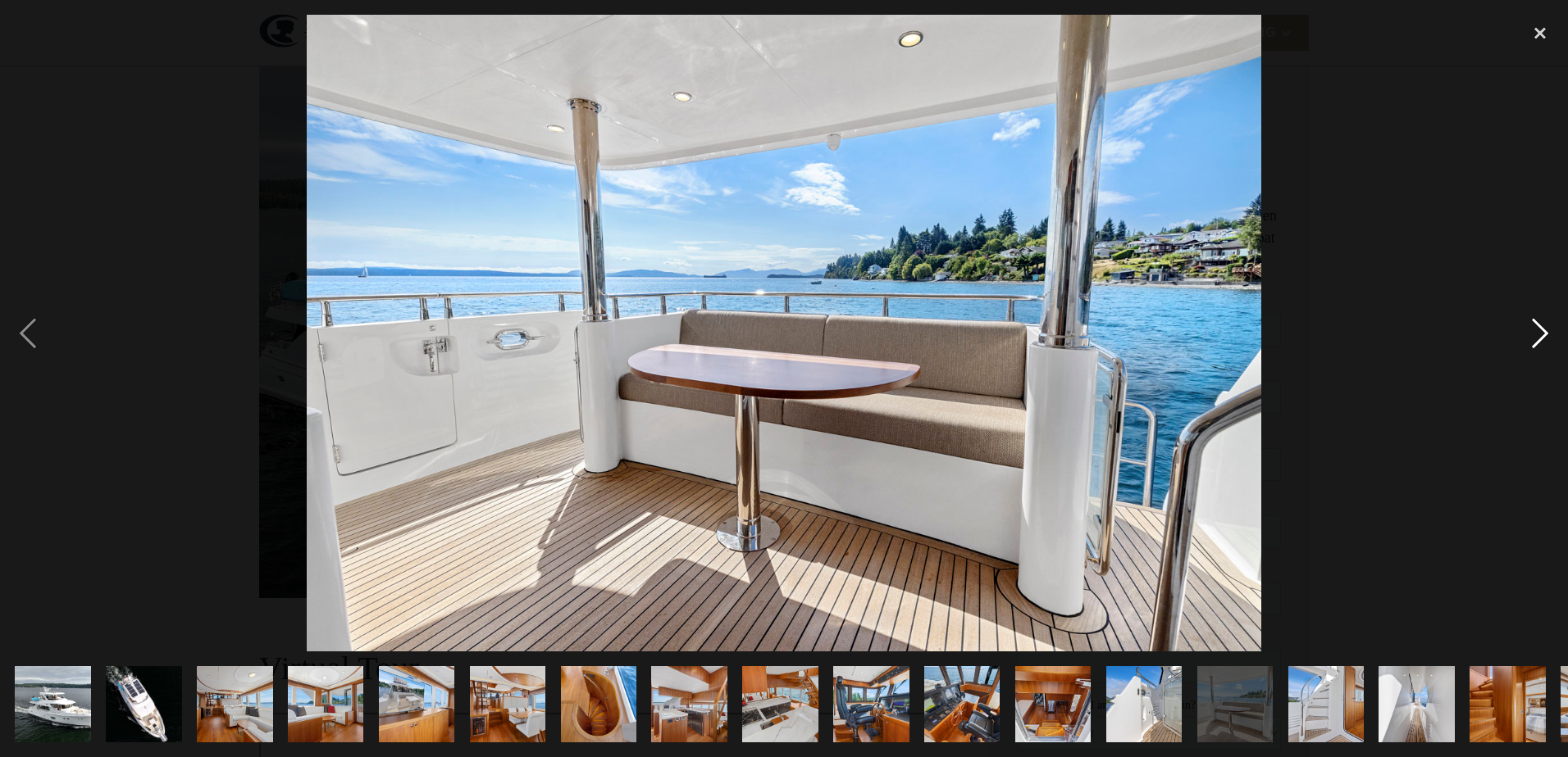
click at [1533, 326] on div "next image" at bounding box center [1539, 333] width 55 height 636
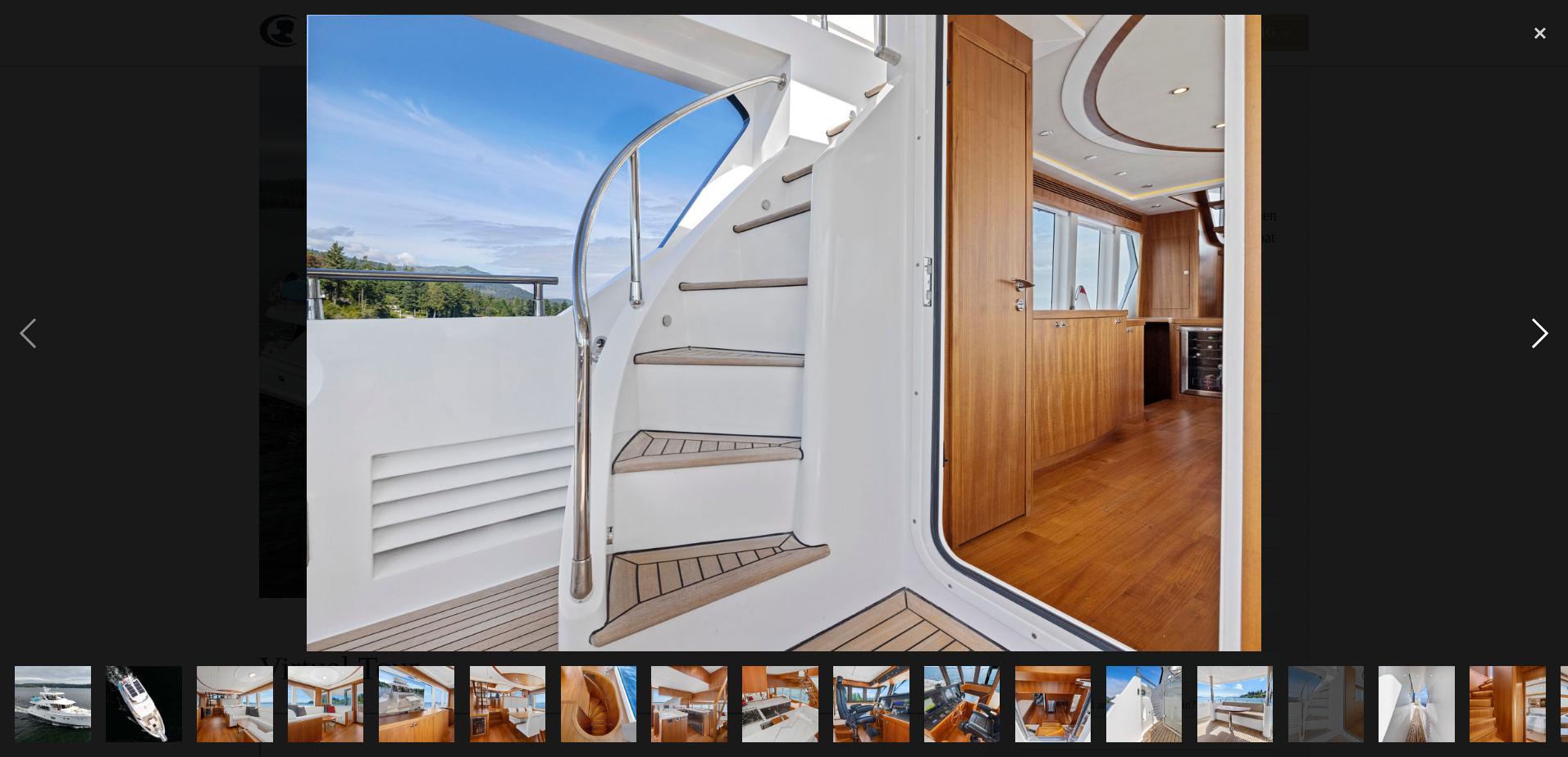
click at [1533, 326] on div "next image" at bounding box center [1539, 333] width 55 height 636
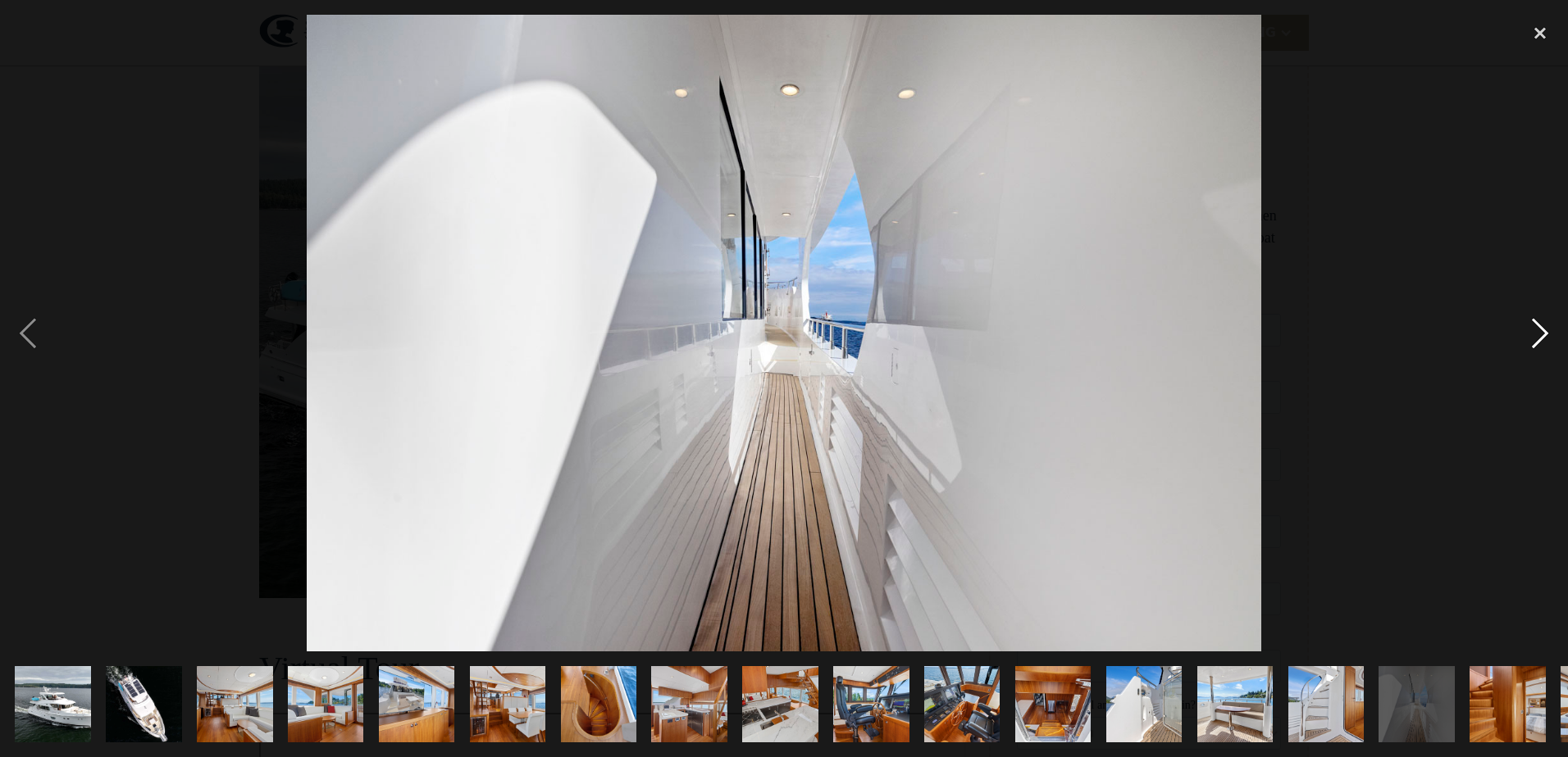
click at [1533, 326] on div "next image" at bounding box center [1539, 333] width 55 height 636
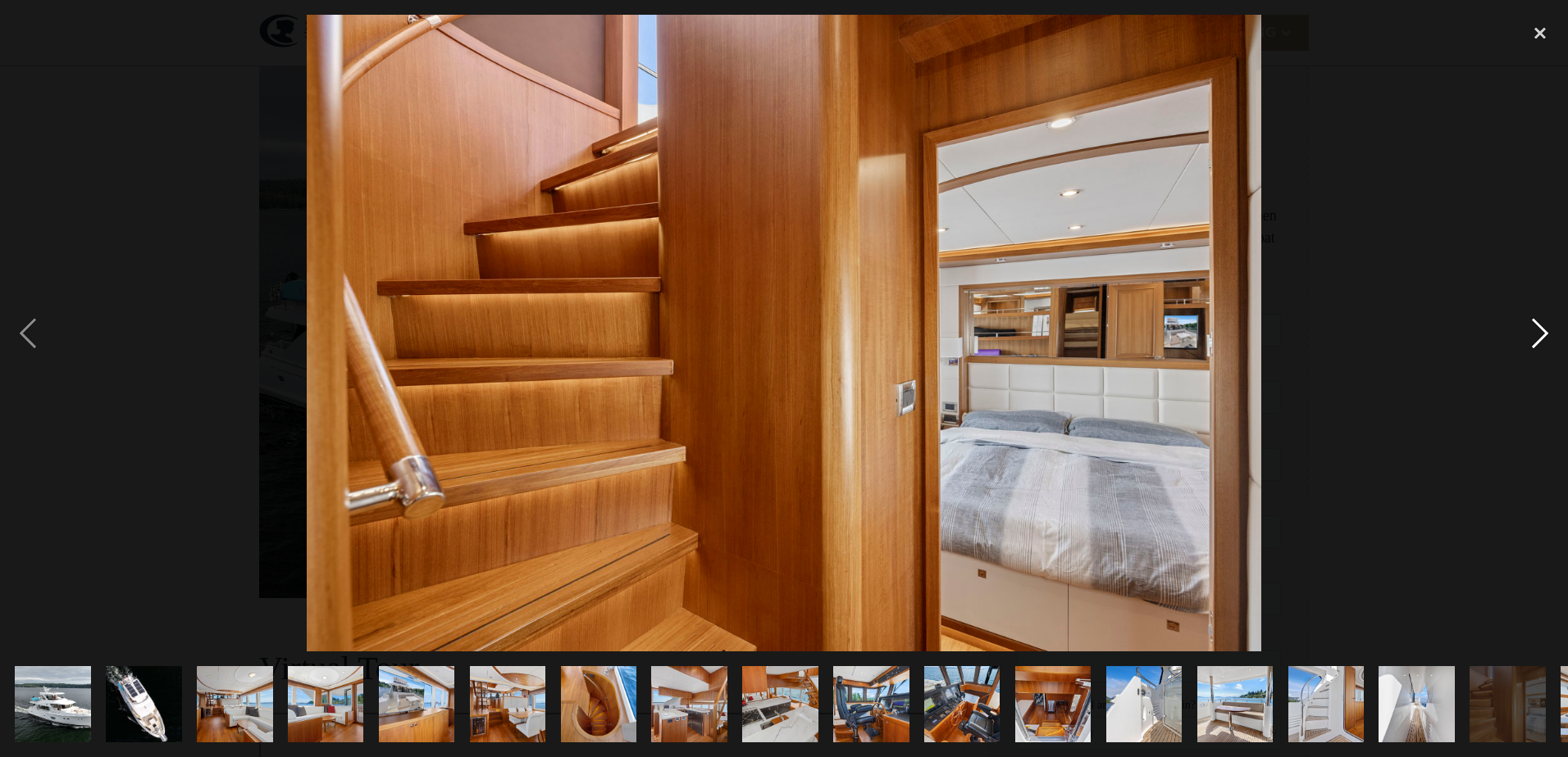
click at [1533, 326] on div "next image" at bounding box center [1539, 333] width 55 height 636
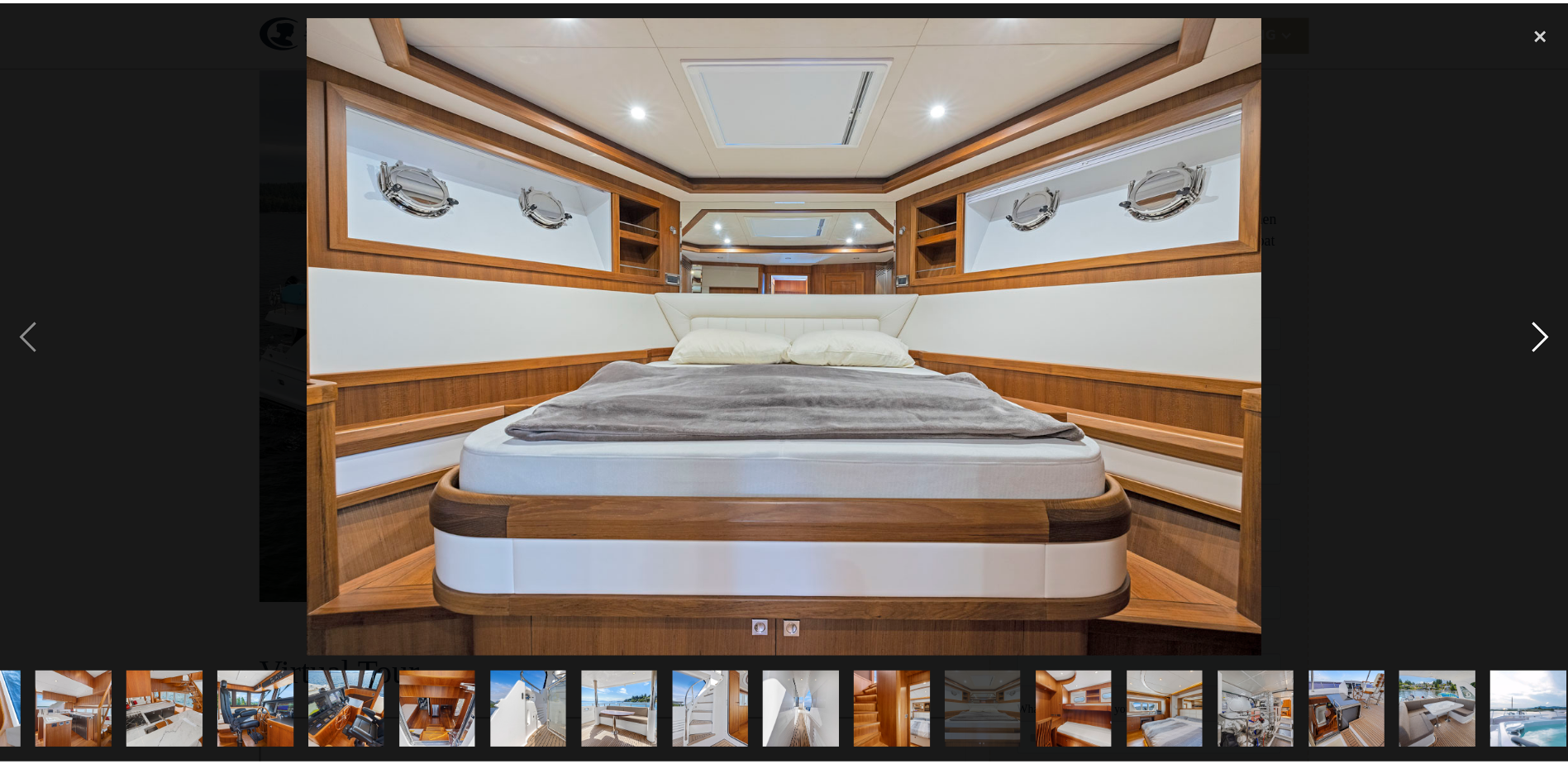
scroll to position [0, 726]
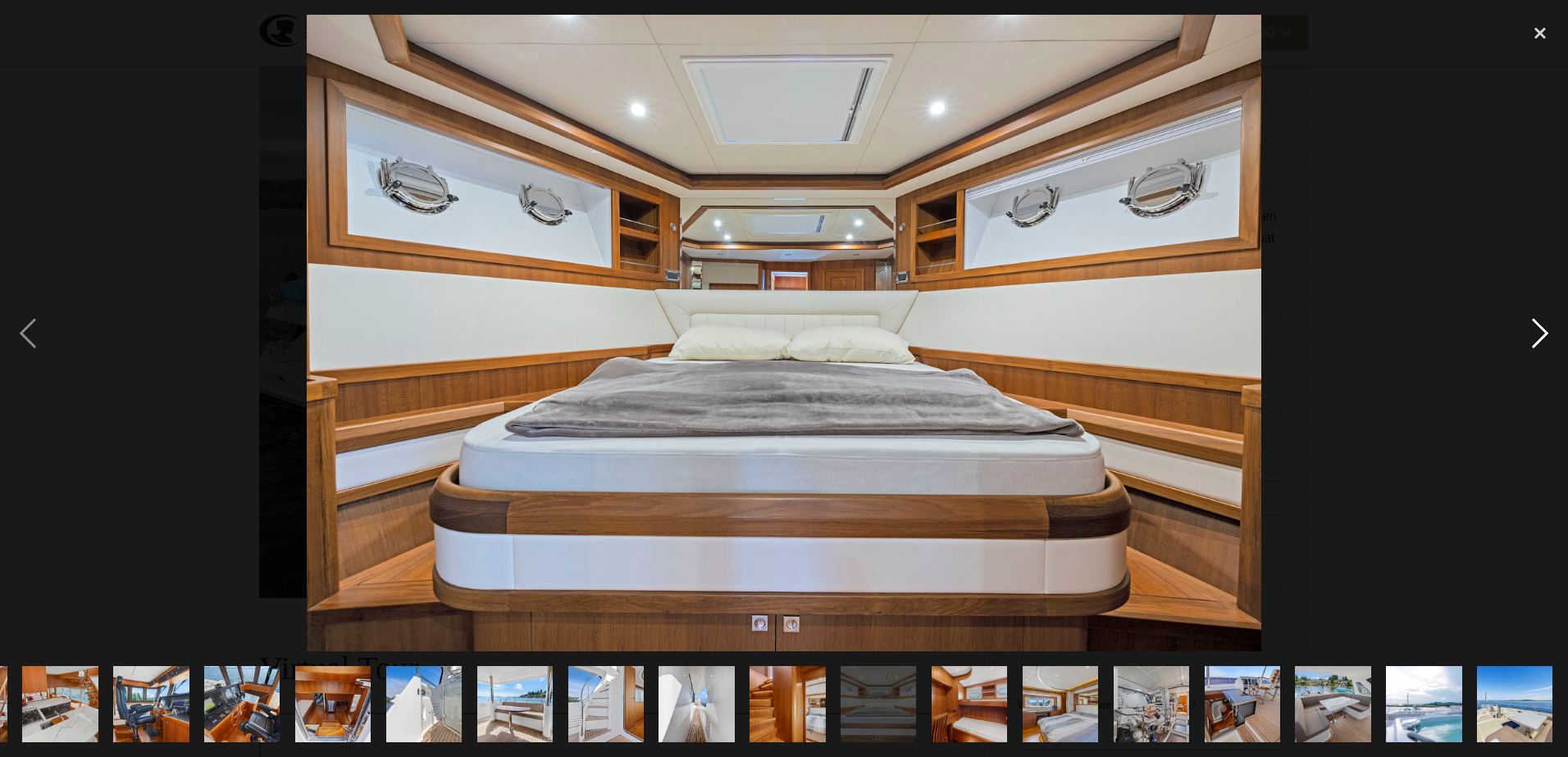
click at [1533, 326] on div "next image" at bounding box center [1539, 333] width 55 height 636
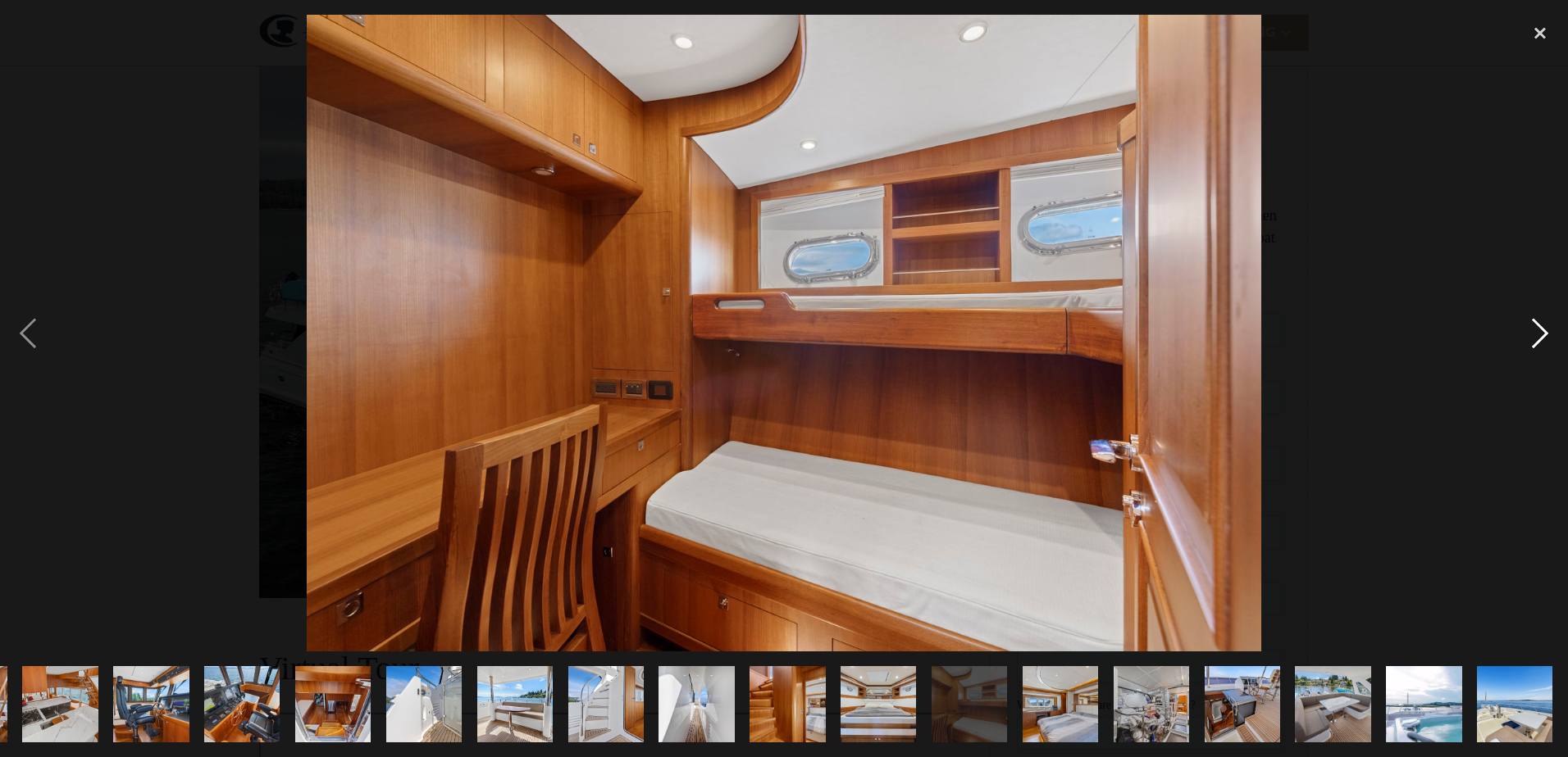
click at [1533, 326] on div "next image" at bounding box center [1539, 333] width 55 height 636
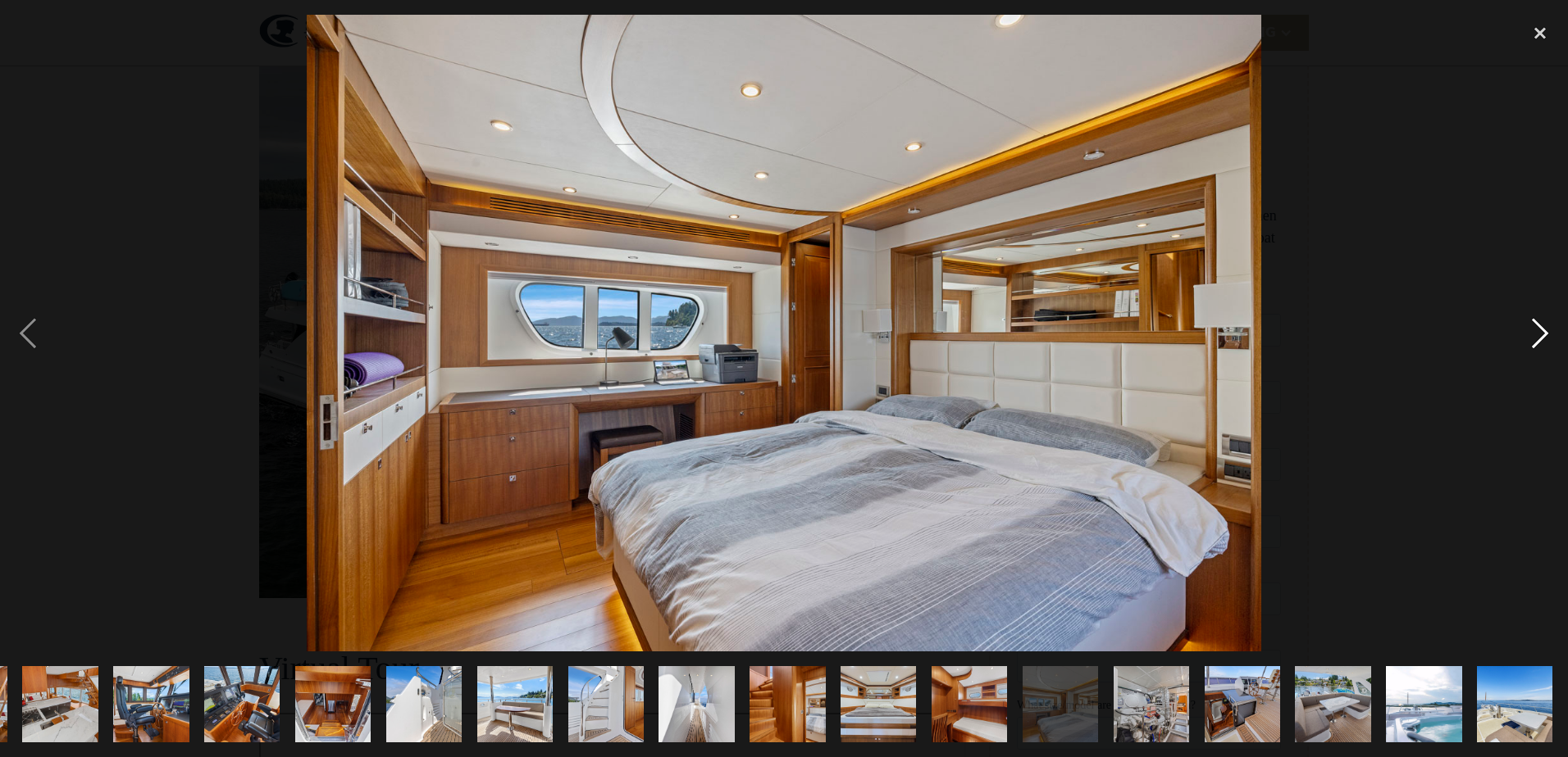
click at [1533, 326] on div "next image" at bounding box center [1539, 333] width 55 height 636
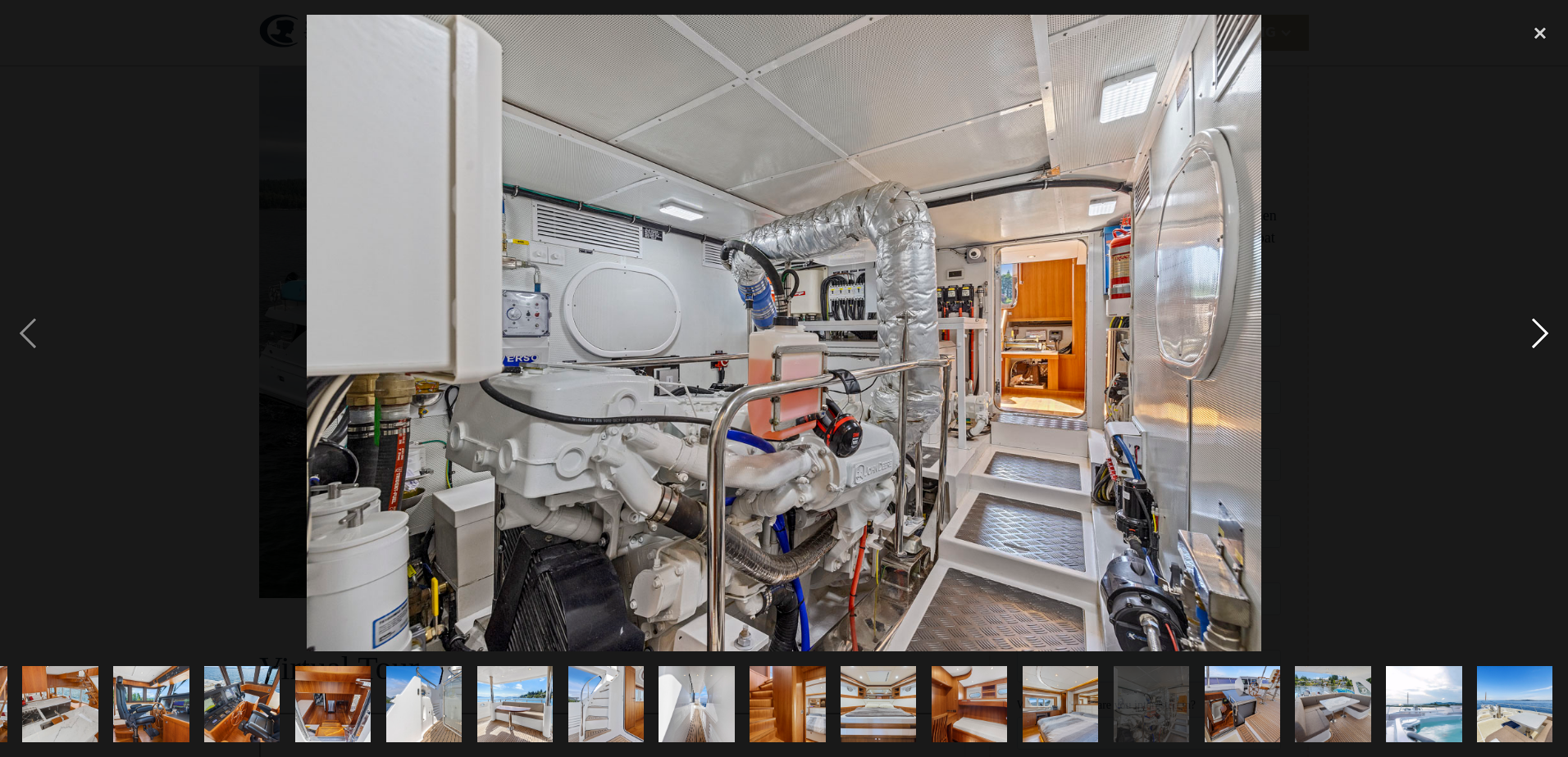
click at [1533, 326] on div "next image" at bounding box center [1539, 333] width 55 height 636
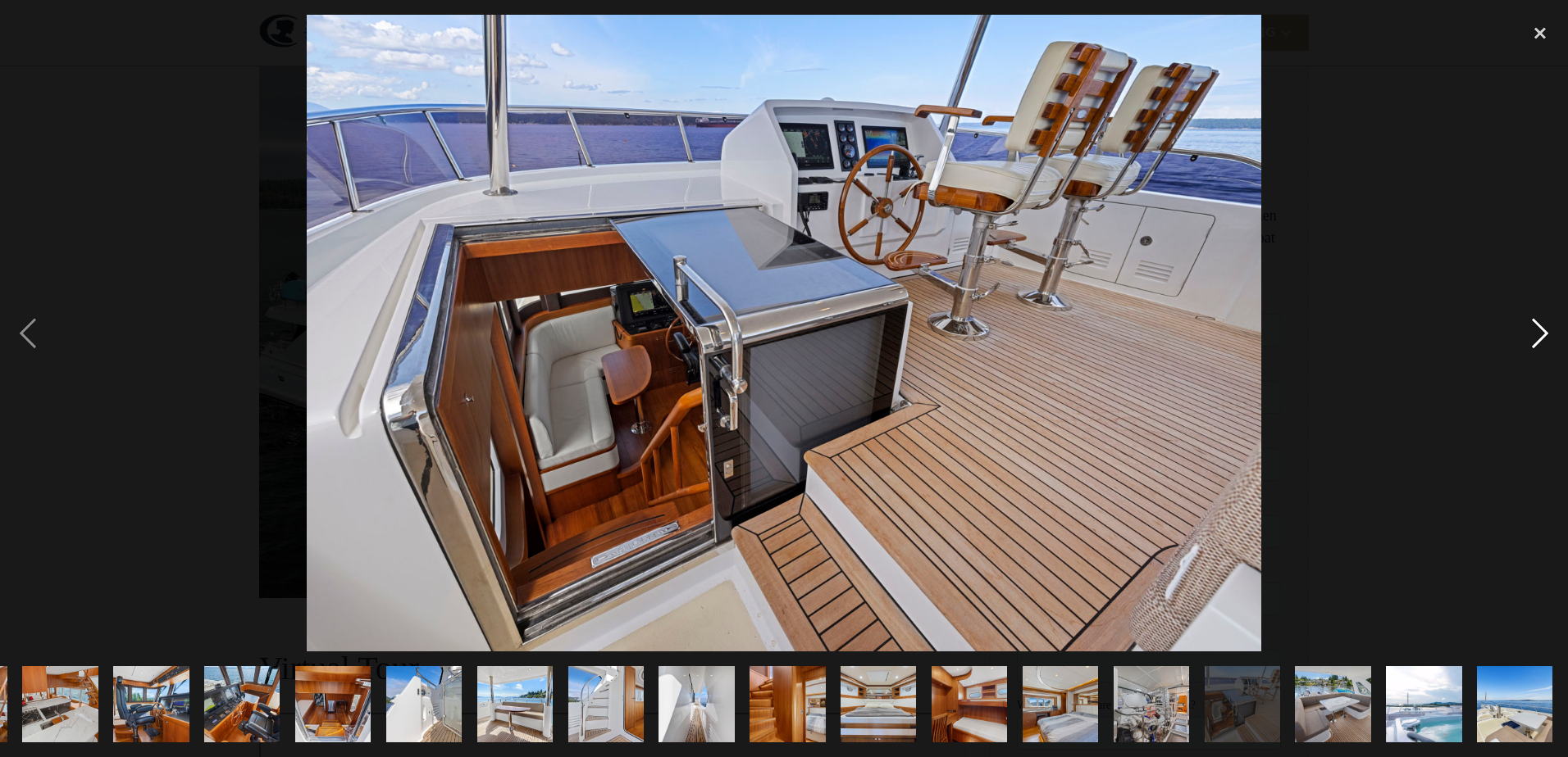
click at [1533, 326] on div "next image" at bounding box center [1539, 333] width 55 height 636
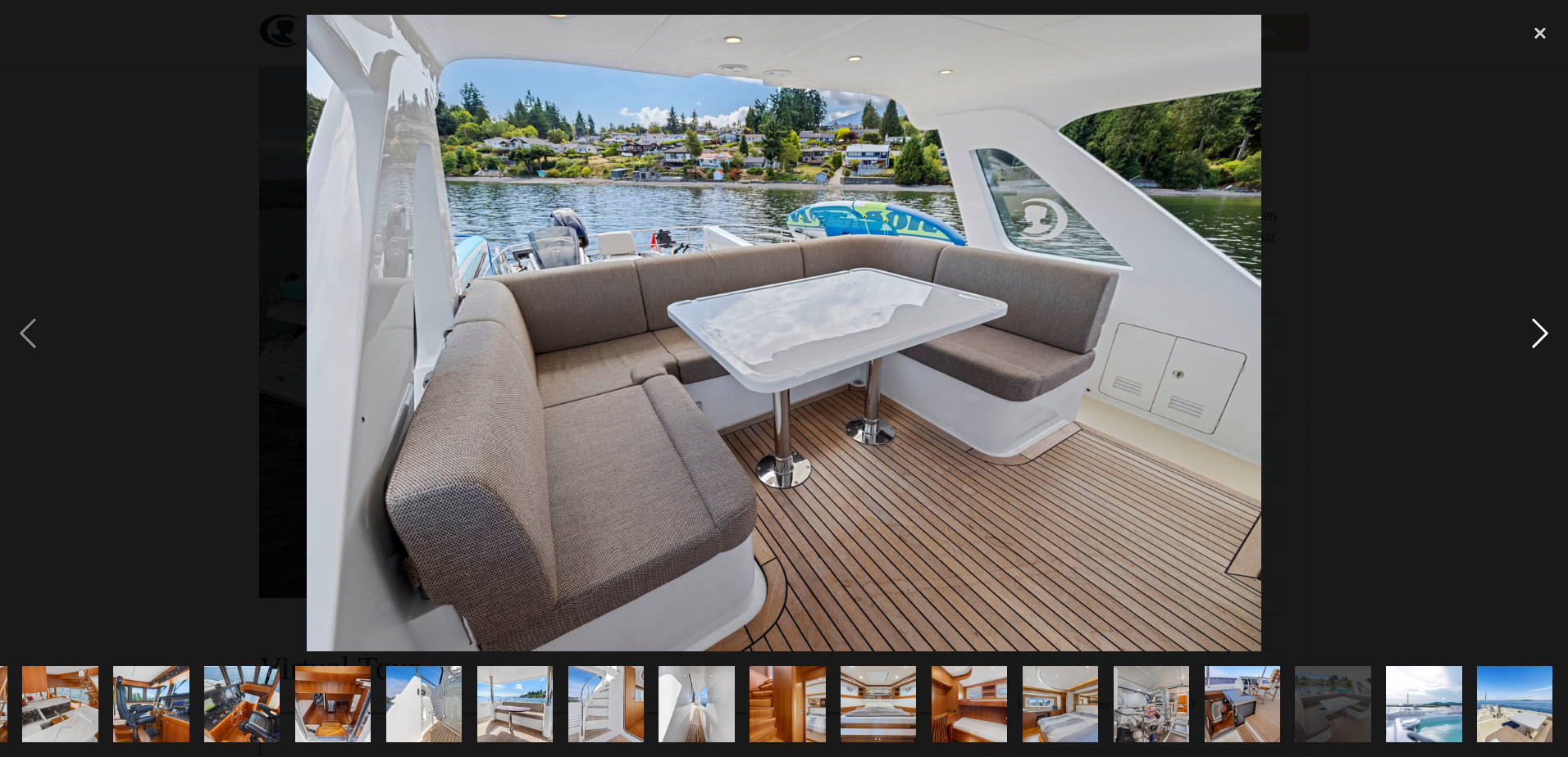
click at [1533, 326] on div "next image" at bounding box center [1539, 333] width 55 height 636
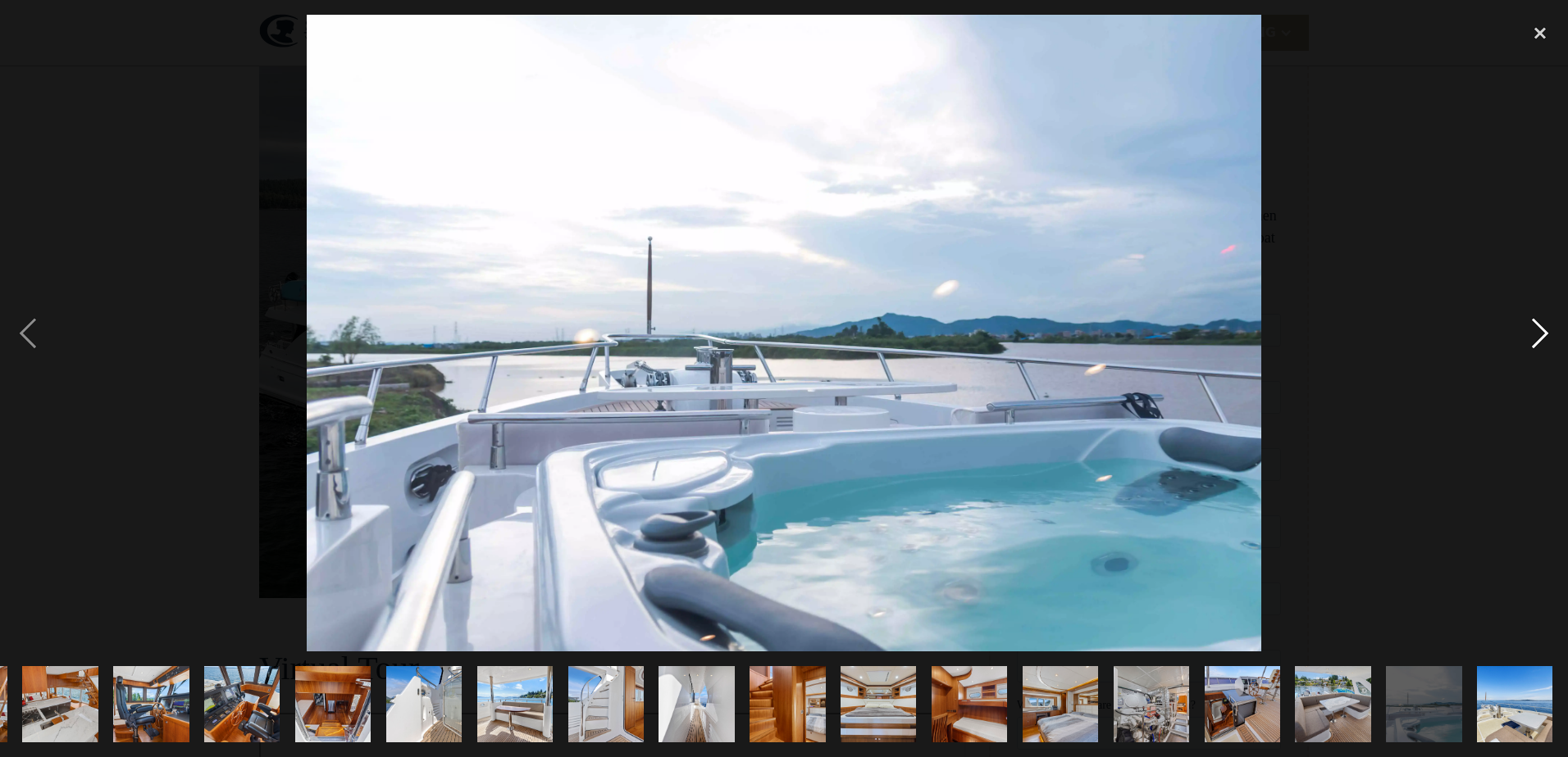
click at [1533, 326] on div "next image" at bounding box center [1539, 333] width 55 height 636
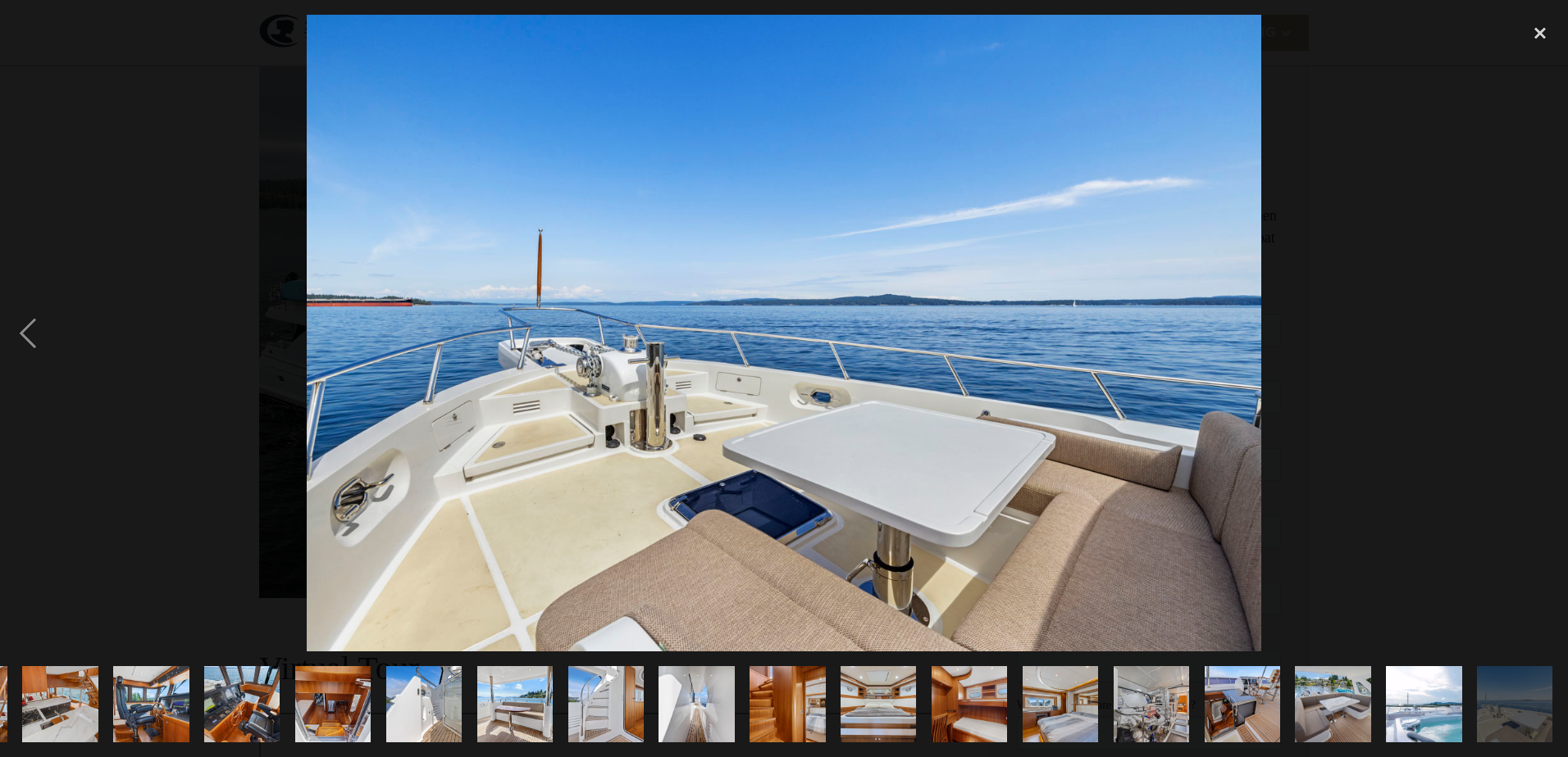
click at [1533, 326] on div "next image" at bounding box center [1539, 333] width 55 height 636
click at [1539, 28] on div "close lightbox" at bounding box center [1539, 33] width 55 height 36
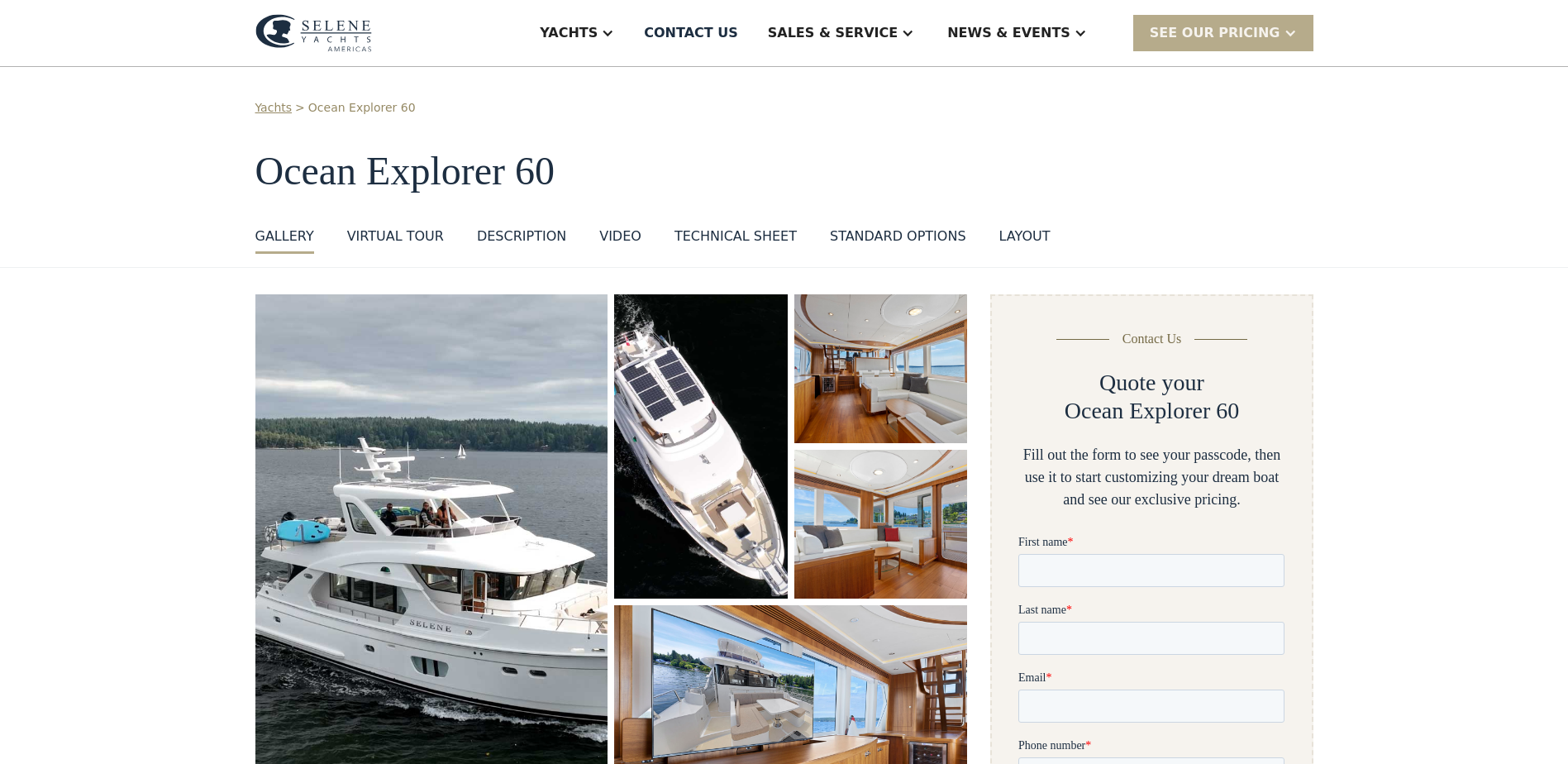
scroll to position [0, 0]
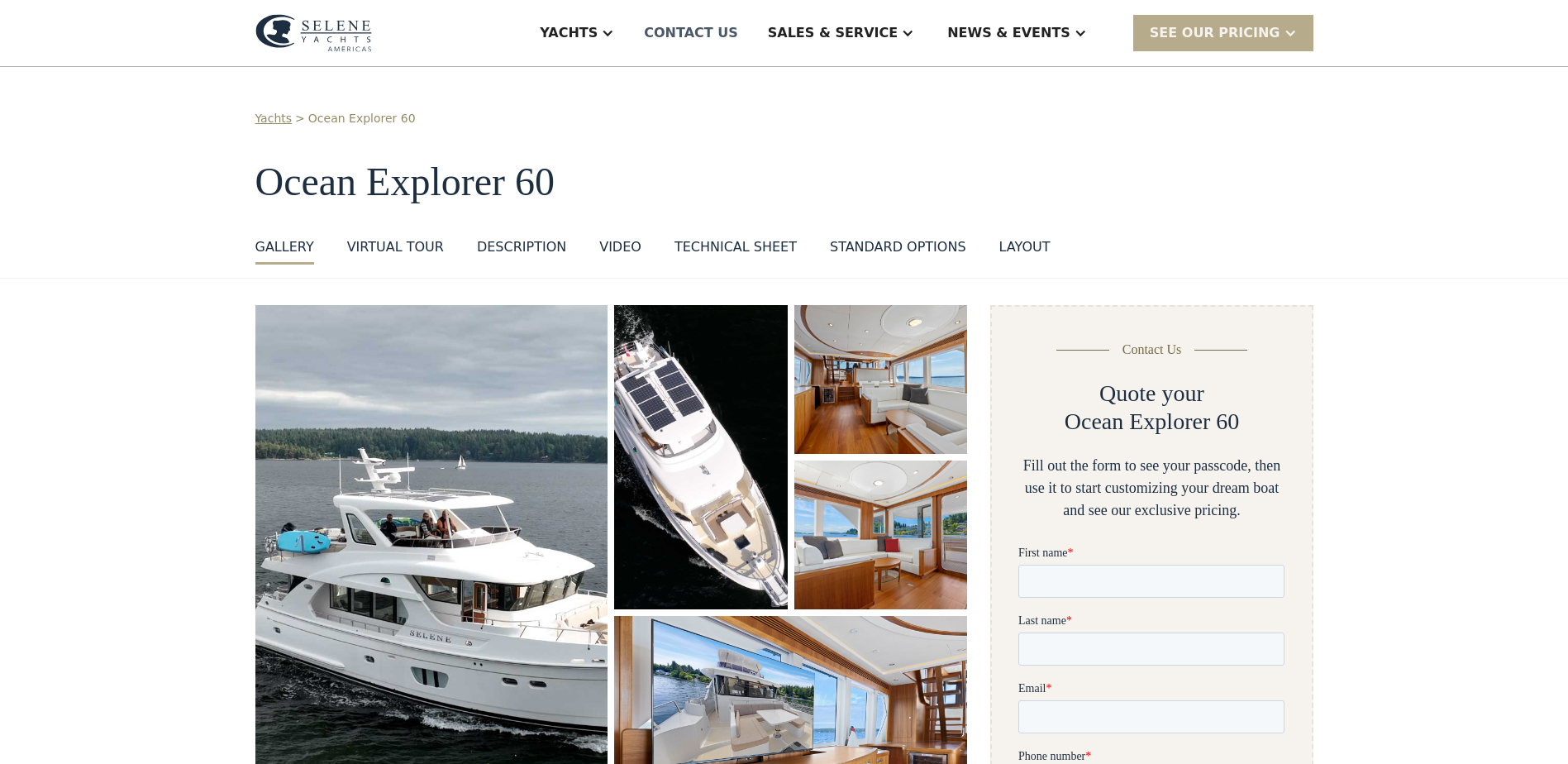
click at [738, 30] on div "Contact US" at bounding box center [691, 33] width 94 height 20
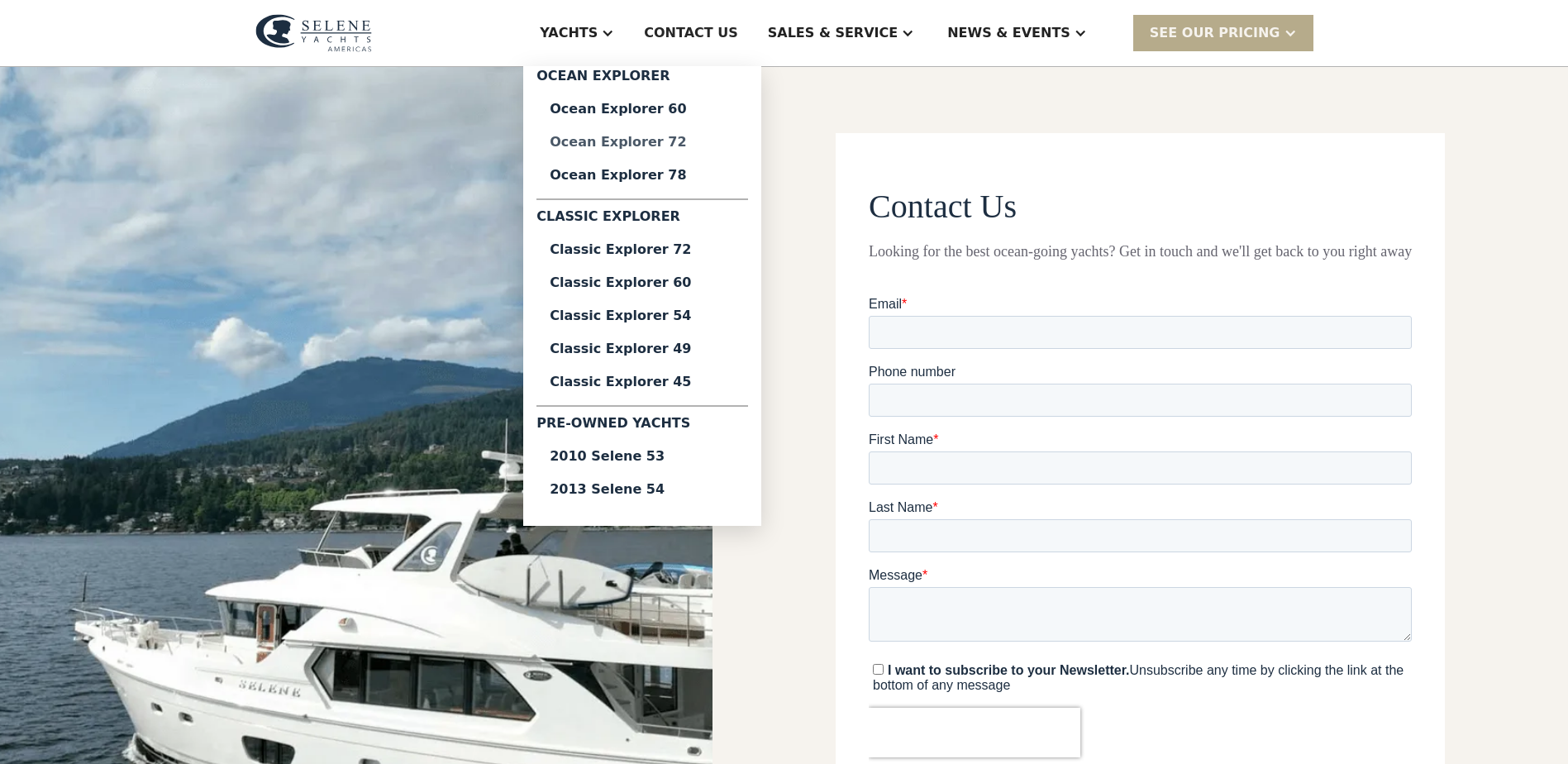
click at [687, 137] on div "Ocean Explorer 72" at bounding box center [642, 142] width 185 height 13
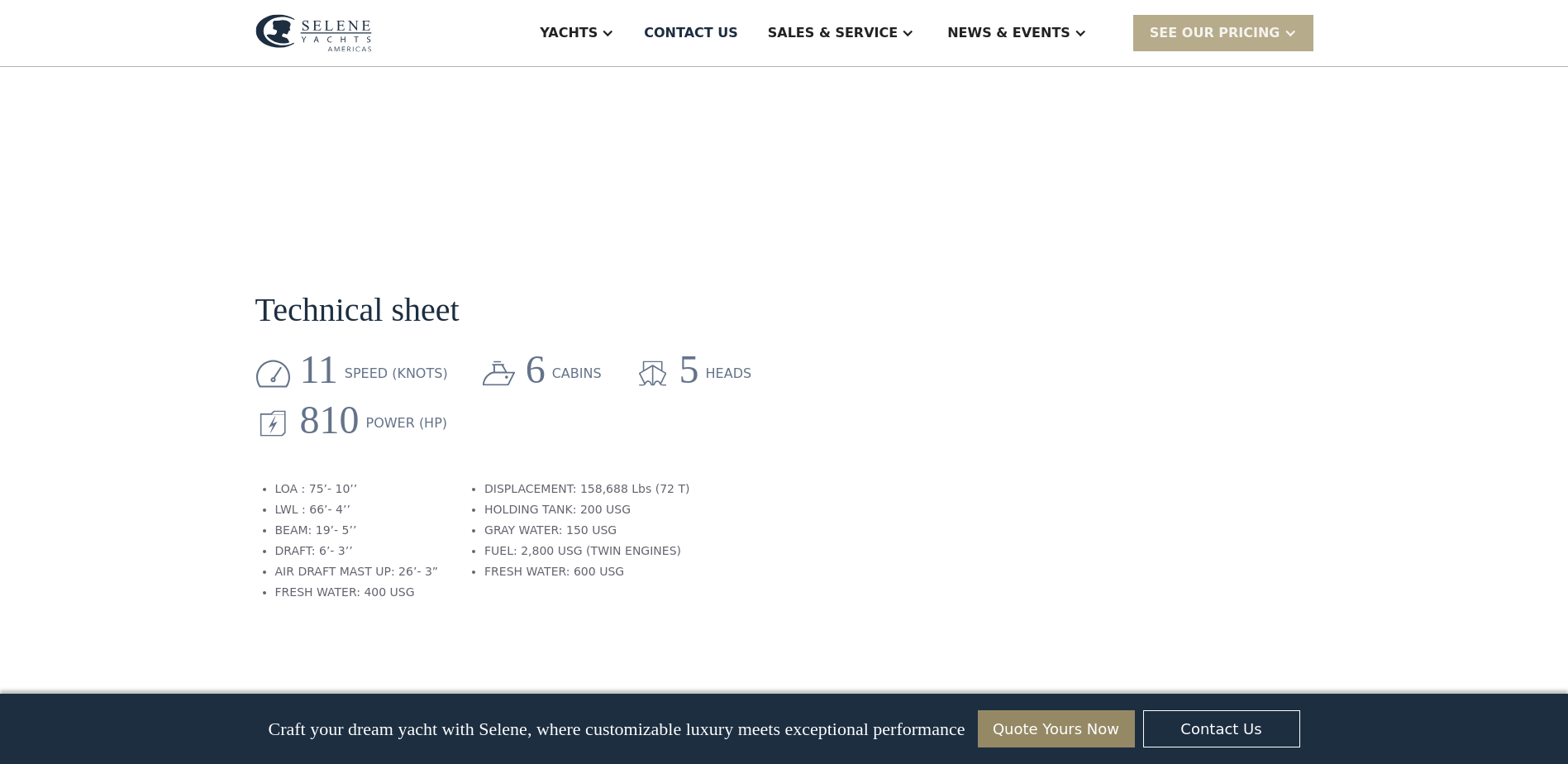
scroll to position [2151, 0]
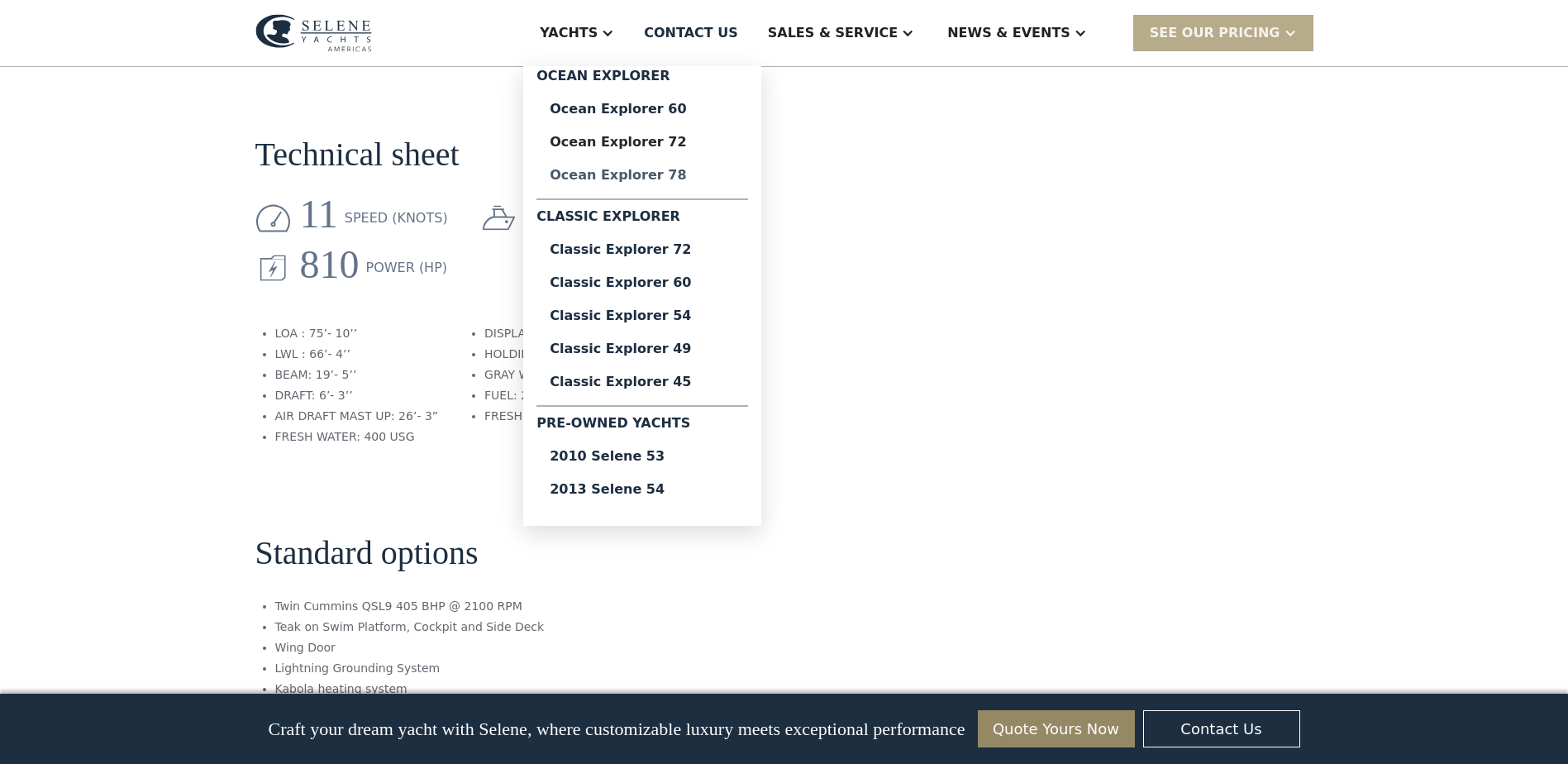
click at [673, 173] on div "Ocean Explorer 78" at bounding box center [642, 174] width 185 height 13
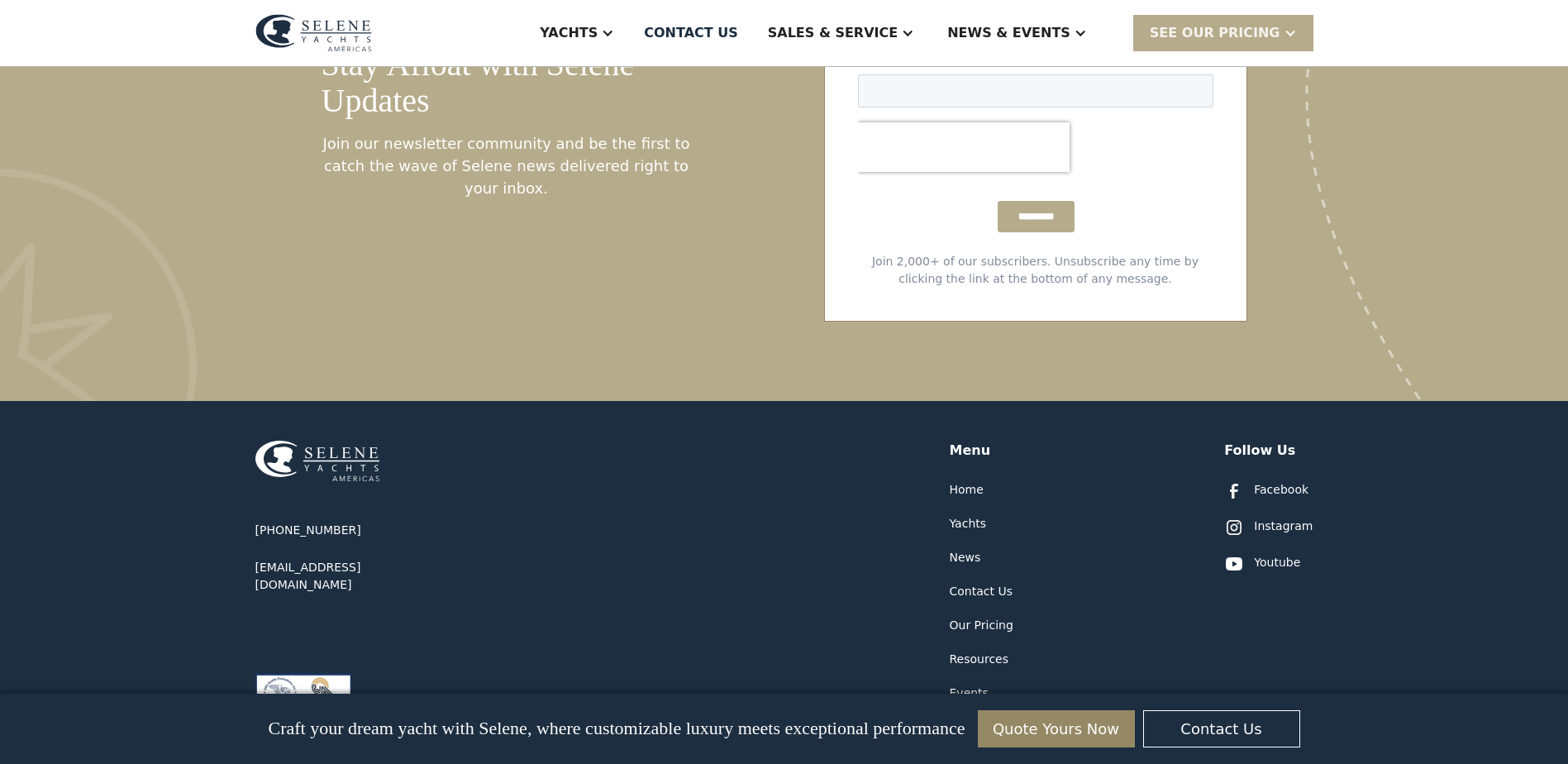
scroll to position [3979, 0]
